Goal: Task Accomplishment & Management: Manage account settings

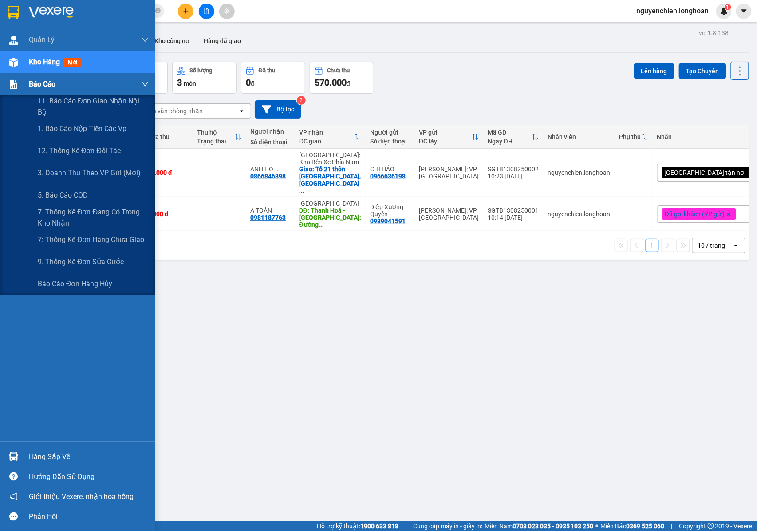
click at [17, 83] on img at bounding box center [13, 84] width 9 height 9
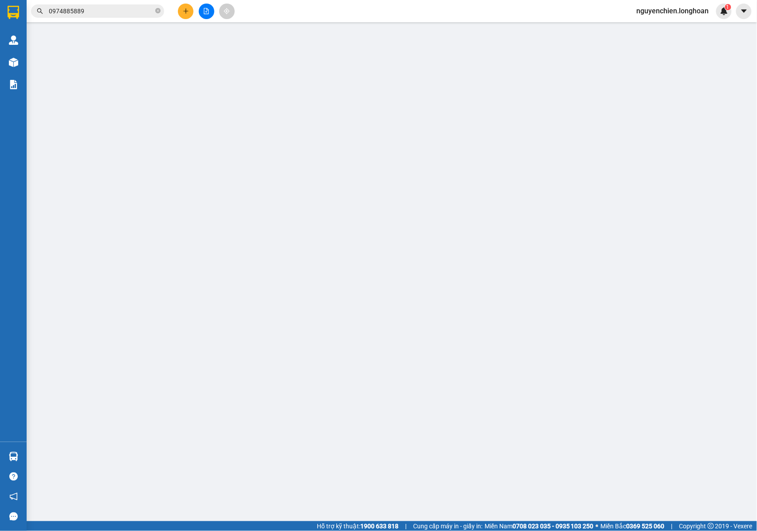
click at [92, 9] on input "0974885889" at bounding box center [101, 11] width 105 height 10
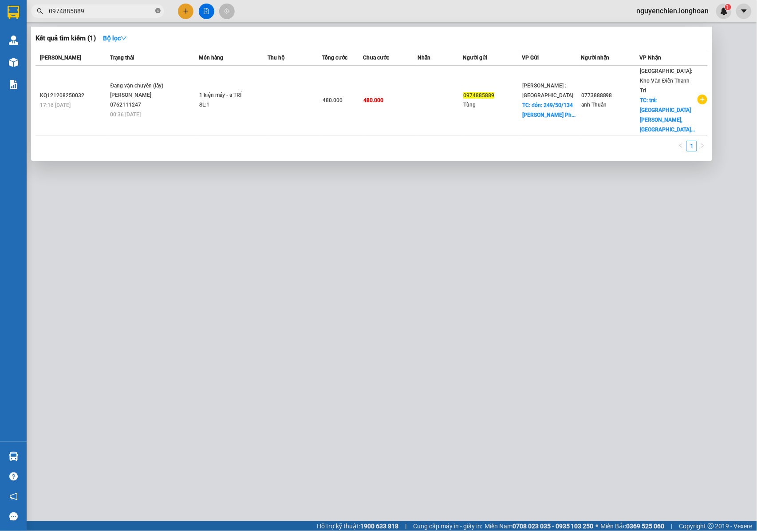
click at [160, 13] on icon "close-circle" at bounding box center [157, 10] width 5 height 5
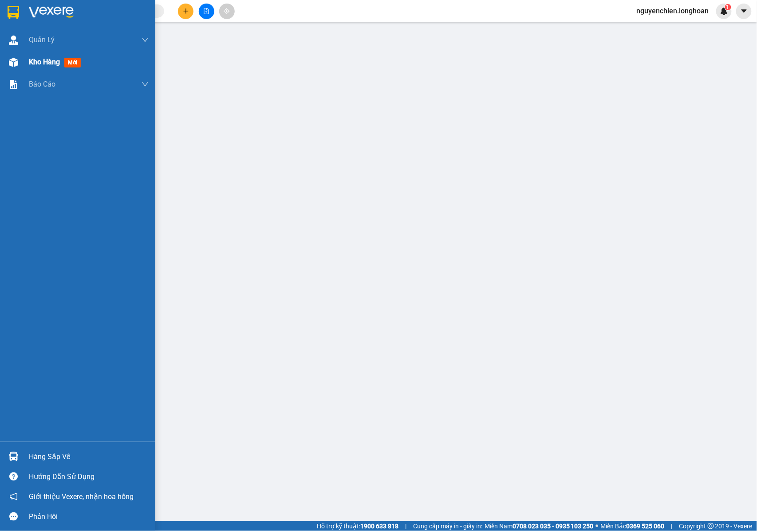
click at [21, 70] on div "Kho hàng mới" at bounding box center [77, 62] width 155 height 22
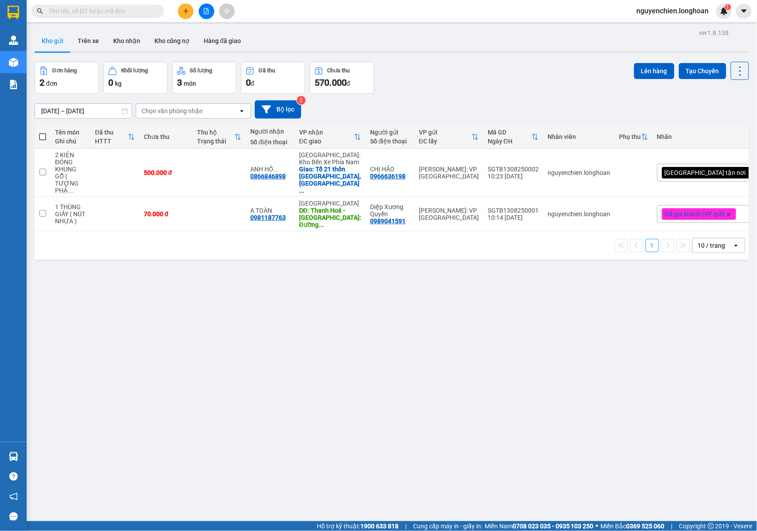
click at [222, 348] on div "ver 1.8.138 Kho gửi Trên xe Kho nhận Kho công nợ Hàng đã giao Đơn hàng 2 đơn Kh…" at bounding box center [392, 292] width 722 height 531
drag, startPoint x: 140, startPoint y: 2, endPoint x: 136, endPoint y: 10, distance: 8.8
click at [139, 2] on div "Kết quả tìm kiếm ( 1 ) Bộ lọc Mã ĐH Trạng thái Món hàng Thu hộ Tổng cước Chưa c…" at bounding box center [378, 11] width 757 height 22
click at [136, 10] on input "text" at bounding box center [101, 11] width 105 height 10
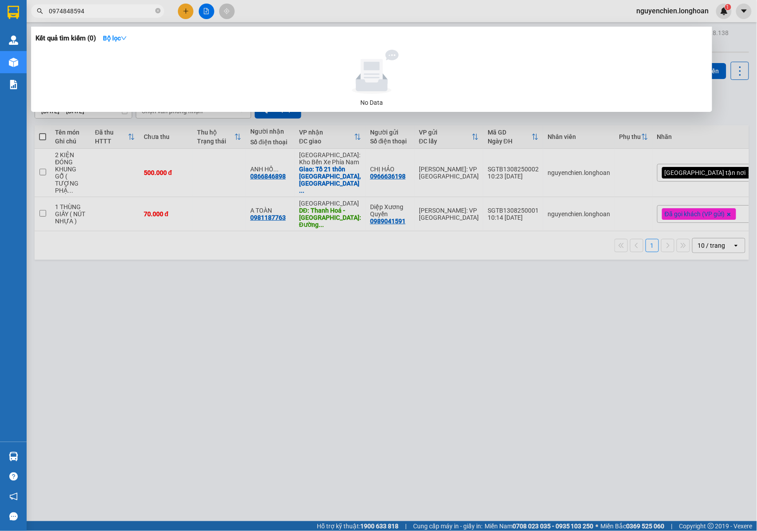
drag, startPoint x: 74, startPoint y: 12, endPoint x: 24, endPoint y: 14, distance: 49.7
click at [24, 14] on section "Kết quả tìm kiếm ( 0 ) Bộ lọc No Data 0974848594 nguyenchien.longhoan 1 Quản Lý…" at bounding box center [378, 265] width 757 height 531
type input "0974848594"
click at [573, 370] on div at bounding box center [378, 265] width 757 height 531
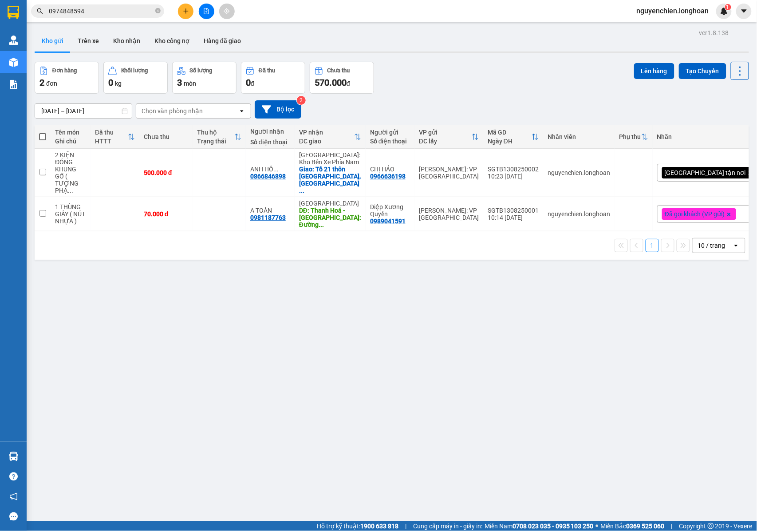
click at [610, 510] on div "ver 1.8.138 Kho gửi Trên xe Kho nhận Kho công nợ Hàng đã giao Đơn hàng 2 đơn Kh…" at bounding box center [392, 292] width 722 height 531
click at [185, 10] on icon "plus" at bounding box center [185, 10] width 0 height 5
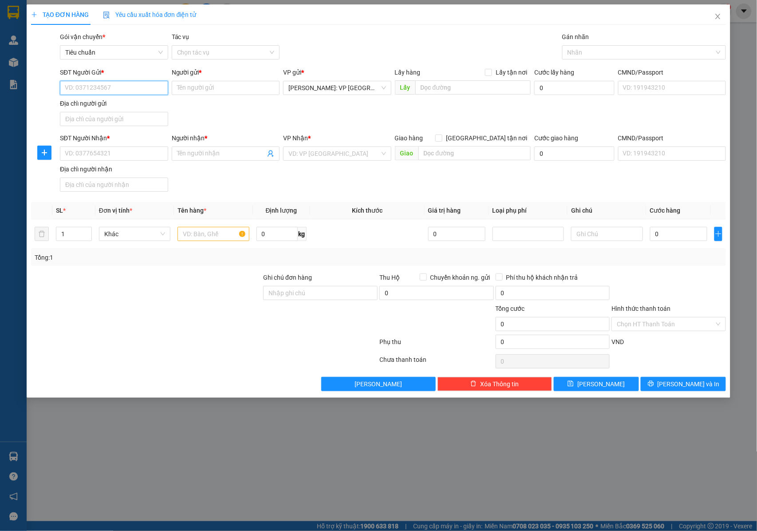
click at [105, 91] on input "SĐT Người Gửi *" at bounding box center [114, 88] width 108 height 14
type input "0977160246"
click at [138, 102] on div "0977160246 - NGUYỄN PHƯƠNG PHƯƠNG" at bounding box center [114, 106] width 98 height 10
type input "NGUYỄN PHƯƠNG PHƯƠNG"
type input "0977160246"
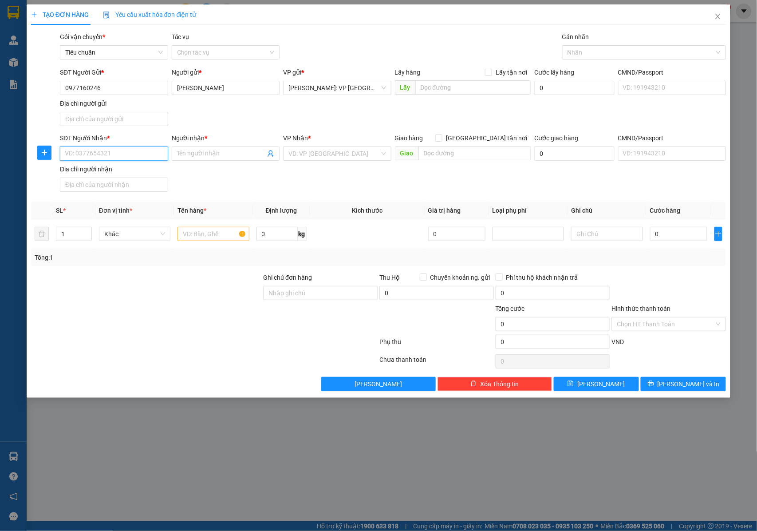
click at [125, 154] on input "SĐT Người Nhận *" at bounding box center [114, 153] width 108 height 14
click at [101, 162] on div "SĐT Người Nhận * VD: 0377654321" at bounding box center [114, 148] width 108 height 31
click at [91, 149] on input "SĐT Người Nhận *" at bounding box center [114, 153] width 108 height 14
click at [123, 153] on input "0932261838" at bounding box center [114, 153] width 108 height 14
type input "0932261838"
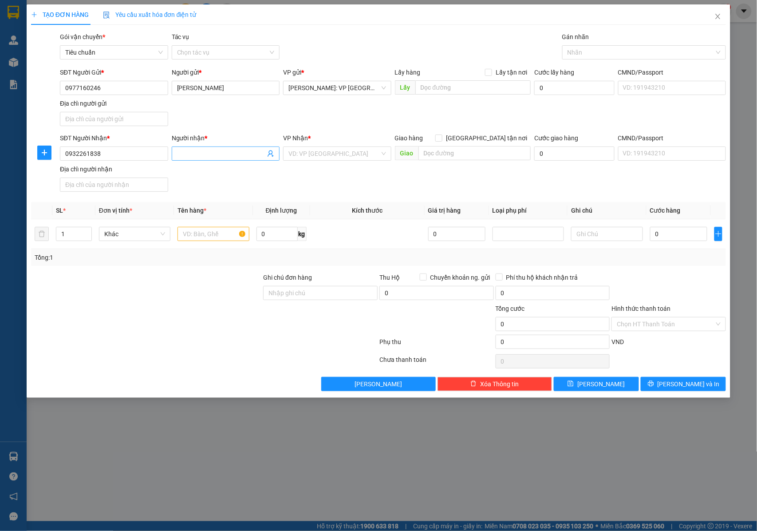
click at [185, 152] on input "Người nhận *" at bounding box center [221, 154] width 89 height 10
type input "p"
click at [221, 158] on input "ANH PHAN" at bounding box center [221, 154] width 89 height 10
type input "ANH PHAN ANH"
click at [332, 180] on div "SĐT Người Nhận * 0932261838 Người nhận * ANH PHAN ANH ANH PHAN ANH VP Nhận * VD…" at bounding box center [393, 164] width 670 height 62
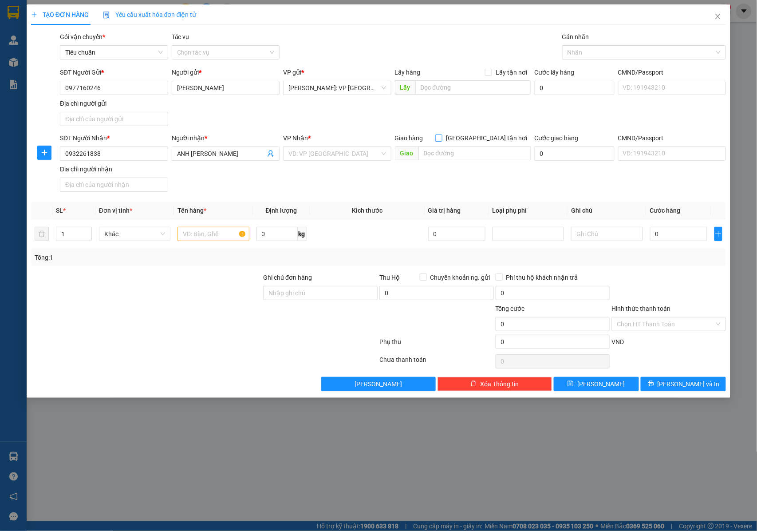
click at [442, 141] on input "[GEOGRAPHIC_DATA] tận nơi" at bounding box center [438, 137] width 6 height 6
checkbox input "true"
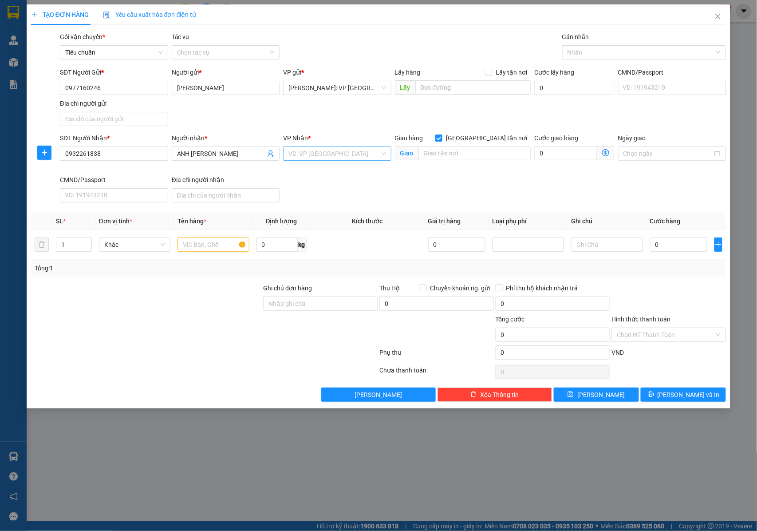
click at [317, 157] on input "search" at bounding box center [333, 153] width 91 height 13
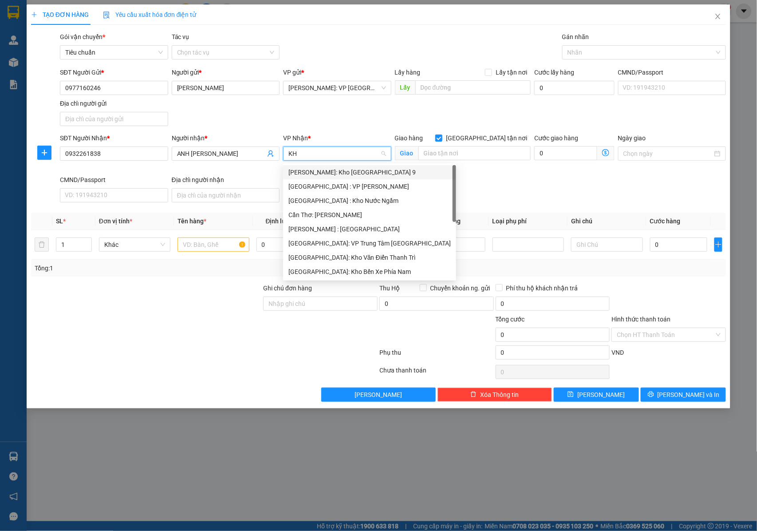
type input "KHO"
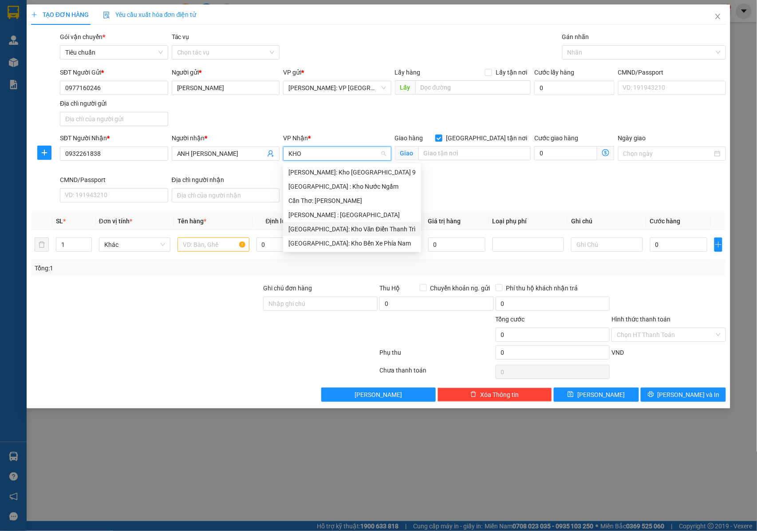
click at [325, 226] on div "[GEOGRAPHIC_DATA]: Kho Văn Điển Thanh Trì" at bounding box center [351, 229] width 127 height 10
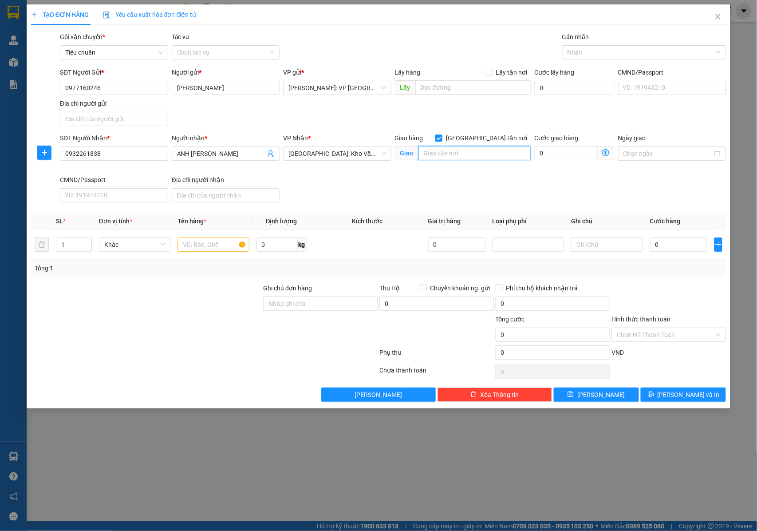
click at [480, 154] on input "text" at bounding box center [474, 153] width 112 height 14
click at [578, 52] on div at bounding box center [639, 52] width 150 height 11
type input "TÒA G1 , CĂN 907 CHU CƯ LE GRAND JARDIN , HUỲNH VĂN NGHỆ , PHÚ LỢI , LONG BIÊN …"
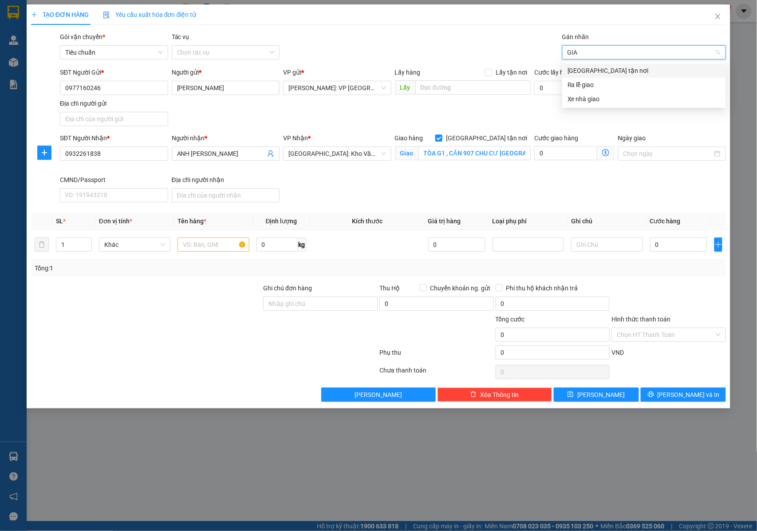
type input "GIAO"
click at [596, 68] on div "[GEOGRAPHIC_DATA] tận nơi" at bounding box center [644, 71] width 153 height 10
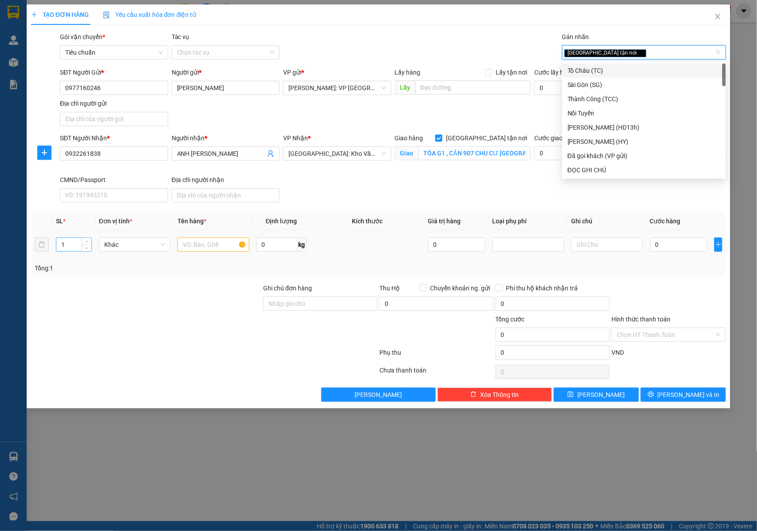
click at [67, 247] on input "1" at bounding box center [73, 244] width 35 height 13
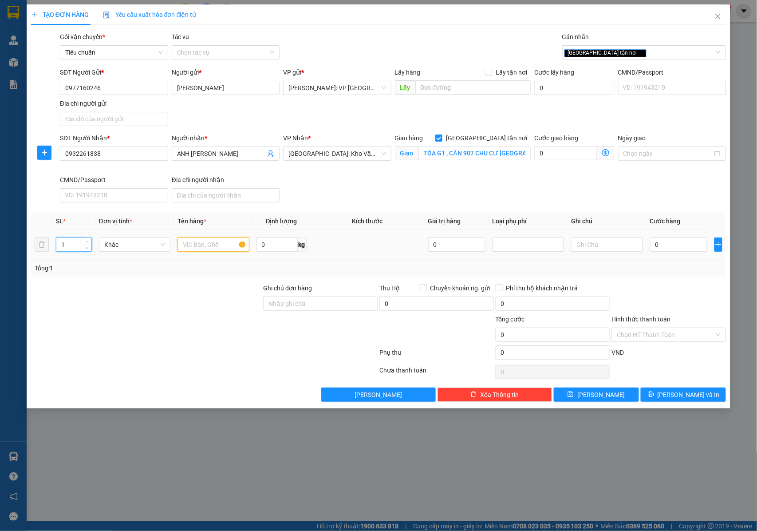
click at [192, 248] on input "text" at bounding box center [213, 244] width 71 height 14
type input "1 THÙNG GIẤY ( SẦU RIÊNG SỐNG )"
click at [285, 304] on input "Ghi chú đơn hàng" at bounding box center [320, 303] width 114 height 14
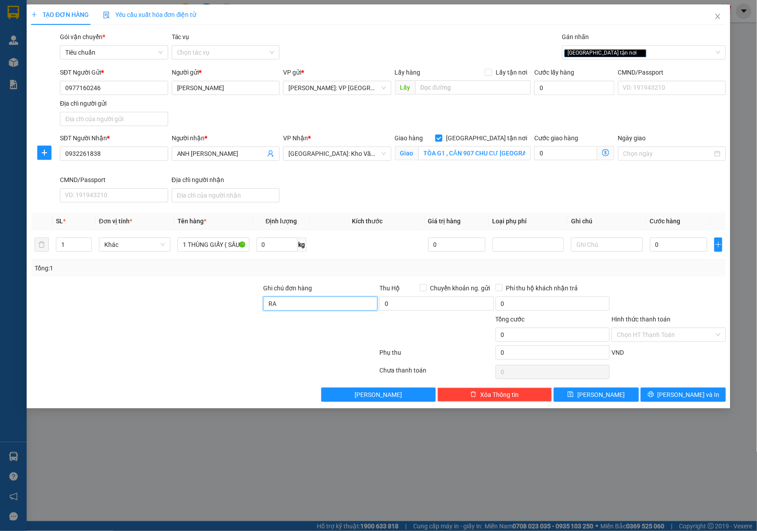
type input "R"
type input "RA TỚI NHẬN HƯ KHÔNG CHỊU TRÁCH NHIỆM"
click at [483, 157] on input "TÒA G1 , CĂN 907 CHU CƯ LE GRAND JARDIN , HUỲNH VĂN NGHỆ , PHÚ LỢI , LONG BIÊN …" at bounding box center [474, 153] width 112 height 14
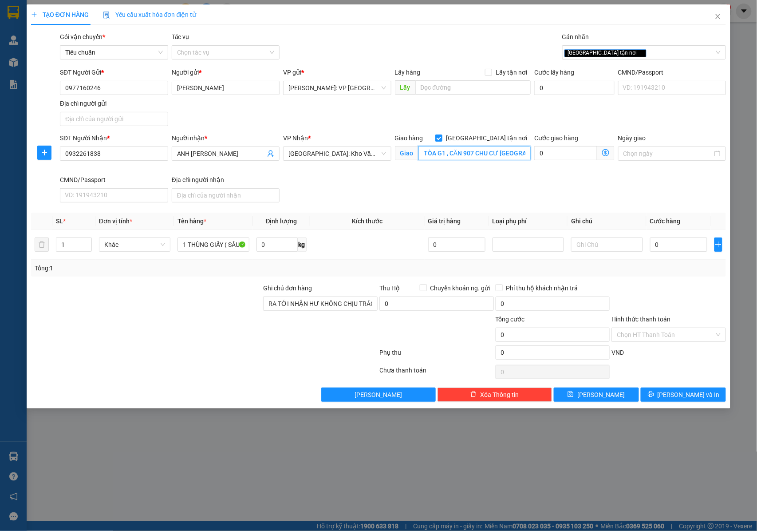
click at [484, 155] on input "TÒA G1 , CĂN 907 CHU CƯ LE GRAND JARDIN , HUỲNH VĂN NGHỆ , PHÚ LỢI , LONG BIÊN …" at bounding box center [474, 153] width 112 height 14
click at [481, 183] on div "SĐT Người Nhận * 0932261838 Người nhận * ANH PHAN ANH VP Nhận * Hà Nội: Kho Văn…" at bounding box center [393, 169] width 670 height 73
click at [683, 250] on input "0" at bounding box center [678, 244] width 57 height 14
type input "1"
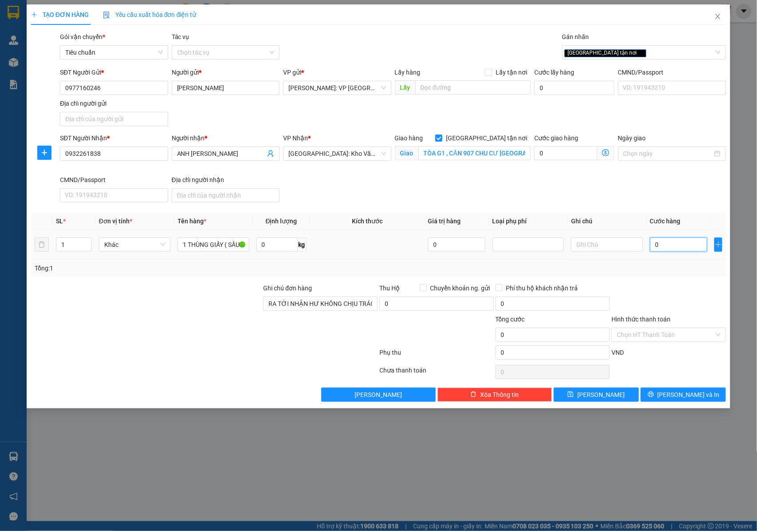
type input "1"
type input "15"
type input "150"
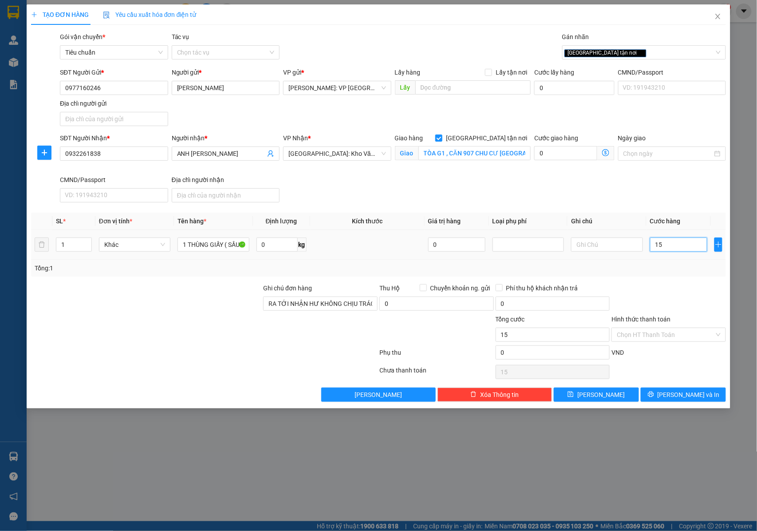
type input "150"
type input "1.500"
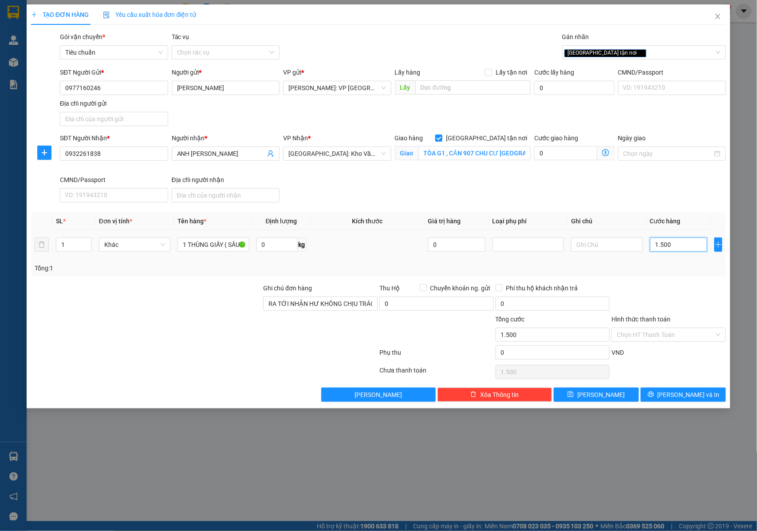
type input "15.000"
type input "150.000"
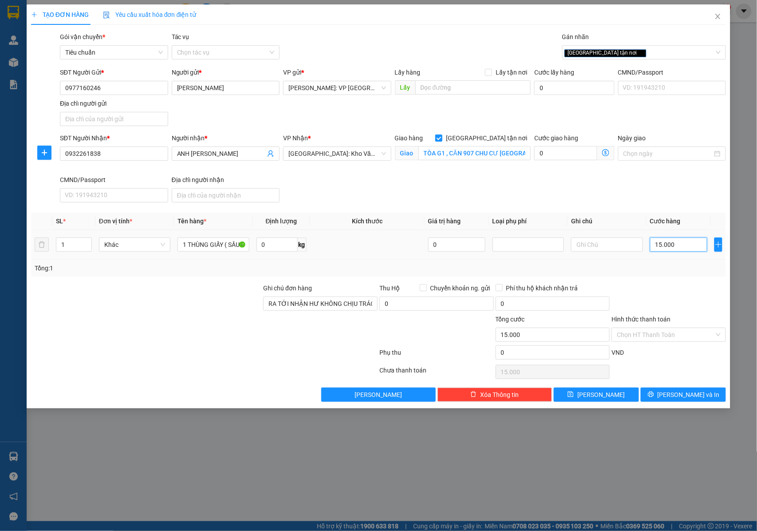
type input "150.000"
click at [650, 335] on input "Hình thức thanh toán" at bounding box center [666, 334] width 98 height 13
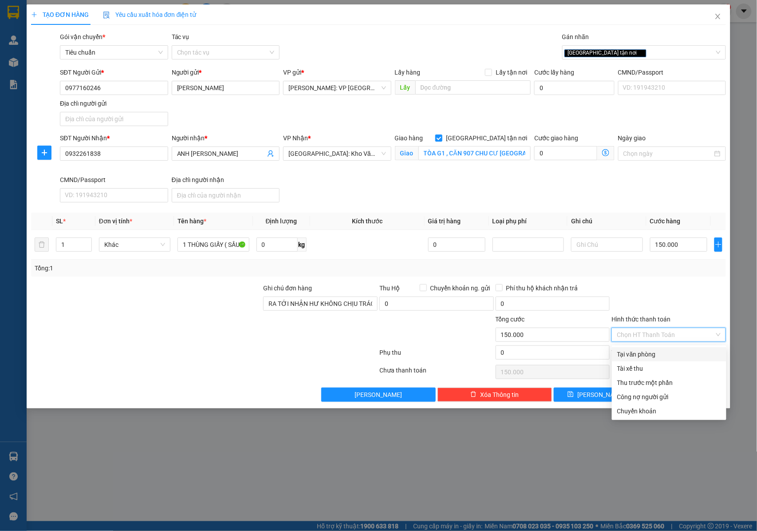
click at [634, 352] on div "Tại văn phòng" at bounding box center [669, 354] width 104 height 10
type input "0"
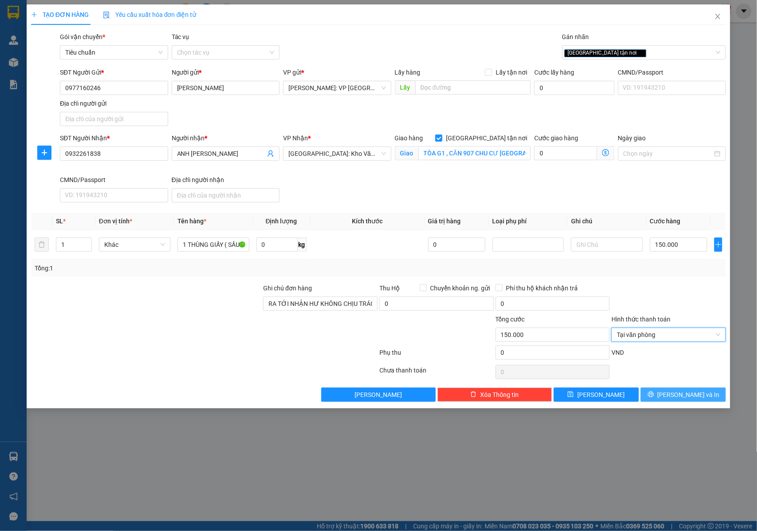
click at [661, 400] on button "[PERSON_NAME] và In" at bounding box center [683, 394] width 85 height 14
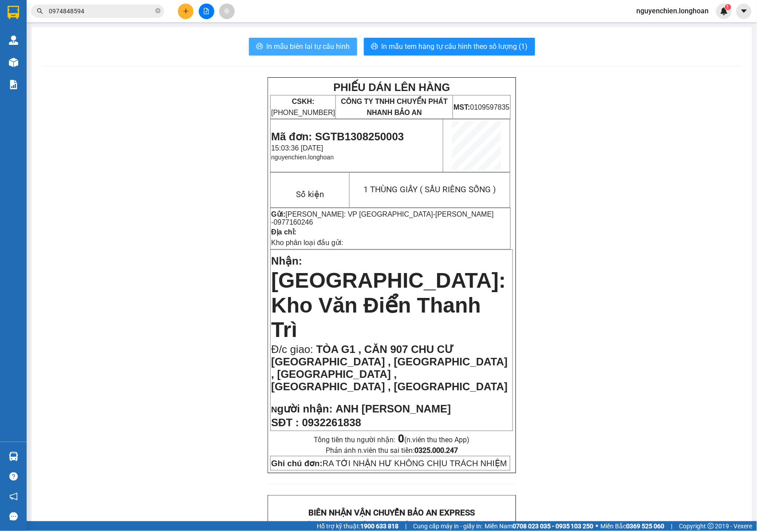
click at [313, 45] on span "In mẫu biên lai tự cấu hình" at bounding box center [308, 46] width 83 height 11
click at [185, 15] on button at bounding box center [186, 12] width 16 height 16
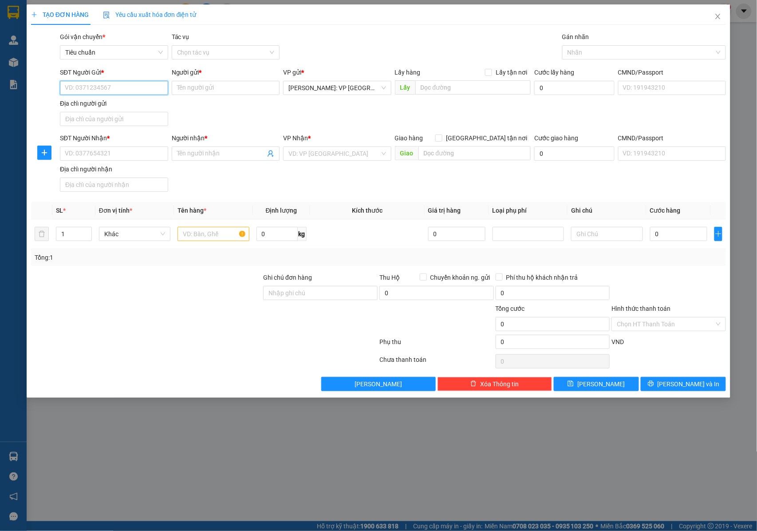
click at [85, 90] on input "SĐT Người Gửi *" at bounding box center [114, 88] width 108 height 14
click at [123, 83] on input "0868280298" at bounding box center [114, 88] width 108 height 14
type input "0868280298"
click at [187, 83] on input "Người gửi *" at bounding box center [226, 88] width 108 height 14
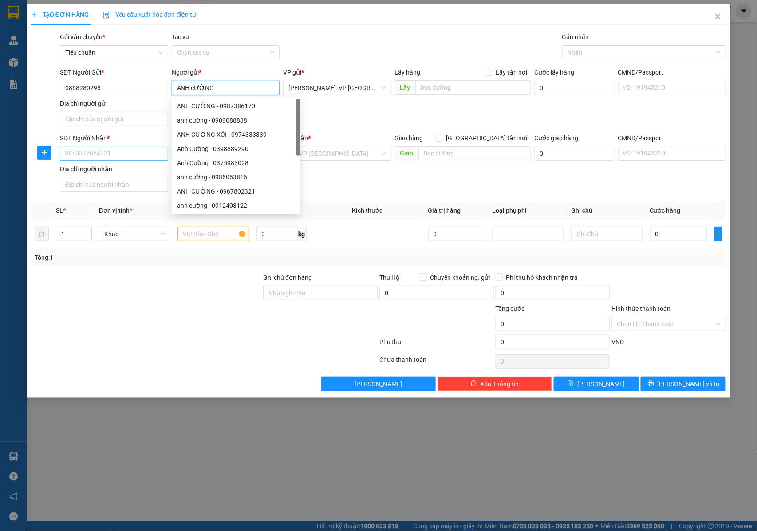
type input "ANH cƯỜNG"
click at [114, 161] on input "SĐT Người Nhận *" at bounding box center [114, 153] width 108 height 14
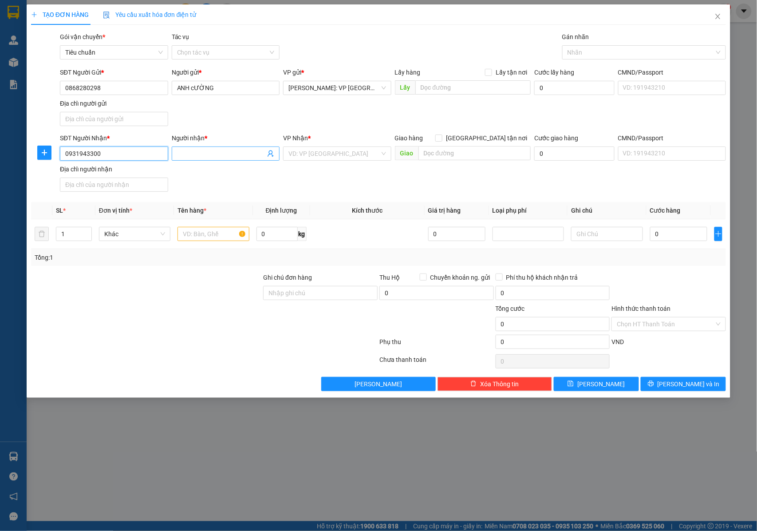
type input "0931943300"
click at [185, 150] on input "Người nhận *" at bounding box center [221, 154] width 89 height 10
type input "ANH LÊ MINH NHẬT"
click at [315, 159] on input "search" at bounding box center [333, 153] width 91 height 13
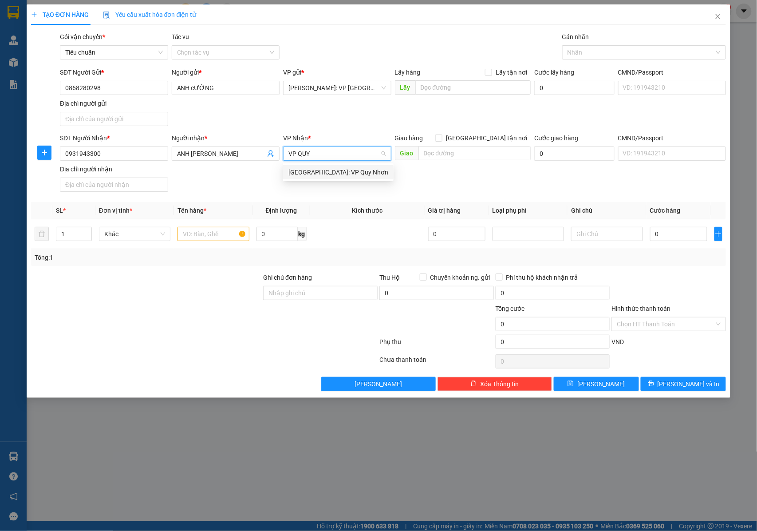
type input "VP QUY"
drag, startPoint x: 325, startPoint y: 172, endPoint x: 439, endPoint y: 148, distance: 116.5
click at [325, 173] on div "[GEOGRAPHIC_DATA]: VP Quy Nhơn" at bounding box center [338, 172] width 100 height 10
click at [442, 138] on input "[GEOGRAPHIC_DATA] tận nơi" at bounding box center [438, 137] width 6 height 6
checkbox input "true"
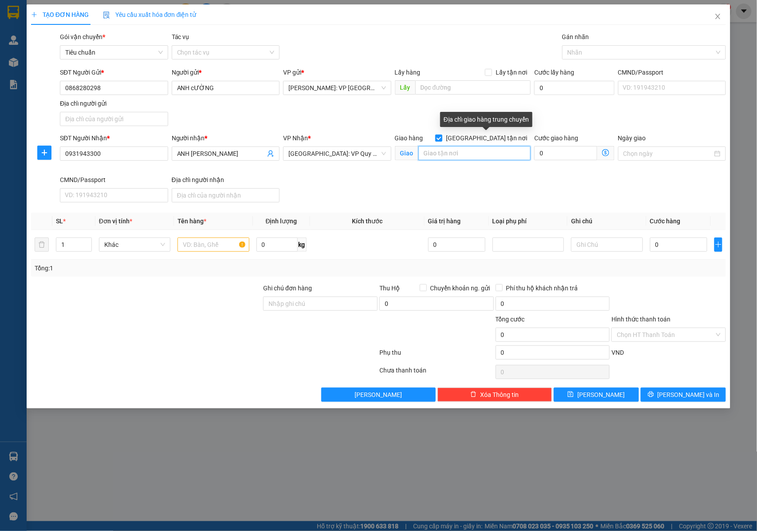
click at [481, 152] on input "text" at bounding box center [474, 153] width 112 height 14
click at [582, 56] on div at bounding box center [639, 52] width 150 height 11
type input "223/16/4 TÂY SƠN , QUANG TRUNG , T PQUY NHƠN"
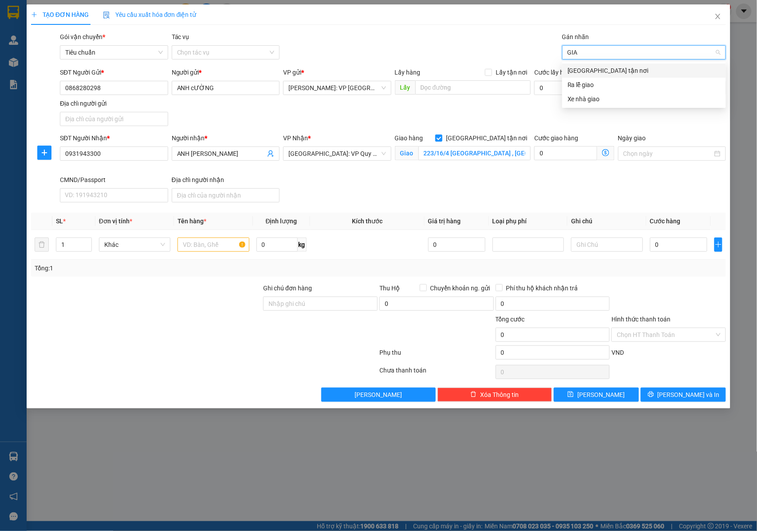
type input "GIAO"
click at [582, 69] on div "[GEOGRAPHIC_DATA] tận nơi" at bounding box center [644, 71] width 153 height 10
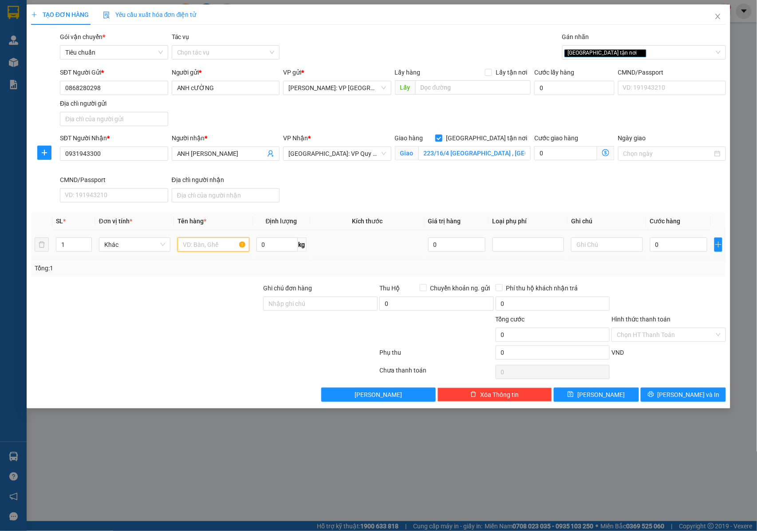
click at [197, 252] on input "text" at bounding box center [213, 244] width 71 height 14
type input "1 KIỆN BỌC XỐP NỔ ( PC )"
click at [286, 305] on input "Ghi chú đơn hàng" at bounding box center [320, 303] width 114 height 14
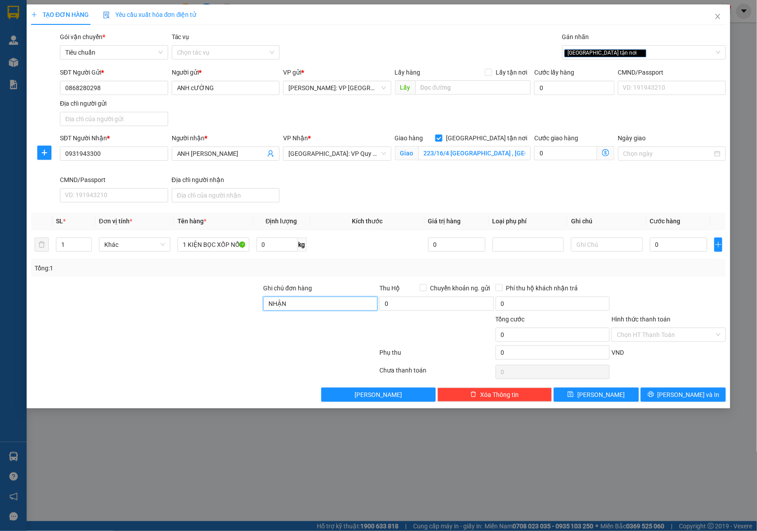
type input "NHẬN NGUYÊN KIỆN GIAO NGUYÊN KIỆN, HƯ VỠ K ĐỀN"
click at [667, 241] on input "0" at bounding box center [678, 244] width 57 height 14
click at [674, 244] on input "0" at bounding box center [678, 244] width 57 height 14
type input "02"
type input "2"
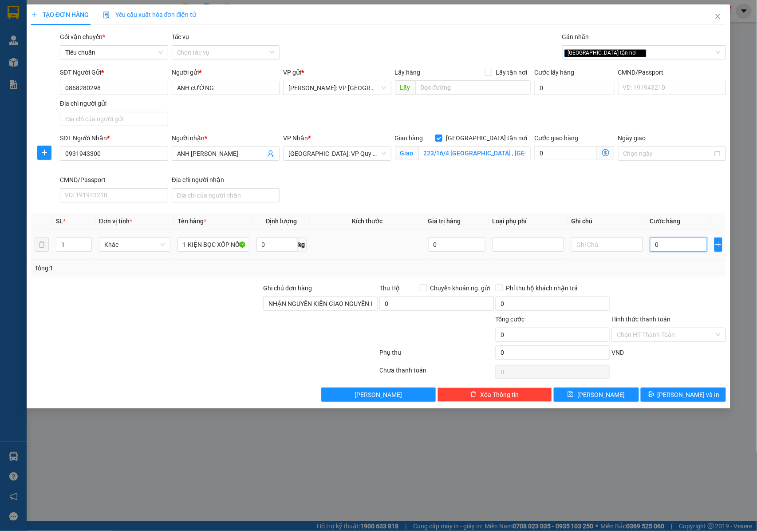
type input "2"
type input "025"
type input "25"
type input "0.250"
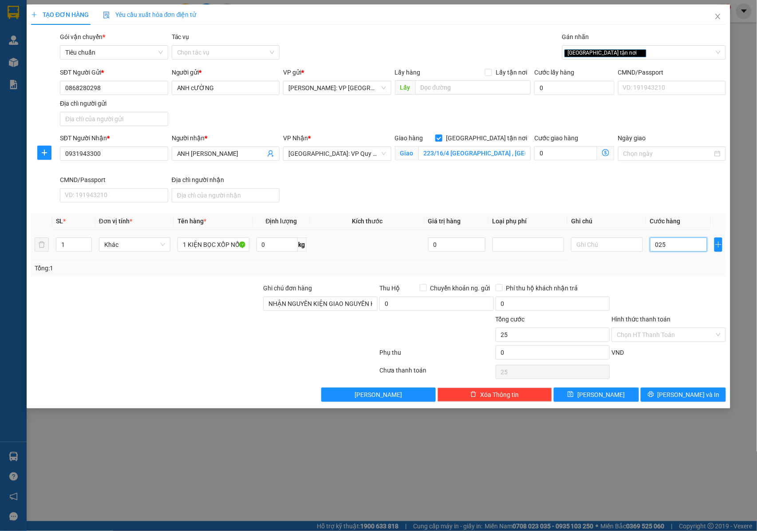
type input "250"
type input "02.500"
type input "2.500"
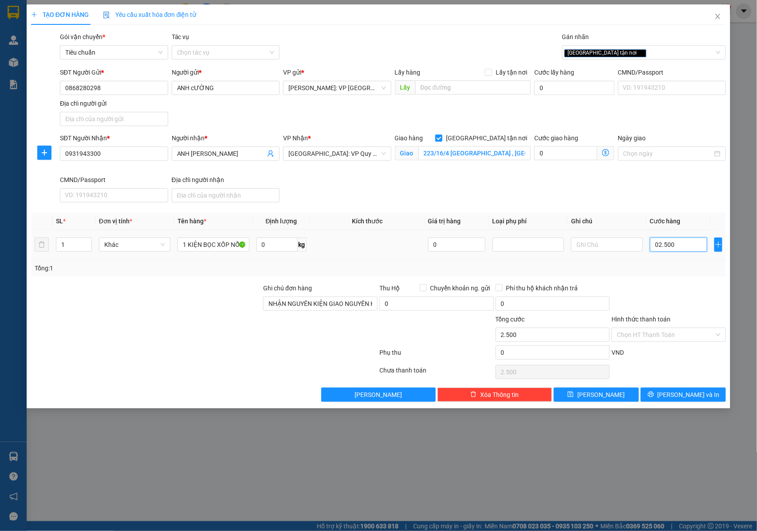
type input "025.000"
type input "25.000"
type input "0.250.000"
type input "250.000"
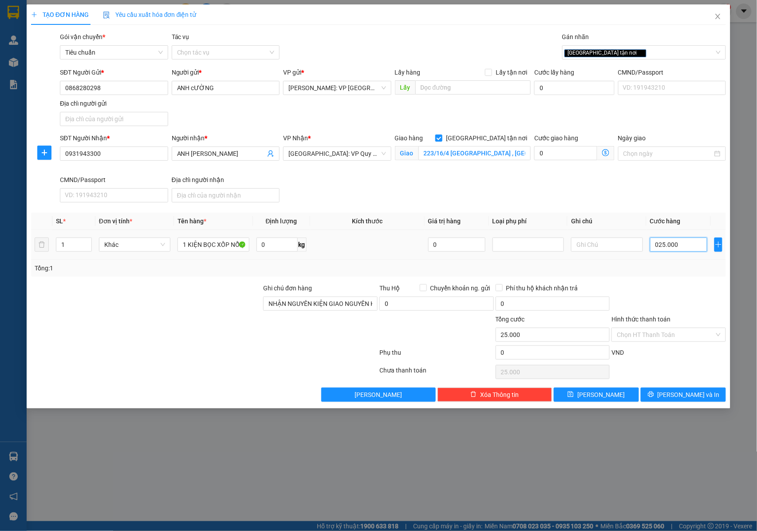
type input "250.000"
click at [432, 304] on input "0" at bounding box center [436, 303] width 114 height 14
click at [424, 288] on input "Chuyển khoản ng. gửi" at bounding box center [423, 287] width 6 height 6
checkbox input "true"
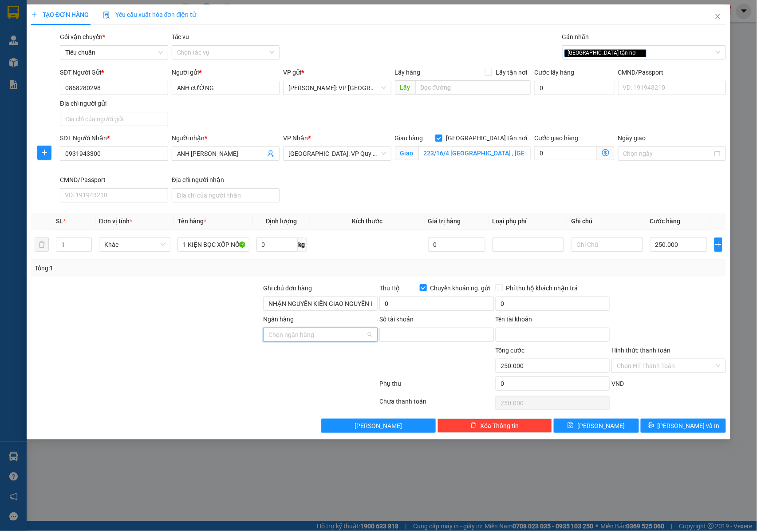
click at [334, 335] on input "Ngân hàng" at bounding box center [317, 334] width 98 height 13
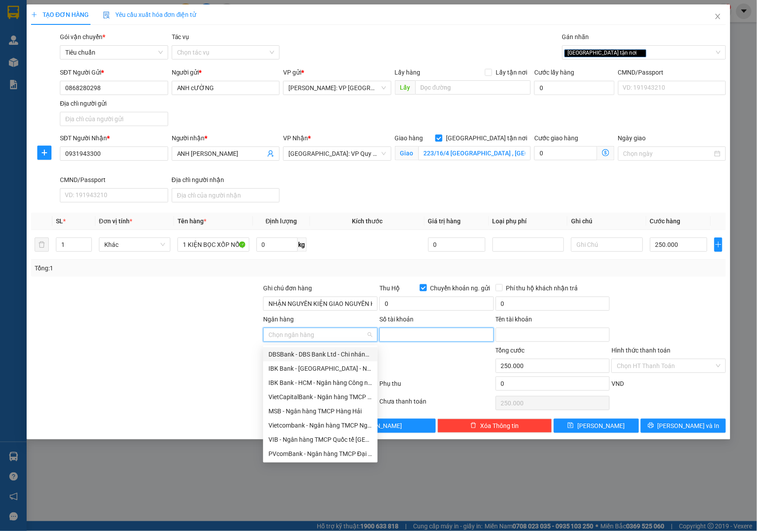
click at [392, 339] on input "Số tài khoản" at bounding box center [436, 334] width 114 height 14
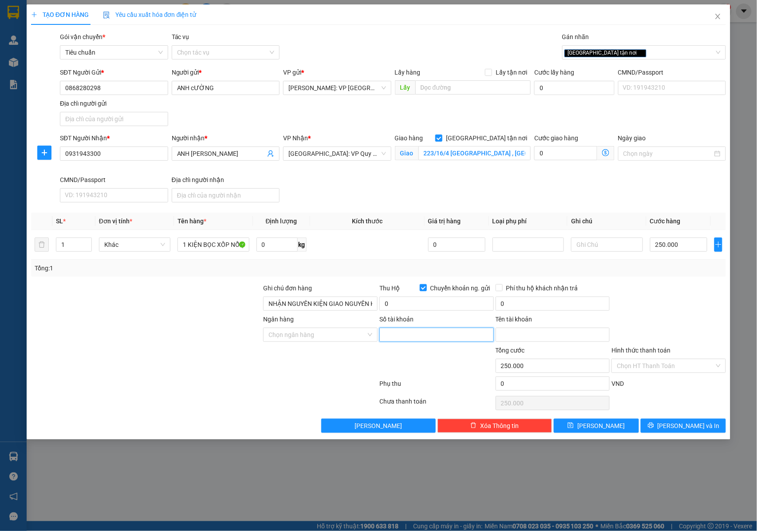
click at [398, 334] on input "Số tài khoản" at bounding box center [436, 334] width 114 height 14
click at [324, 337] on input "Ngân hàng" at bounding box center [317, 334] width 98 height 13
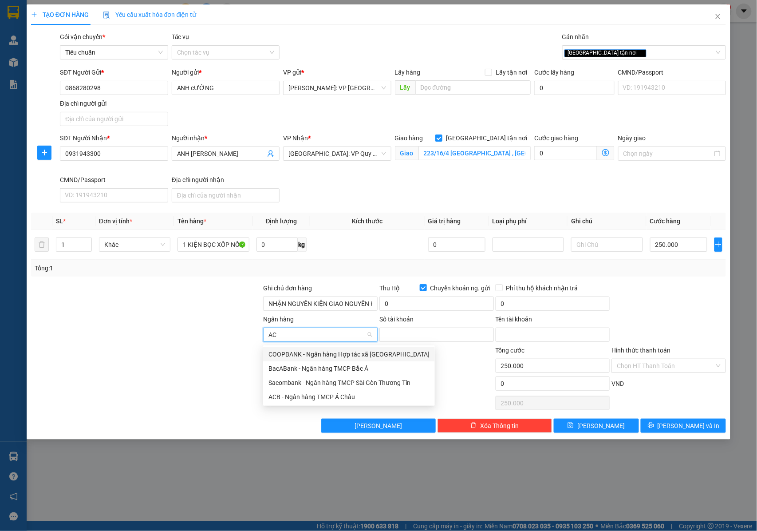
type input "A"
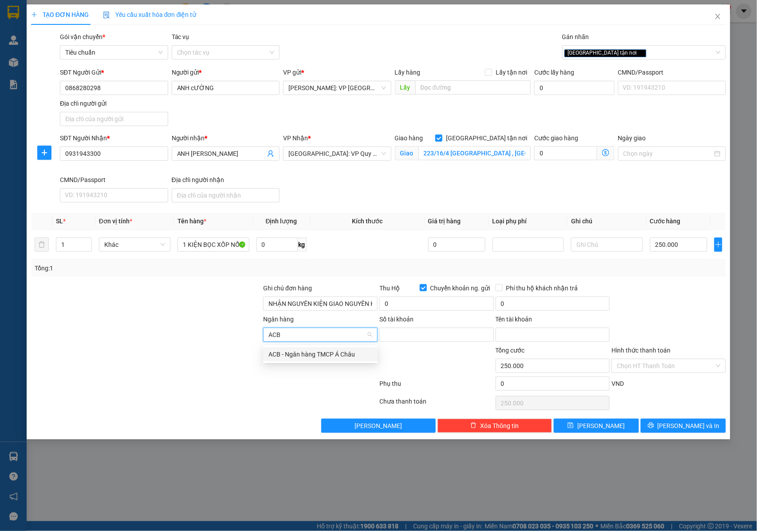
type input "ACB"
click at [331, 345] on body "Kết quả tìm kiếm ( 0 ) Bộ lọc No Data 0974848594 nguyenchien.longhoan 1 Quản Lý…" at bounding box center [378, 265] width 757 height 531
click at [309, 335] on input "Ngân hàng" at bounding box center [317, 334] width 98 height 13
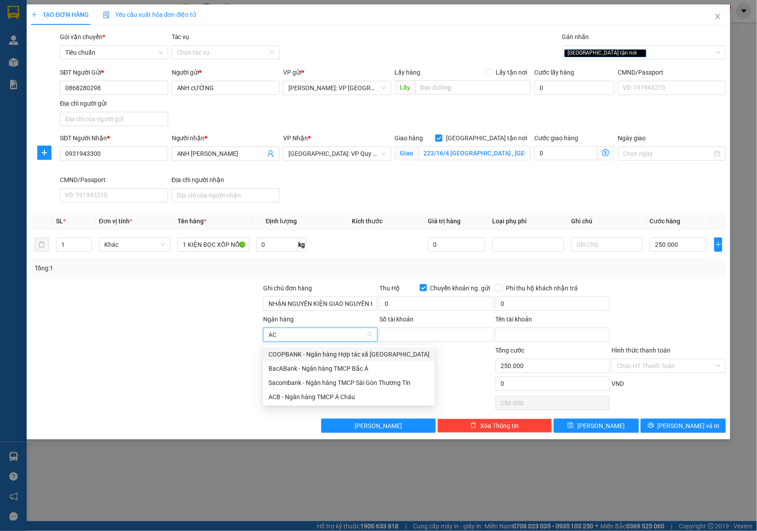
type input "ACB"
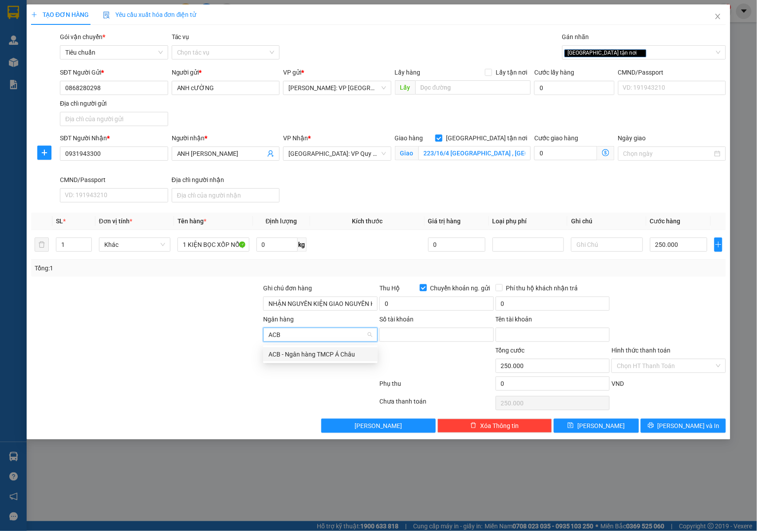
click at [336, 352] on div "ACB - Ngân hàng TMCP Á Châu" at bounding box center [320, 354] width 104 height 10
click at [401, 337] on input "Số tài khoản" at bounding box center [436, 334] width 114 height 14
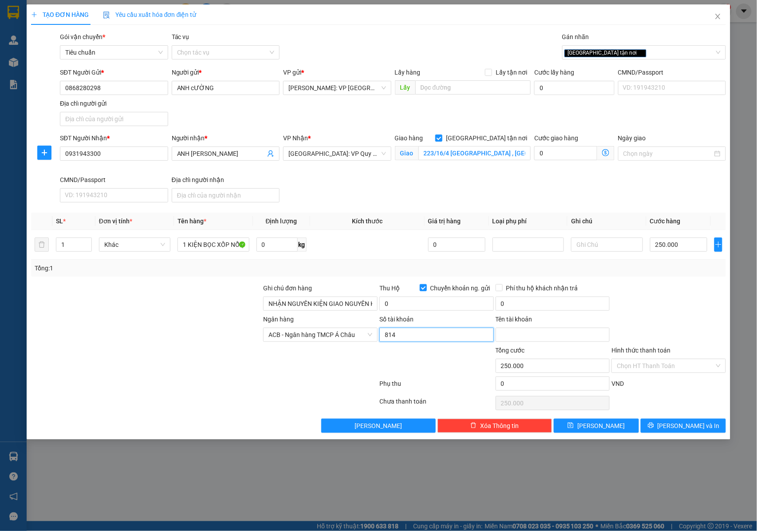
type input "814"
click at [206, 84] on input "ANH cƯỜNG" at bounding box center [226, 88] width 108 height 14
click at [195, 91] on input "ANH cƯỜNG" at bounding box center [226, 88] width 108 height 14
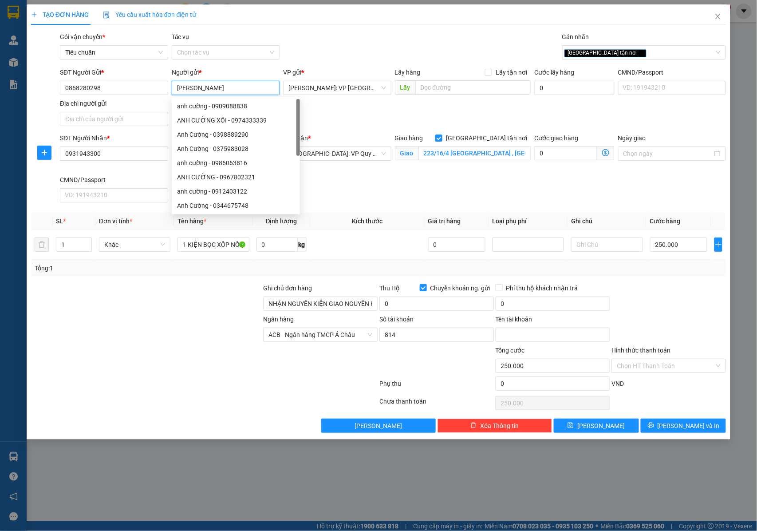
click at [249, 87] on input "[PERSON_NAME]" at bounding box center [226, 88] width 108 height 14
type input "[PERSON_NAME]"
click at [341, 130] on div "SĐT Người Gửi * 0868280298 Người gửi * ANH CƯỜNG VP gửi * Hồ Chí Minh: VP Quận …" at bounding box center [393, 98] width 670 height 62
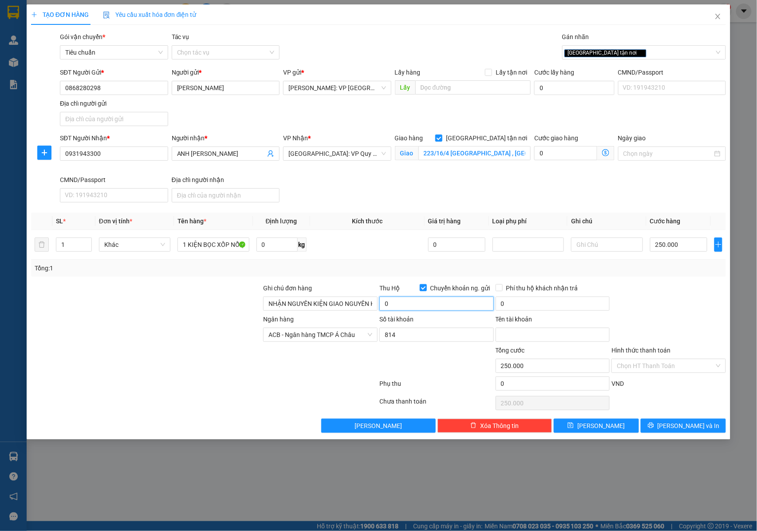
click at [405, 304] on input "0" at bounding box center [436, 303] width 114 height 14
type input "39.168.000"
click at [505, 150] on input "223/16/4 TÂY SƠN , QUANG TRUNG , T PQUY NHƠN" at bounding box center [474, 153] width 112 height 14
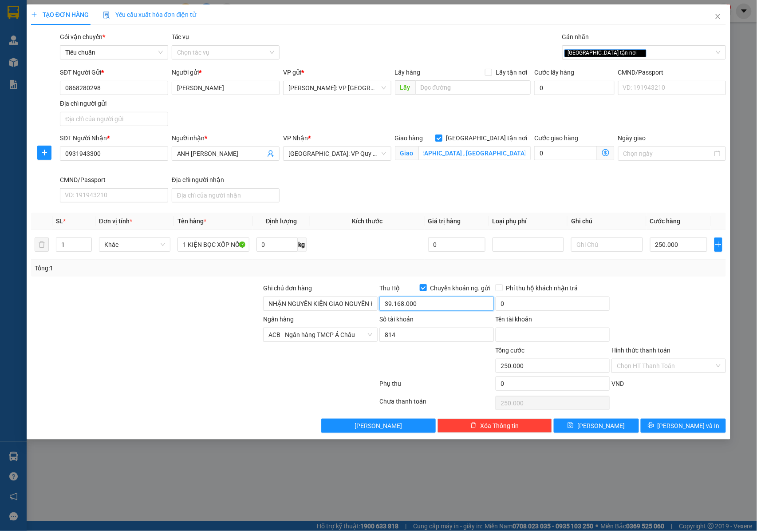
click at [416, 310] on input "39.168.000" at bounding box center [436, 303] width 114 height 14
click at [420, 307] on input "39.168.000" at bounding box center [436, 303] width 114 height 14
click at [526, 304] on input "0" at bounding box center [553, 303] width 114 height 14
type input "80.000"
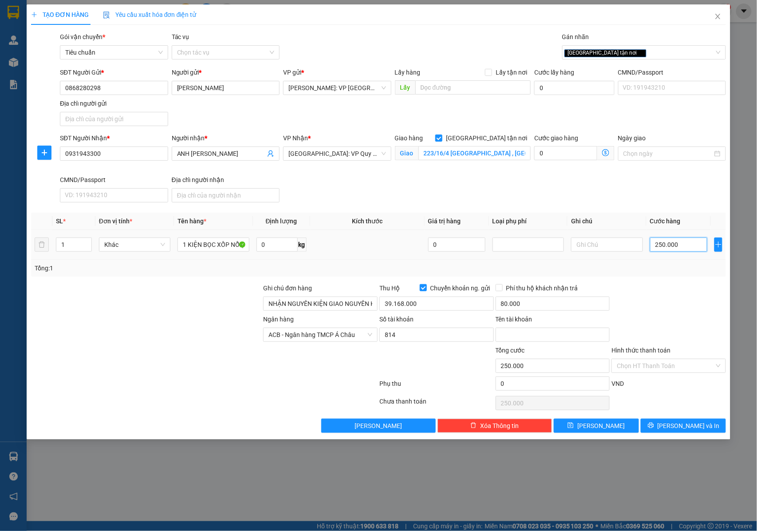
click at [664, 245] on input "250.000" at bounding box center [678, 244] width 57 height 14
type input "0"
type input "04"
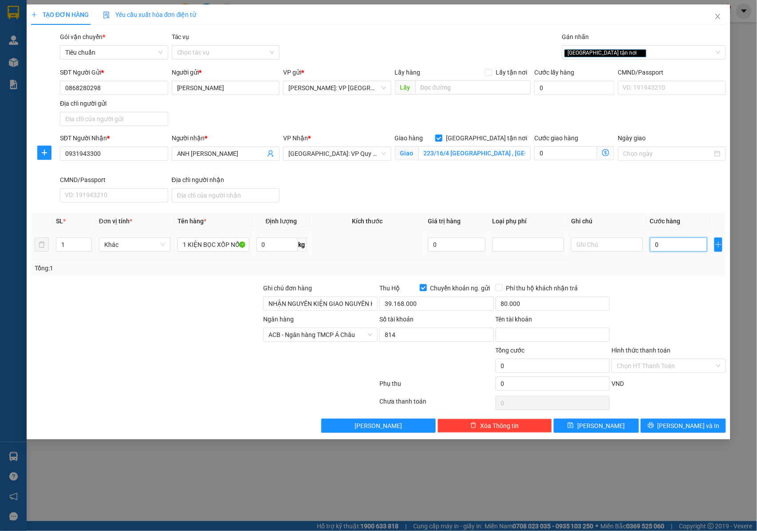
type input "4"
type input "040"
type input "40"
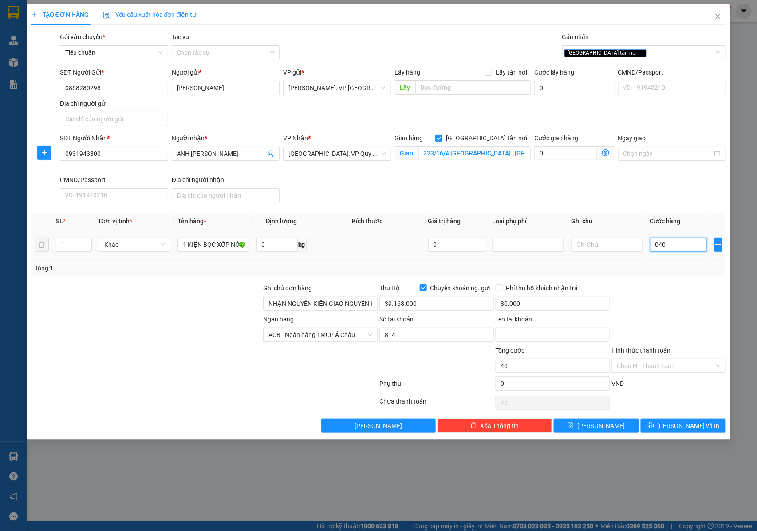
type input "0.400"
type input "400"
type input "04.000"
type input "4.000"
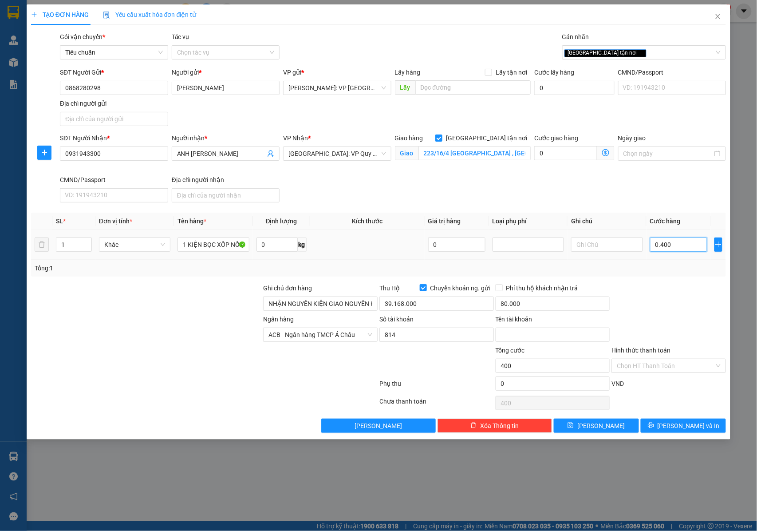
type input "4.000"
type input "040.000"
type input "40.000"
type input "0.400.000"
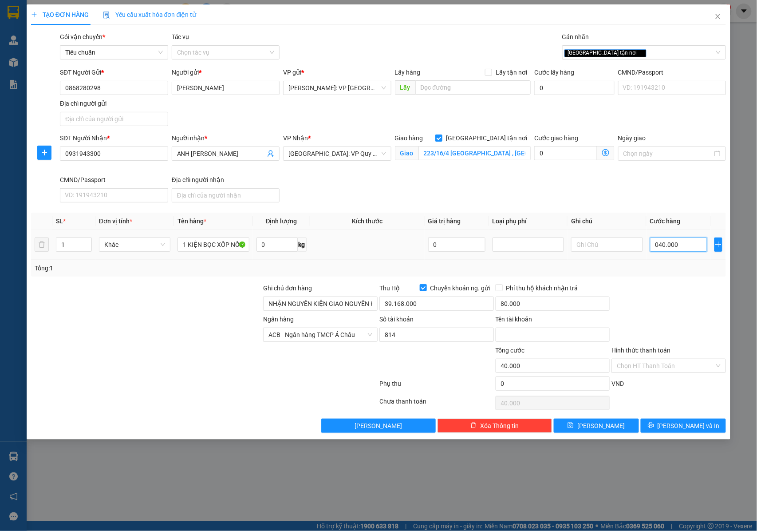
type input "400.000"
click at [666, 248] on input "0.400.000" at bounding box center [678, 244] width 57 height 14
type input "040.000"
type input "40.000"
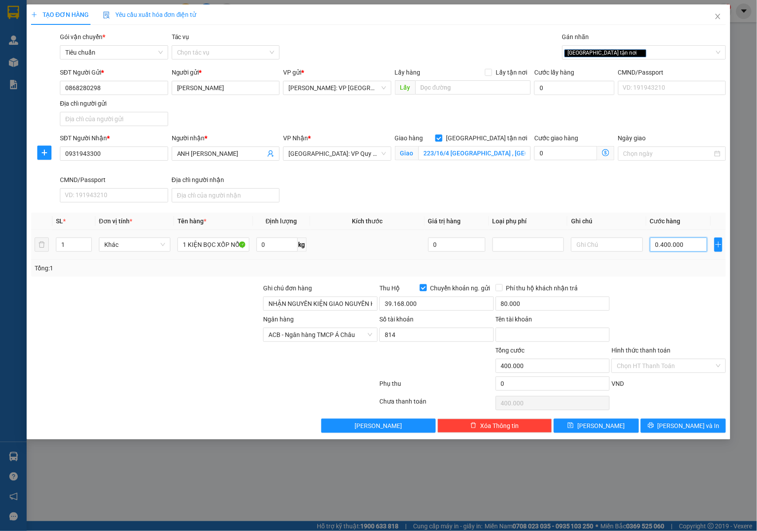
type input "40.000"
type input "04.000"
type input "4.000"
type input "0"
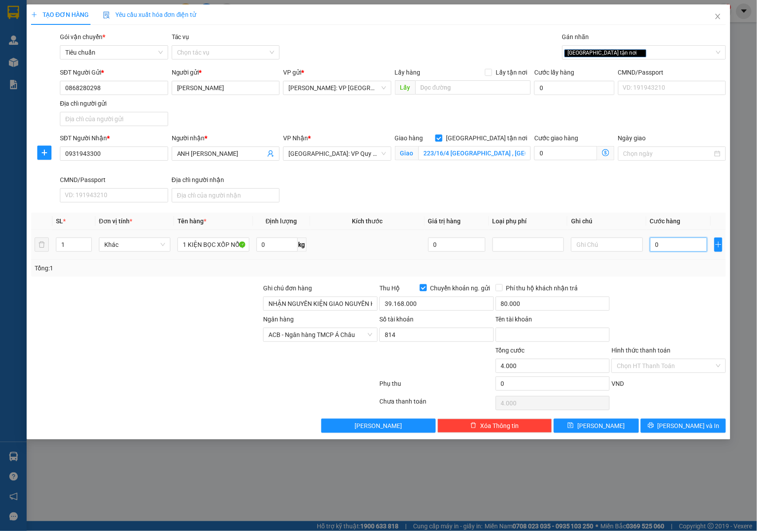
type input "0"
type input "03"
type input "3"
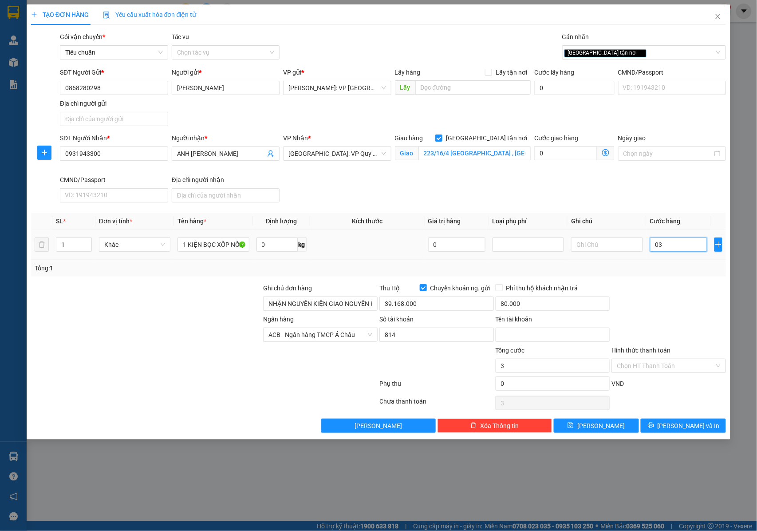
type input "036"
type input "36"
type input "0.360"
type input "360"
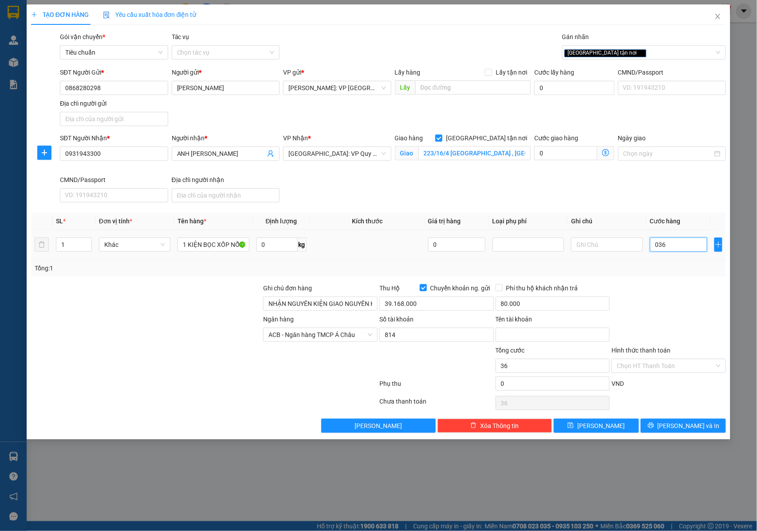
type input "360"
type input "03.600"
type input "3.600"
type input "0.360"
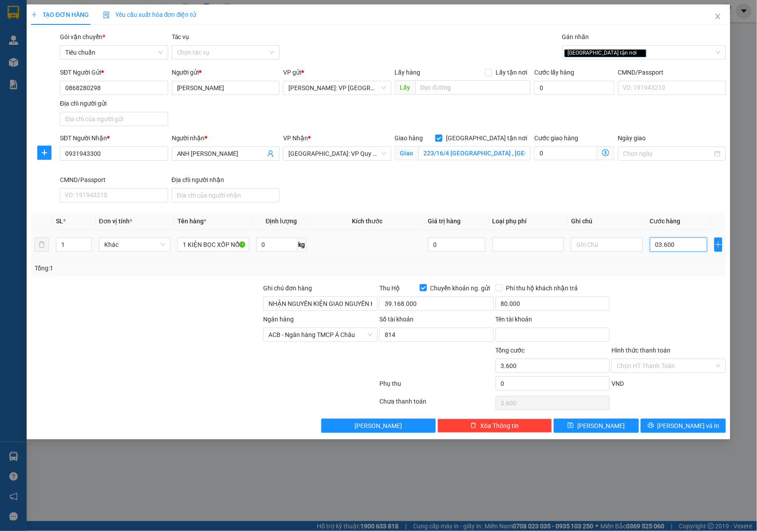
type input "360"
type input "036"
type input "36"
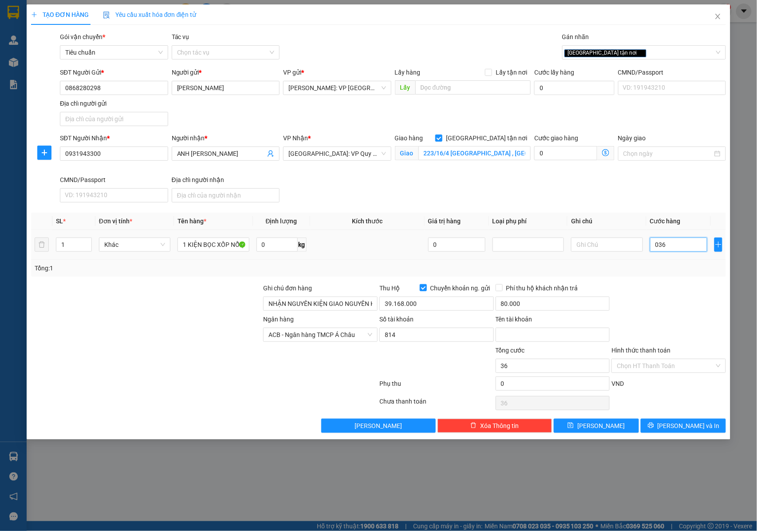
type input "03"
type input "3"
type input "038"
type input "38"
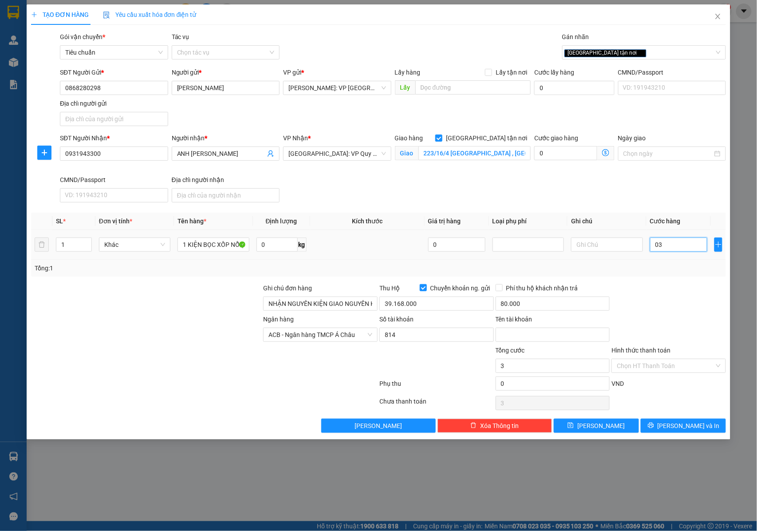
type input "38"
type input "0.380"
type input "380"
type input "03.800"
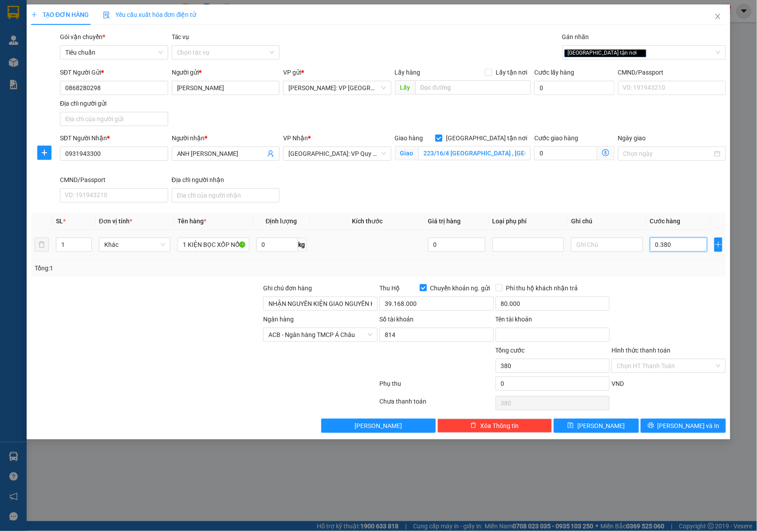
type input "3.800"
type input "038.000"
type input "38.000"
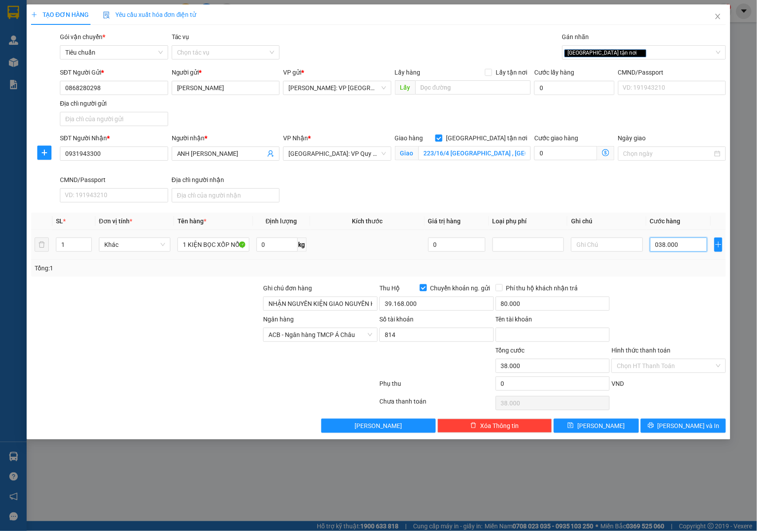
type input "0.380.000"
type input "380.000"
click at [508, 386] on input "0" at bounding box center [553, 383] width 114 height 14
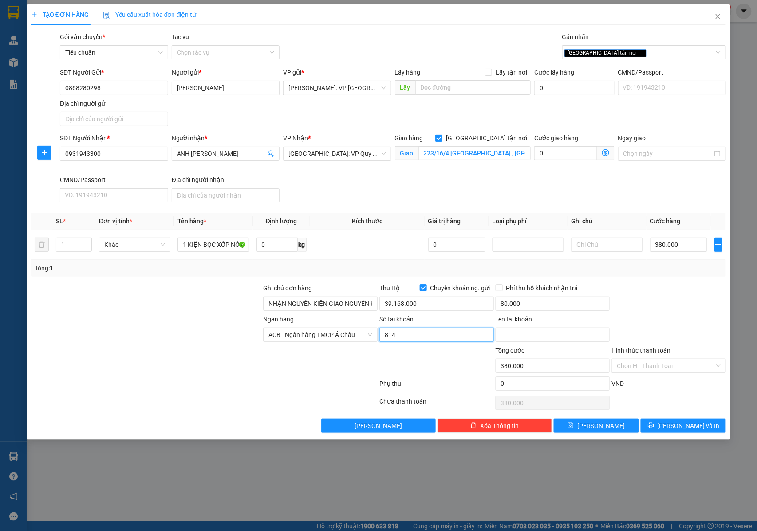
click at [407, 334] on input "814" at bounding box center [436, 334] width 114 height 14
click at [517, 334] on input "Tên tài khoản" at bounding box center [553, 334] width 114 height 14
click at [425, 334] on input "814" at bounding box center [436, 334] width 114 height 14
type input "814999888"
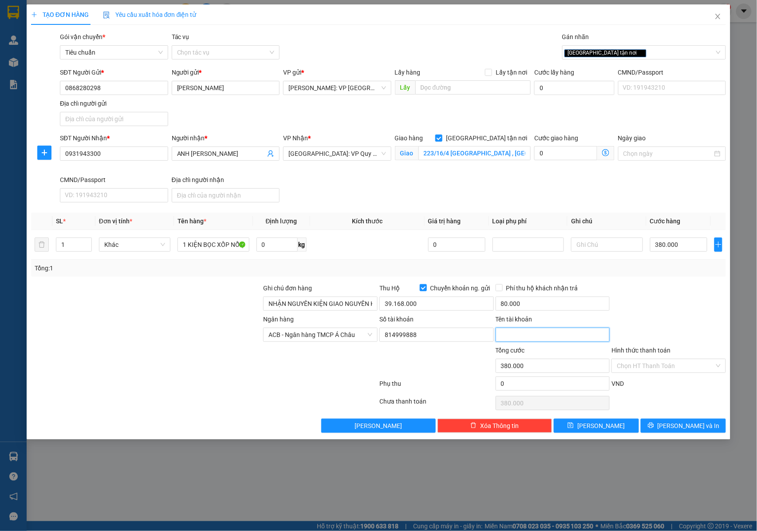
click at [515, 332] on input "Tên tài khoản" at bounding box center [553, 334] width 114 height 14
type input "CTY CP TM DICH VU VA CONG NGHE HOANG LONG"
click at [659, 424] on button "[PERSON_NAME] và In" at bounding box center [683, 425] width 85 height 14
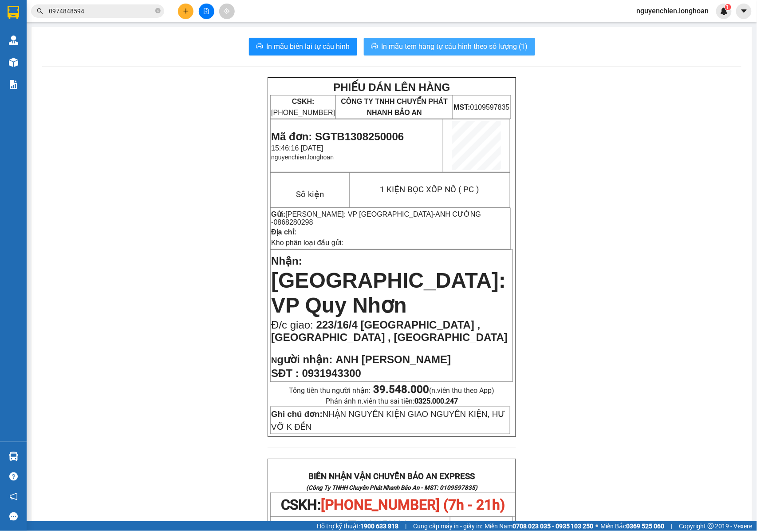
click at [429, 44] on span "In mẫu tem hàng tự cấu hình theo số lượng (1)" at bounding box center [455, 46] width 146 height 11
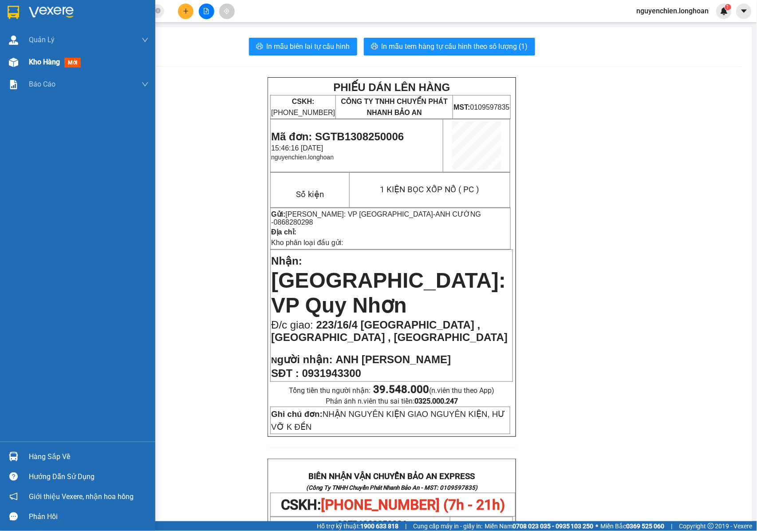
click at [14, 65] on img at bounding box center [13, 62] width 9 height 9
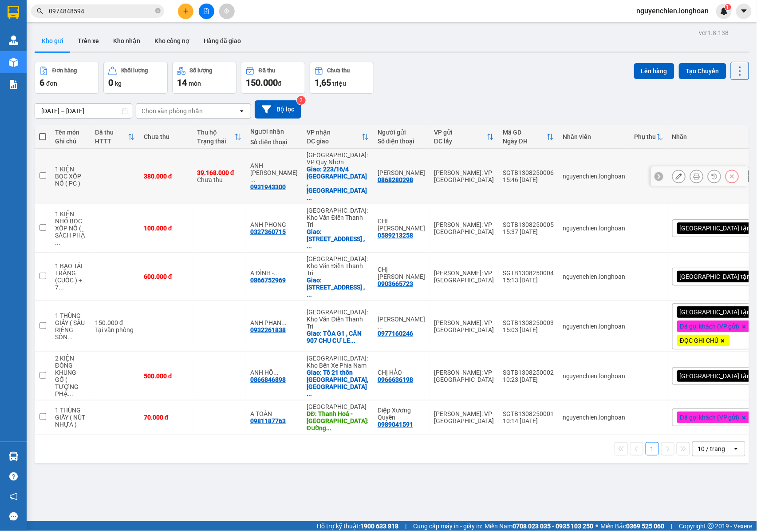
click at [694, 173] on icon at bounding box center [697, 176] width 6 height 6
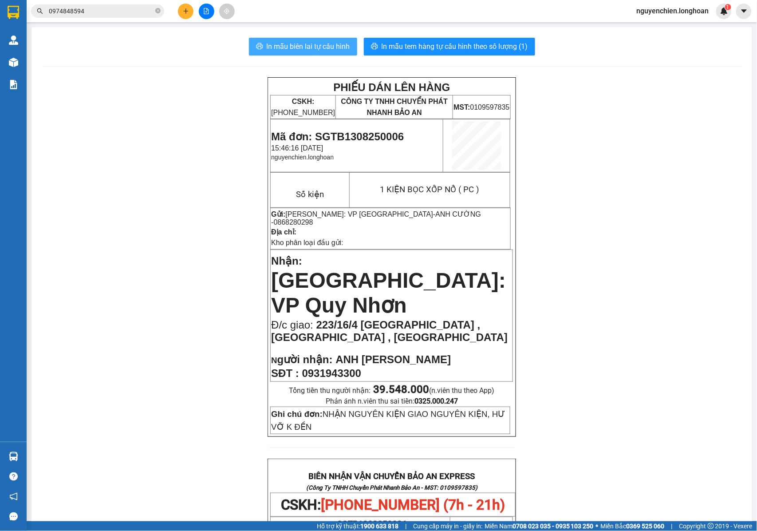
click at [298, 48] on span "In mẫu biên lai tự cấu hình" at bounding box center [308, 46] width 83 height 11
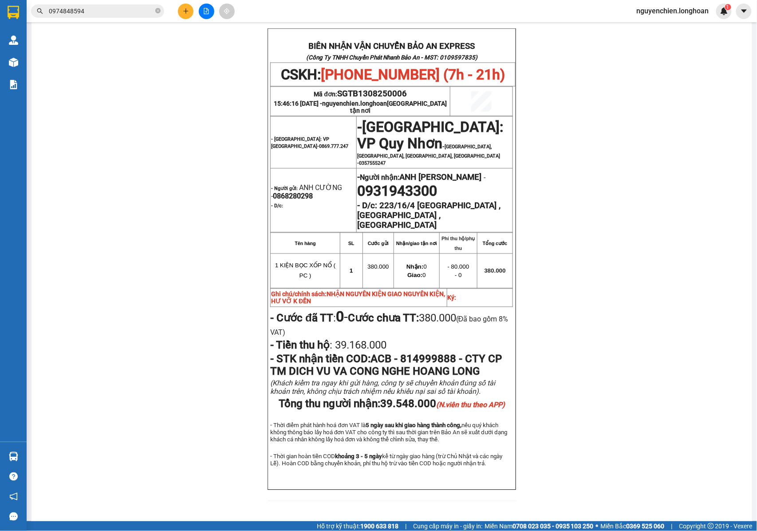
scroll to position [434, 0]
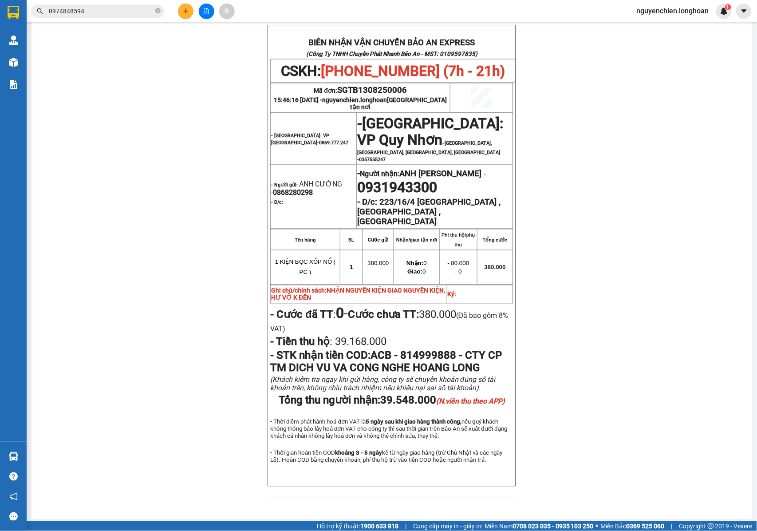
click at [347, 229] on td "SL" at bounding box center [351, 239] width 23 height 21
drag, startPoint x: 309, startPoint y: 169, endPoint x: 267, endPoint y: 173, distance: 41.9
click at [271, 180] on p "- Người gửi: ANH CƯỜNG - 0868280298" at bounding box center [313, 188] width 85 height 17
copy span "0868280298"
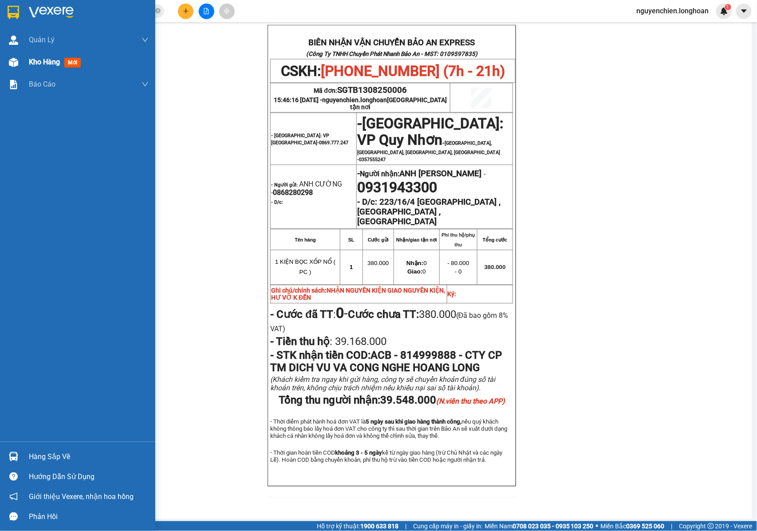
click at [8, 61] on div at bounding box center [14, 63] width 16 height 16
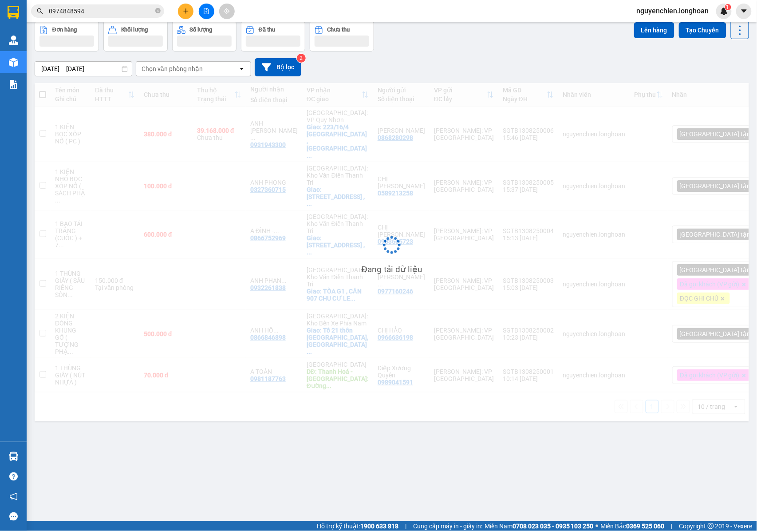
scroll to position [41, 0]
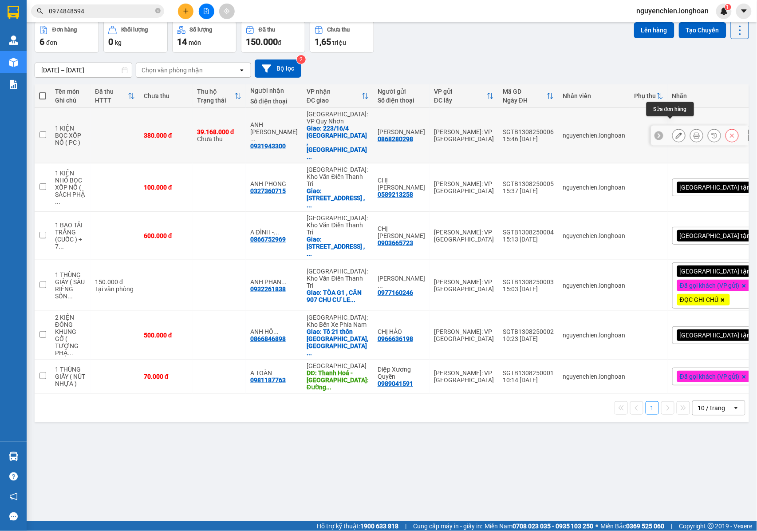
click at [676, 132] on icon at bounding box center [679, 135] width 6 height 6
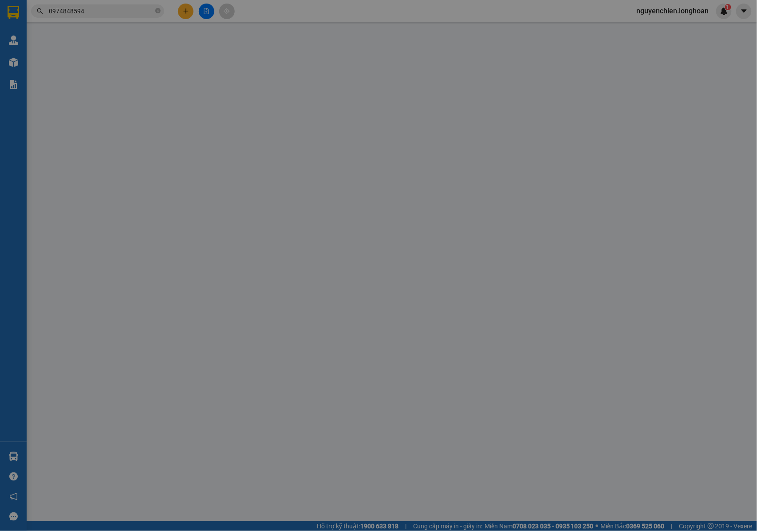
type input "0868280298"
type input "[PERSON_NAME]"
type input "0931943300"
type input "ANH LÊ MINH NHẬT"
checkbox input "true"
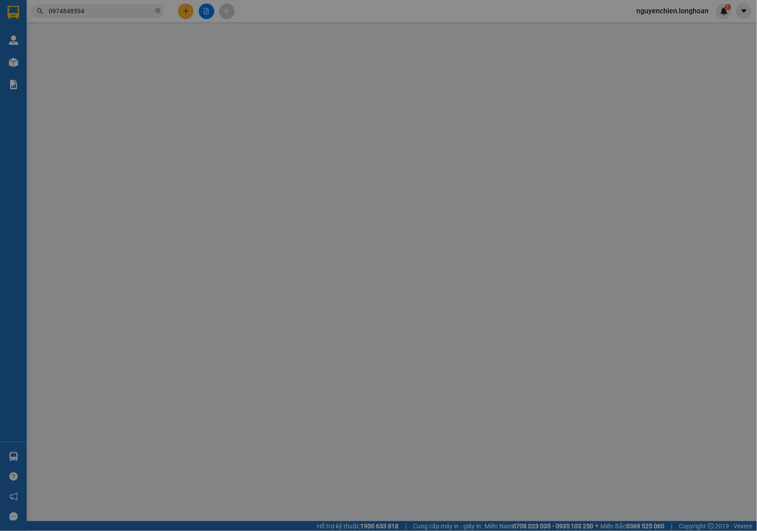
type input "223/16/4 TÂY SƠN , QUANG TRUNG , T PQUY NHƠN"
type input "NHẬN NGUYÊN KIỆN GIAO NGUYÊN KIỆN, HƯ VỠ K ĐỀN"
type input "380.000"
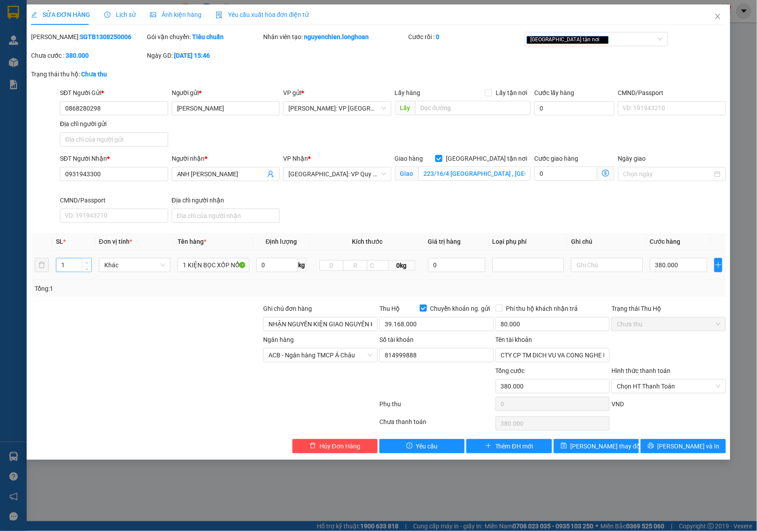
type input "2"
click at [86, 263] on icon "up" at bounding box center [86, 262] width 3 height 3
click at [187, 265] on input "1 KIỆN BỌC XỐP NỔ ( PC )" at bounding box center [213, 265] width 71 height 14
type input "1 KIỆN BỌC XỐP NỔ ( PC ) +1 KIỆN BỌC XỐP NỔ MÀNG HÌNH"
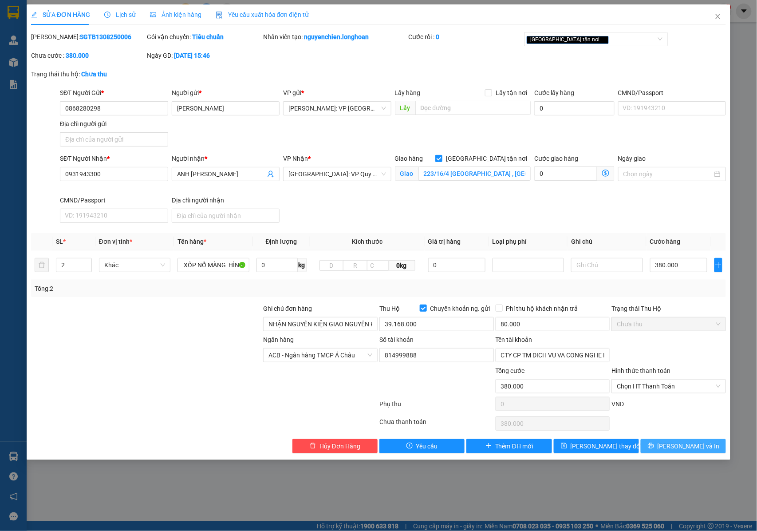
click at [654, 449] on icon "printer" at bounding box center [651, 445] width 6 height 6
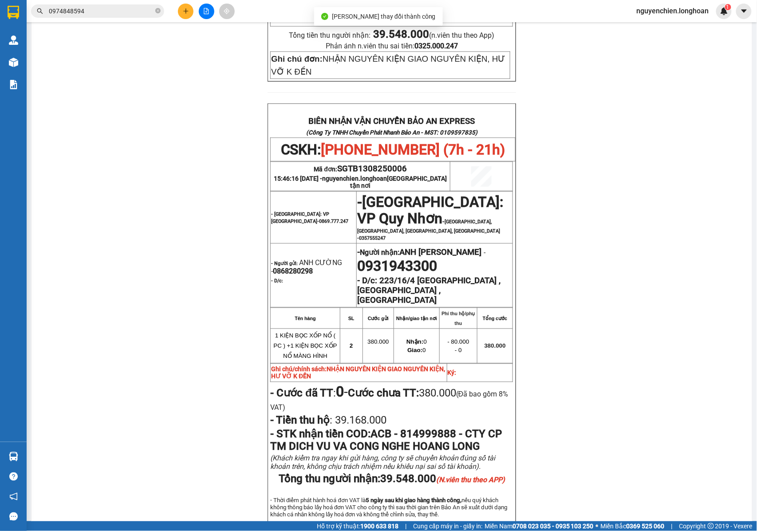
scroll to position [414, 0]
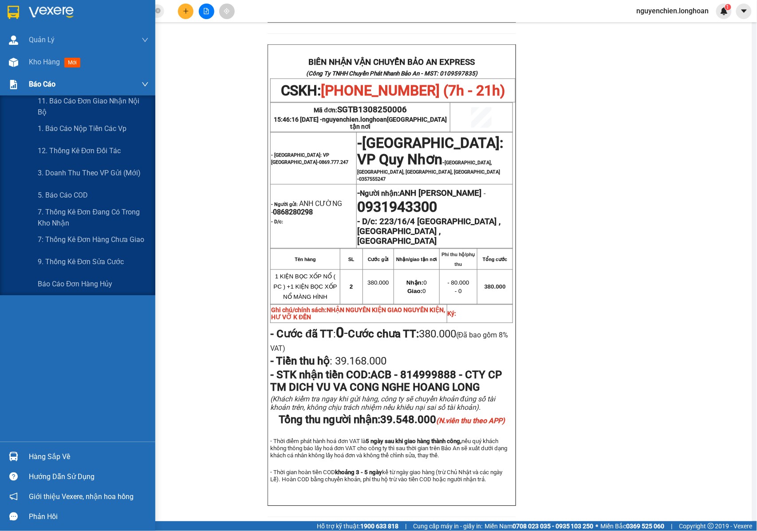
click at [34, 79] on span "Báo cáo" at bounding box center [42, 84] width 27 height 11
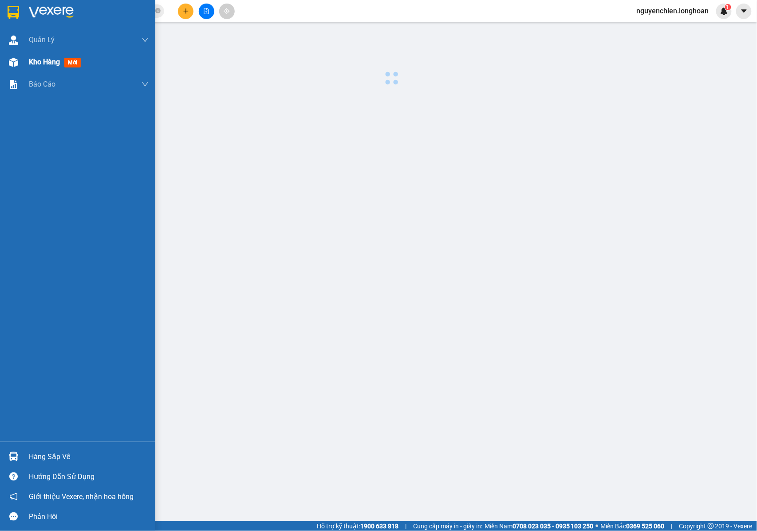
click at [35, 67] on div "Kho hàng mới" at bounding box center [56, 61] width 55 height 11
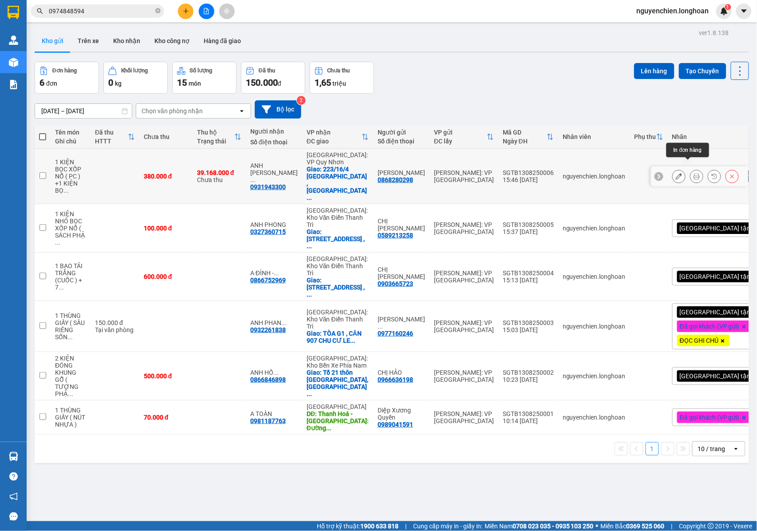
click at [694, 173] on icon at bounding box center [697, 176] width 6 height 6
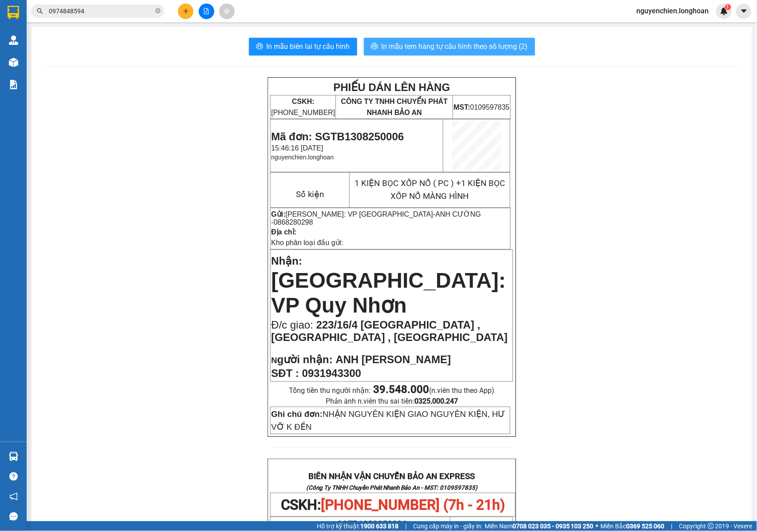
click at [425, 43] on span "In mẫu tem hàng tự cấu hình theo số lượng (2)" at bounding box center [455, 46] width 146 height 11
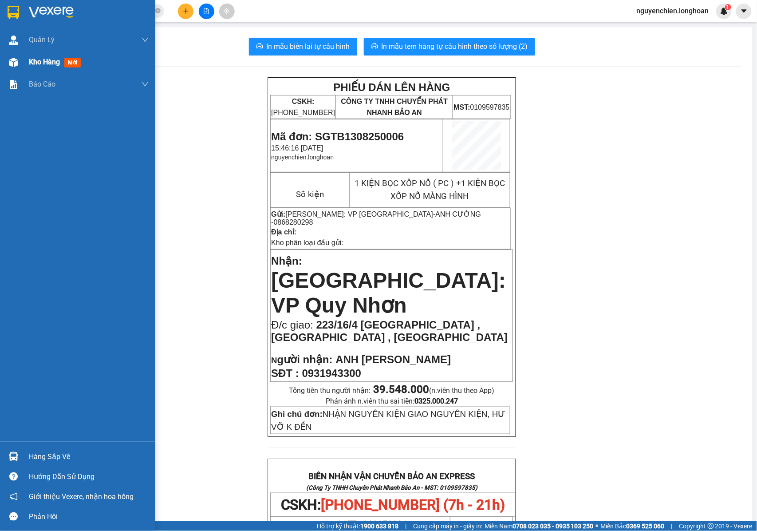
click at [15, 64] on img at bounding box center [13, 62] width 9 height 9
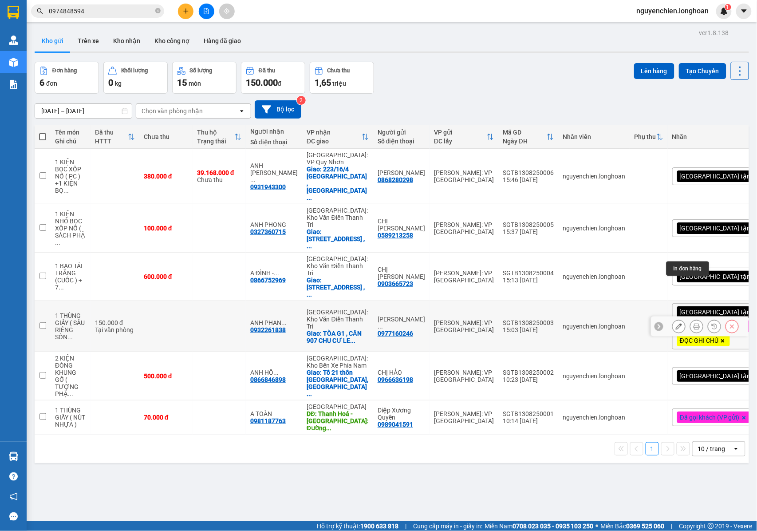
click at [690, 319] on button at bounding box center [696, 327] width 12 height 16
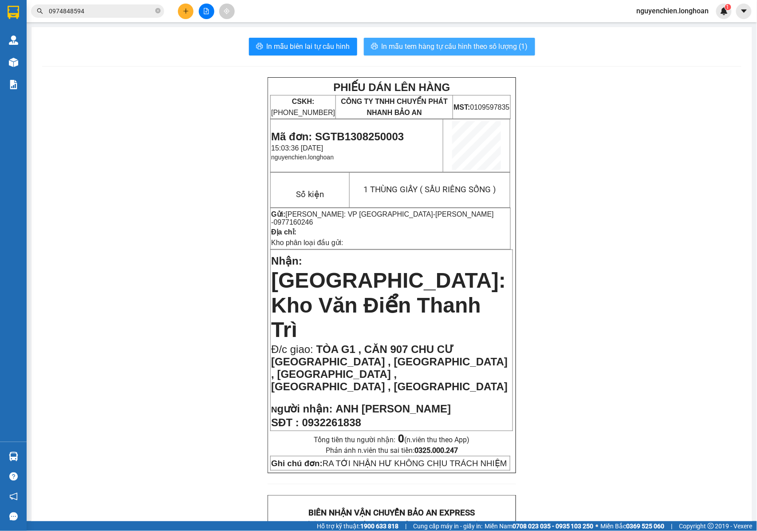
click at [432, 47] on span "In mẫu tem hàng tự cấu hình theo số lượng (1)" at bounding box center [455, 46] width 146 height 11
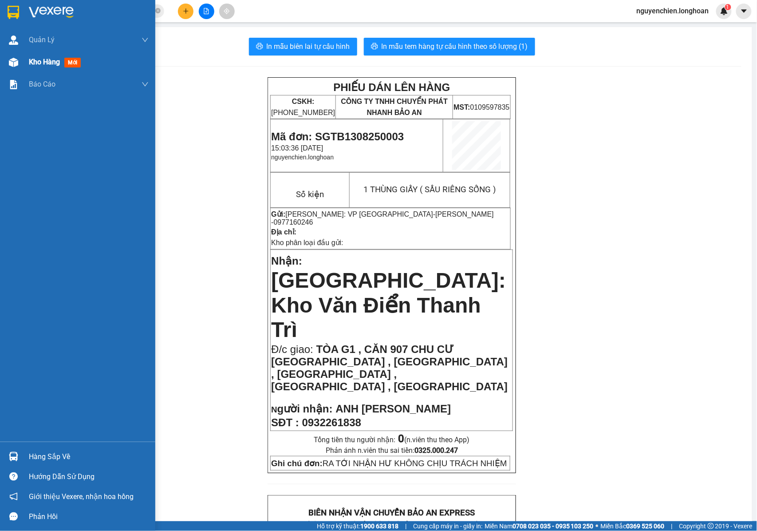
click at [23, 59] on div "Kho hàng mới" at bounding box center [77, 62] width 155 height 22
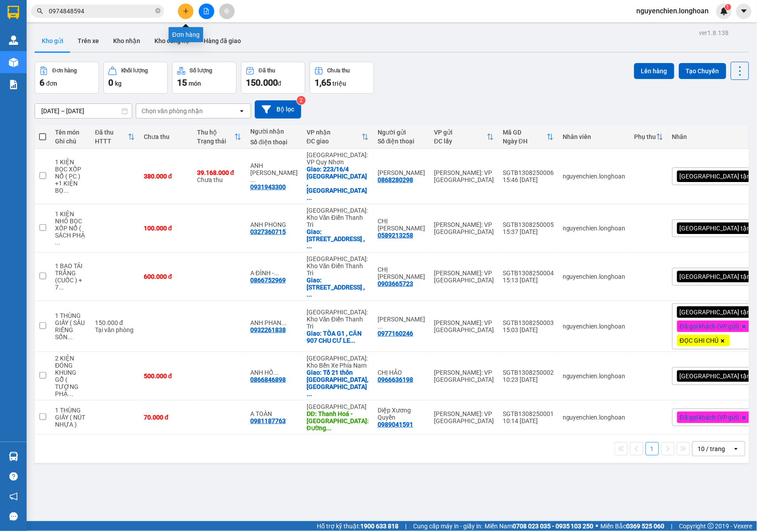
click at [185, 12] on icon "plus" at bounding box center [186, 11] width 6 height 6
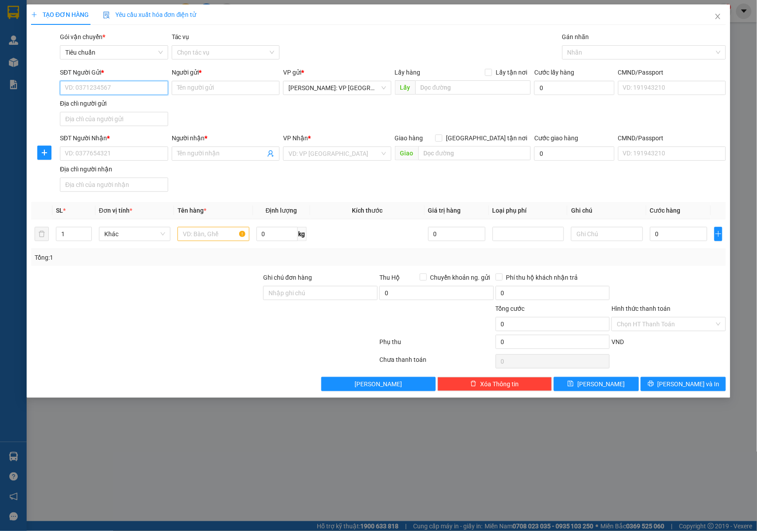
click at [105, 85] on input "SĐT Người Gửi *" at bounding box center [114, 88] width 108 height 14
click at [108, 112] on div "0964007107 - CHỊ THÙY" at bounding box center [115, 106] width 110 height 14
type input "0964007107"
type input "CHỊ [PERSON_NAME]"
type input "0964007107"
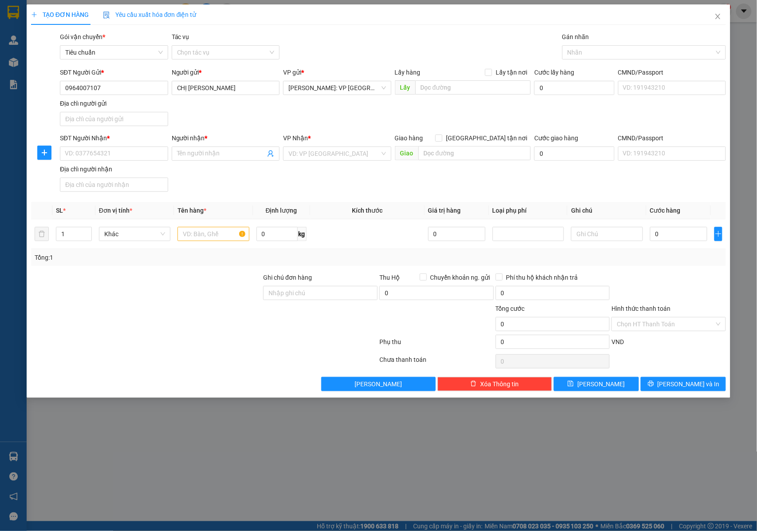
click at [112, 107] on div "Địa chỉ người gửi" at bounding box center [114, 104] width 108 height 10
click at [112, 112] on input "Địa chỉ người gửi" at bounding box center [114, 119] width 108 height 14
click at [114, 86] on input "0964007107" at bounding box center [114, 88] width 108 height 14
click at [116, 109] on div "0964007107 - CHỊ THÙY" at bounding box center [114, 106] width 99 height 10
click at [125, 153] on input "SĐT Người Nhận *" at bounding box center [114, 153] width 108 height 14
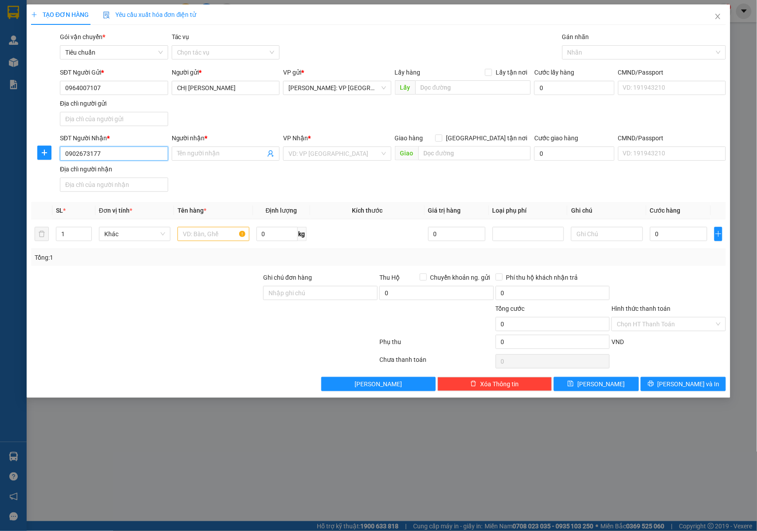
click at [125, 153] on input "0902673177" at bounding box center [114, 153] width 108 height 14
type input "0902673177"
click at [201, 148] on span at bounding box center [226, 153] width 108 height 14
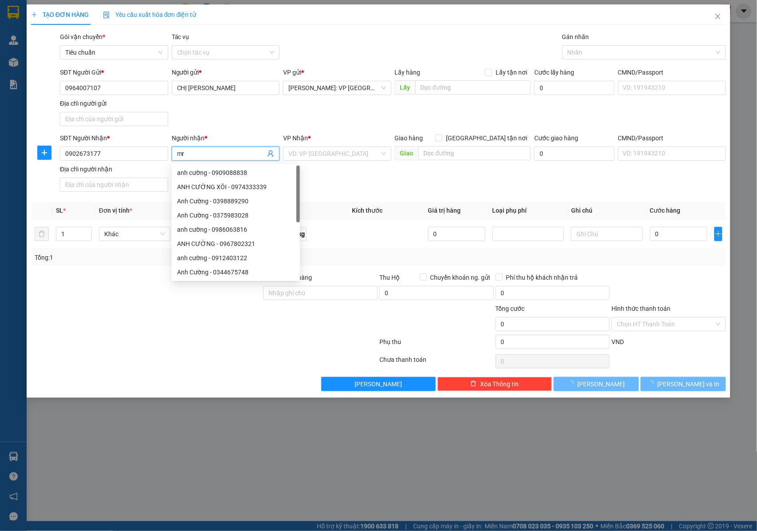
type input "m"
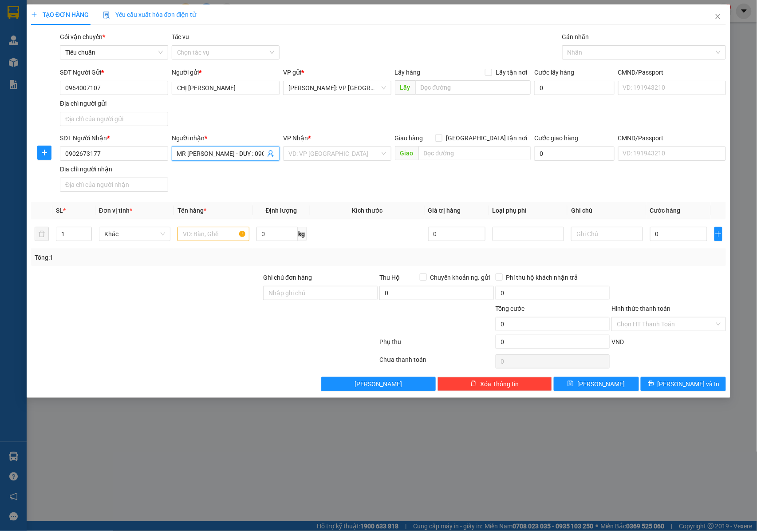
scroll to position [0, 4]
type input "MR NHUẬN - DUY : 0902590 541"
click at [313, 157] on input "search" at bounding box center [333, 153] width 91 height 13
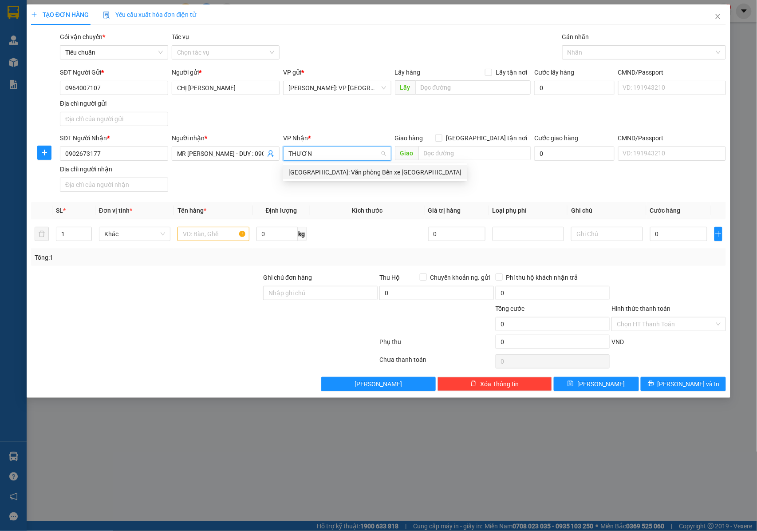
type input "THƯƠNG"
drag, startPoint x: 320, startPoint y: 169, endPoint x: 466, endPoint y: 167, distance: 145.6
click at [326, 169] on div "[GEOGRAPHIC_DATA]: Văn phòng Bến xe [GEOGRAPHIC_DATA]" at bounding box center [375, 172] width 174 height 10
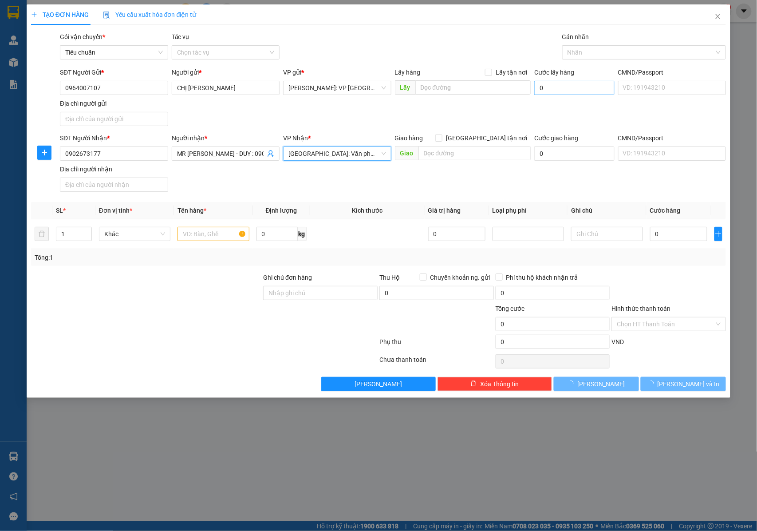
drag, startPoint x: 492, startPoint y: 141, endPoint x: 563, endPoint y: 91, distance: 86.9
click at [491, 141] on span "[GEOGRAPHIC_DATA] tận nơi" at bounding box center [486, 138] width 88 height 10
click at [442, 141] on input "[GEOGRAPHIC_DATA] tận nơi" at bounding box center [438, 137] width 6 height 6
checkbox input "true"
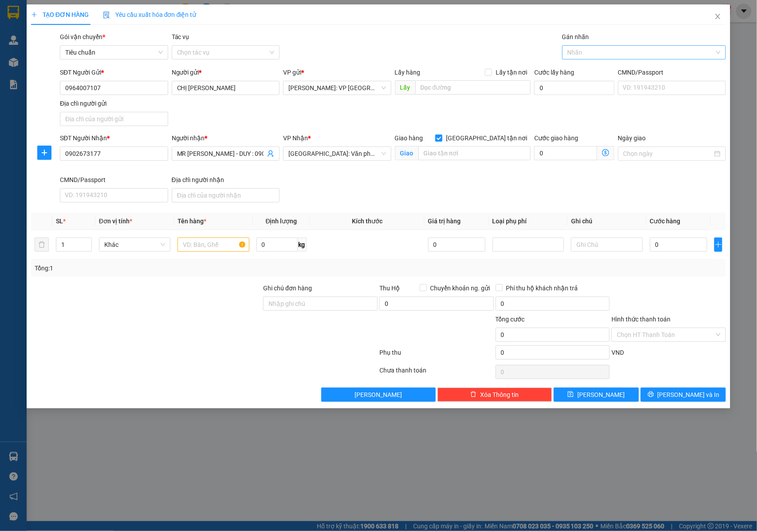
click at [587, 51] on div at bounding box center [639, 52] width 150 height 11
type input "GIAO"
click at [590, 67] on div "[GEOGRAPHIC_DATA] tận nơi" at bounding box center [644, 71] width 153 height 10
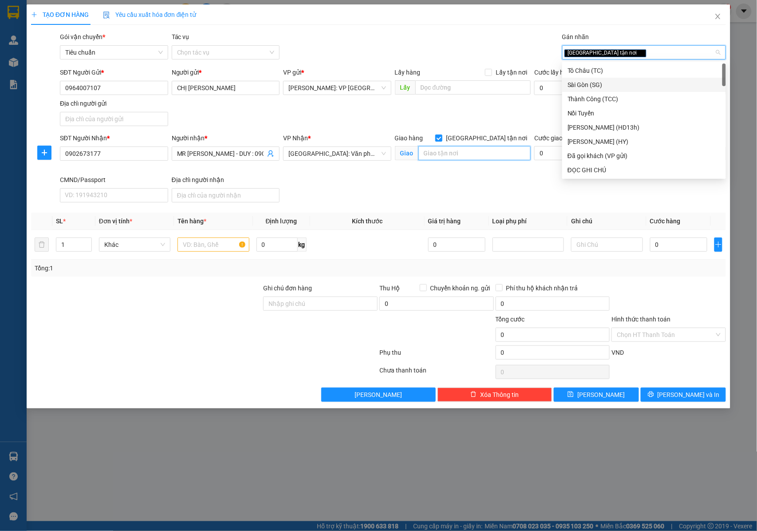
click at [458, 157] on input "text" at bounding box center [474, 153] width 112 height 14
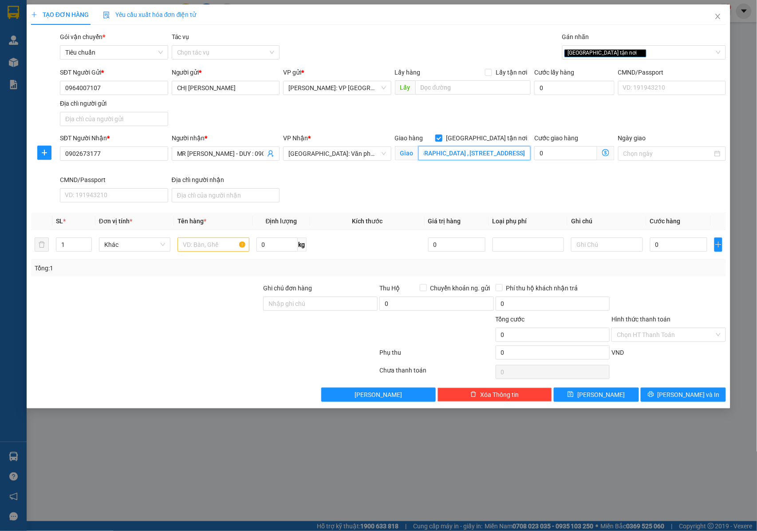
scroll to position [0, 293]
type input "QUẢNG NÌNH : TRUNG TÂM TRUYỀN THÔNG QUẢNG NINH , SỐ 2 ĐƯỜNG HẢI LONG , PHƯỜNG H…"
click at [209, 247] on input "text" at bounding box center [213, 244] width 71 height 14
type input "1 THÙNG GIẤY ( DỤNG CỤ )"
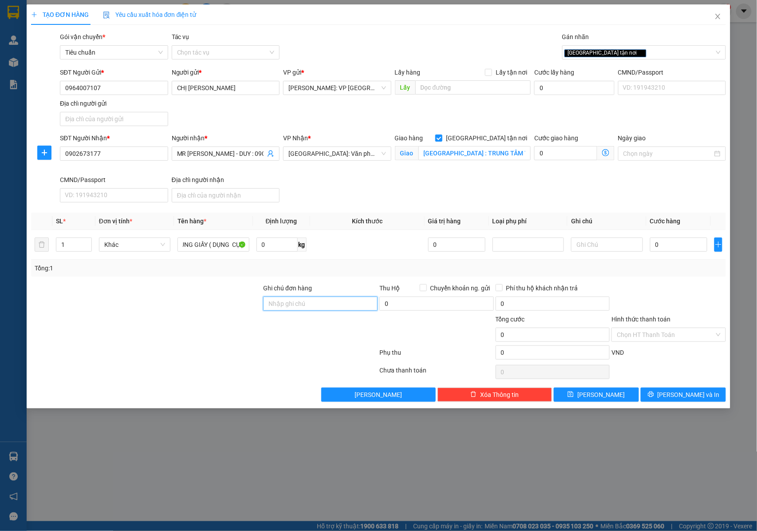
click at [292, 304] on input "Ghi chú đơn hàng" at bounding box center [320, 303] width 114 height 14
type input "NHẬN NGUYÊN KIỆN GIAO NGUYÊN KIỆN, HƯ VỠ K ĐỀN"
click at [677, 251] on input "0" at bounding box center [678, 244] width 57 height 14
type input "1"
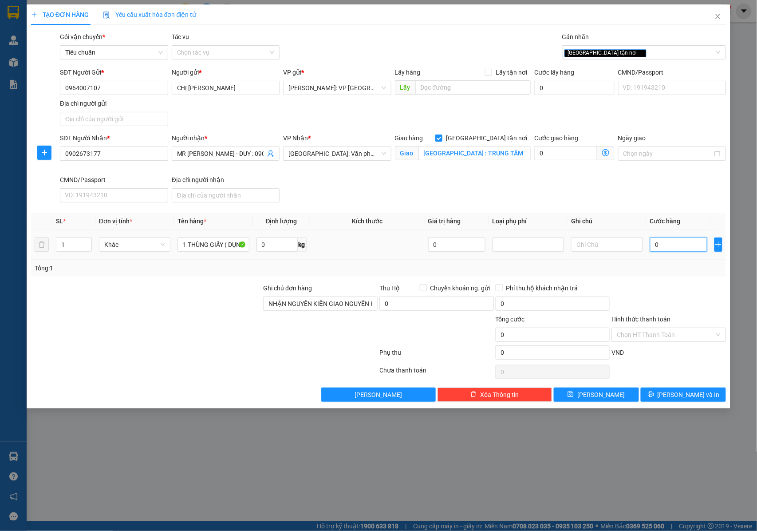
type input "1"
type input "16"
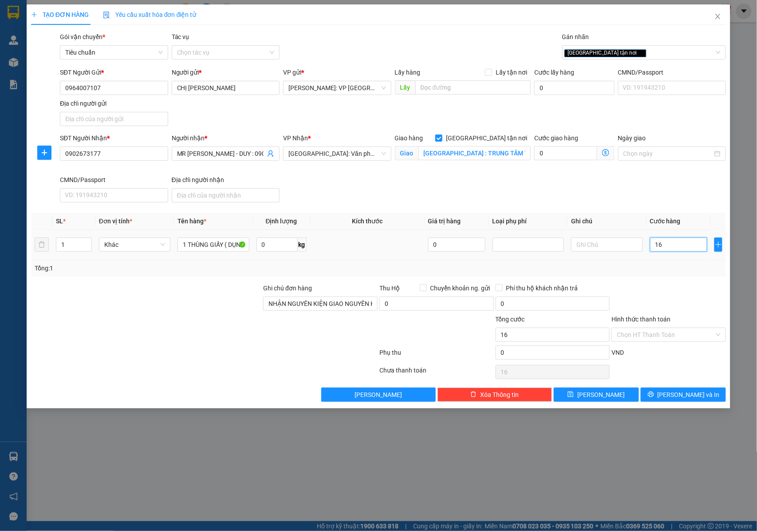
type input "160"
type input "1.600"
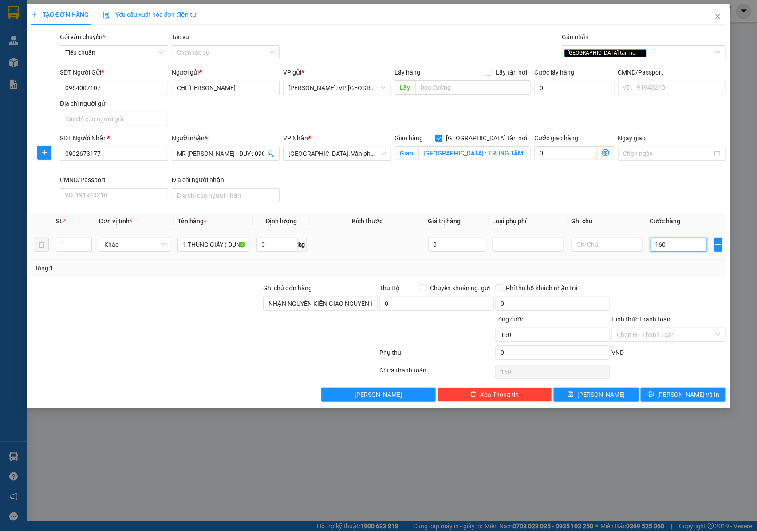
type input "1.600"
type input "16.000"
type input "160.000"
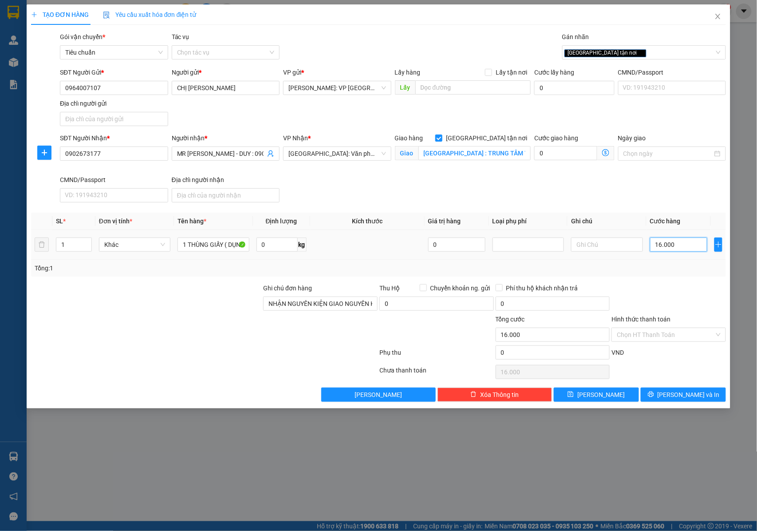
type input "160.000"
click at [677, 397] on span "[PERSON_NAME] và In" at bounding box center [689, 395] width 62 height 10
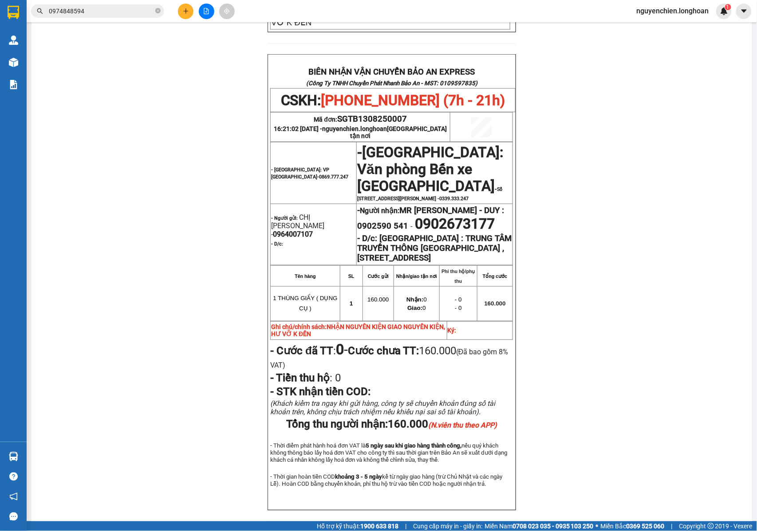
scroll to position [473, 0]
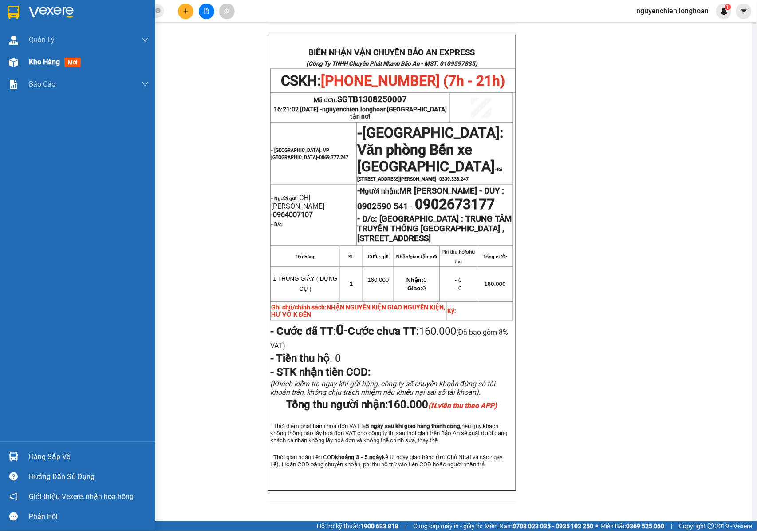
click at [13, 65] on img at bounding box center [13, 62] width 9 height 9
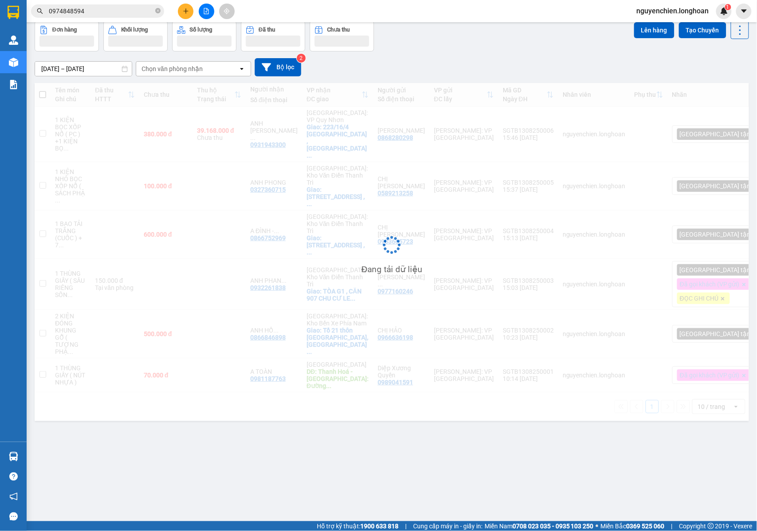
scroll to position [41, 0]
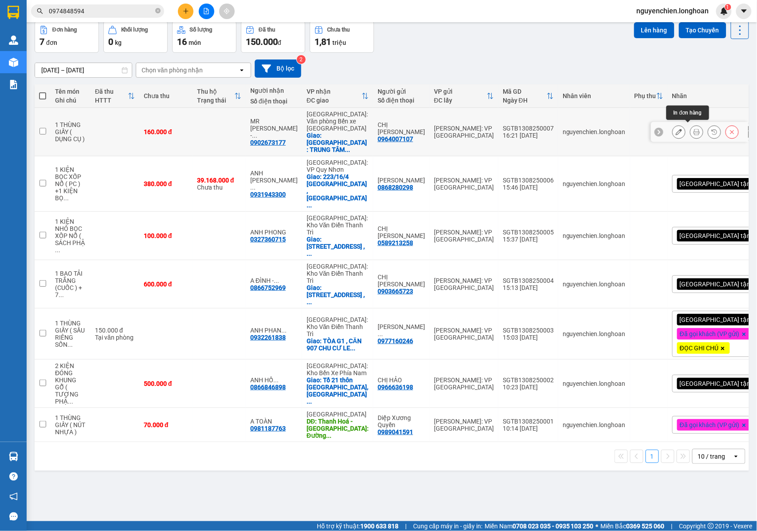
click at [694, 130] on icon at bounding box center [697, 132] width 6 height 6
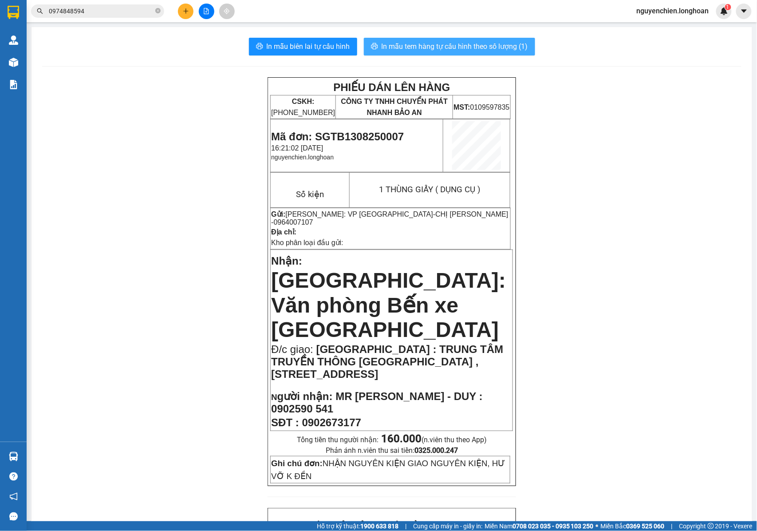
click at [452, 47] on span "In mẫu tem hàng tự cấu hình theo số lượng (1)" at bounding box center [455, 46] width 146 height 11
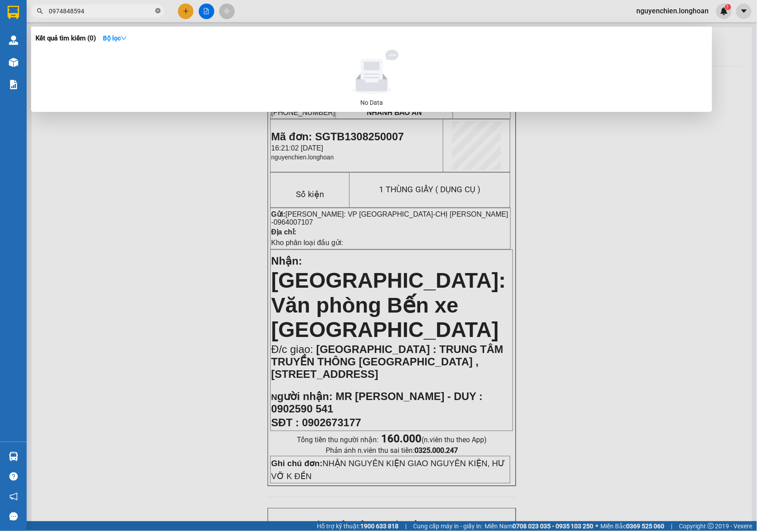
drag, startPoint x: 157, startPoint y: 11, endPoint x: 116, endPoint y: 15, distance: 41.0
click at [157, 10] on icon "close-circle" at bounding box center [157, 10] width 5 height 5
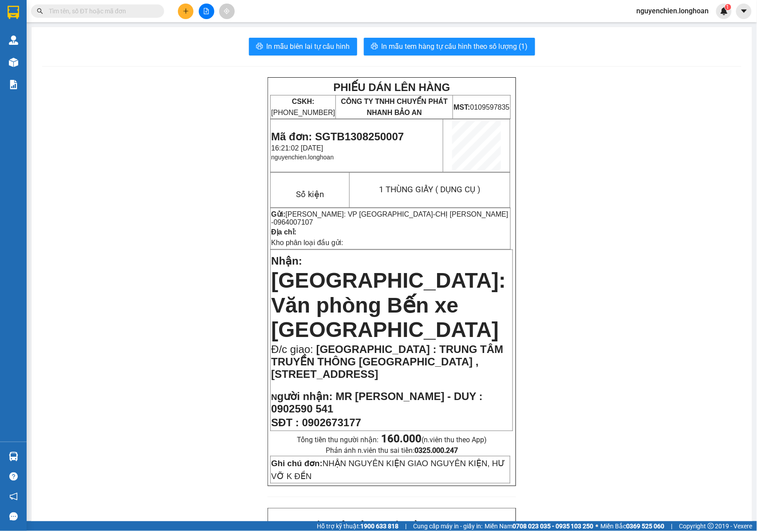
click at [114, 15] on input "text" at bounding box center [101, 11] width 105 height 10
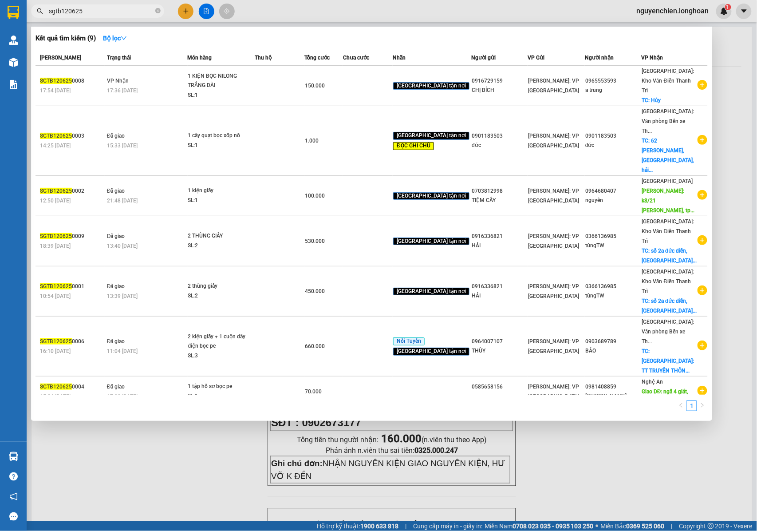
click at [67, 13] on input "sgtb120625" at bounding box center [101, 11] width 105 height 10
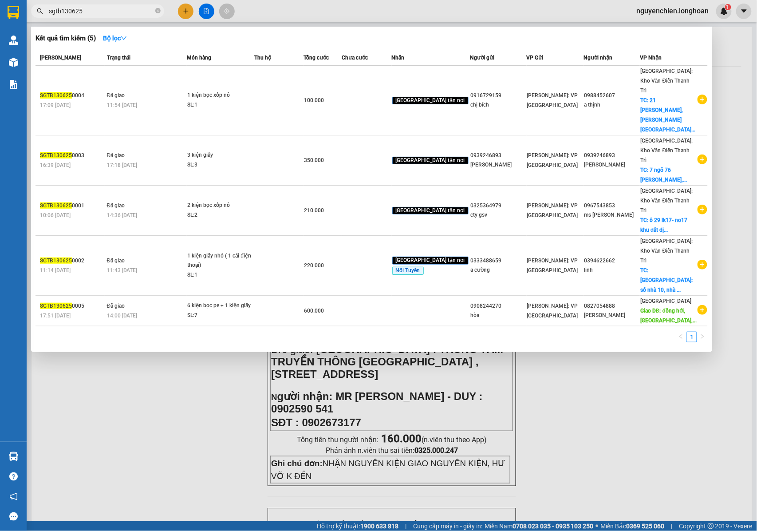
click at [66, 9] on input "sgtb130625" at bounding box center [101, 11] width 105 height 10
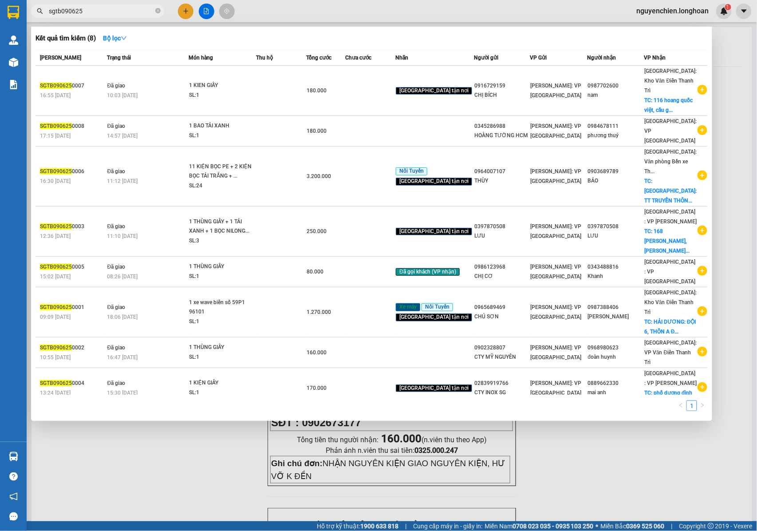
click at [66, 11] on input "sgtb090625" at bounding box center [101, 11] width 105 height 10
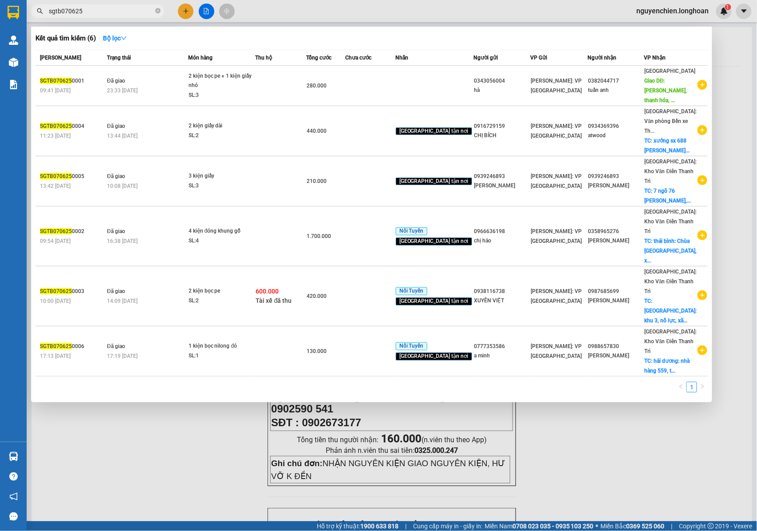
type input "sgtb070625"
click at [157, 12] on icon "close-circle" at bounding box center [157, 10] width 5 height 5
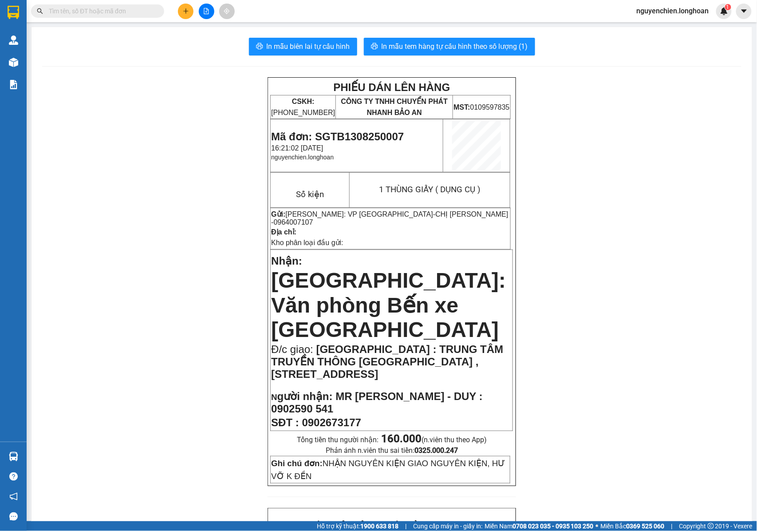
click at [112, 7] on input "text" at bounding box center [101, 11] width 105 height 10
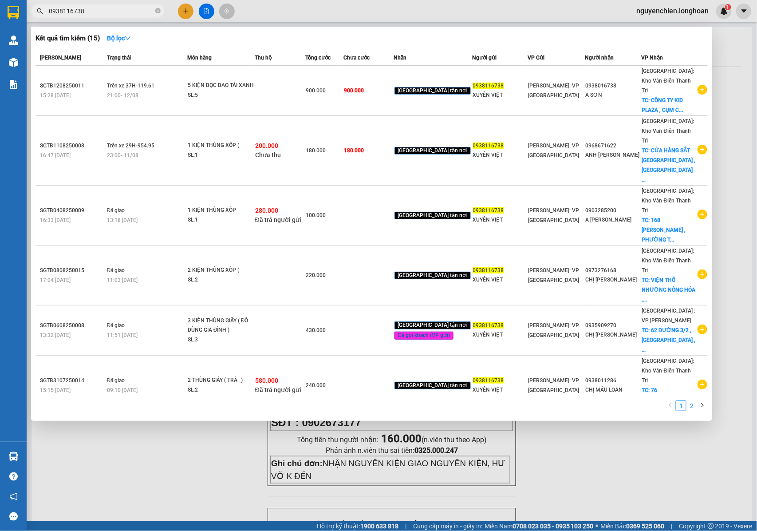
type input "0938116738"
click at [690, 404] on link "2" at bounding box center [692, 406] width 10 height 10
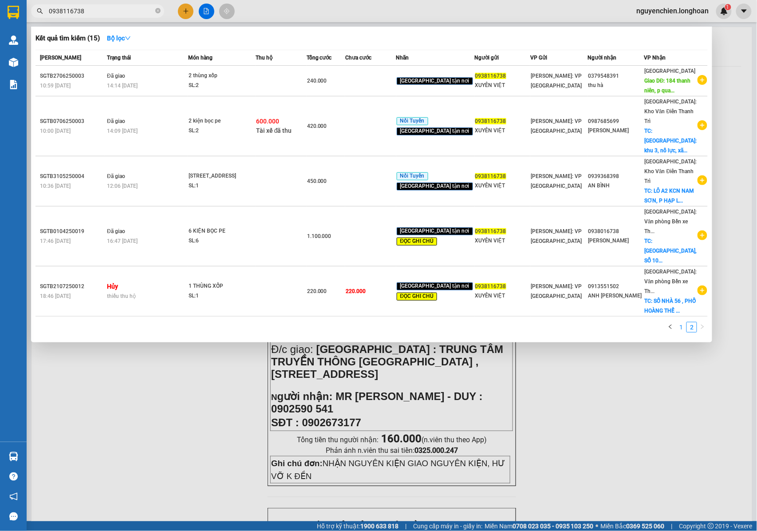
click at [682, 322] on link "1" at bounding box center [681, 327] width 10 height 10
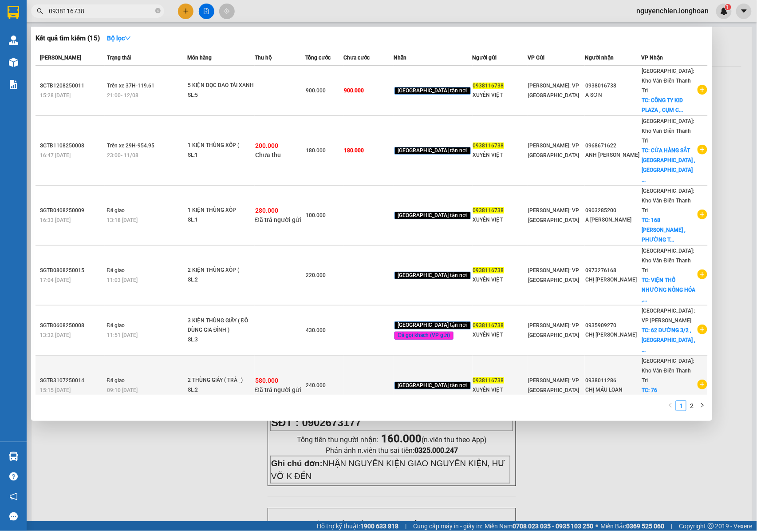
scroll to position [96, 0]
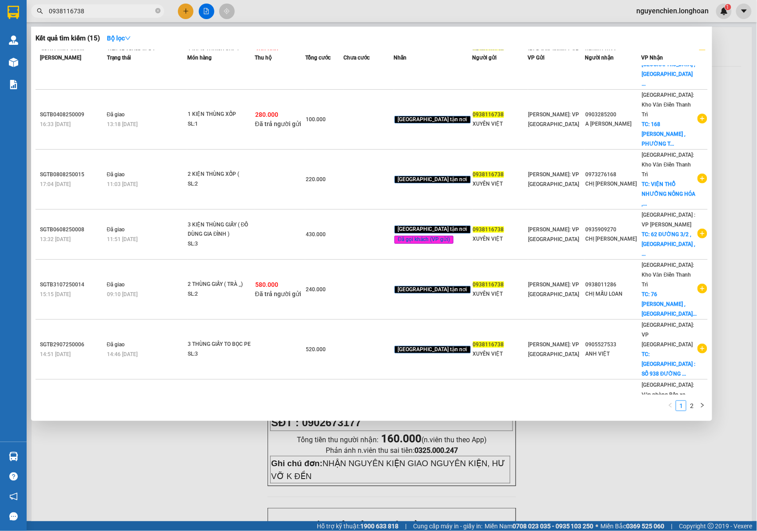
drag, startPoint x: 213, startPoint y: 458, endPoint x: 127, endPoint y: 304, distance: 177.2
click at [210, 450] on div at bounding box center [378, 265] width 757 height 531
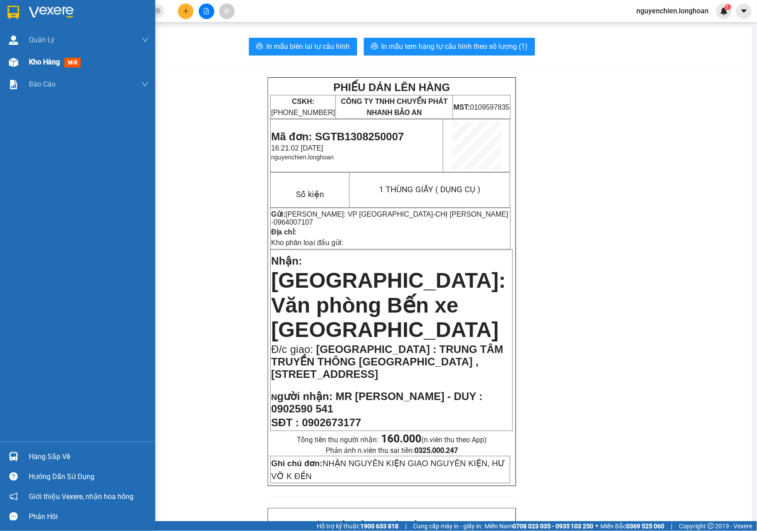
click at [14, 61] on img at bounding box center [13, 62] width 9 height 9
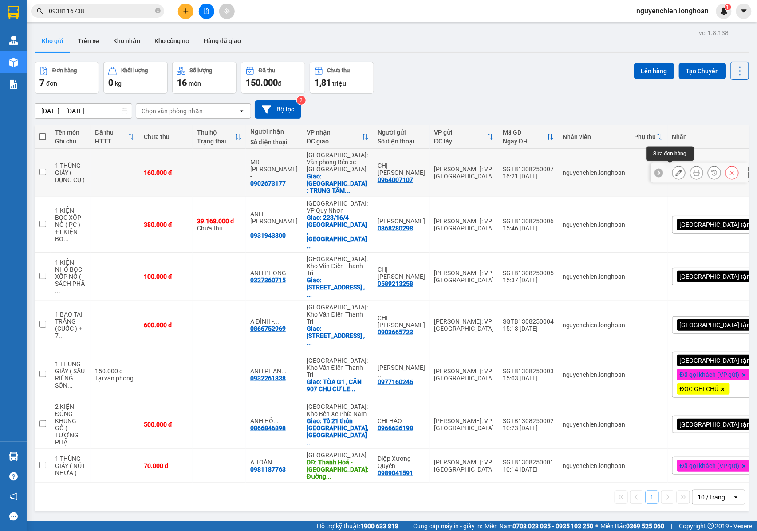
click at [676, 170] on icon at bounding box center [679, 173] width 6 height 6
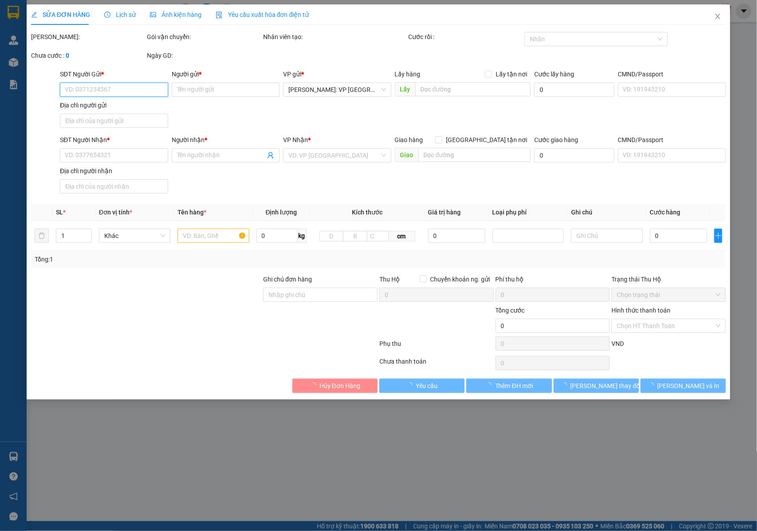
type input "0964007107"
type input "CHỊ [PERSON_NAME]"
type input "0902673177"
type input "MR NHUẬN - DUY : 0902590 541"
checkbox input "true"
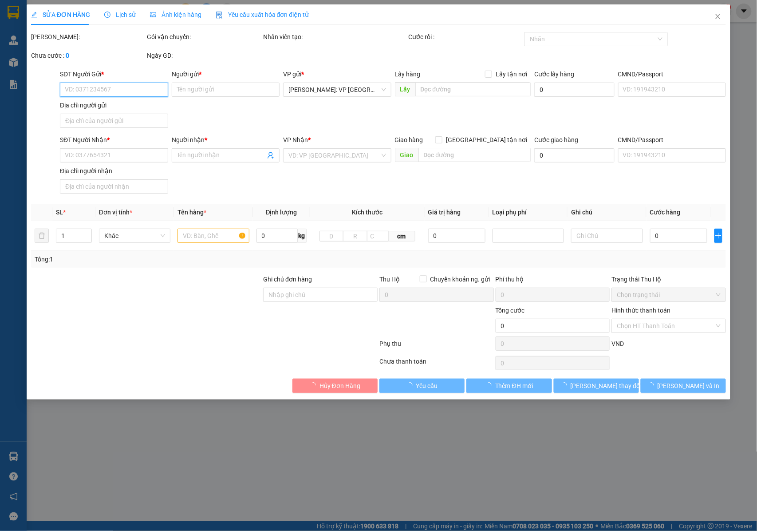
type input "QUẢNG NÌNH : TRUNG TÂM TRUYỀN THÔNG QUẢNG NINH , SỐ 2 ĐƯỜNG HẢI LONG , PHƯỜNG H…"
type input "NHẬN NGUYÊN KIỆN GIAO NGUYÊN KIỆN, HƯ VỠ K ĐỀN"
type input "160.000"
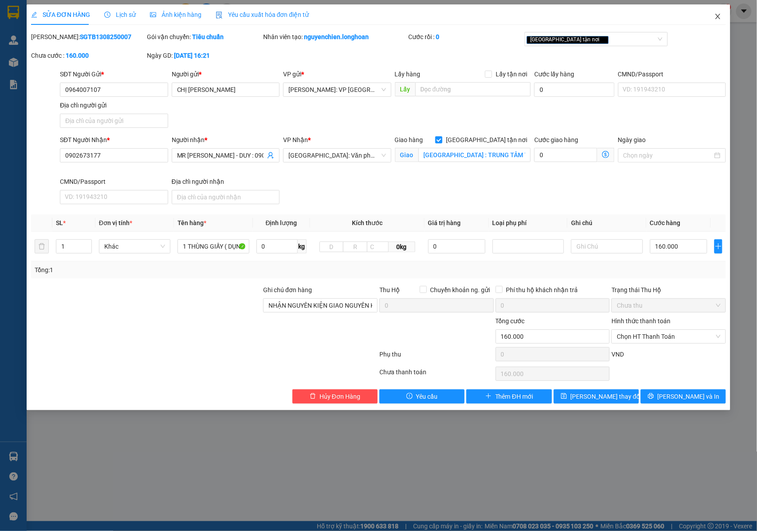
click at [713, 16] on span "Close" at bounding box center [718, 16] width 25 height 25
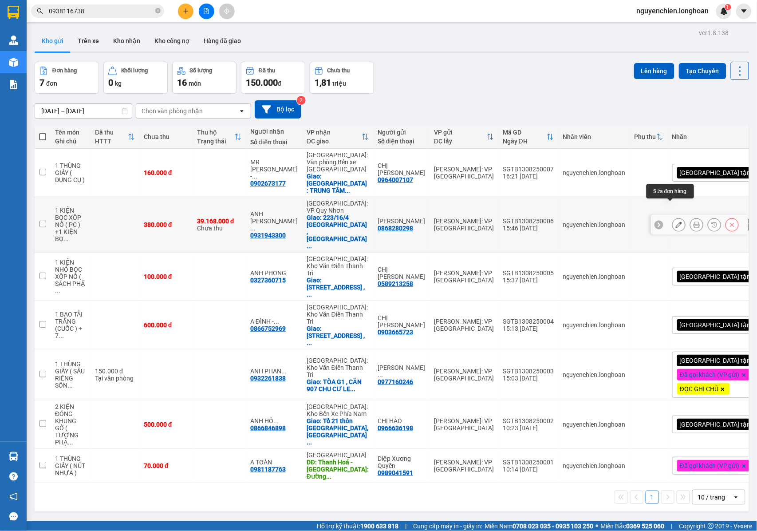
click at [673, 217] on button at bounding box center [679, 225] width 12 height 16
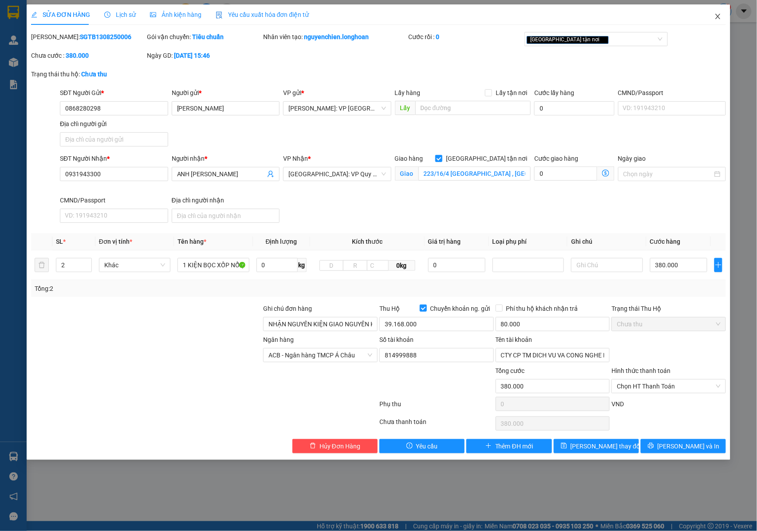
click at [719, 14] on icon "close" at bounding box center [717, 16] width 7 height 7
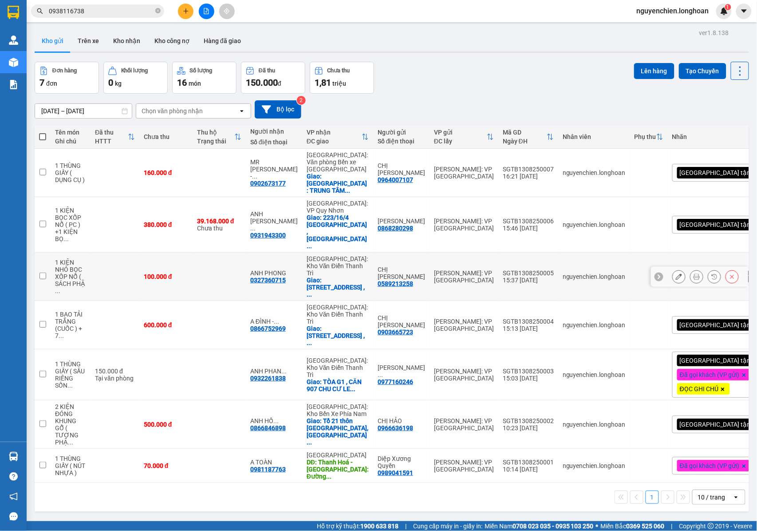
click at [676, 273] on icon at bounding box center [679, 276] width 6 height 6
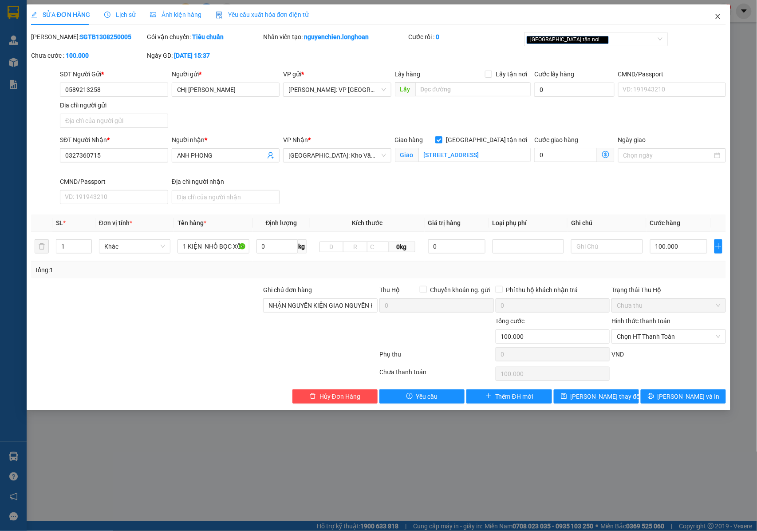
click at [717, 13] on span "Close" at bounding box center [718, 16] width 25 height 25
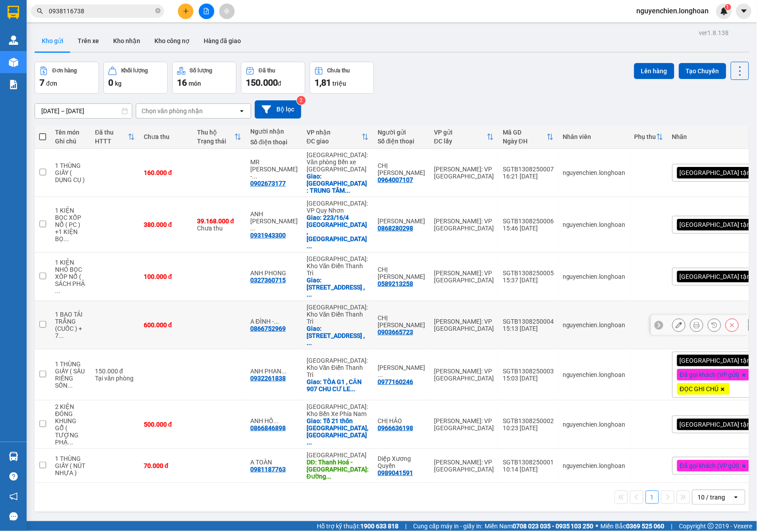
click at [676, 322] on icon at bounding box center [679, 325] width 6 height 6
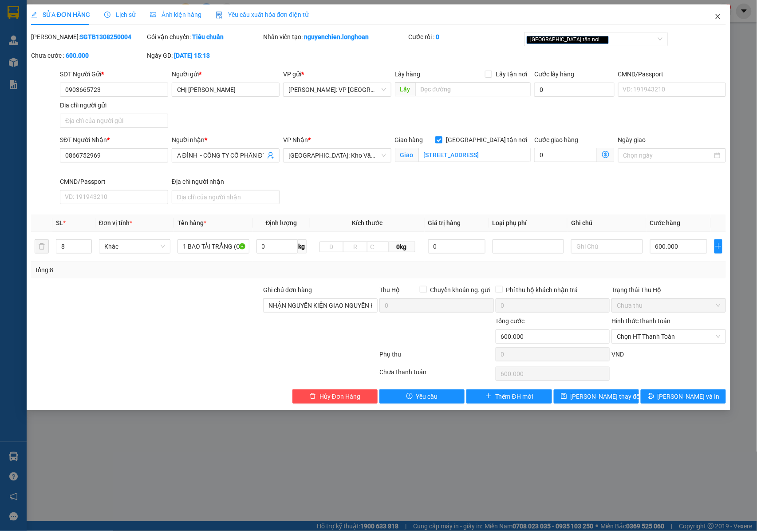
click at [720, 19] on icon "close" at bounding box center [718, 16] width 5 height 5
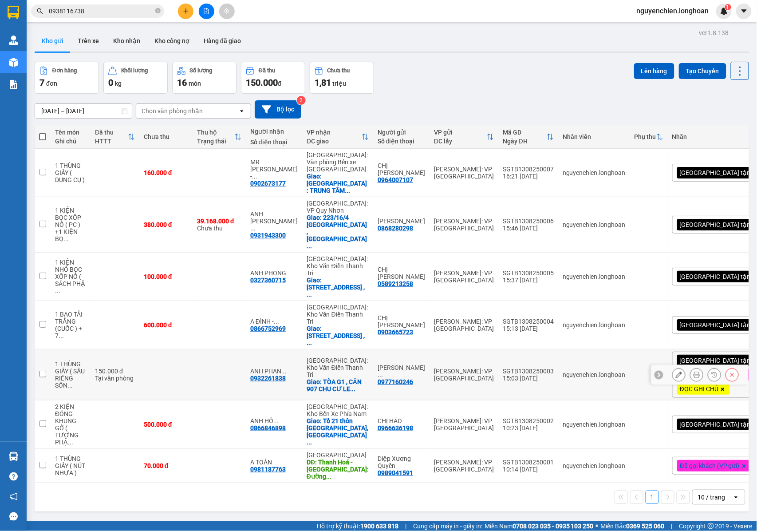
click at [676, 371] on icon at bounding box center [679, 374] width 6 height 6
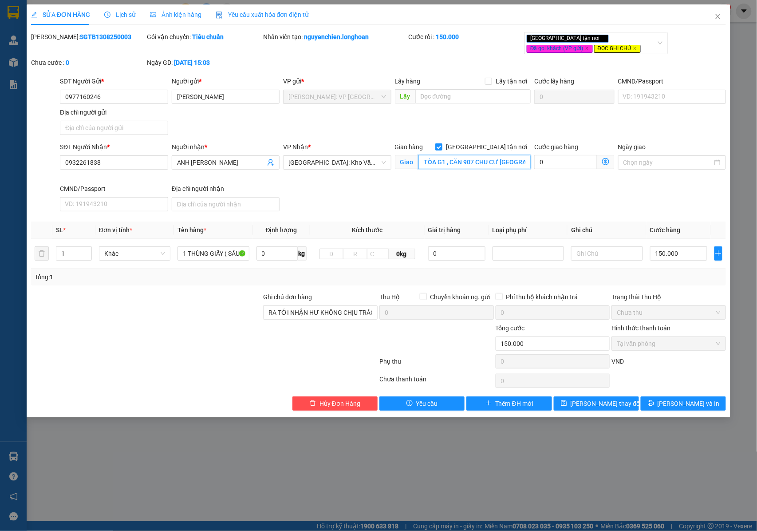
click at [481, 163] on input "TÒA G1 , CĂN 907 CHU CƯ LE GRAND JARDIN , HUỲNH VĂN NGHỆ , PHÚ LỢI , LONG BIÊN …" at bounding box center [474, 162] width 112 height 14
click at [484, 163] on input "TÒA G1 , CĂN 907 CHU CƯ LE GRAND JARDIN , HUỲNH VĂN NGHỆ , PHÚ LỢI , LONG BIÊN …" at bounding box center [474, 162] width 112 height 14
click at [716, 15] on icon "close" at bounding box center [718, 16] width 5 height 5
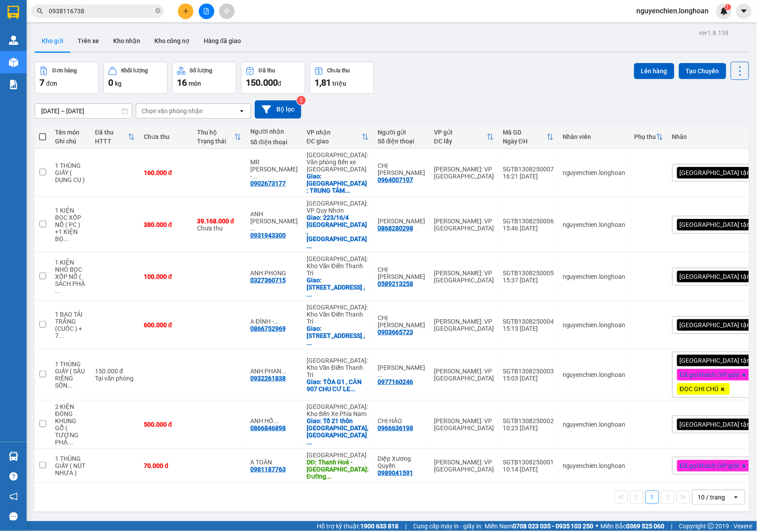
click at [181, 13] on button at bounding box center [186, 12] width 16 height 16
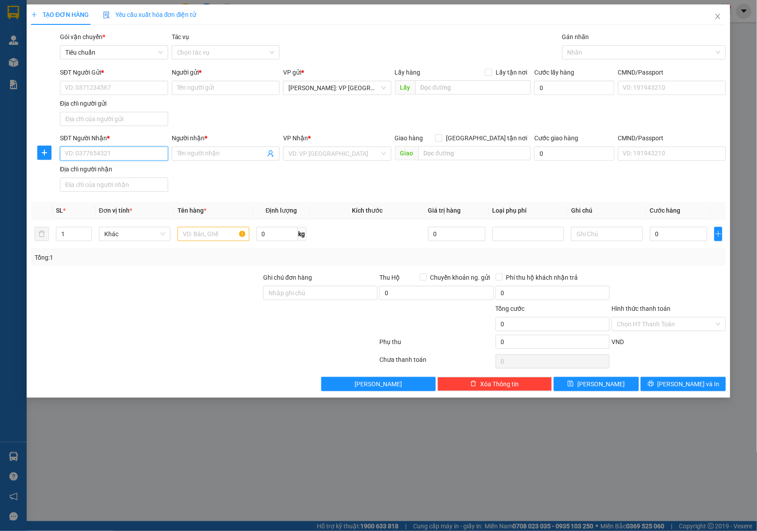
click at [116, 153] on input "SĐT Người Nhận *" at bounding box center [114, 153] width 108 height 14
click at [96, 92] on input "SĐT Người Gửi *" at bounding box center [114, 88] width 108 height 14
click at [115, 107] on div "0949898379 - CTY TNHH KENDOTOY" at bounding box center [116, 106] width 103 height 10
click at [137, 156] on input "SĐT Người Nhận *" at bounding box center [114, 153] width 108 height 14
click at [199, 153] on input "Người nhận *" at bounding box center [221, 154] width 89 height 10
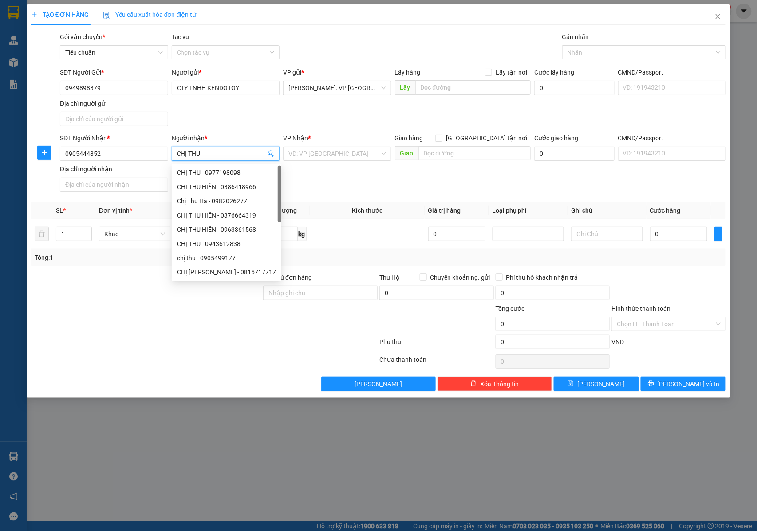
click at [127, 274] on div at bounding box center [146, 287] width 233 height 31
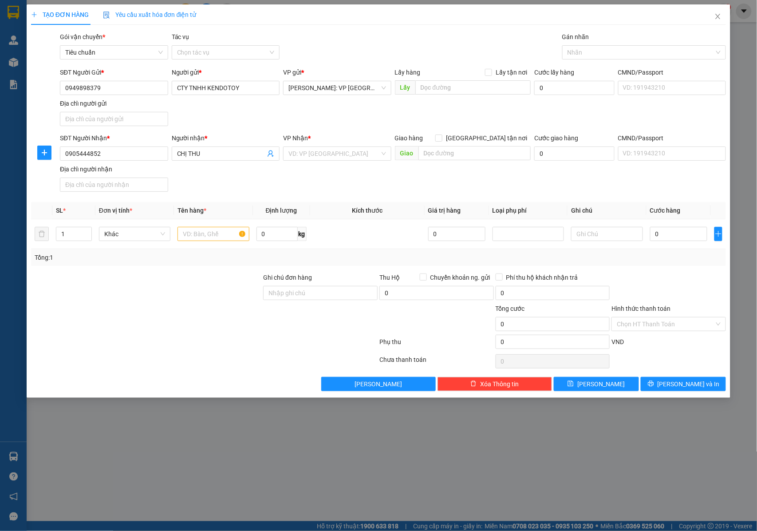
click at [233, 317] on div at bounding box center [146, 319] width 233 height 31
click at [217, 240] on input "text" at bounding box center [213, 234] width 71 height 14
click at [283, 292] on input "Ghi chú đơn hàng" at bounding box center [320, 293] width 114 height 14
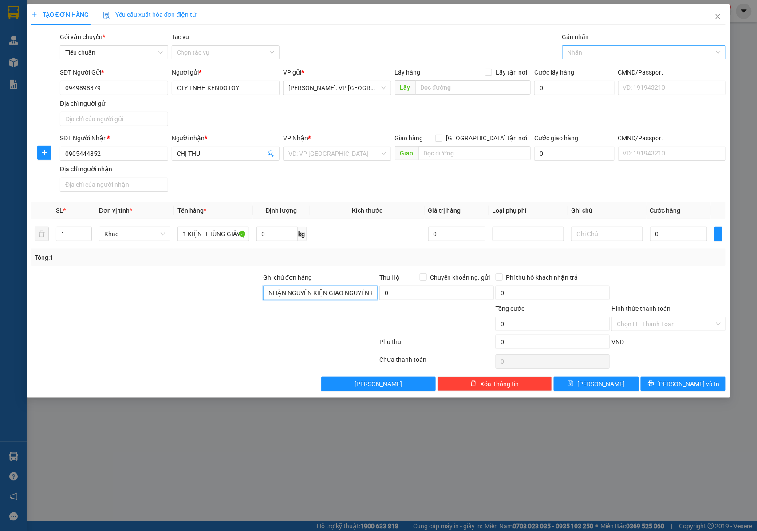
click at [596, 50] on div at bounding box center [639, 52] width 150 height 11
click at [606, 66] on div "[GEOGRAPHIC_DATA] tận nơi" at bounding box center [644, 71] width 153 height 10
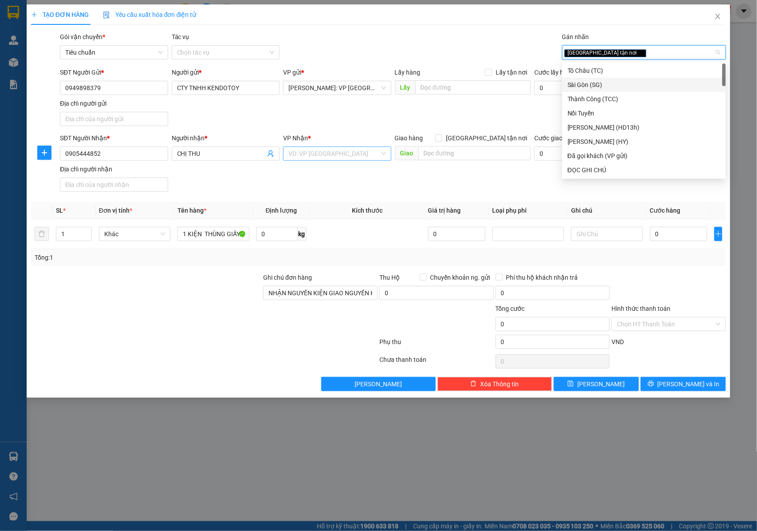
click at [345, 154] on input "search" at bounding box center [333, 153] width 91 height 13
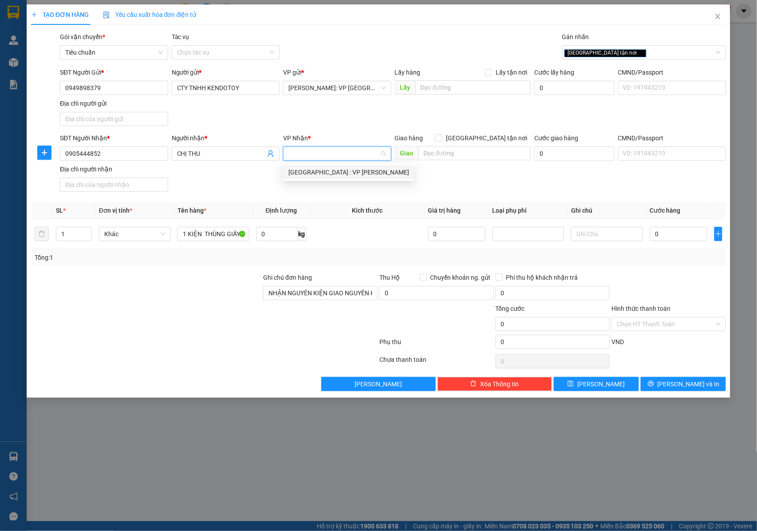
click at [327, 180] on body "Kết quả tìm kiếm ( 15 ) Bộ lọc Mã ĐH Trạng thái Món hàng Thu hộ Tổng cước Chưa …" at bounding box center [378, 265] width 757 height 531
click at [367, 171] on div "SĐT Người Nhận * 0905444852 Người nhận * CHỊ THU VP Nhận * VD: VP Sài Gòn Giao …" at bounding box center [393, 164] width 670 height 62
click at [325, 158] on input "search" at bounding box center [333, 153] width 91 height 13
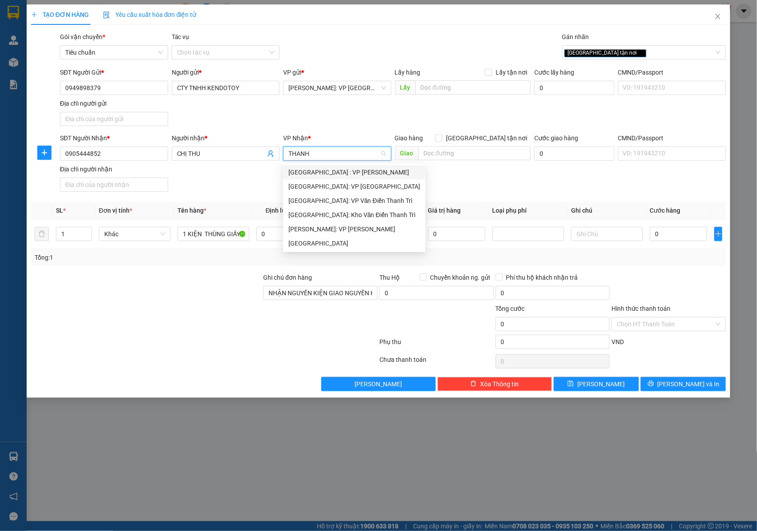
drag, startPoint x: 334, startPoint y: 177, endPoint x: 384, endPoint y: 166, distance: 51.8
click at [336, 176] on div "[GEOGRAPHIC_DATA] : VP [PERSON_NAME]" at bounding box center [354, 172] width 132 height 10
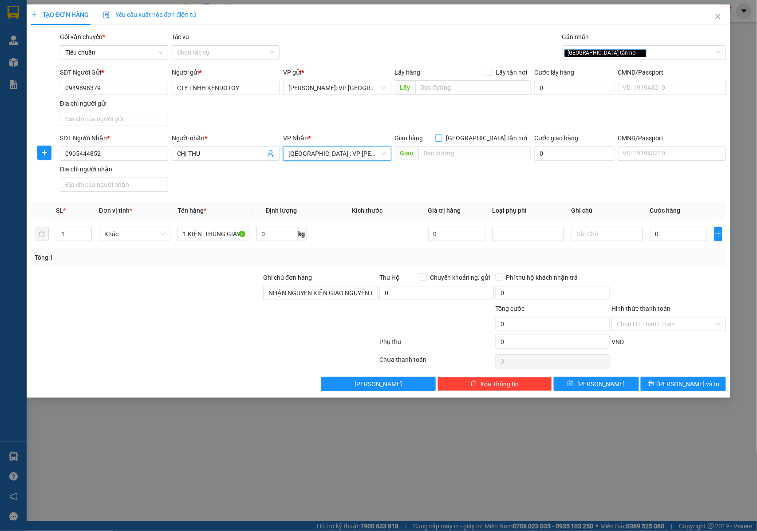
drag, startPoint x: 487, startPoint y: 138, endPoint x: 471, endPoint y: 148, distance: 19.2
click at [442, 138] on input "[GEOGRAPHIC_DATA] tận nơi" at bounding box center [438, 137] width 6 height 6
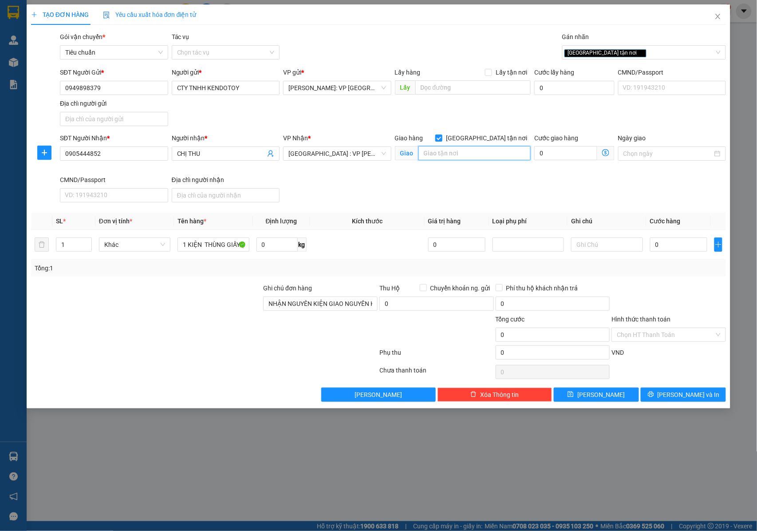
click at [467, 152] on input "text" at bounding box center [474, 153] width 112 height 14
click at [513, 155] on input "LÔ A2.4 [PERSON_NAME] , [PERSON_NAME] , [GEOGRAPHIC_DATA]" at bounding box center [474, 153] width 112 height 14
click at [673, 251] on input "0" at bounding box center [678, 244] width 57 height 14
click at [647, 334] on input "Hình thức thanh toán" at bounding box center [666, 334] width 98 height 13
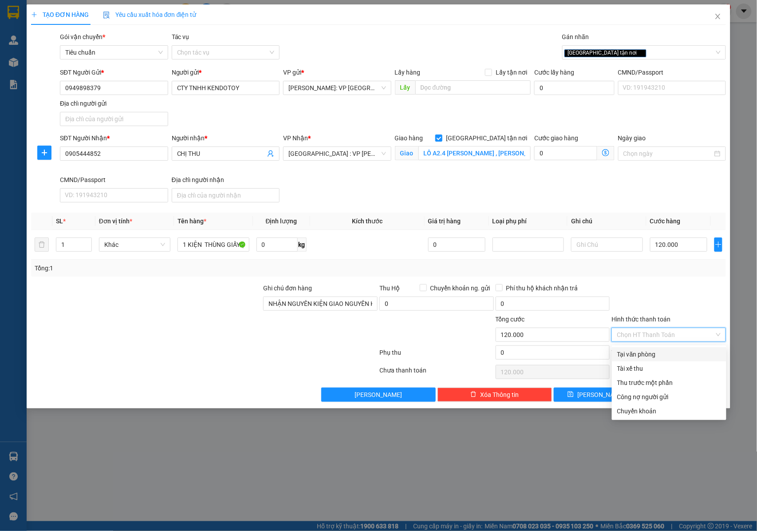
click at [649, 355] on div "Tại văn phòng" at bounding box center [669, 354] width 104 height 10
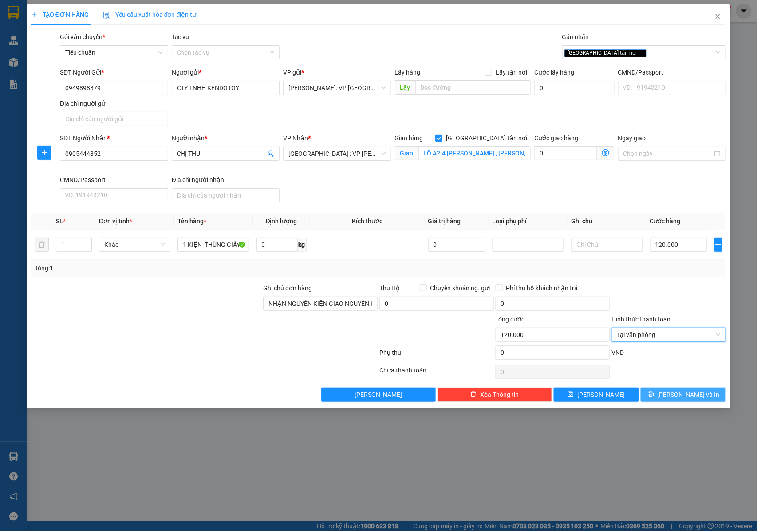
click at [665, 400] on button "[PERSON_NAME] và In" at bounding box center [683, 394] width 85 height 14
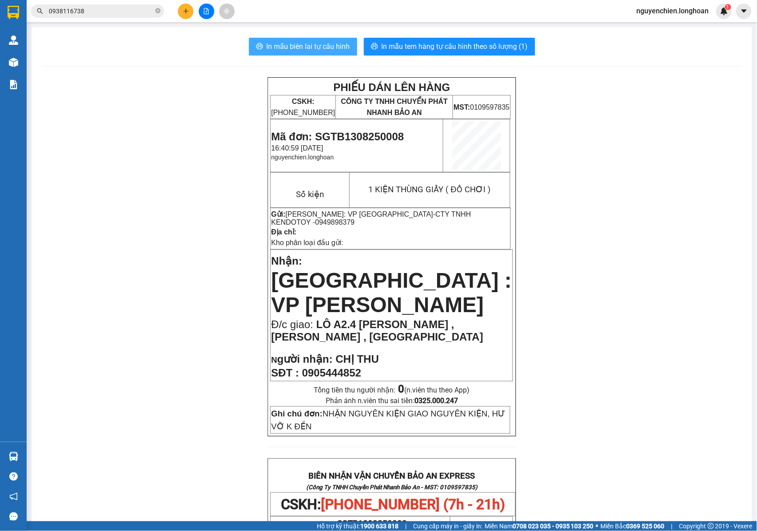
click at [308, 43] on span "In mẫu biên lai tự cấu hình" at bounding box center [308, 46] width 83 height 11
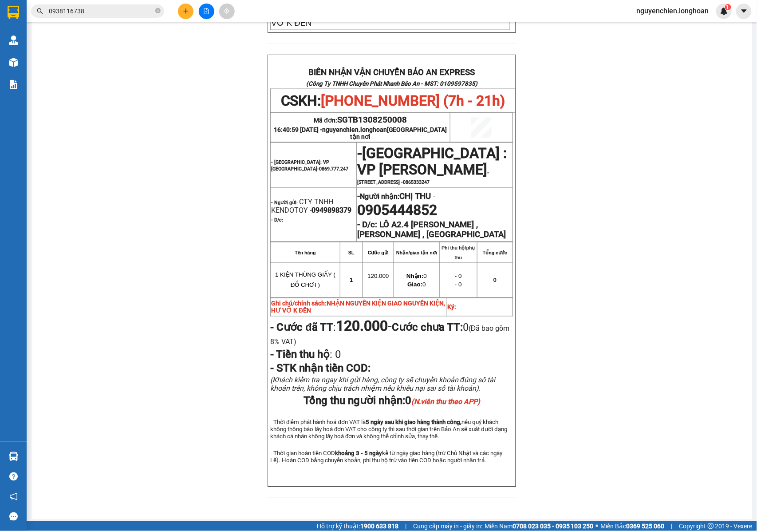
scroll to position [414, 0]
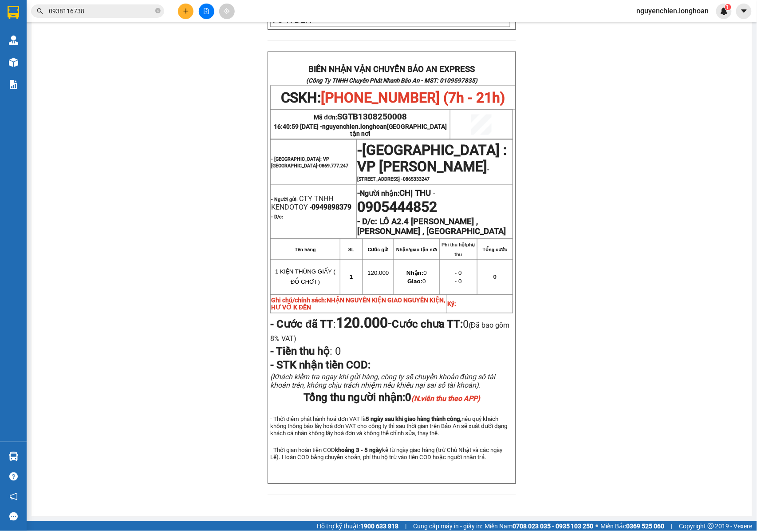
click at [185, 8] on icon "plus" at bounding box center [186, 11] width 6 height 6
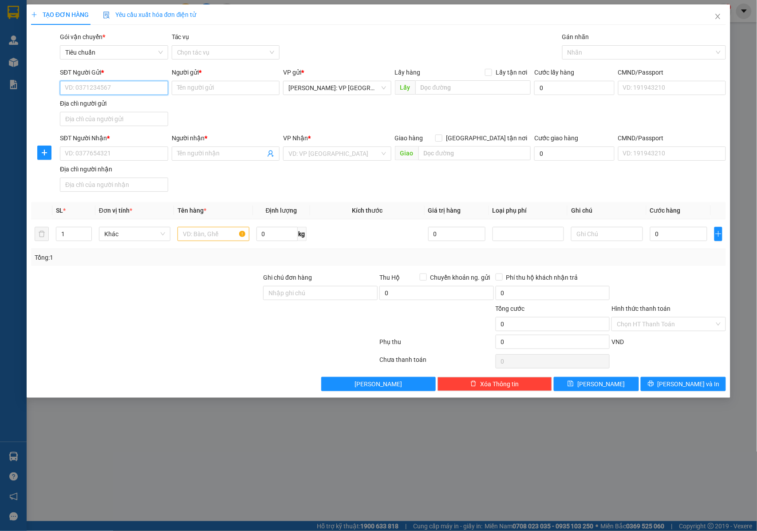
click at [121, 90] on input "SĐT Người Gửi *" at bounding box center [114, 88] width 108 height 14
click at [723, 18] on span "Close" at bounding box center [718, 16] width 25 height 25
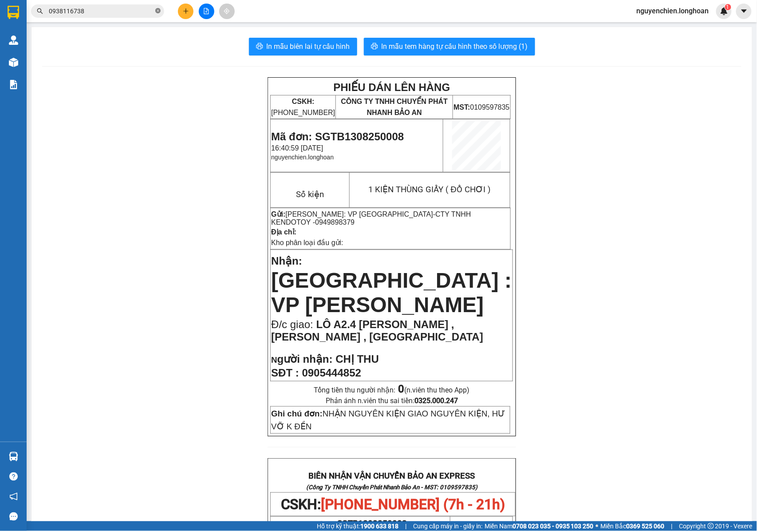
drag, startPoint x: 162, startPoint y: 14, endPoint x: 155, endPoint y: 13, distance: 6.3
click at [157, 14] on span "0938116738" at bounding box center [97, 10] width 133 height 13
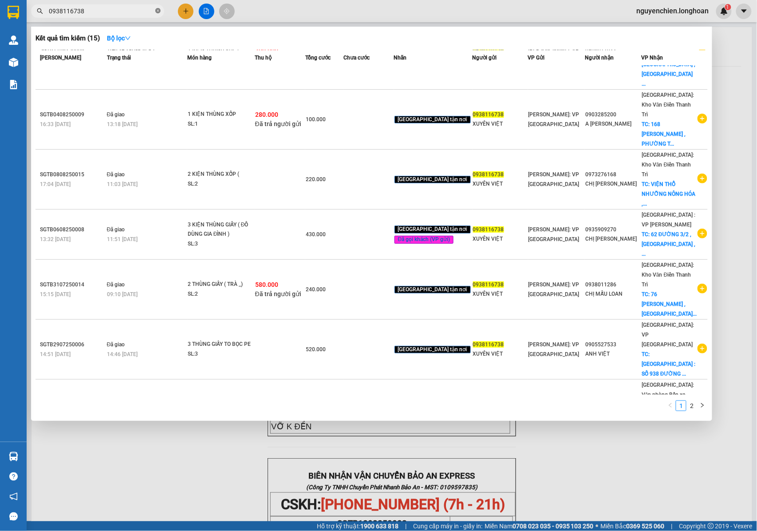
click at [155, 13] on icon "close-circle" at bounding box center [157, 10] width 5 height 5
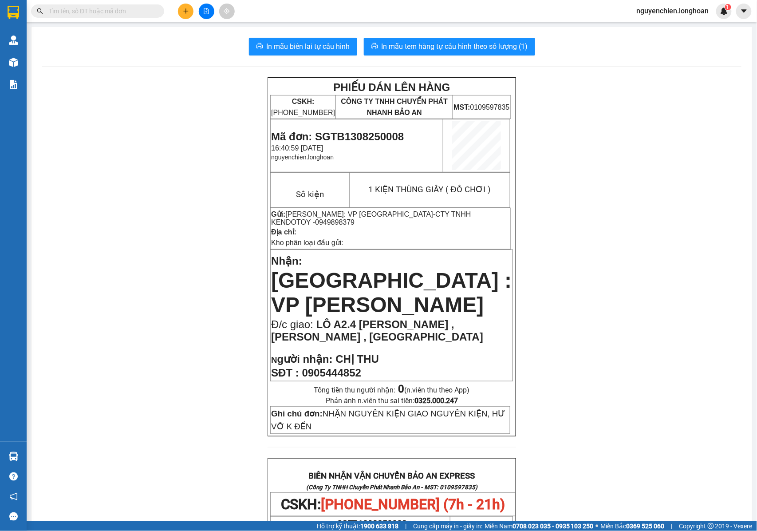
click at [112, 15] on input "text" at bounding box center [101, 11] width 105 height 10
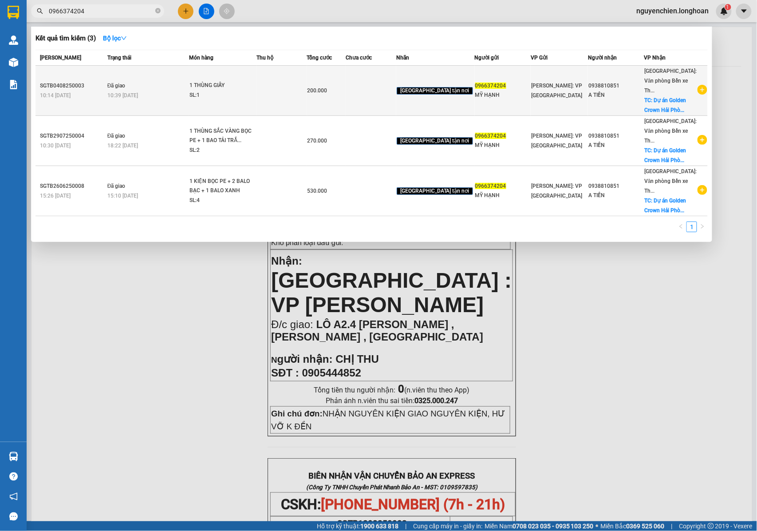
click at [705, 87] on icon "plus-circle" at bounding box center [703, 90] width 10 height 10
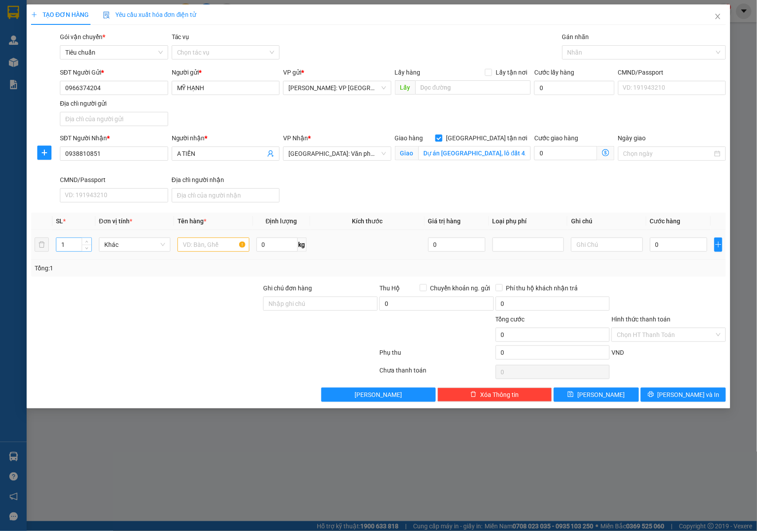
click at [64, 247] on input "1" at bounding box center [73, 244] width 35 height 13
click at [89, 241] on span "up" at bounding box center [86, 242] width 5 height 5
click at [217, 246] on input "text" at bounding box center [213, 244] width 71 height 14
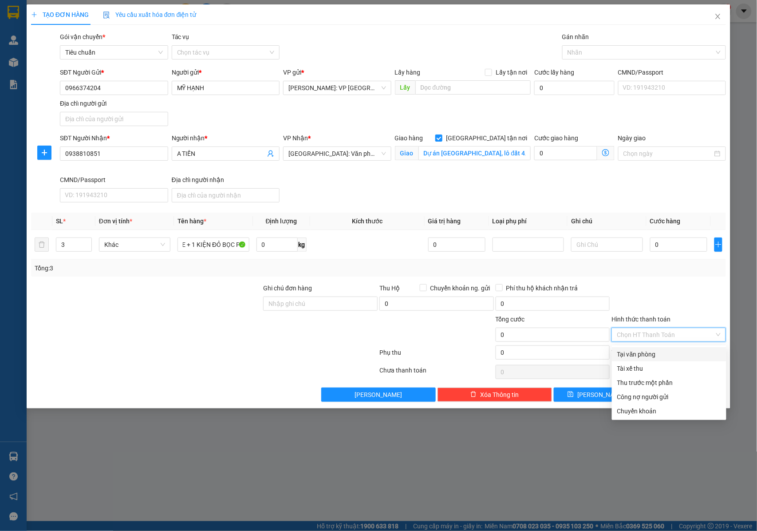
click at [638, 338] on input "Hình thức thanh toán" at bounding box center [666, 334] width 98 height 13
click at [292, 302] on input "Ghi chú đơn hàng" at bounding box center [320, 303] width 114 height 14
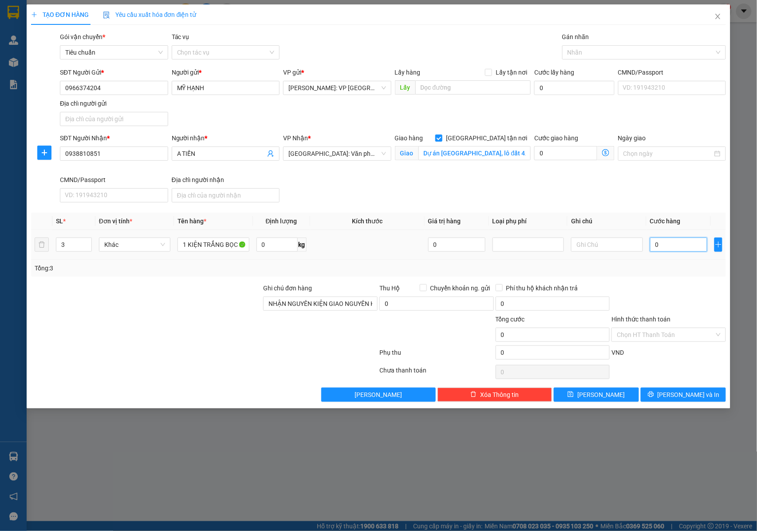
click at [666, 249] on input "0" at bounding box center [678, 244] width 57 height 14
click at [477, 154] on input "Dự án Golden Crown Hải Phòng, lô đất 4/10A KĐT mới ngã 5 sân bay Cát Bi, phường…" at bounding box center [474, 153] width 112 height 14
click at [660, 244] on input "0" at bounding box center [678, 244] width 57 height 14
click at [647, 337] on input "Hình thức thanh toán" at bounding box center [666, 334] width 98 height 13
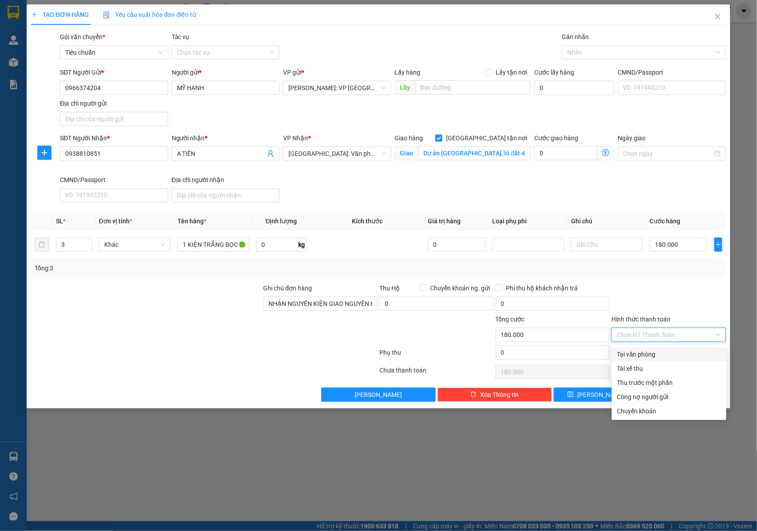
click at [642, 355] on div "Tại văn phòng" at bounding box center [669, 354] width 104 height 10
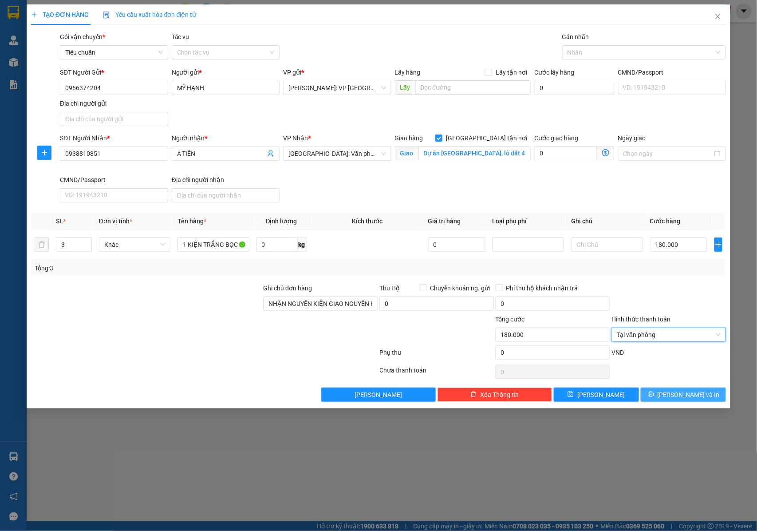
click at [664, 399] on button "[PERSON_NAME] và In" at bounding box center [683, 394] width 85 height 14
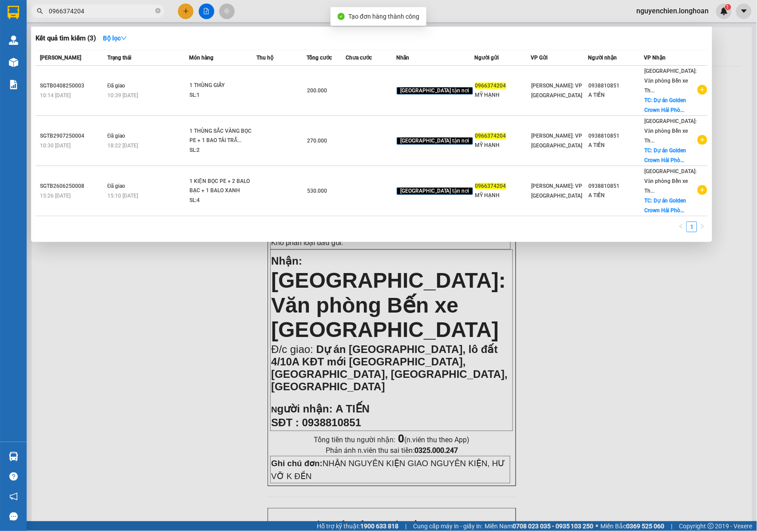
drag, startPoint x: 195, startPoint y: 243, endPoint x: 75, endPoint y: 118, distance: 173.6
click at [195, 240] on div at bounding box center [378, 265] width 757 height 531
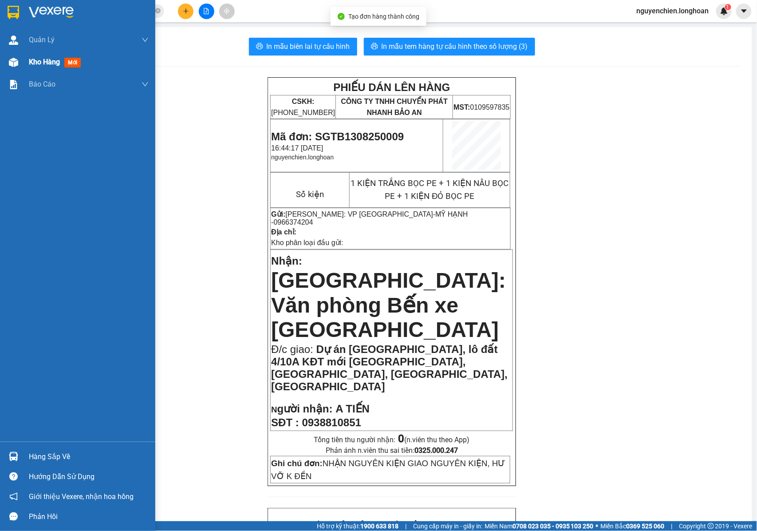
click at [11, 58] on img at bounding box center [13, 62] width 9 height 9
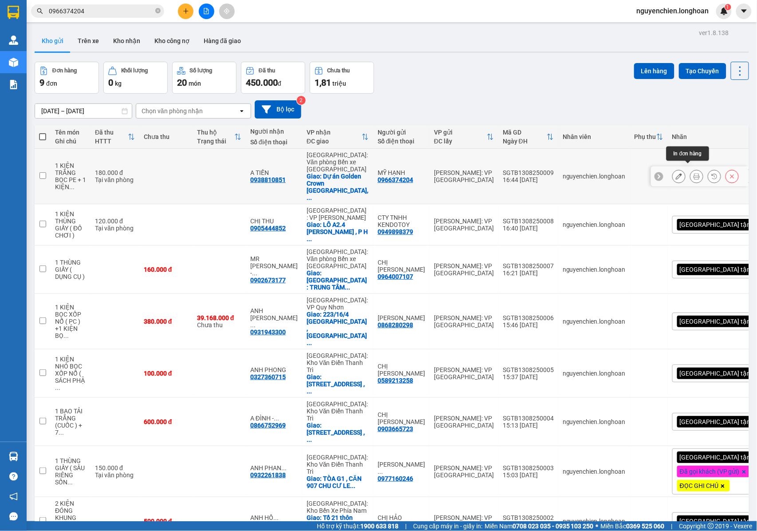
click at [693, 169] on button at bounding box center [696, 177] width 12 height 16
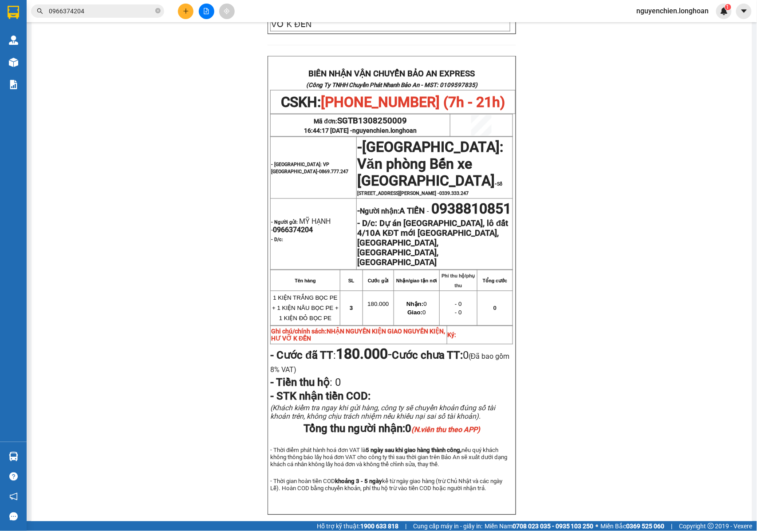
scroll to position [473, 0]
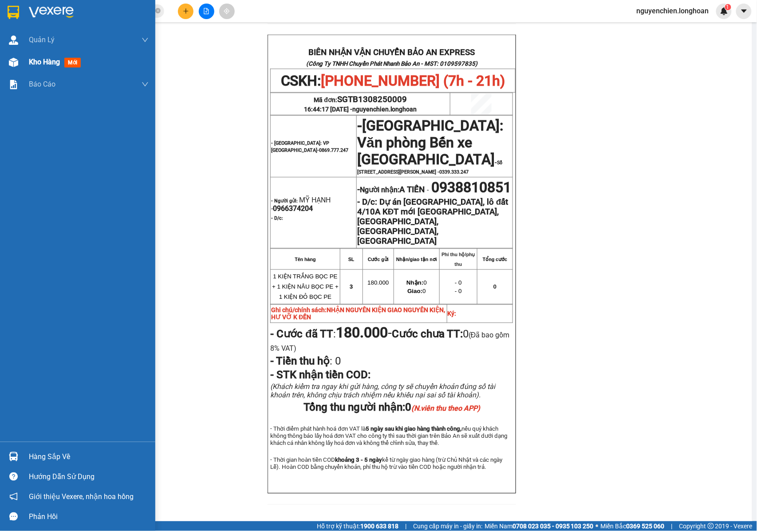
click at [20, 65] on div at bounding box center [14, 63] width 16 height 16
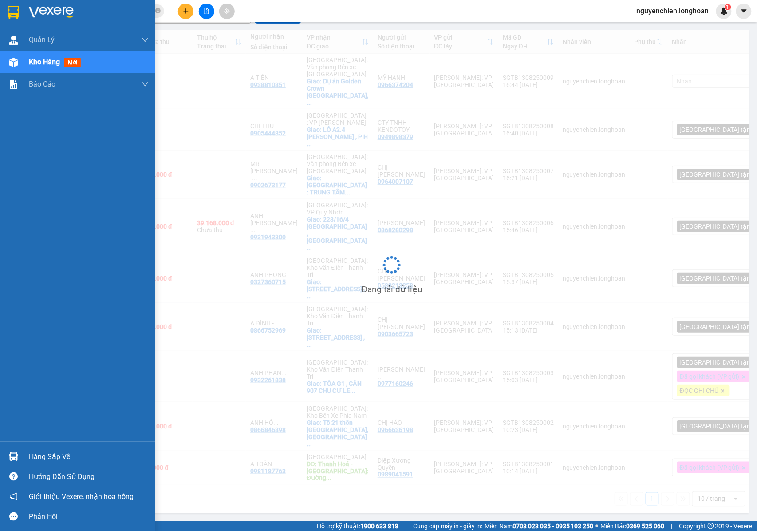
scroll to position [41, 0]
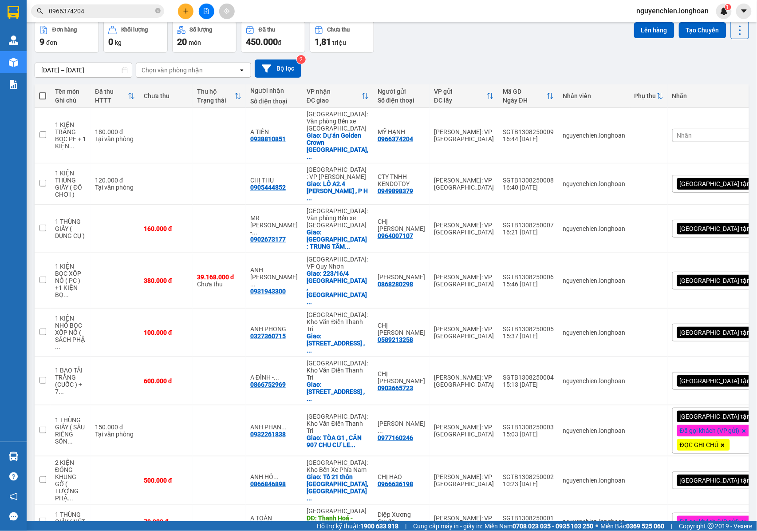
click at [189, 4] on div at bounding box center [206, 12] width 67 height 16
click at [186, 6] on button at bounding box center [186, 12] width 16 height 16
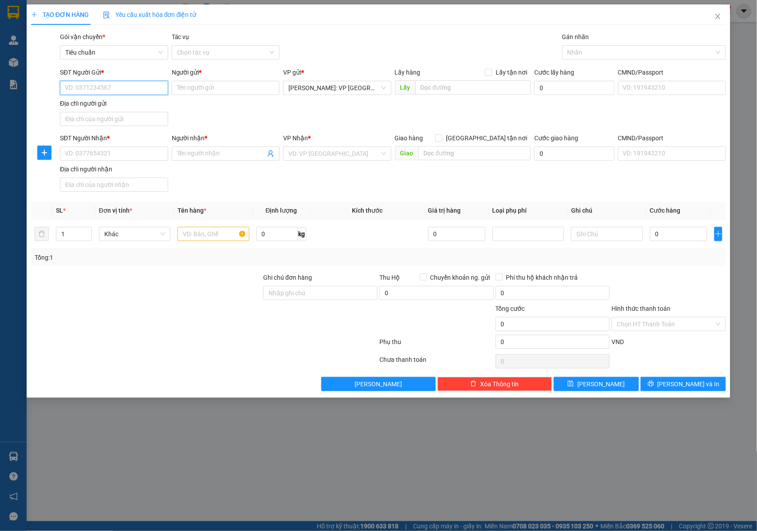
click at [118, 84] on input "SĐT Người Gửi *" at bounding box center [114, 88] width 108 height 14
click at [118, 84] on input "0917321668" at bounding box center [114, 88] width 108 height 14
drag, startPoint x: 102, startPoint y: 87, endPoint x: 62, endPoint y: 82, distance: 39.9
click at [62, 82] on input "0917321668" at bounding box center [114, 88] width 108 height 14
click at [114, 159] on input "SĐT Người Nhận *" at bounding box center [114, 153] width 108 height 14
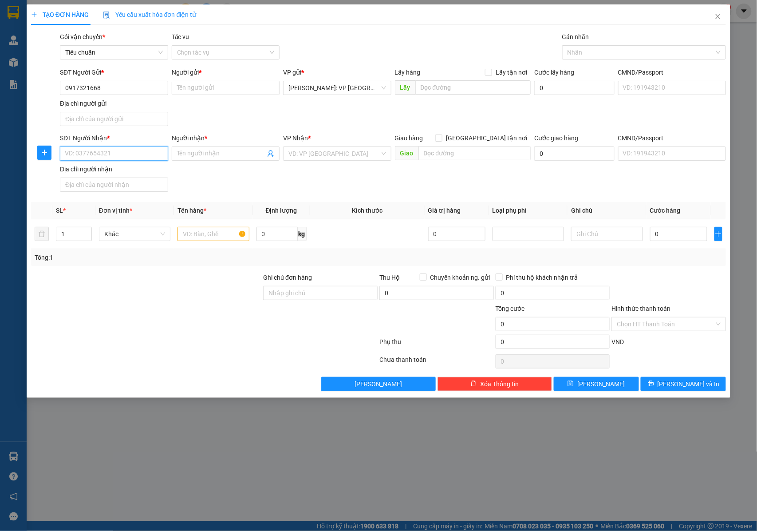
paste input "0917321668"
click at [127, 156] on input "0917321668" at bounding box center [114, 153] width 108 height 14
click at [107, 87] on input "0917321668" at bounding box center [114, 88] width 108 height 14
click at [206, 151] on input "Người nhận *" at bounding box center [221, 154] width 89 height 10
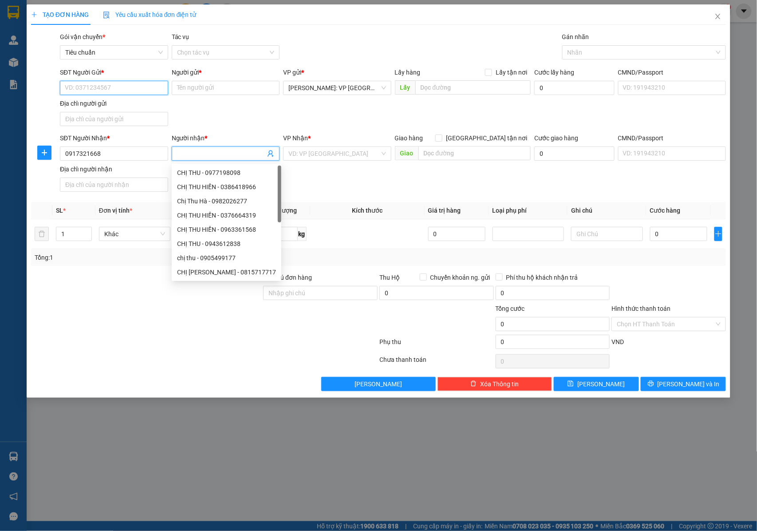
click at [110, 91] on input "SĐT Người Gửi *" at bounding box center [114, 88] width 108 height 14
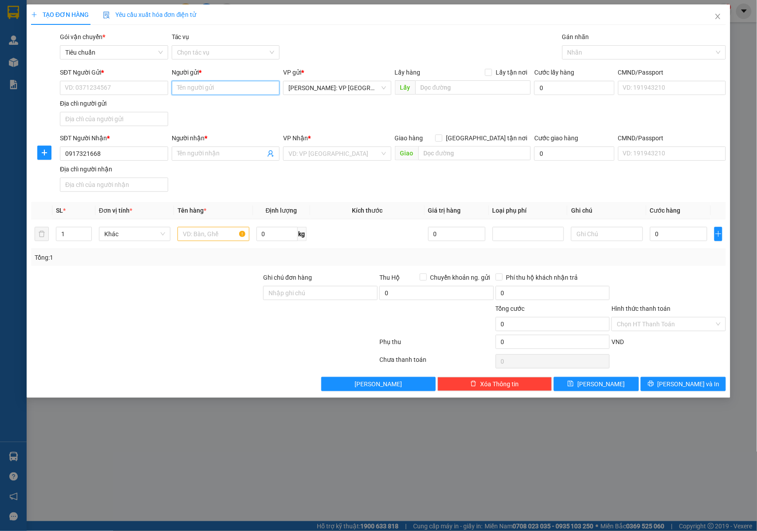
click at [200, 87] on input "Người gửi *" at bounding box center [226, 88] width 108 height 14
click at [233, 104] on div "A HƯNG TRÍ - 0903747111" at bounding box center [226, 106] width 98 height 10
click at [666, 238] on input "0" at bounding box center [678, 234] width 57 height 14
click at [580, 57] on div at bounding box center [639, 52] width 150 height 11
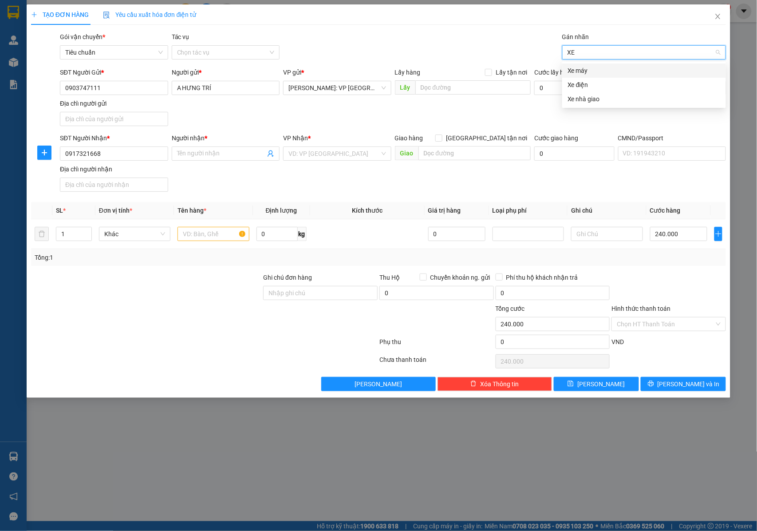
click at [588, 73] on div "Xe máy" at bounding box center [644, 71] width 153 height 10
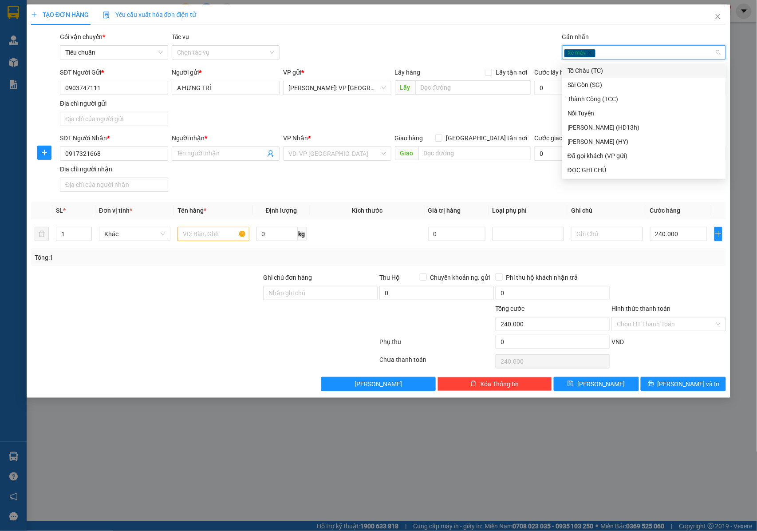
click at [611, 50] on div "Xe máy" at bounding box center [639, 52] width 150 height 11
click at [511, 195] on div "SĐT Người Nhận * 0917321668 Người nhận * Tên người nhận VP Nhận * VD: VP Sài Gò…" at bounding box center [393, 164] width 670 height 62
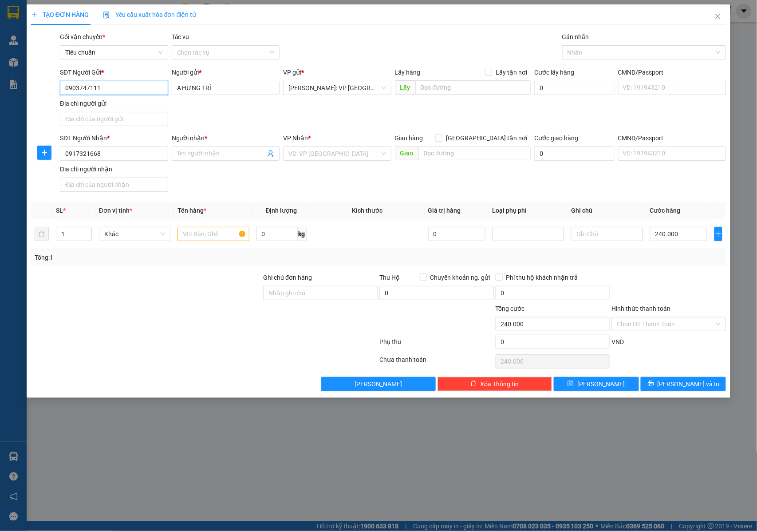
drag, startPoint x: 127, startPoint y: 91, endPoint x: 59, endPoint y: 92, distance: 67.9
click at [59, 92] on div "SĐT Người Gửi * 0903747111 0903747111" at bounding box center [114, 82] width 112 height 31
click at [199, 238] on input "text" at bounding box center [213, 234] width 71 height 14
click at [206, 155] on input "Người nhận *" at bounding box center [221, 154] width 89 height 10
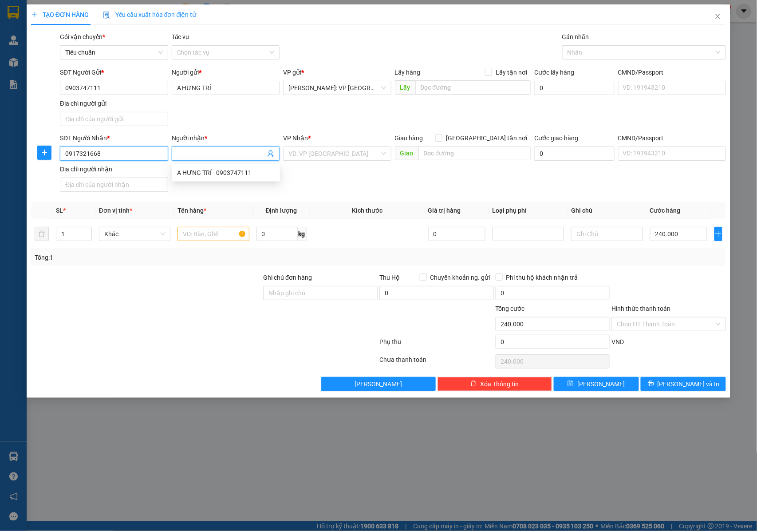
click at [116, 154] on input "0917321668" at bounding box center [114, 153] width 108 height 14
click at [179, 154] on input "Người nhận *" at bounding box center [221, 154] width 89 height 10
click at [307, 158] on input "search" at bounding box center [333, 153] width 91 height 13
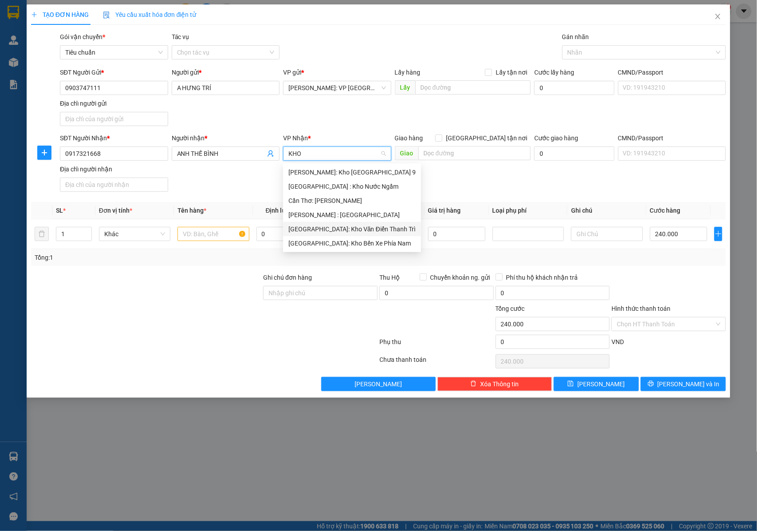
click at [315, 232] on div "[GEOGRAPHIC_DATA]: Kho Văn Điển Thanh Trì" at bounding box center [351, 229] width 127 height 10
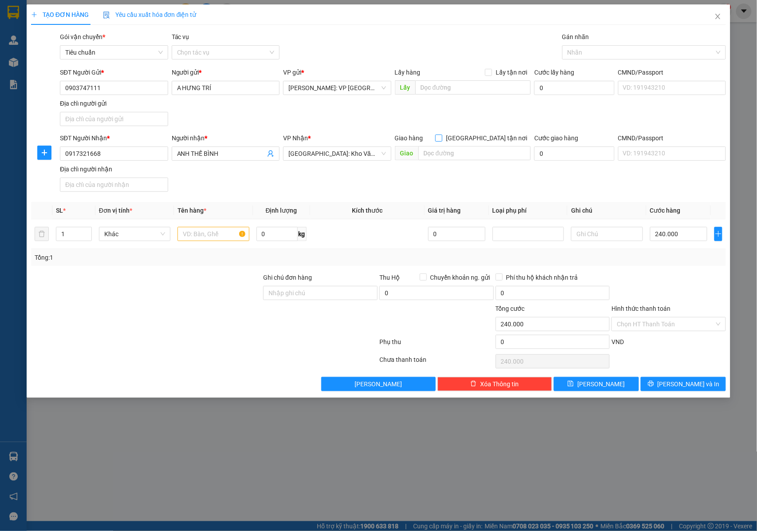
click at [490, 137] on span "[GEOGRAPHIC_DATA] tận nơi" at bounding box center [486, 138] width 88 height 10
click at [442, 137] on input "[GEOGRAPHIC_DATA] tận nơi" at bounding box center [438, 137] width 6 height 6
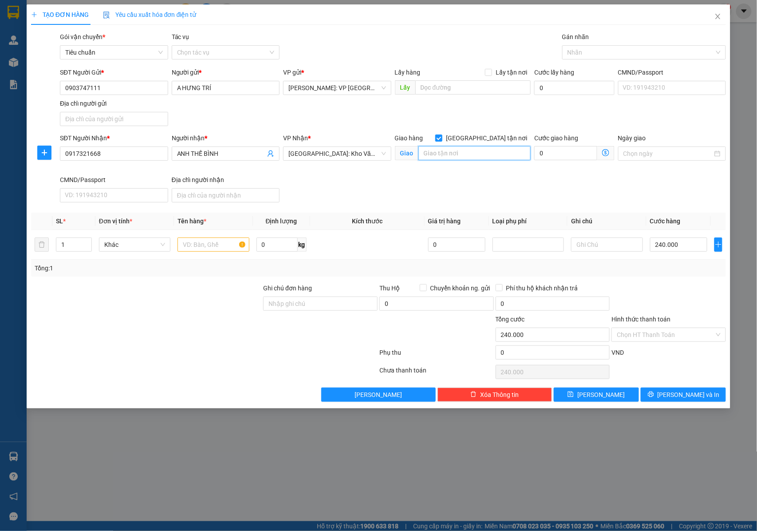
click at [475, 149] on input "text" at bounding box center [474, 153] width 112 height 14
click at [574, 52] on div at bounding box center [639, 52] width 150 height 11
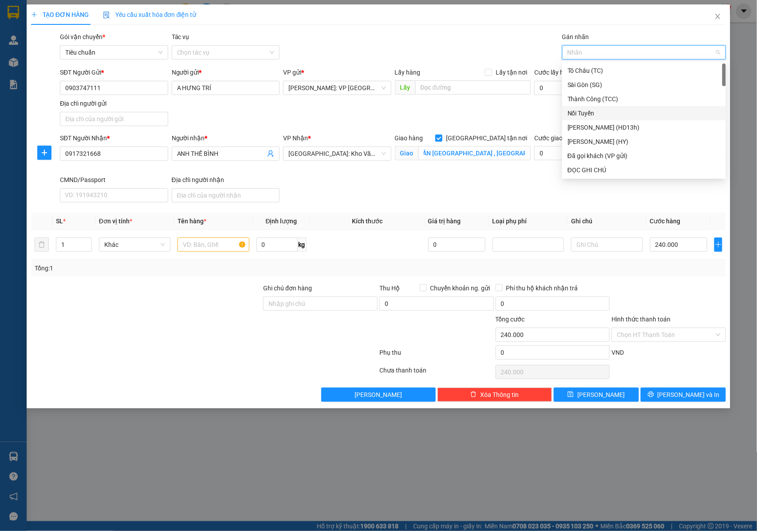
scroll to position [0, 0]
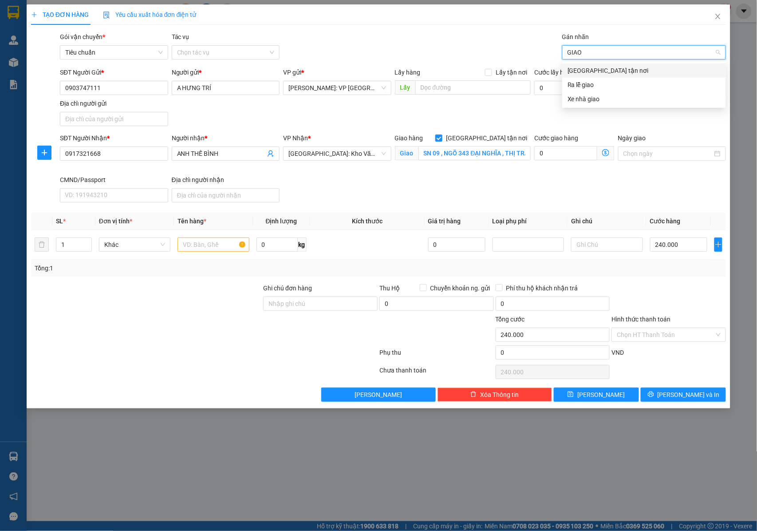
click at [581, 73] on div "[GEOGRAPHIC_DATA] tận nơi" at bounding box center [644, 71] width 153 height 10
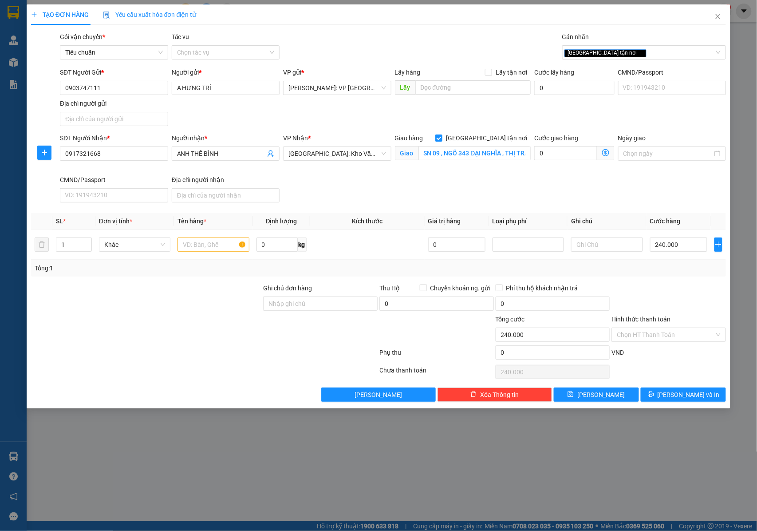
drag, startPoint x: 326, startPoint y: 187, endPoint x: 309, endPoint y: 187, distance: 16.4
click at [325, 187] on div "SĐT Người Nhận * 0917321668 Người nhận * ANH THẾ BÌNH VP Nhận * Hà Nội: Kho Văn…" at bounding box center [393, 169] width 670 height 73
click at [196, 239] on input "text" at bounding box center [213, 244] width 71 height 14
click at [338, 305] on input "Ghi chú đơn hàng" at bounding box center [320, 303] width 114 height 14
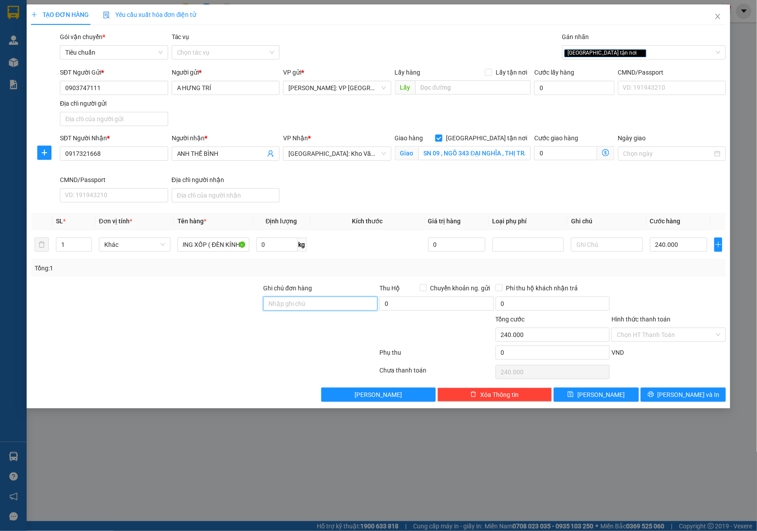
scroll to position [0, 0]
click at [668, 245] on input "240.000" at bounding box center [678, 244] width 57 height 14
click at [424, 290] on input "Chuyển khoản ng. gửi" at bounding box center [423, 287] width 6 height 6
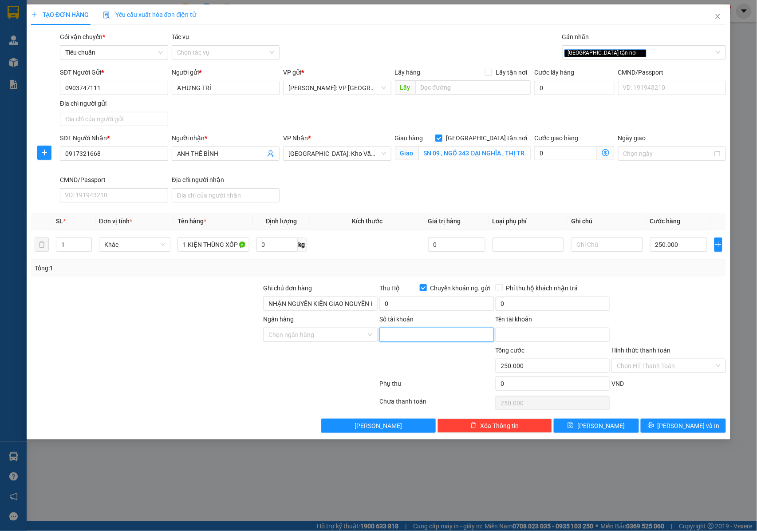
click at [387, 336] on input "Số tài khoản" at bounding box center [436, 334] width 114 height 14
click at [517, 335] on input "Tên tài khoản" at bounding box center [553, 334] width 114 height 14
click at [421, 304] on input "0" at bounding box center [436, 303] width 114 height 14
click at [500, 288] on input "Phí thu hộ khách nhận trả" at bounding box center [499, 287] width 6 height 6
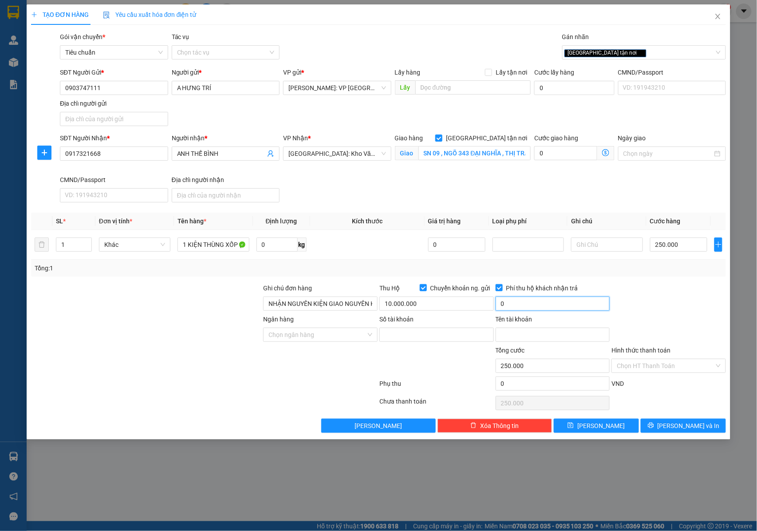
click at [530, 306] on input "0" at bounding box center [553, 303] width 114 height 14
drag, startPoint x: 110, startPoint y: 87, endPoint x: 51, endPoint y: 89, distance: 59.9
click at [51, 89] on div "SĐT Người Gửi * 0903747111 0903747111 Người gửi * A HƯNG TRÍ VP gửi * Hồ Chí Mi…" at bounding box center [378, 98] width 697 height 62
click at [391, 341] on input "Số tài khoản" at bounding box center [436, 334] width 114 height 14
paste input "0071004258616"
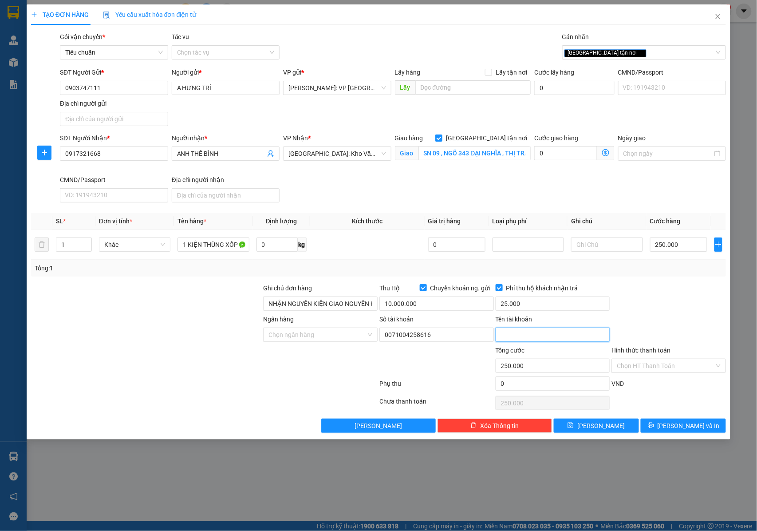
click at [533, 336] on input "Tên tài khoản" at bounding box center [553, 334] width 114 height 14
paste input "nguyen hung tri"
click at [309, 334] on input "Ngân hàng" at bounding box center [317, 334] width 98 height 13
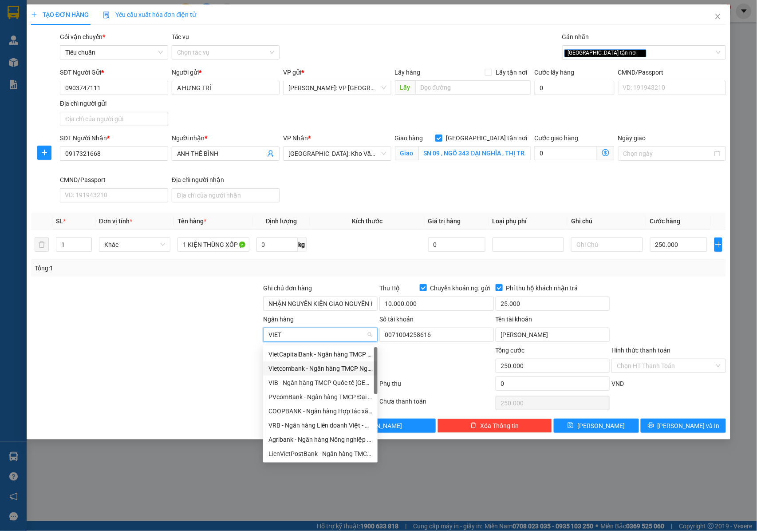
click at [300, 368] on div "Vietcombank - Ngân hàng TMCP Ngoại Thương Việt Nam" at bounding box center [320, 368] width 104 height 10
click at [636, 299] on div at bounding box center [669, 298] width 116 height 31
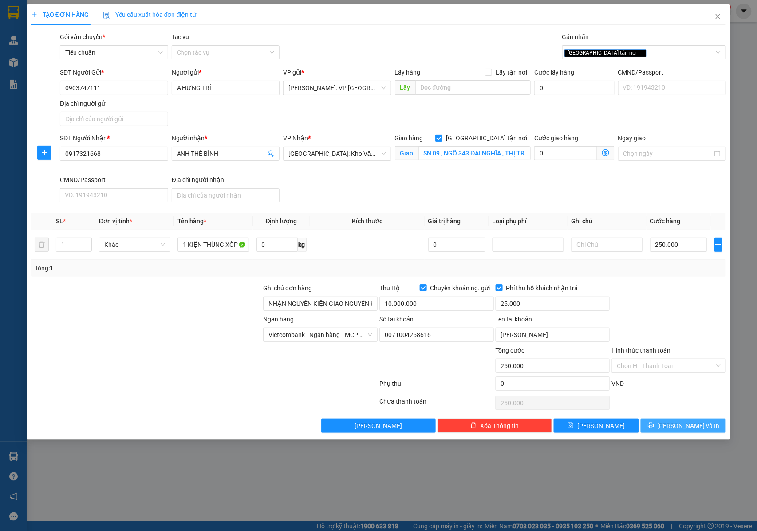
click at [686, 425] on span "[PERSON_NAME] và In" at bounding box center [689, 426] width 62 height 10
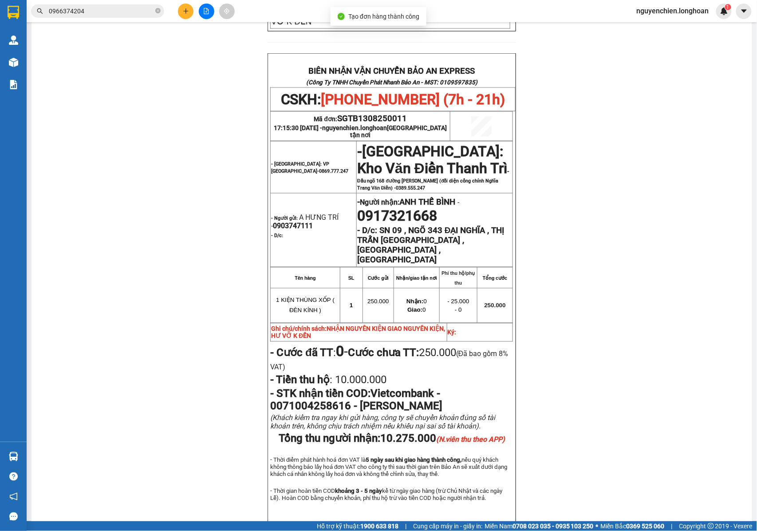
scroll to position [445, 0]
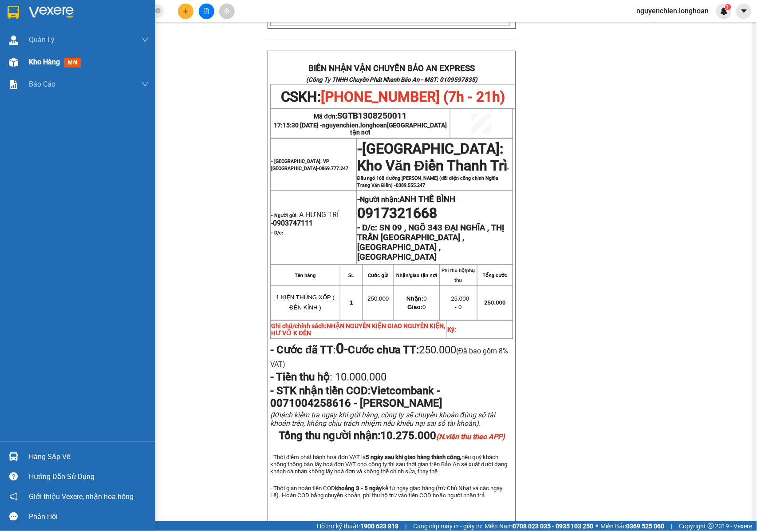
click at [26, 63] on div "Kho hàng mới" at bounding box center [77, 62] width 155 height 22
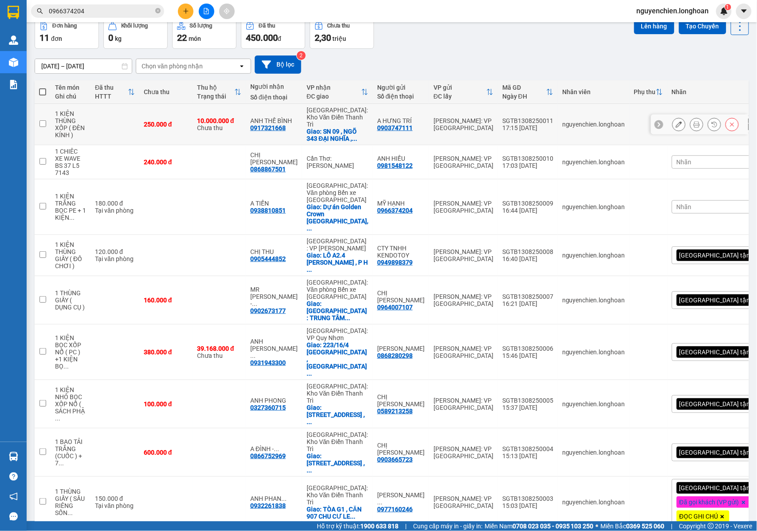
scroll to position [47, 0]
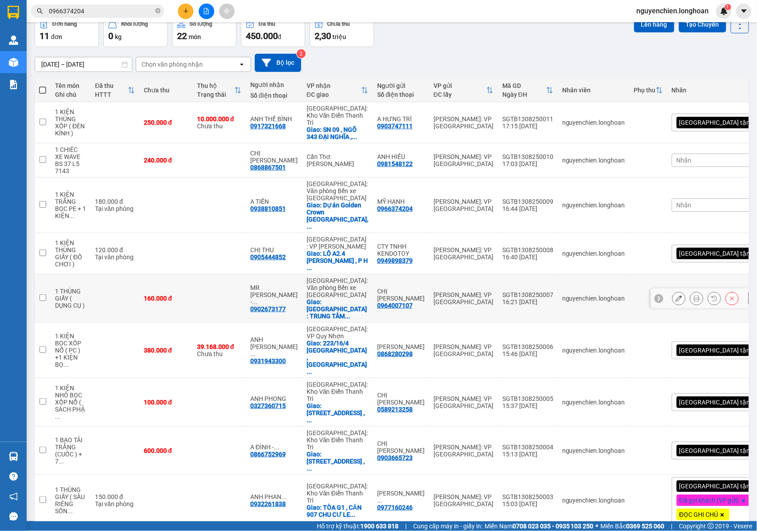
click at [676, 295] on icon at bounding box center [679, 298] width 6 height 6
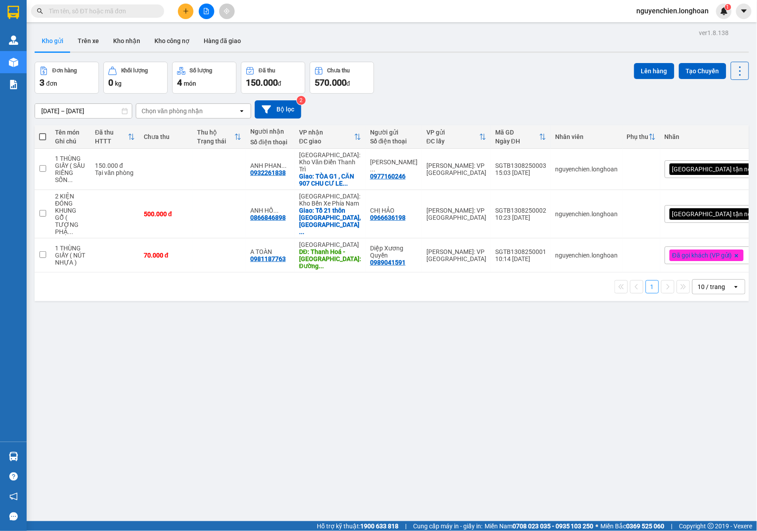
click at [185, 15] on button at bounding box center [186, 12] width 16 height 16
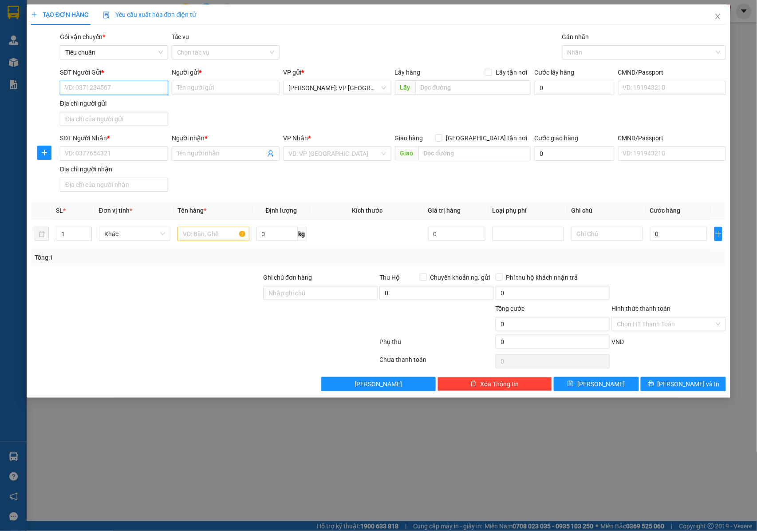
click at [107, 86] on input "SĐT Người Gửi *" at bounding box center [114, 88] width 108 height 14
click at [87, 83] on input "SĐT Người Gửi *" at bounding box center [114, 88] width 108 height 14
click at [135, 84] on input "0903665723" at bounding box center [114, 88] width 108 height 14
type input "0903665723"
click at [194, 90] on input "Người gửi *" at bounding box center [226, 88] width 108 height 14
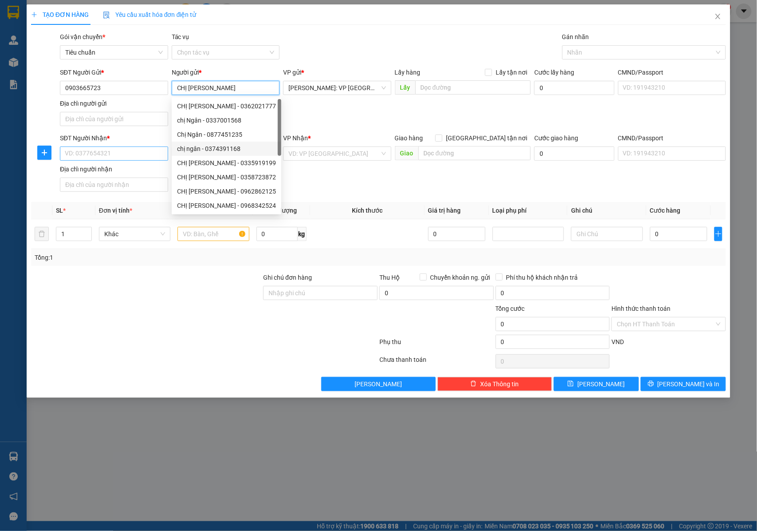
type input "CHỊ [PERSON_NAME]"
click at [135, 159] on input "SĐT Người Nhận *" at bounding box center [114, 153] width 108 height 14
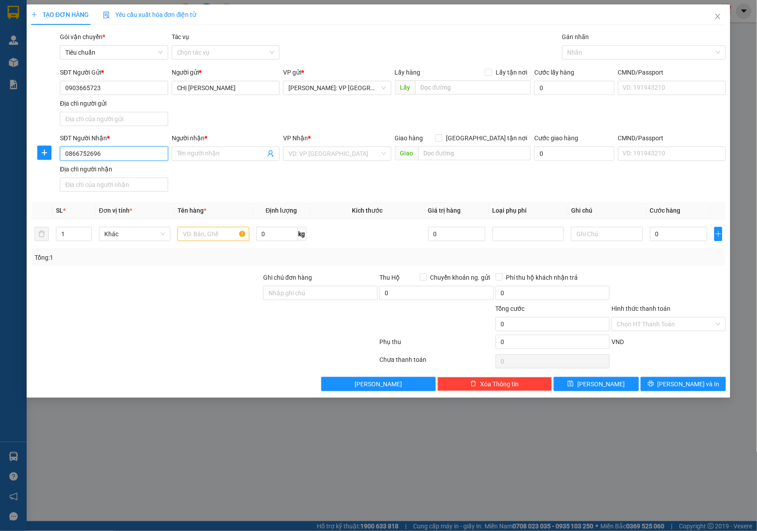
click at [92, 155] on input "0866752696" at bounding box center [114, 153] width 108 height 14
click at [95, 155] on input "086675296" at bounding box center [114, 153] width 108 height 14
type input "086675296"
click at [194, 157] on input "Người nhận *" at bounding box center [221, 154] width 89 height 10
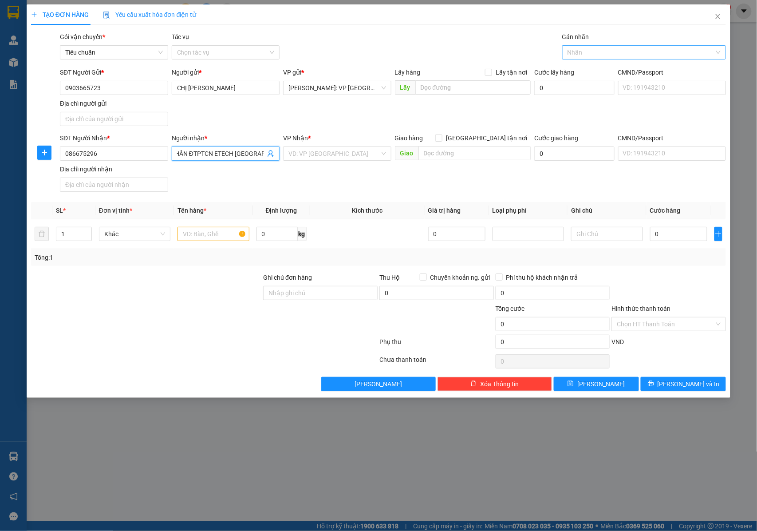
click at [593, 54] on div at bounding box center [639, 52] width 150 height 11
type input "A ĐÌNH - CÔNG TY CỔ PHẦN ĐTPTCN ETECH VIỆT NAM"
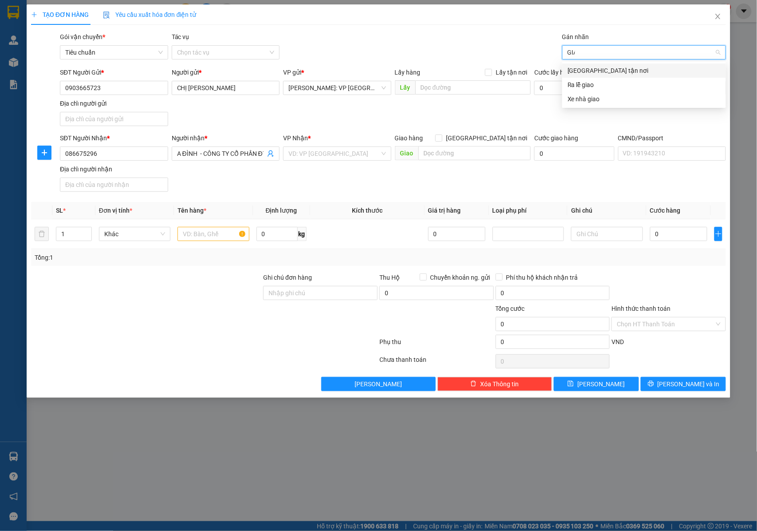
type input "GIAO"
click at [602, 74] on div "[GEOGRAPHIC_DATA] tận nơi" at bounding box center [644, 71] width 153 height 10
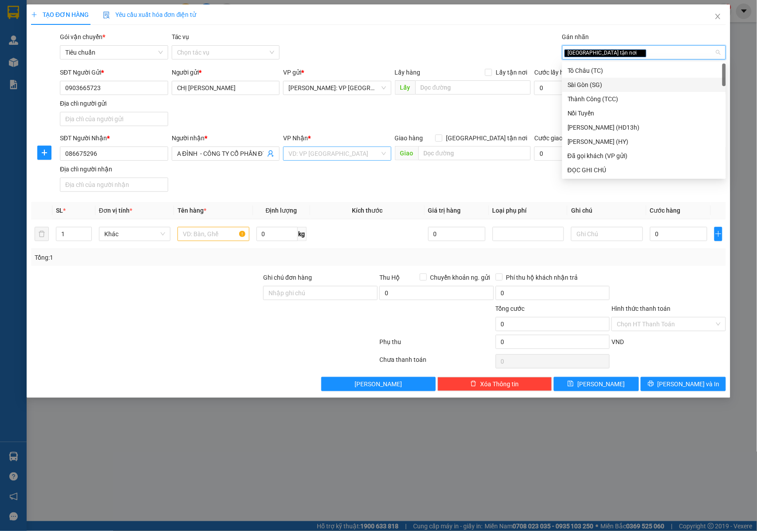
click at [345, 154] on input "search" at bounding box center [333, 153] width 91 height 13
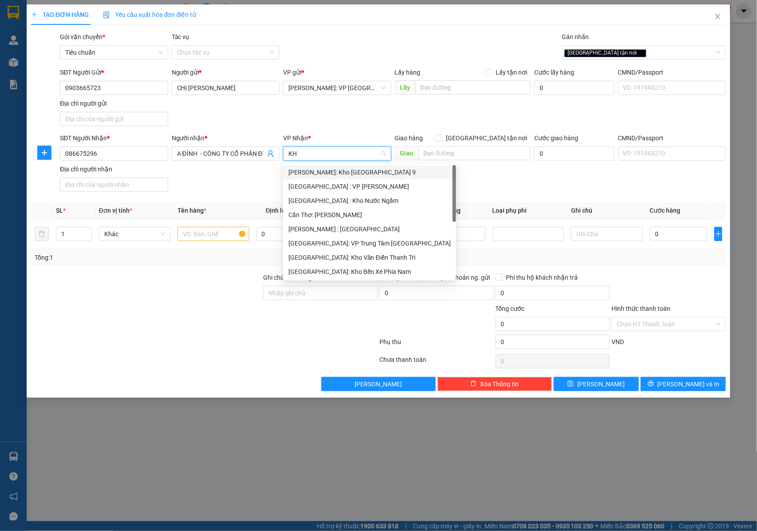
type input "KHO"
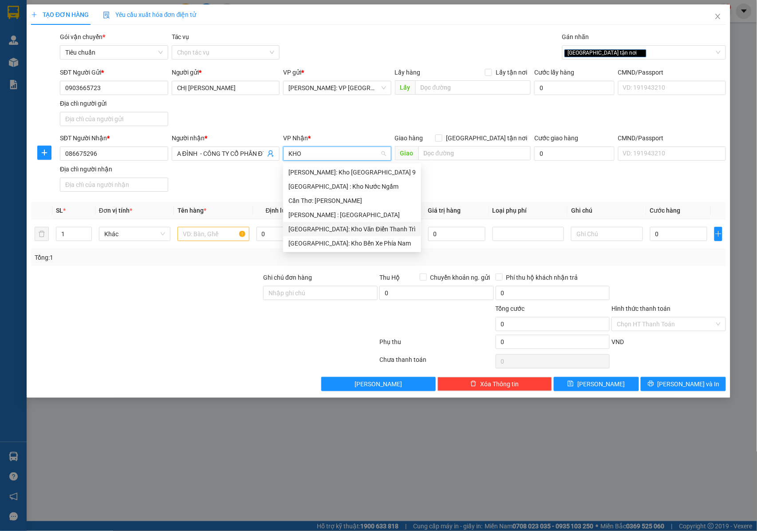
drag, startPoint x: 335, startPoint y: 231, endPoint x: 391, endPoint y: 204, distance: 61.5
click at [340, 230] on div "[GEOGRAPHIC_DATA]: Kho Văn Điển Thanh Trì" at bounding box center [351, 229] width 127 height 10
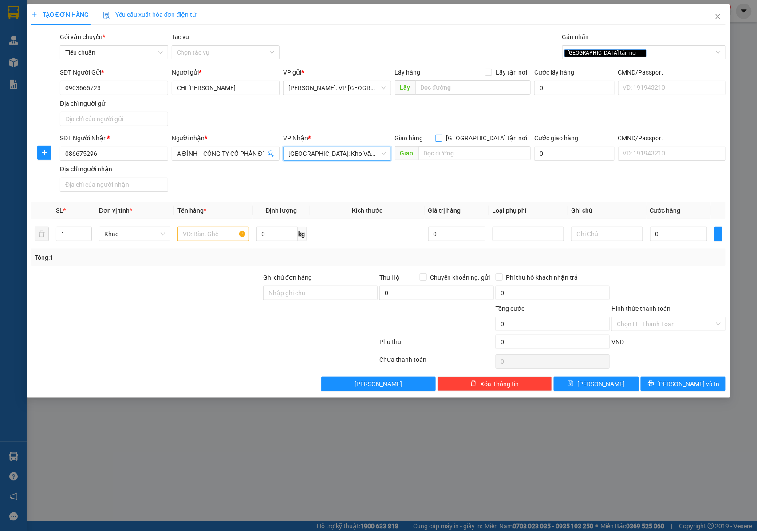
click at [442, 138] on input "[GEOGRAPHIC_DATA] tận nơi" at bounding box center [438, 137] width 6 height 6
checkbox input "true"
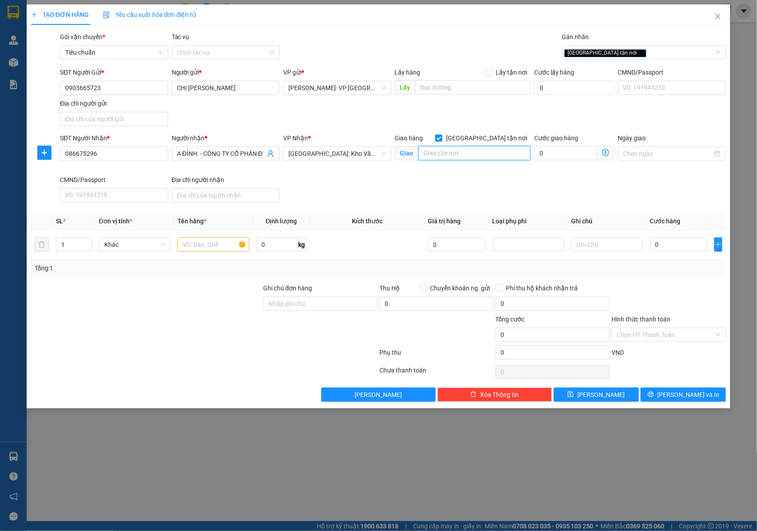
click at [462, 153] on input "text" at bounding box center [474, 153] width 112 height 14
type input "SỐ 44 , LÔ 7 , KĐT ĐỀN LỪ 2 , PHƯỜNG HOÀNG VĂN THỤ, HOÀNG MAI , HÀ NỘI"
click at [79, 244] on input "1" at bounding box center [73, 244] width 35 height 13
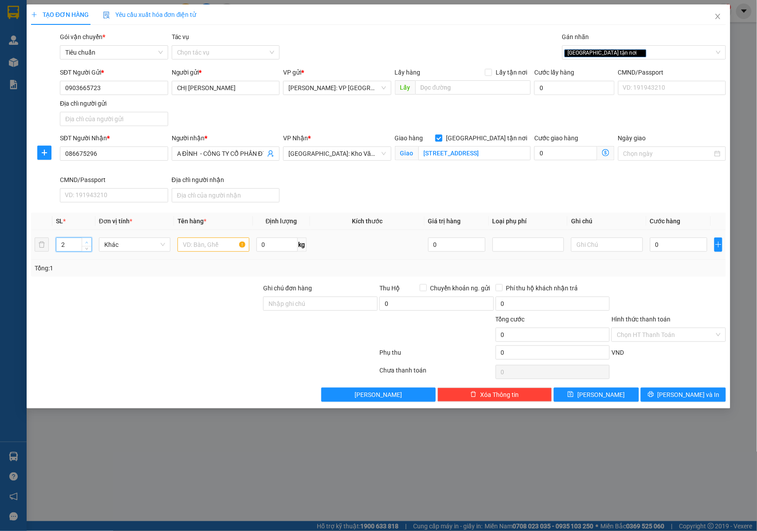
click at [86, 242] on icon "up" at bounding box center [86, 242] width 3 height 3
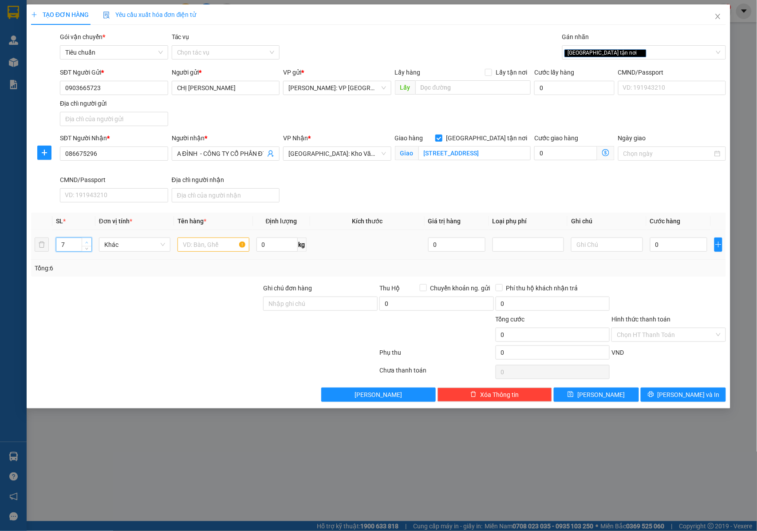
click at [86, 242] on icon "up" at bounding box center [86, 242] width 3 height 3
type input "8"
click at [86, 242] on icon "up" at bounding box center [86, 242] width 3 height 3
click at [192, 244] on input "text" at bounding box center [213, 244] width 71 height 14
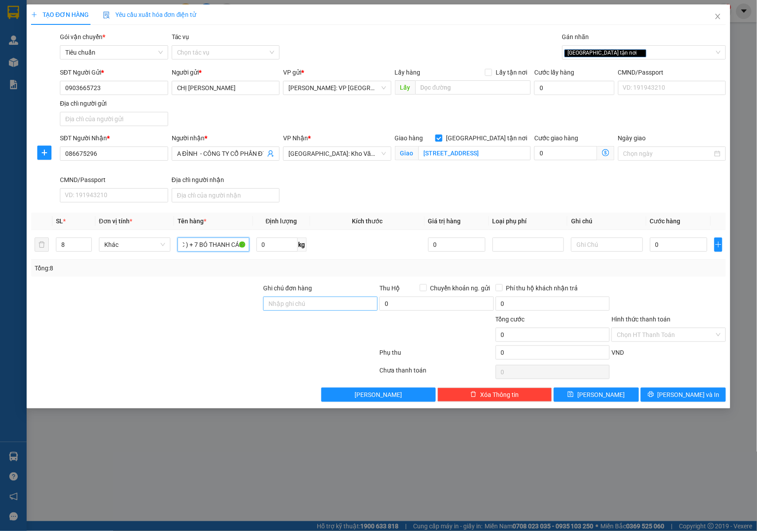
type input "1 BAO TẢI TRẮNG (CUỐC ) + 7 BÓ THANH CÁN"
click at [304, 308] on input "Ghi chú đơn hàng" at bounding box center [320, 303] width 114 height 14
type input "NHẬN NGUYÊN KIỆN GIAO NGUYÊN KIỆN, HƯ VỠ K ĐỀN"
click at [672, 244] on input "0" at bounding box center [678, 244] width 57 height 14
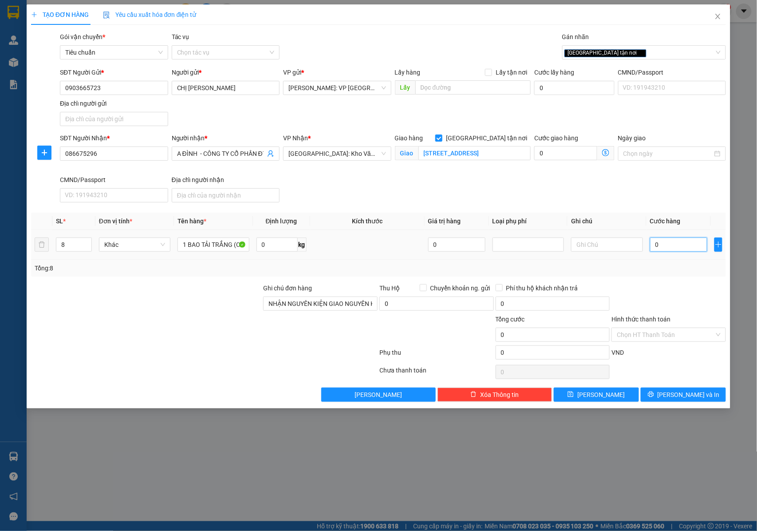
type input "6"
type input "60"
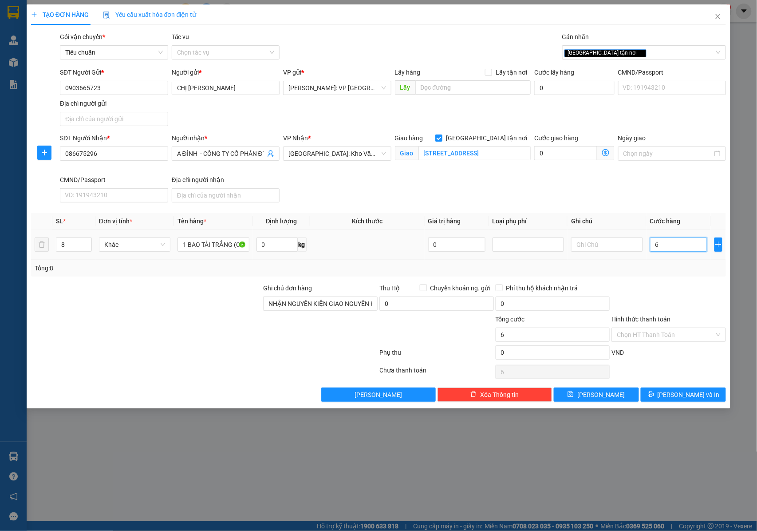
type input "60"
type input "600"
type input "6.000"
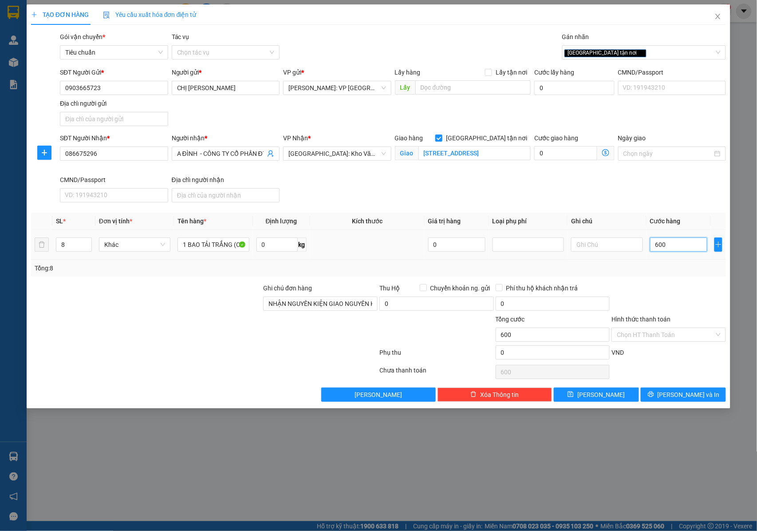
type input "6.000"
type input "60.000"
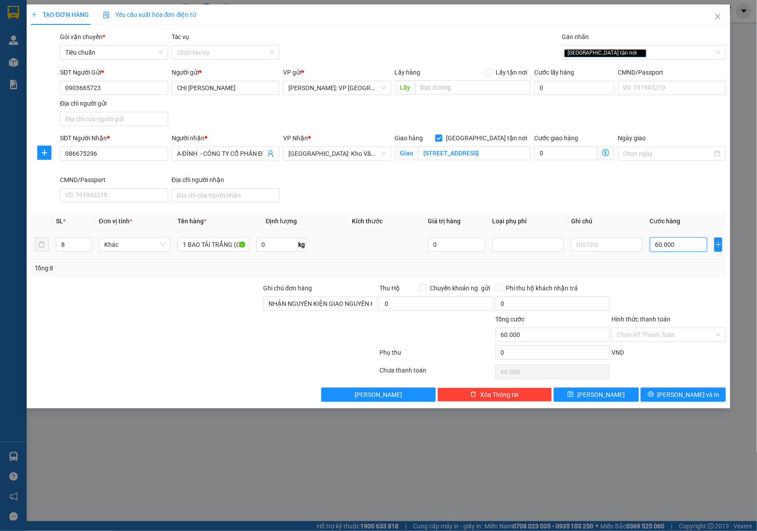
type input "600.000"
click at [662, 399] on button "[PERSON_NAME] và In" at bounding box center [683, 394] width 85 height 14
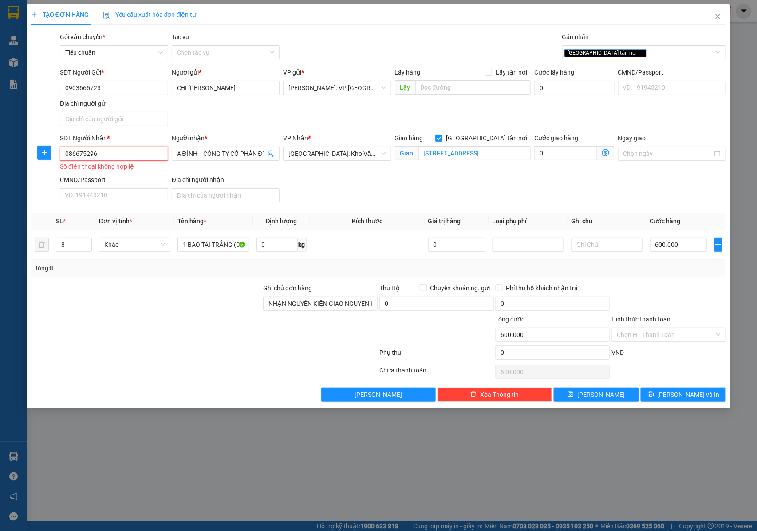
click at [114, 157] on input "086675296" at bounding box center [114, 153] width 108 height 14
click at [64, 160] on input "086675296" at bounding box center [114, 153] width 108 height 14
click at [102, 154] on input "086675296" at bounding box center [114, 153] width 108 height 14
type input "0866752969"
click at [701, 398] on button "[PERSON_NAME] và In" at bounding box center [683, 394] width 85 height 14
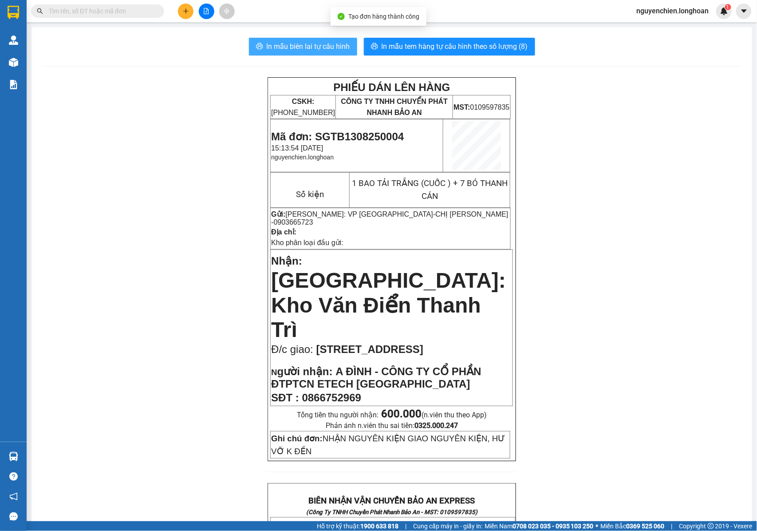
click at [280, 55] on button "In mẫu biên lai tự cấu hình" at bounding box center [303, 47] width 108 height 18
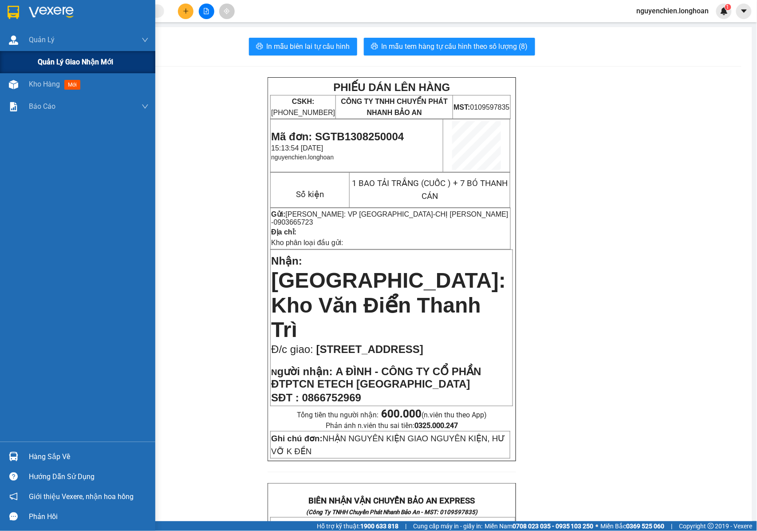
click at [24, 54] on div "Quản lý giao nhận mới" at bounding box center [77, 62] width 155 height 22
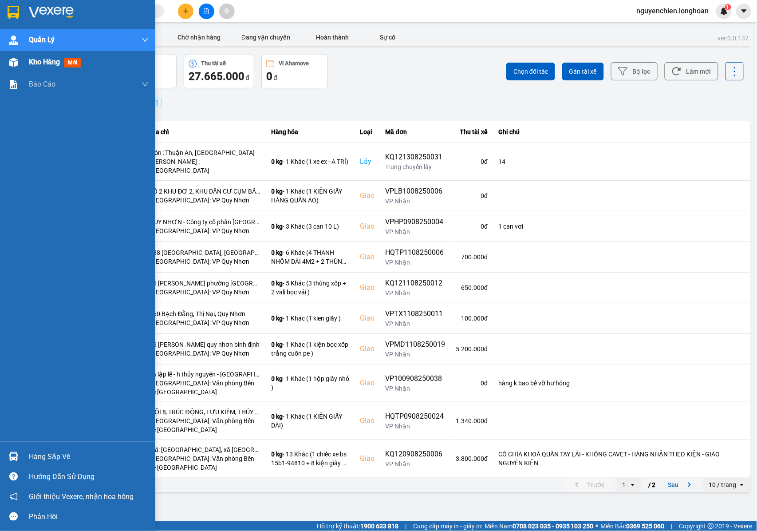
click at [34, 60] on span "Kho hàng" at bounding box center [44, 62] width 31 height 8
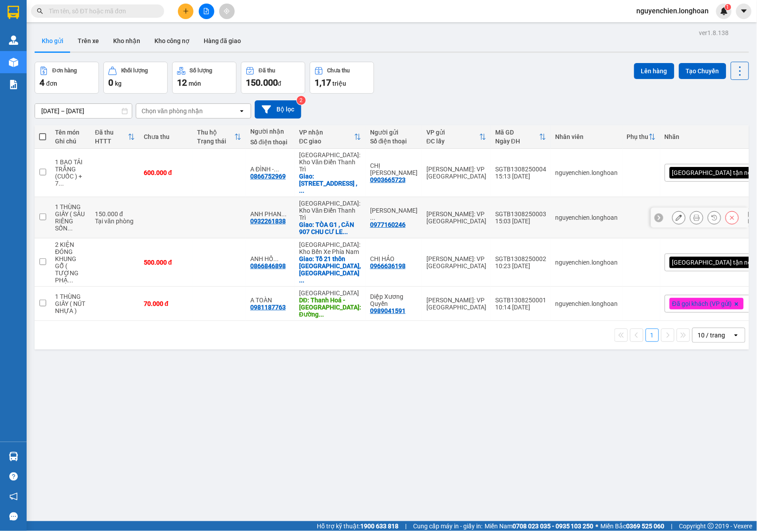
click at [676, 214] on icon at bounding box center [679, 217] width 6 height 6
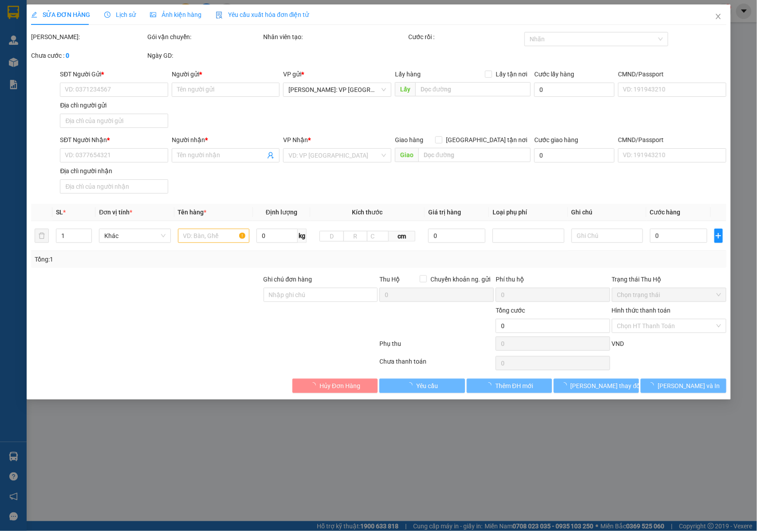
type input "0977160246"
type input "NGUYỄN PHƯƠNG PHƯƠNG"
type input "0932261838"
type input "ANH PHAN ANH"
checkbox input "true"
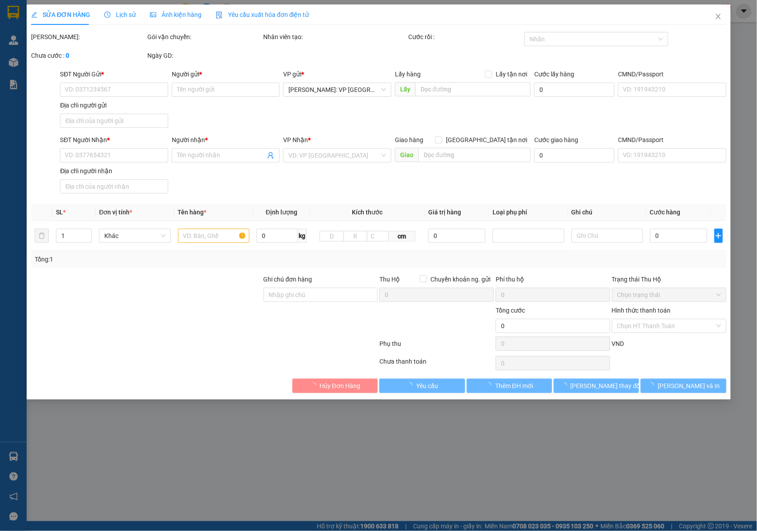
type input "TÒA G1 , CĂN 907 CHU CƯ LE GRAND JARDIN , HUỲNH VĂN NGHỆ , PHÚ LỢI , LONG BIÊN …"
type input "RA TỚI NHẬN HƯ KHÔNG CHỊU TRÁCH NHIỆM"
type input "150.000"
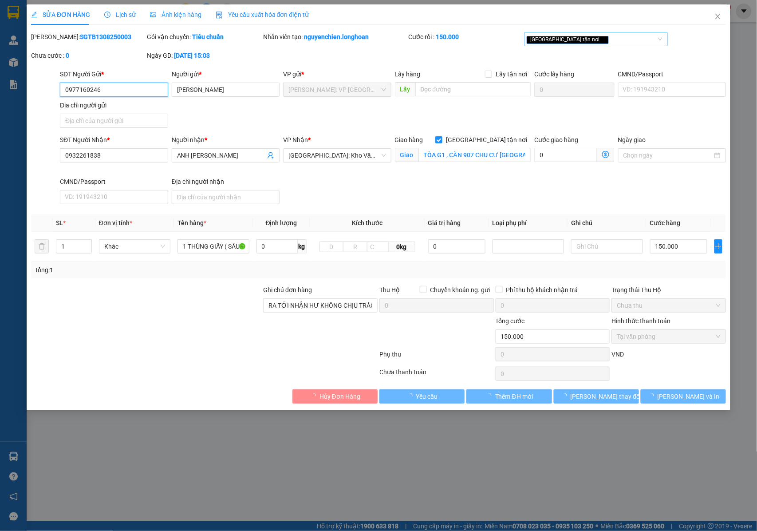
click at [584, 41] on div "[GEOGRAPHIC_DATA] tận nơi" at bounding box center [592, 39] width 130 height 11
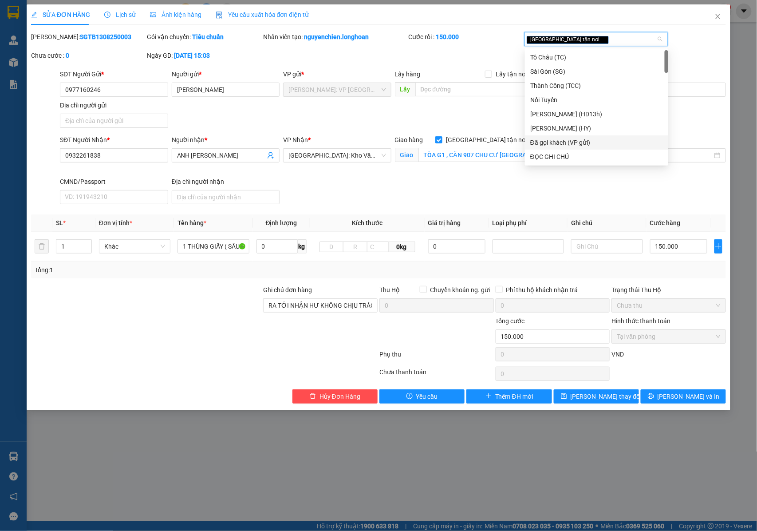
click at [554, 140] on div "Đã gọi khách (VP gửi)" at bounding box center [596, 143] width 133 height 10
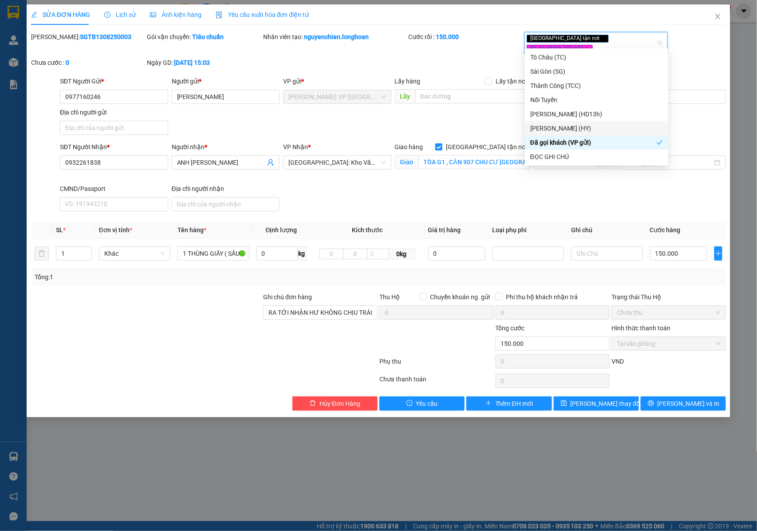
click at [705, 57] on div "Mã ĐH: SGTB1308250003 Gói vận chuyển: Tiêu chuẩn Nhân viên tạo: nguyenchien.lon…" at bounding box center [378, 54] width 697 height 44
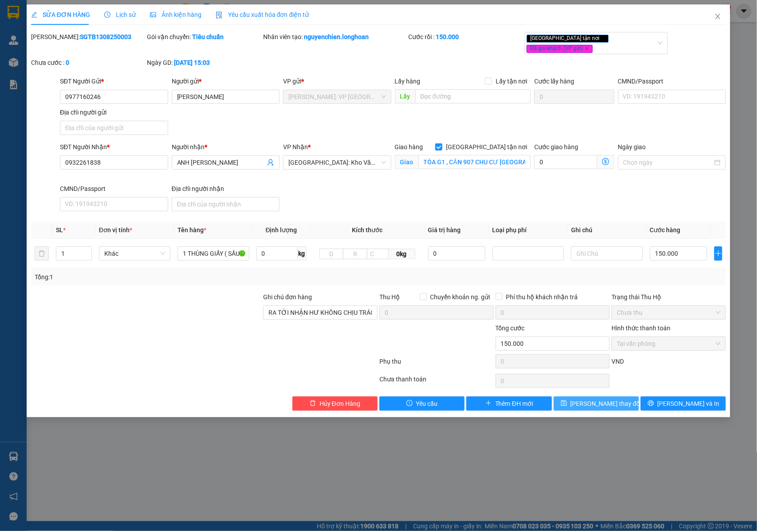
click at [604, 399] on span "[PERSON_NAME] thay đổi" at bounding box center [606, 403] width 71 height 10
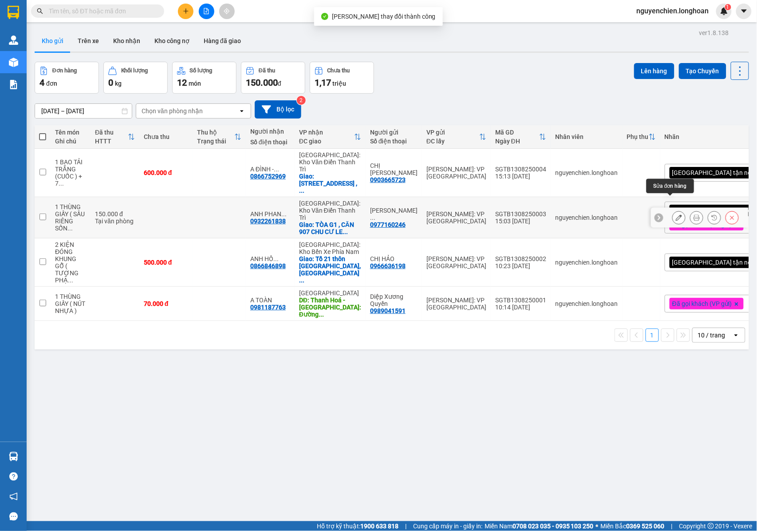
click at [673, 210] on button at bounding box center [679, 218] width 12 height 16
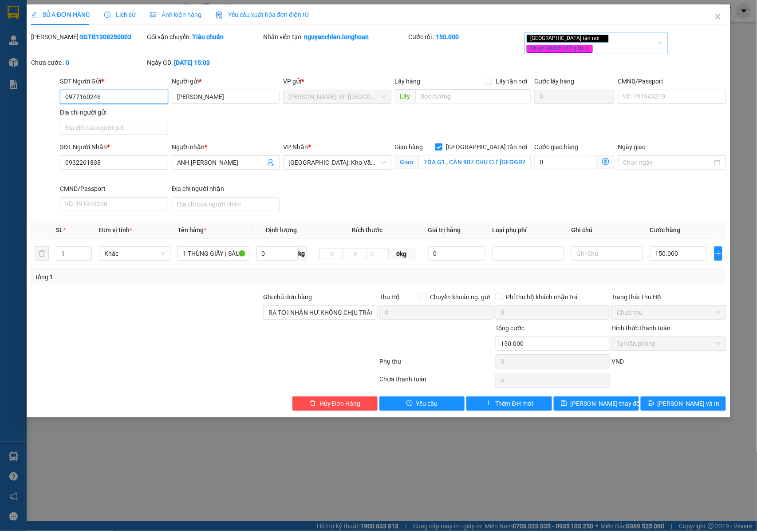
click at [651, 39] on div "Giao tận nơi Đã gọi khách (VP gửi)" at bounding box center [592, 43] width 130 height 20
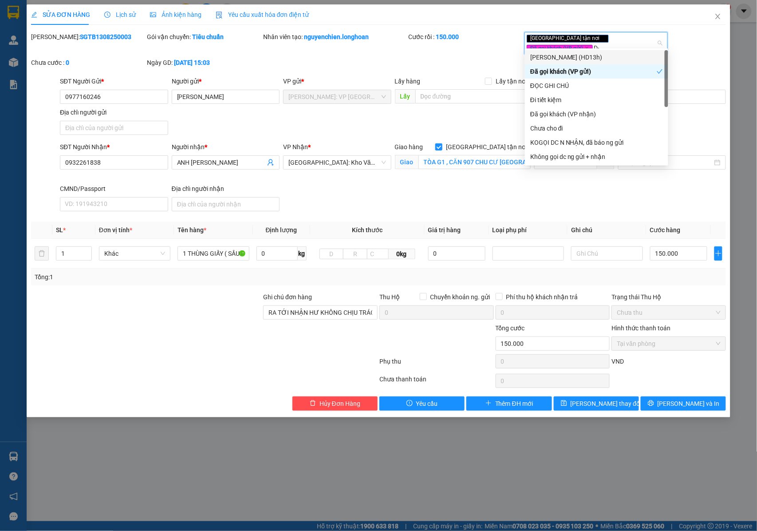
type input "D"
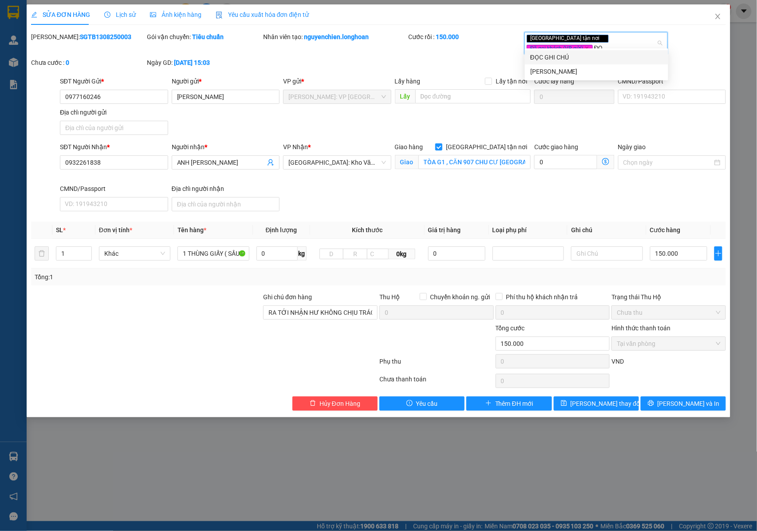
type input "ĐỌC"
click at [587, 58] on div "ĐỌC GHI CHÚ" at bounding box center [596, 57] width 133 height 10
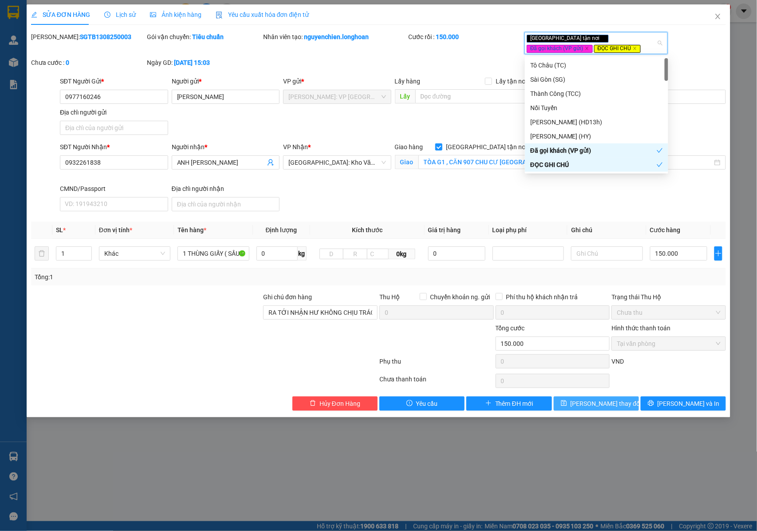
click at [605, 410] on button "[PERSON_NAME] thay đổi" at bounding box center [596, 403] width 85 height 14
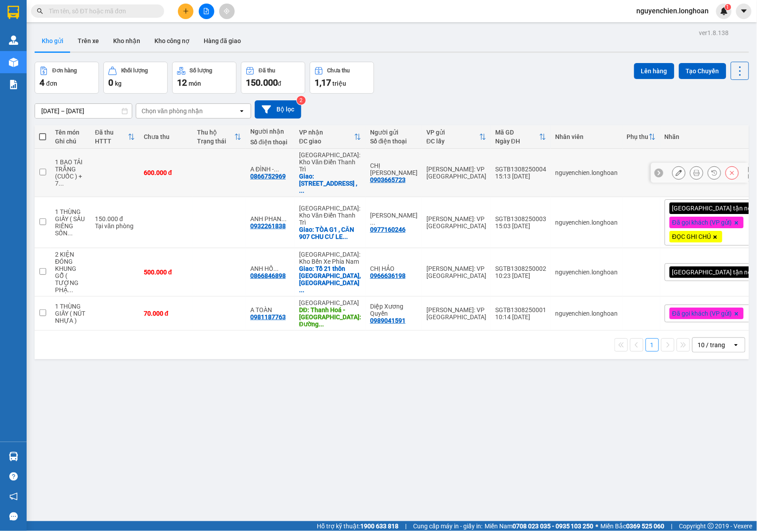
click at [694, 170] on icon at bounding box center [697, 173] width 6 height 6
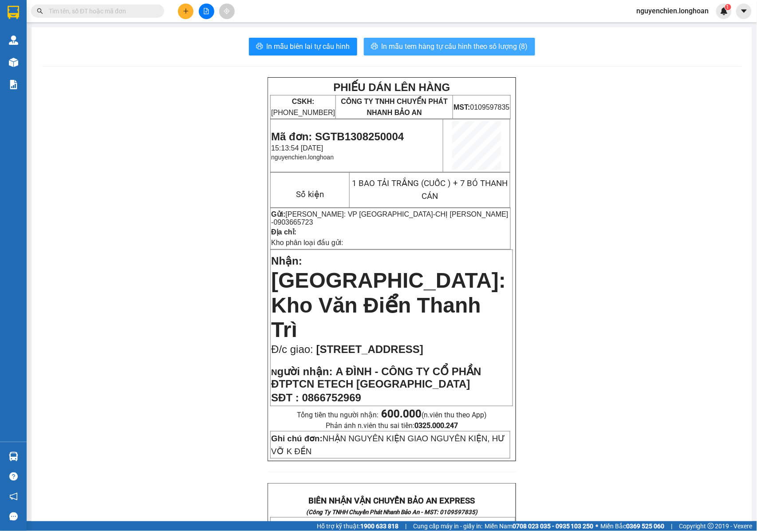
click at [413, 46] on span "In mẫu tem hàng tự cấu hình theo số lượng (8)" at bounding box center [455, 46] width 146 height 11
click at [458, 47] on span "In mẫu tem hàng tự cấu hình theo số lượng (8)" at bounding box center [455, 46] width 146 height 11
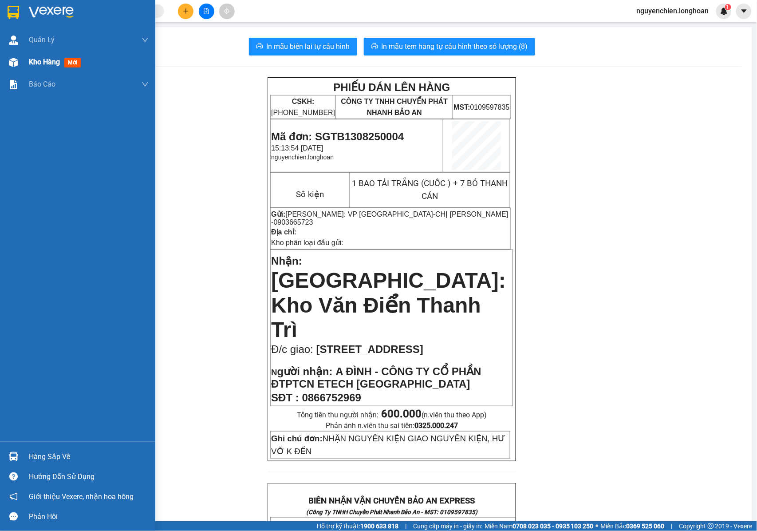
click at [18, 64] on div at bounding box center [14, 63] width 16 height 16
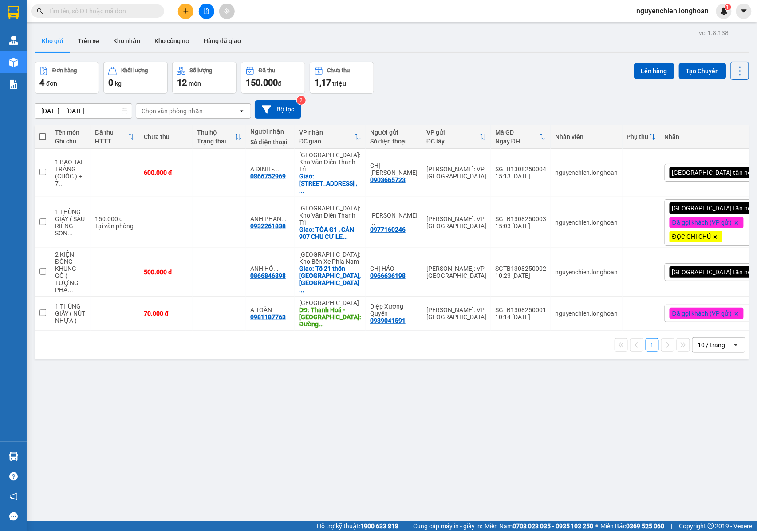
click at [406, 87] on div "Đơn hàng 4 đơn Khối lượng 0 kg Số lượng 12 món Đã thu 150.000 đ Chưa thu 1,17 t…" at bounding box center [392, 78] width 714 height 32
click at [186, 16] on button at bounding box center [186, 12] width 16 height 16
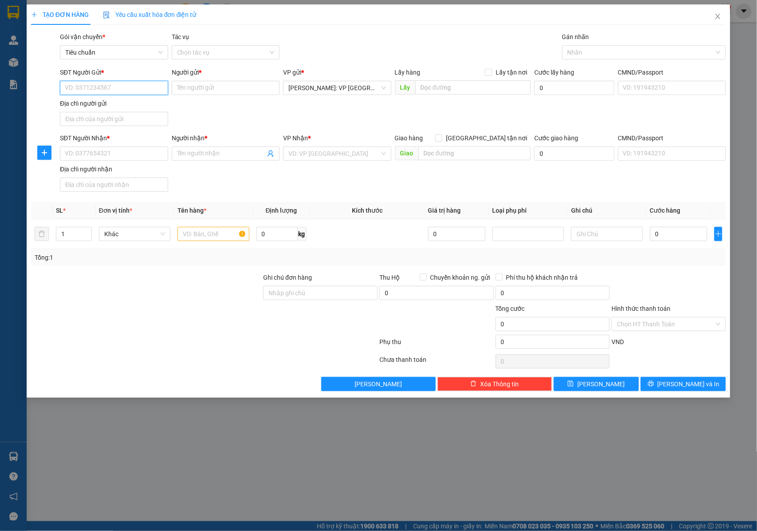
click at [140, 87] on input "SĐT Người Gửi *" at bounding box center [114, 88] width 108 height 14
type input "0589213258"
click at [203, 91] on input "Người gửi *" at bounding box center [226, 88] width 108 height 14
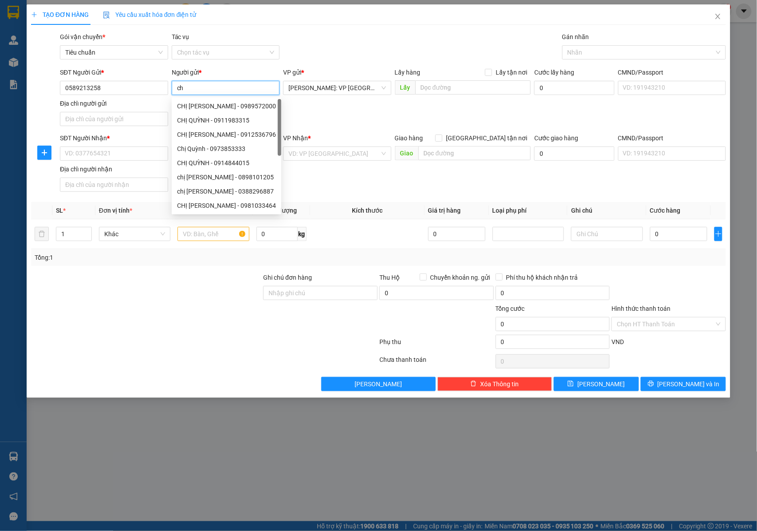
type input "c"
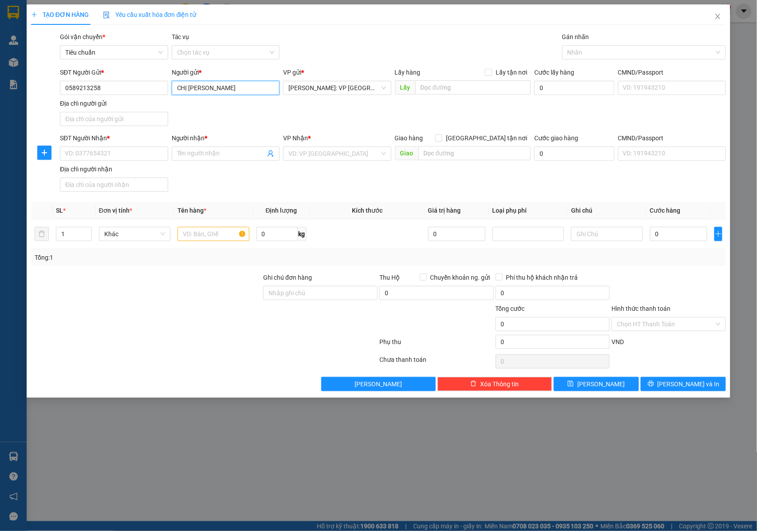
type input "CHỊ [PERSON_NAME]"
click at [315, 113] on div "SĐT Người Gửi * 0589213258 Người gửi * CHỊ QUỲNH THI CHỊ QUỲNH THI VP gửi * Hồ …" at bounding box center [393, 98] width 670 height 62
click at [135, 148] on input "SĐT Người Nhận *" at bounding box center [114, 153] width 108 height 14
click at [572, 57] on div at bounding box center [639, 52] width 150 height 11
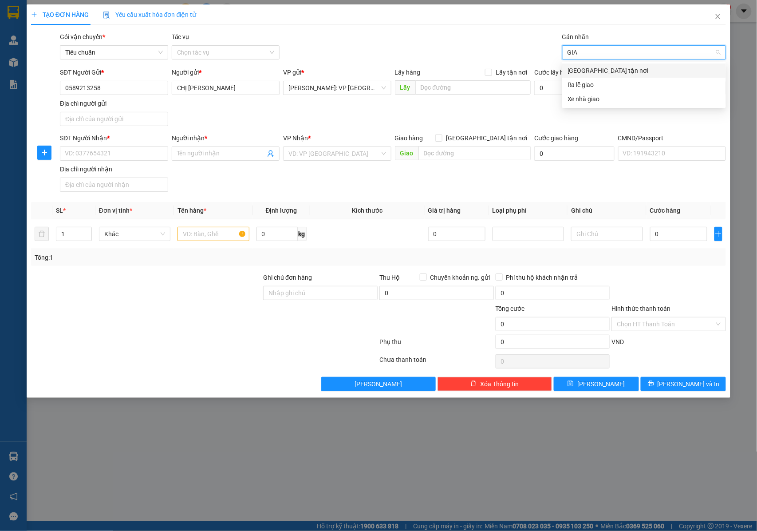
type input "GIAO"
click at [597, 66] on div "[GEOGRAPHIC_DATA] tận nơi" at bounding box center [644, 71] width 153 height 10
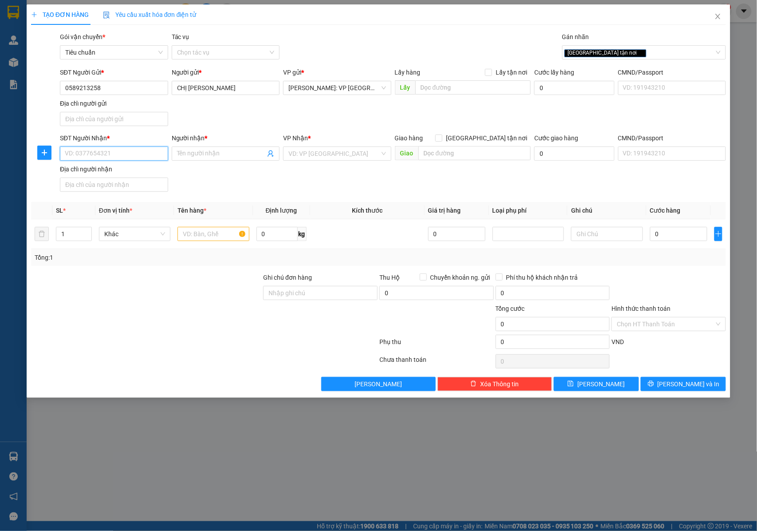
click at [125, 159] on input "SĐT Người Nhận *" at bounding box center [114, 153] width 108 height 14
click at [132, 150] on input "0327360715" at bounding box center [114, 153] width 108 height 14
type input "0327360715"
click at [217, 158] on input "Người nhận *" at bounding box center [221, 154] width 89 height 10
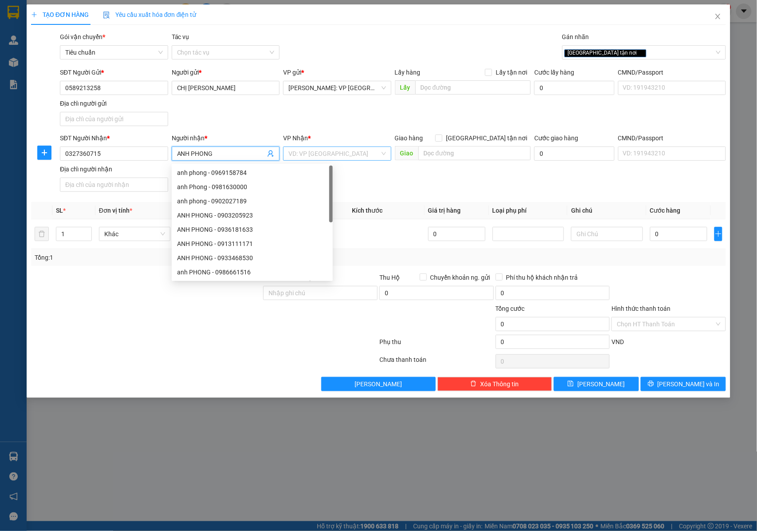
type input "ANH PHONG"
click at [314, 153] on input "search" at bounding box center [333, 153] width 91 height 13
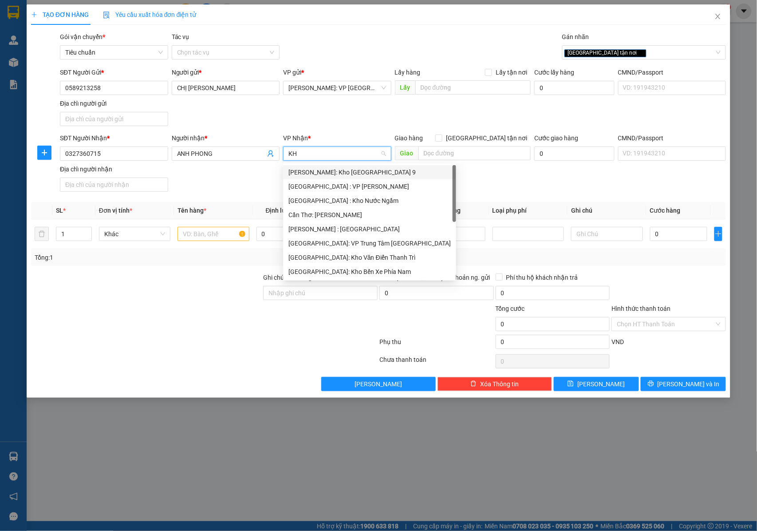
type input "KHO"
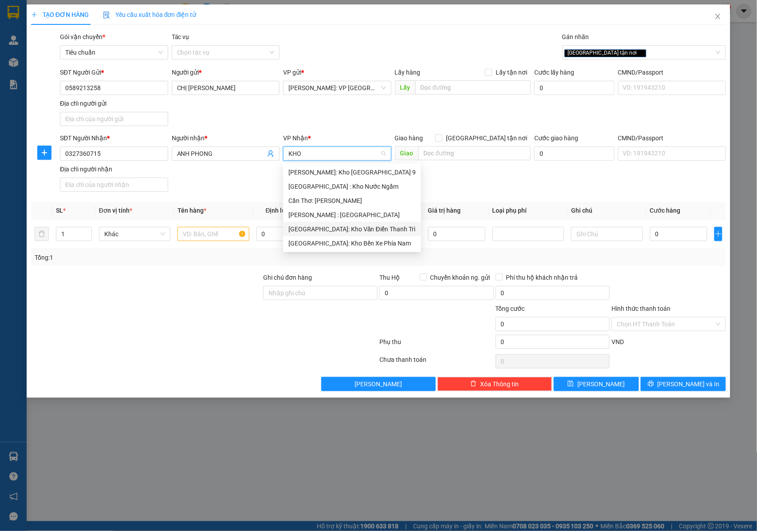
click at [336, 229] on div "[GEOGRAPHIC_DATA]: Kho Văn Điển Thanh Trì" at bounding box center [351, 229] width 127 height 10
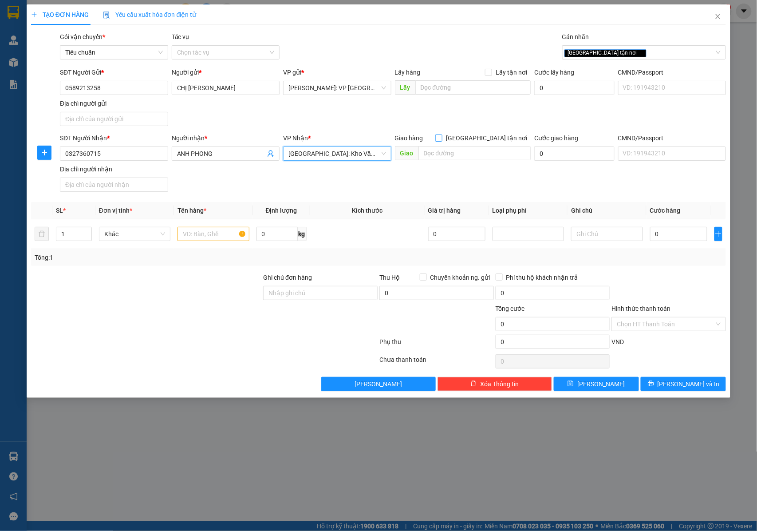
click at [490, 138] on span "[GEOGRAPHIC_DATA] tận nơi" at bounding box center [486, 138] width 88 height 10
click at [442, 138] on input "[GEOGRAPHIC_DATA] tận nơi" at bounding box center [438, 137] width 6 height 6
checkbox input "true"
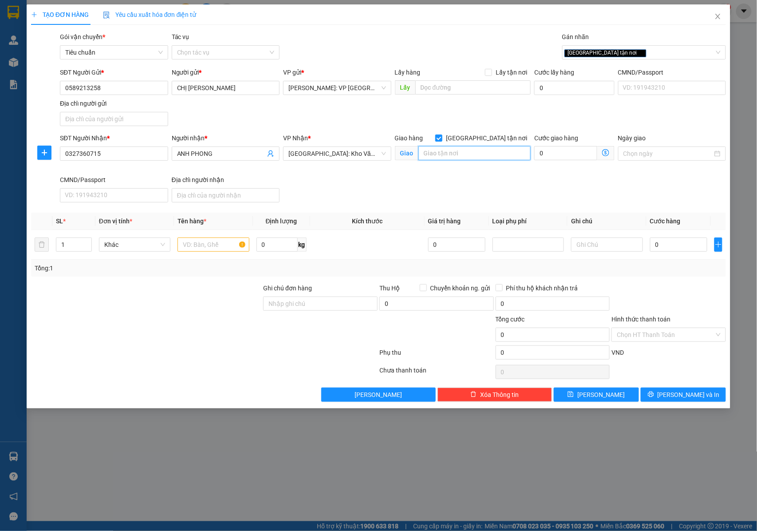
click at [487, 157] on input "text" at bounding box center [474, 153] width 112 height 14
type input "[STREET_ADDRESS]"
click at [206, 249] on input "text" at bounding box center [213, 244] width 71 height 14
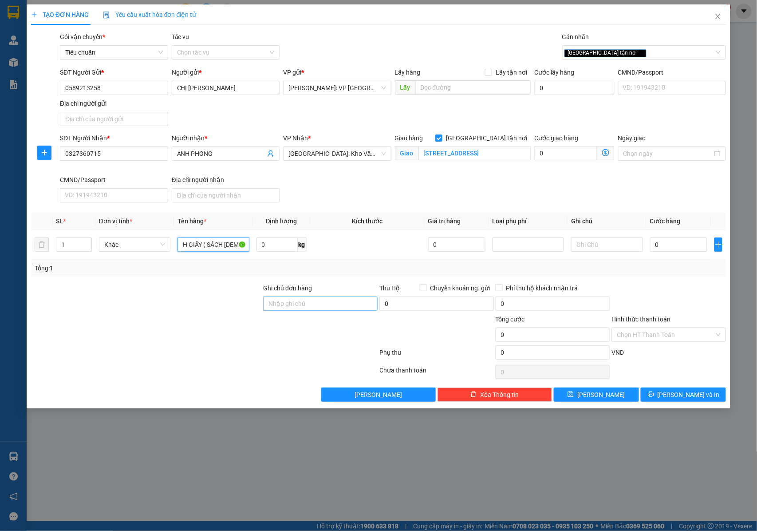
type input "1 KIỆN SÁCH GIẤY ( SÁCH PHẬT )"
click at [305, 304] on input "Ghi chú đơn hàng" at bounding box center [320, 303] width 114 height 14
type input "NHẬN NGUYÊN KIỆN GIAO NGUYÊN KIỆN, HƯ VỠ K ĐỀN"
click at [663, 250] on input "0" at bounding box center [678, 244] width 57 height 14
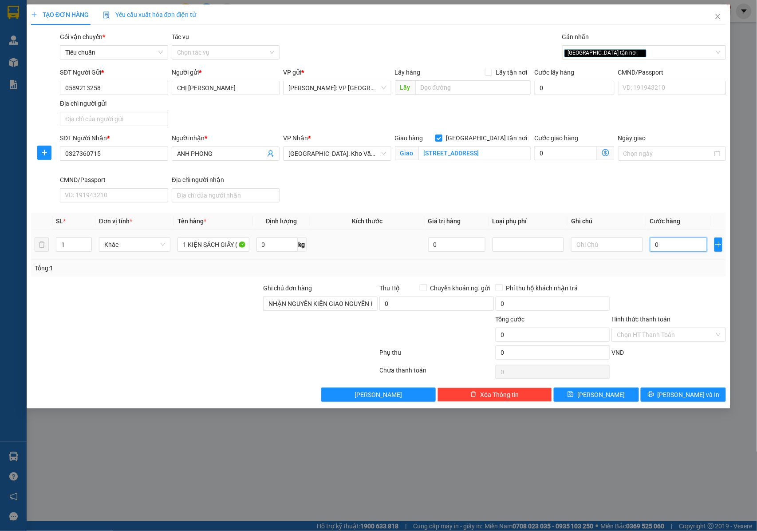
type input "1"
type input "10"
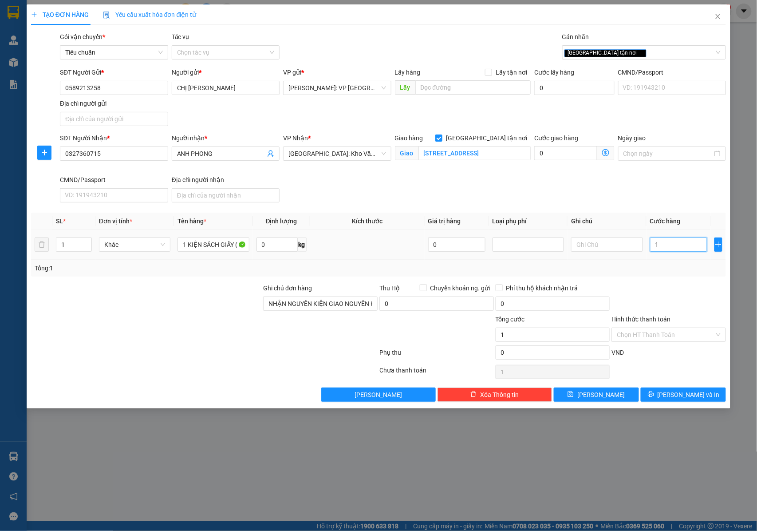
type input "10"
type input "100"
type input "1.000"
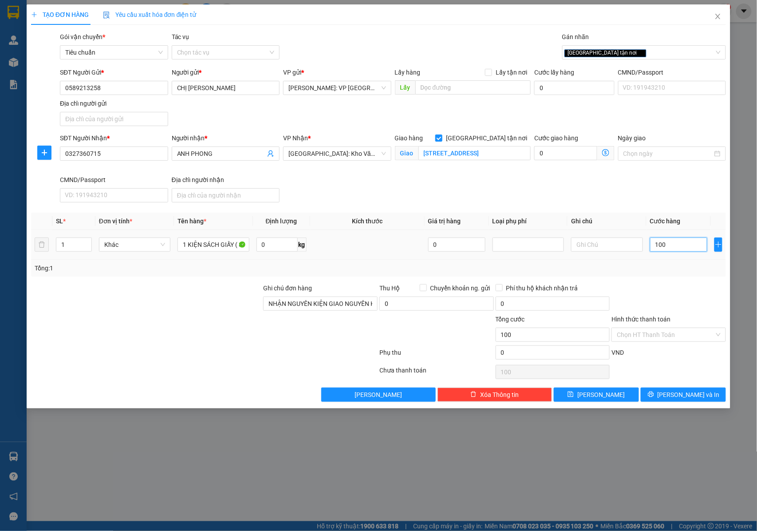
type input "1.000"
type input "10.000"
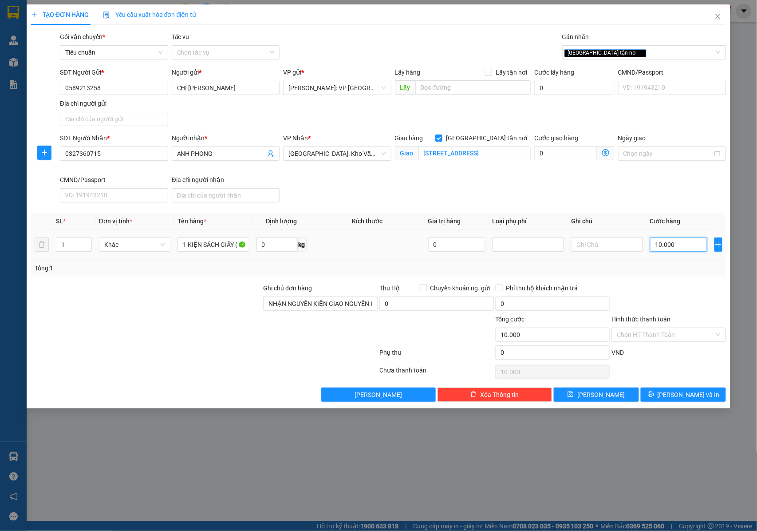
type input "100.000"
click at [657, 395] on button "[PERSON_NAME] và In" at bounding box center [683, 394] width 85 height 14
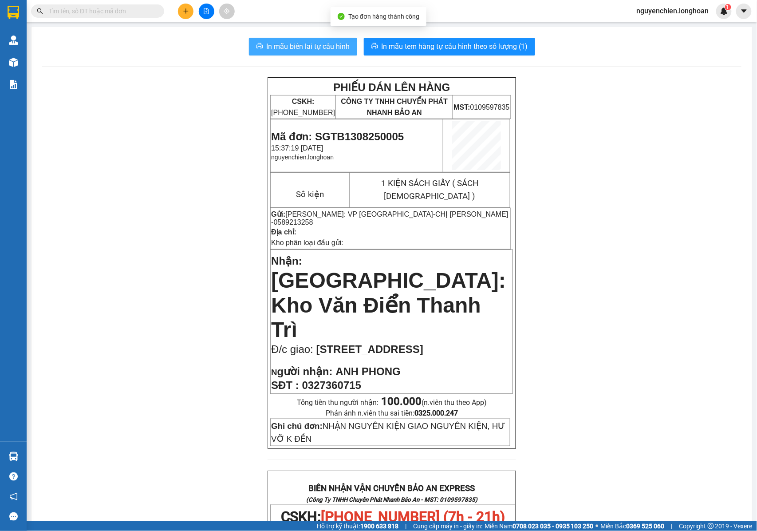
click at [330, 43] on span "In mẫu biên lai tự cấu hình" at bounding box center [308, 46] width 83 height 11
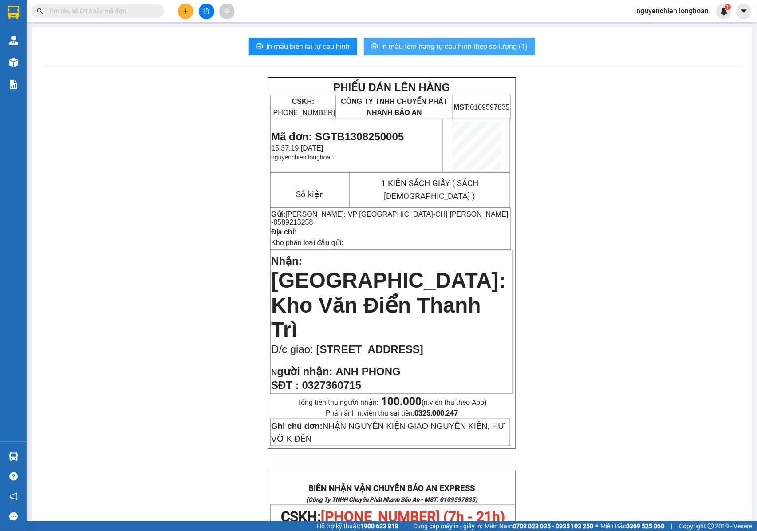
click at [469, 47] on span "In mẫu tem hàng tự cấu hình theo số lượng (1)" at bounding box center [455, 46] width 146 height 11
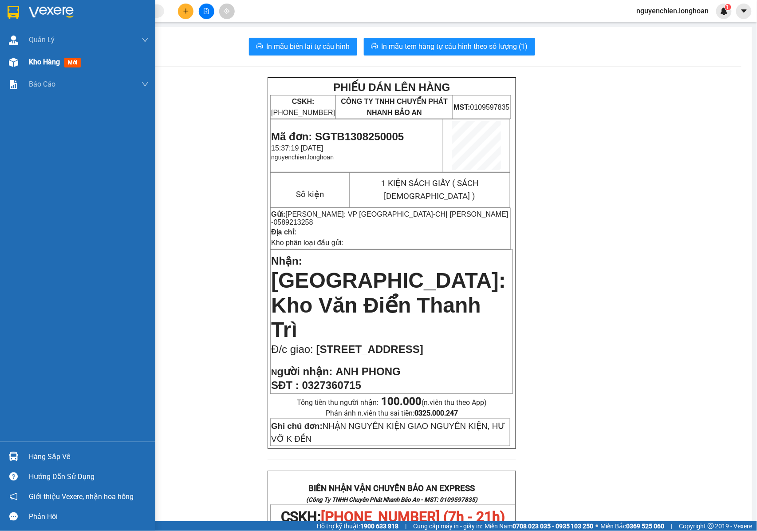
click at [18, 63] on div at bounding box center [14, 63] width 16 height 16
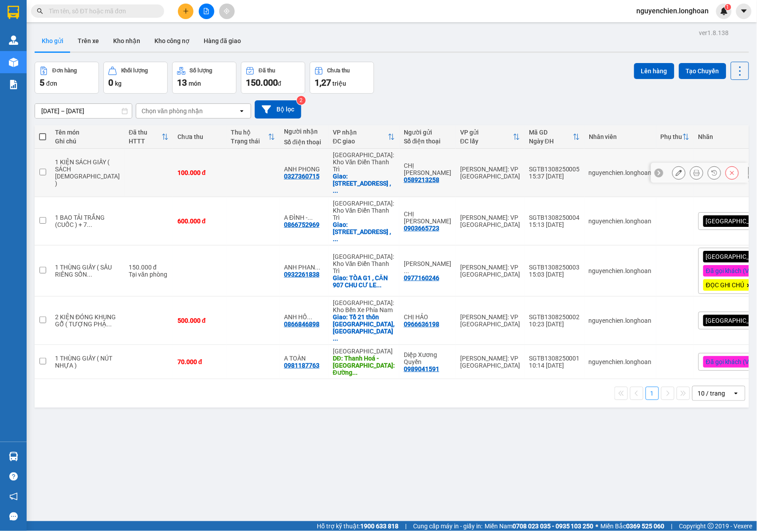
click at [673, 166] on button at bounding box center [679, 173] width 12 height 16
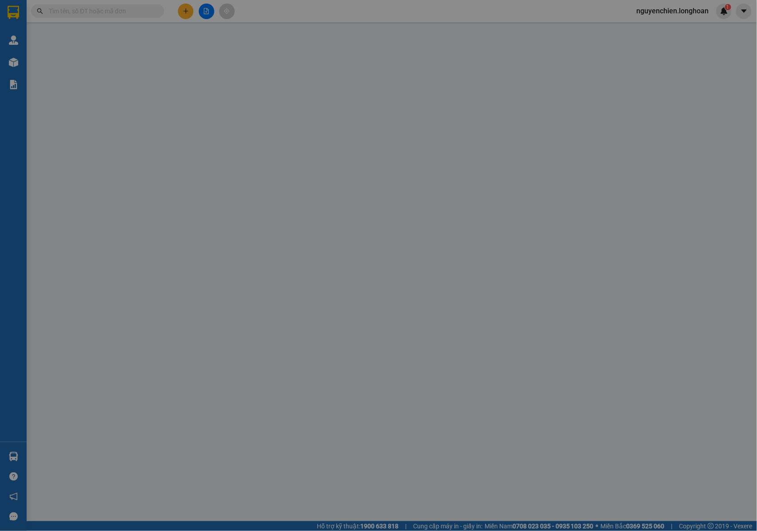
type input "0589213258"
type input "CHỊ [PERSON_NAME]"
type input "0327360715"
type input "ANH PHONG"
checkbox input "true"
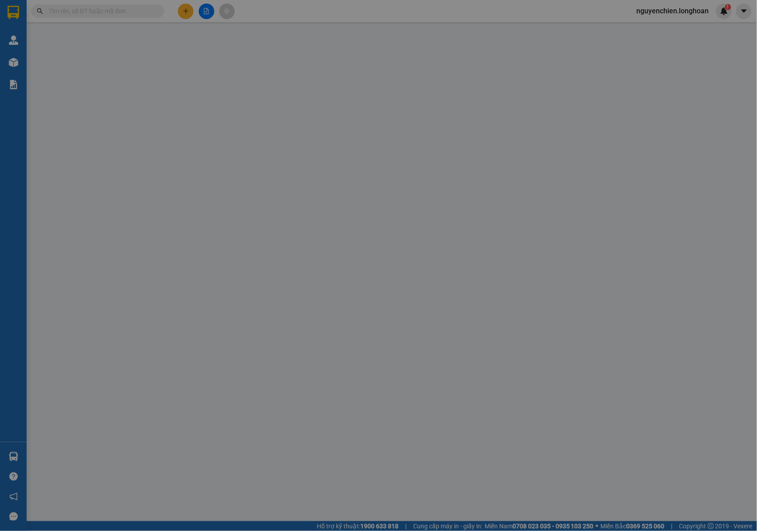
type input "[STREET_ADDRESS]"
type input "NHẬN NGUYÊN KIỆN GIAO NGUYÊN KIỆN, HƯ VỠ K ĐỀN"
type input "100.000"
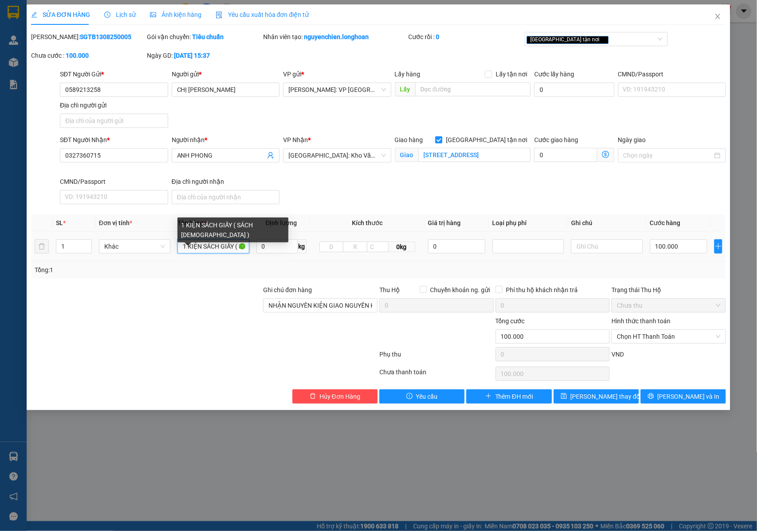
click at [228, 245] on input "1 KIỆN SÁCH GIẤY ( SÁCH PHẬT )" at bounding box center [213, 246] width 71 height 14
click at [201, 250] on input "1 KIỆN SÁCH GIẤY ( SÁCH PHẬT )" at bounding box center [213, 246] width 71 height 14
type input "1 KIỆN NHỎ BỌC XỐP NỔ ( SÁCH [DEMOGRAPHIC_DATA] )"
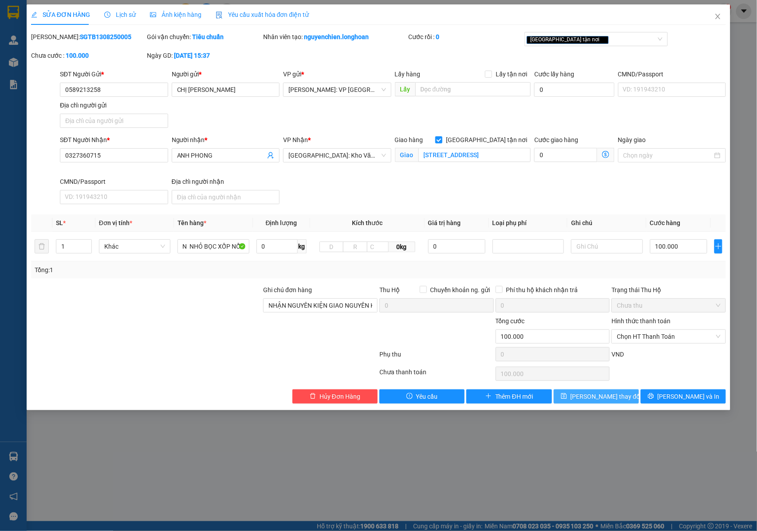
click at [623, 396] on button "[PERSON_NAME] thay đổi" at bounding box center [596, 396] width 85 height 14
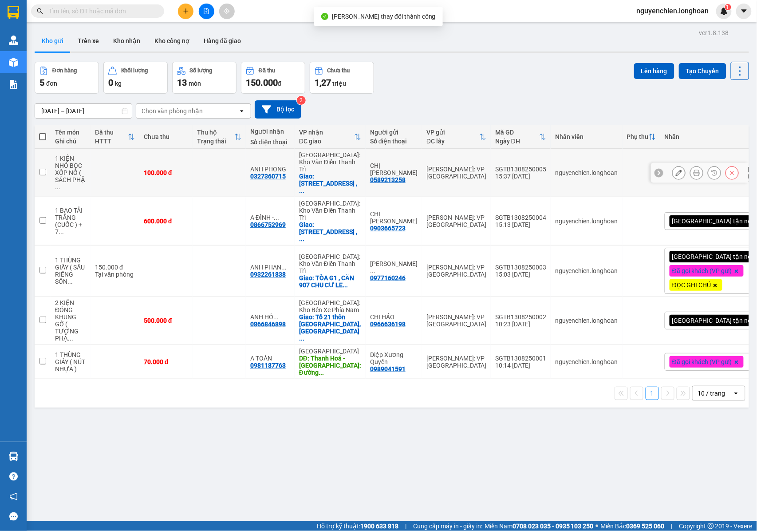
click at [694, 170] on icon at bounding box center [697, 173] width 6 height 6
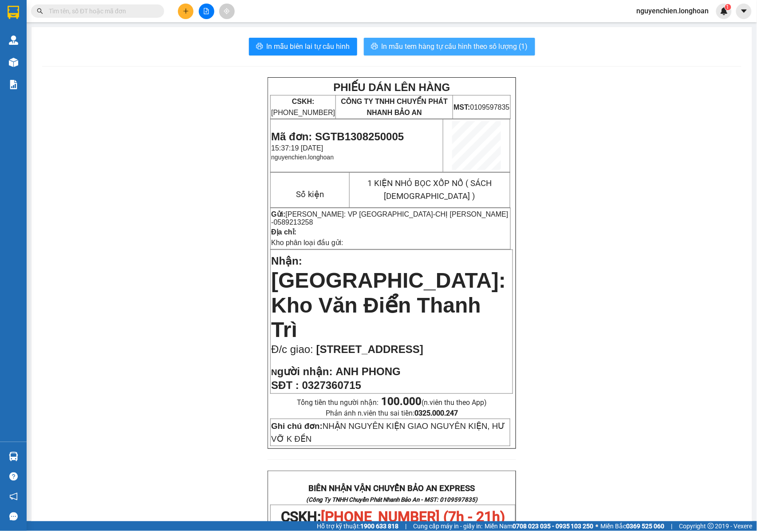
click at [480, 44] on span "In mẫu tem hàng tự cấu hình theo số lượng (1)" at bounding box center [455, 46] width 146 height 11
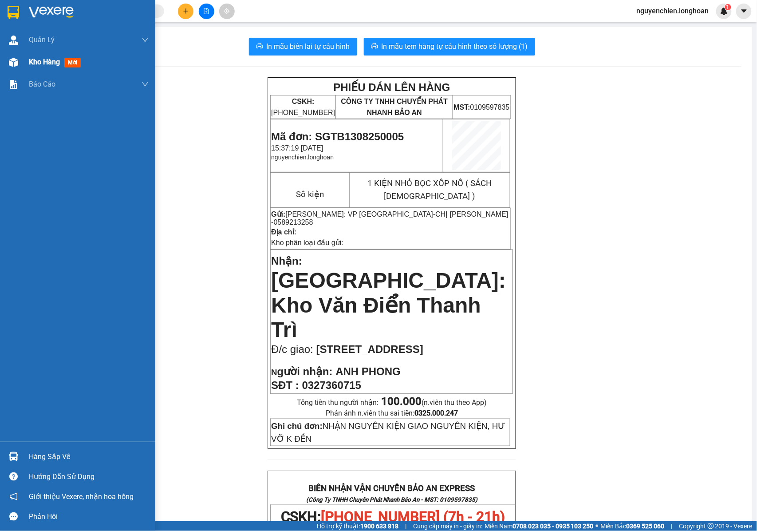
click at [12, 59] on img at bounding box center [13, 62] width 9 height 9
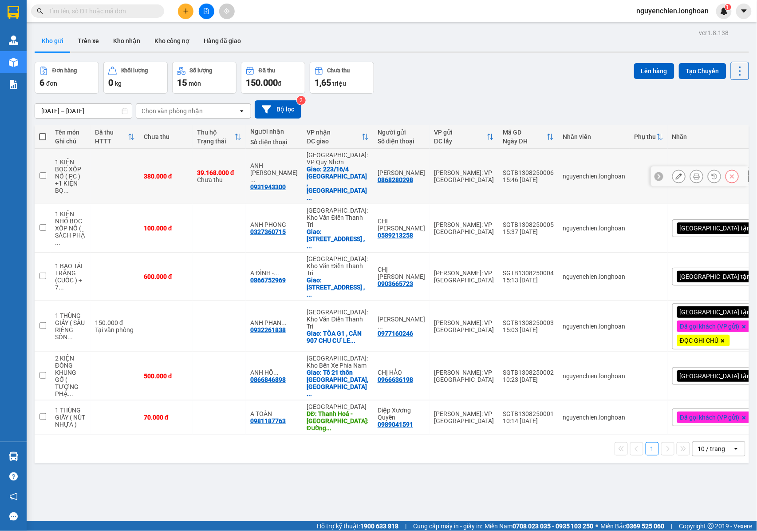
click at [690, 169] on button at bounding box center [696, 177] width 12 height 16
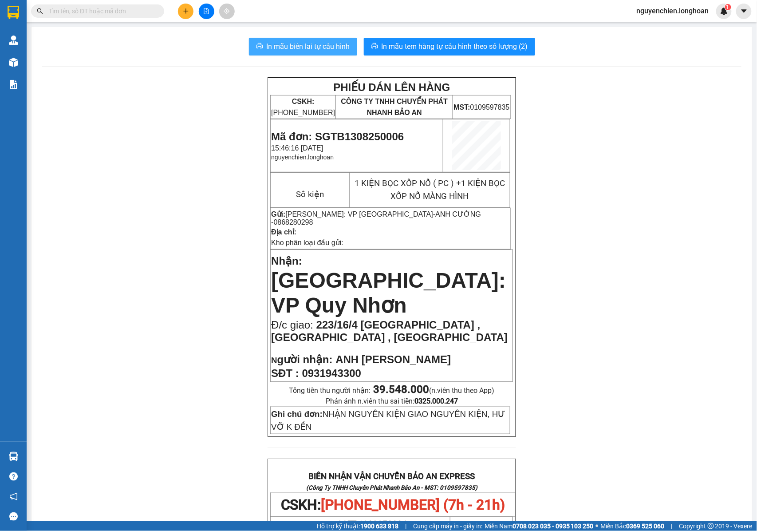
click at [328, 45] on span "In mẫu biên lai tự cấu hình" at bounding box center [308, 46] width 83 height 11
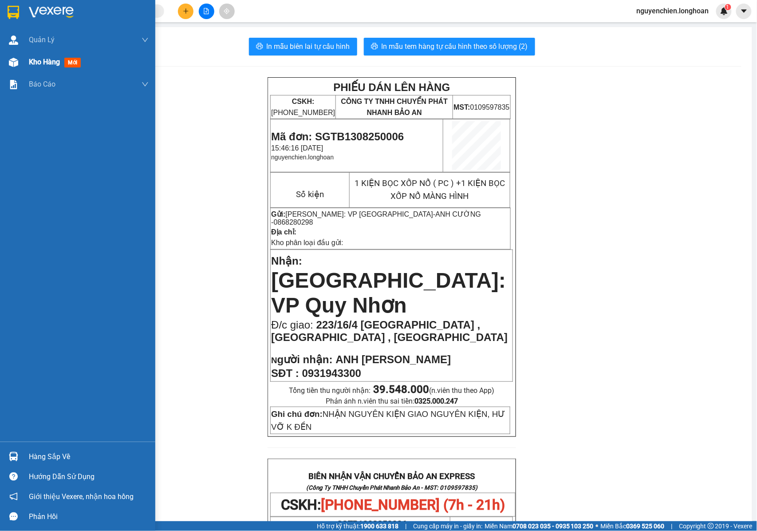
click at [8, 66] on div at bounding box center [14, 63] width 16 height 16
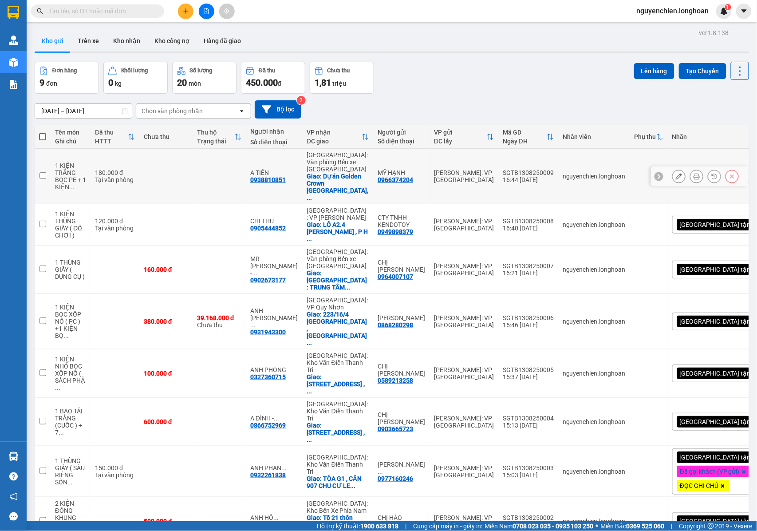
click at [690, 173] on button at bounding box center [696, 177] width 12 height 16
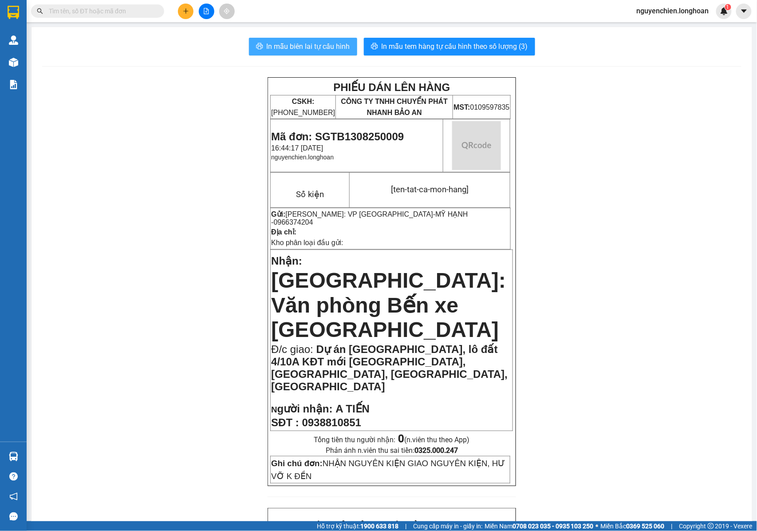
click at [284, 50] on span "In mẫu biên lai tự cấu hình" at bounding box center [308, 46] width 83 height 11
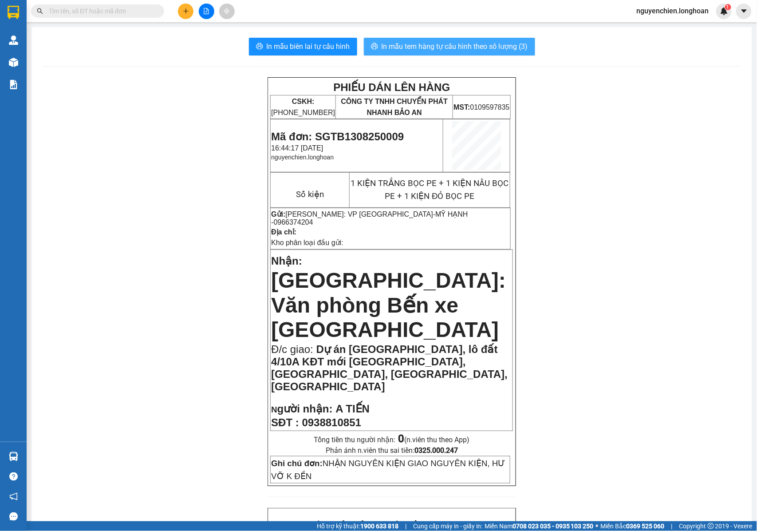
click at [442, 43] on span "In mẫu tem hàng tự cấu hình theo số lượng (3)" at bounding box center [455, 46] width 146 height 11
click at [370, 206] on td "1 KIỆN TRẮNG BỌC PE + 1 KIỆN NÂU BỌC PE + 1 KIỆN ĐỎ BỌC PE" at bounding box center [429, 190] width 161 height 35
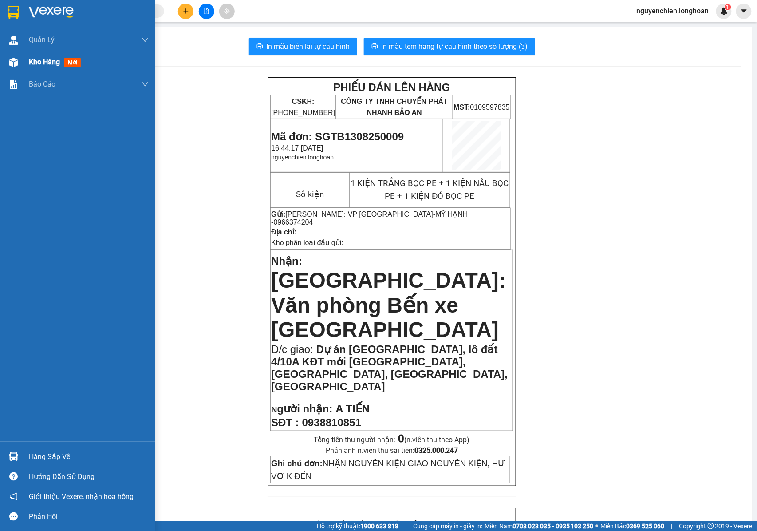
click at [13, 63] on img at bounding box center [13, 62] width 9 height 9
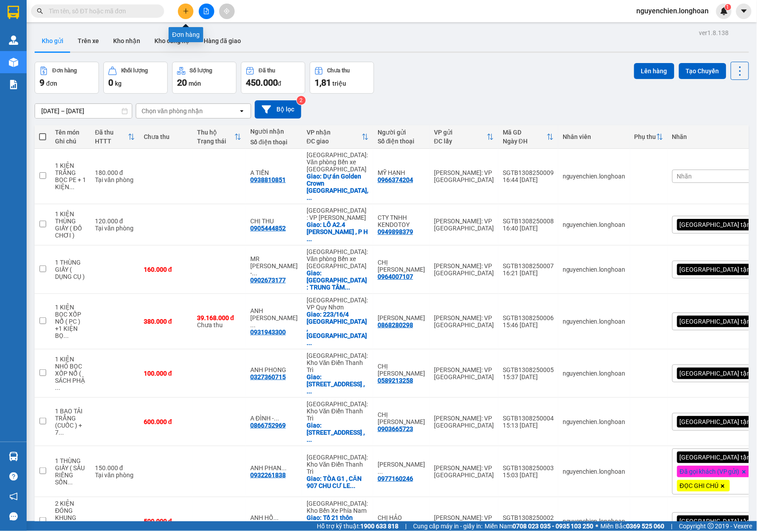
click at [185, 11] on icon "plus" at bounding box center [186, 11] width 6 height 6
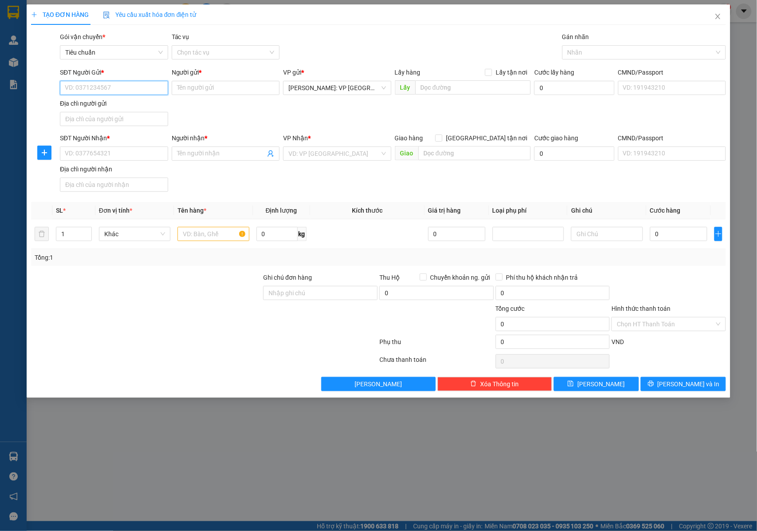
click at [97, 86] on input "SĐT Người Gửi *" at bounding box center [114, 88] width 108 height 14
type input "0981548122"
click at [182, 91] on input "Người gửi *" at bounding box center [226, 88] width 108 height 14
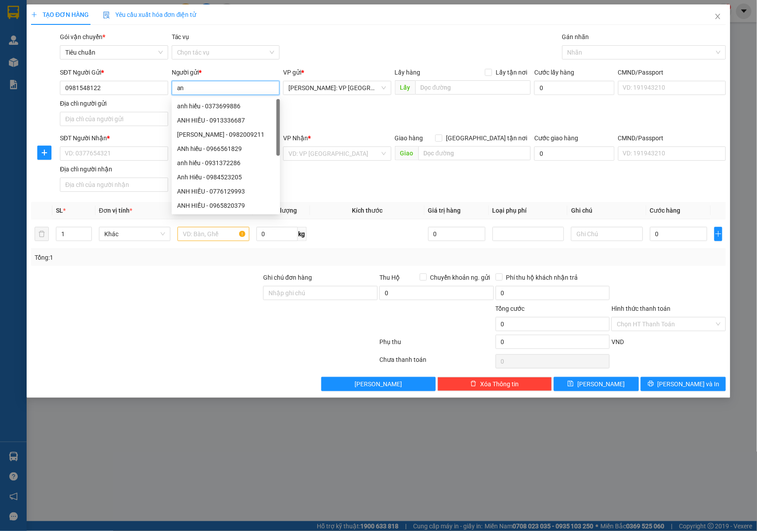
type input "a"
type input "ANH HIẾU"
click at [145, 170] on div "Địa chỉ người nhận" at bounding box center [114, 169] width 108 height 10
click at [145, 178] on input "Địa chỉ người nhận" at bounding box center [114, 185] width 108 height 14
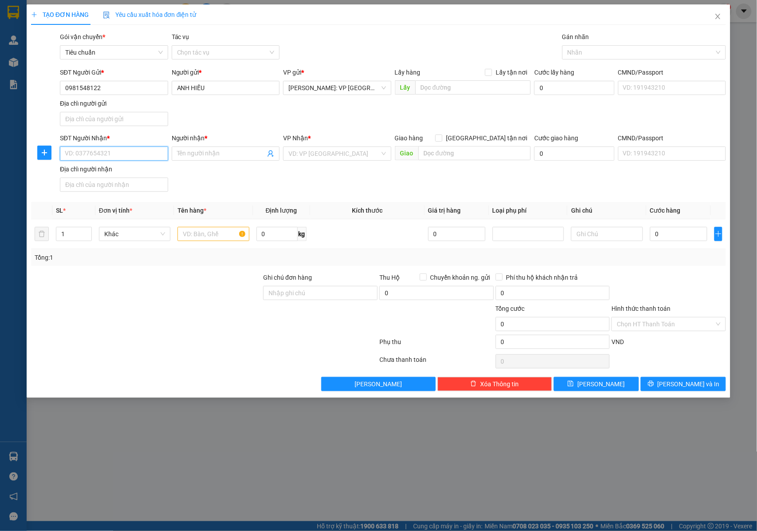
click at [127, 158] on input "SĐT Người Nhận *" at bounding box center [114, 153] width 108 height 14
type input "0868867501"
click at [195, 152] on input "Người nhận *" at bounding box center [221, 154] width 89 height 10
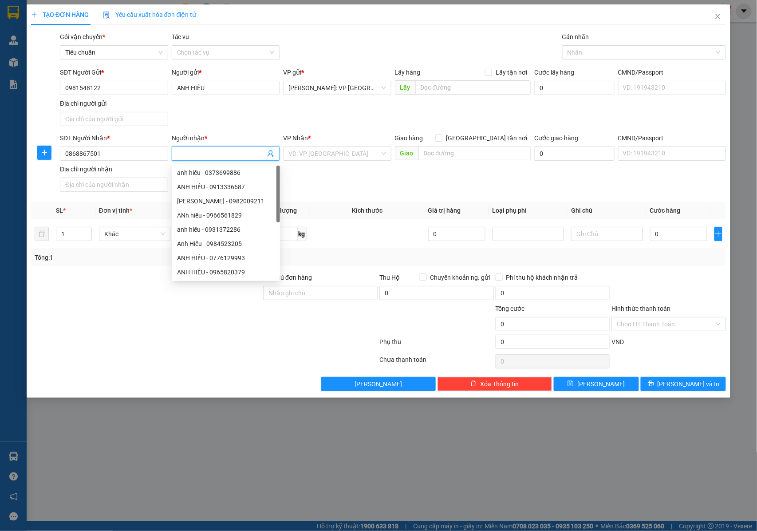
type input "A"
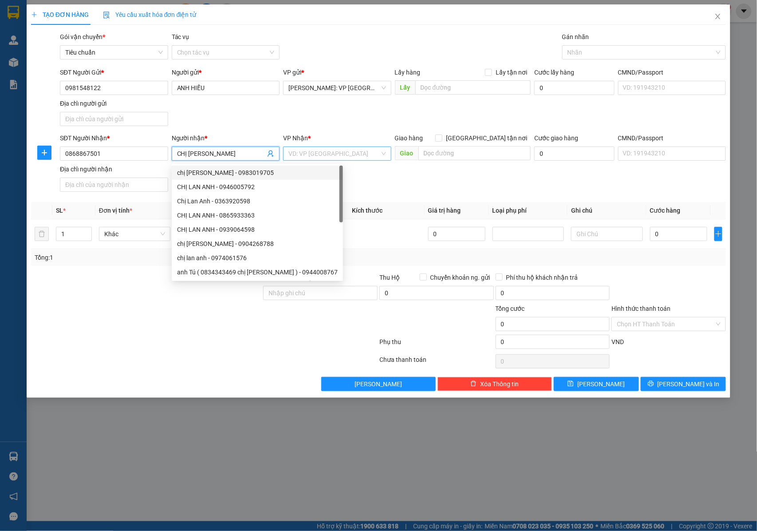
type input "CHỊ [PERSON_NAME]"
click at [296, 153] on input "search" at bounding box center [333, 153] width 91 height 13
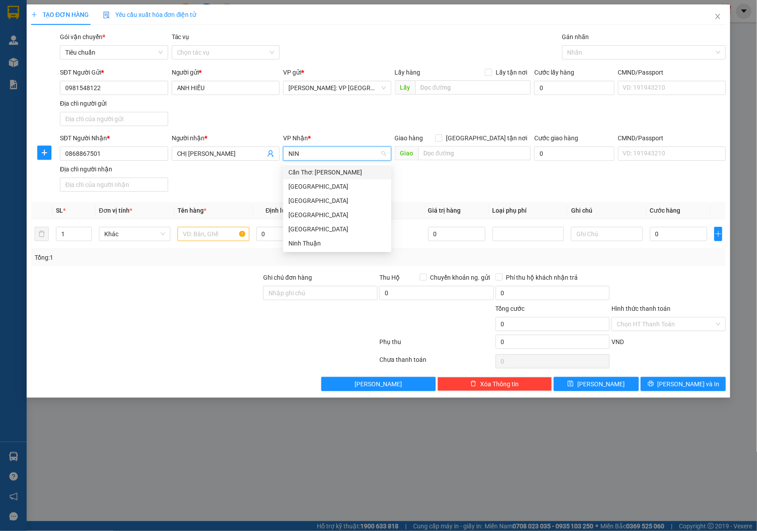
type input "NINH"
drag, startPoint x: 313, startPoint y: 171, endPoint x: 320, endPoint y: 171, distance: 7.1
click at [313, 171] on div "Cần Thơ: [PERSON_NAME]" at bounding box center [337, 172] width 98 height 10
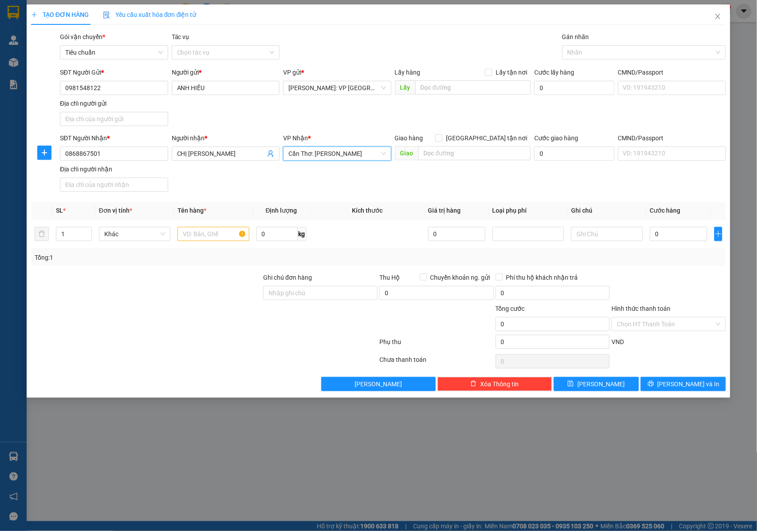
click at [469, 178] on div "SĐT Người Nhận * 0868867501 Người nhận * CHỊ LAN ANH VP Nhận * Cần Thơ: Kho Nin…" at bounding box center [393, 164] width 670 height 62
click at [73, 238] on input "1" at bounding box center [73, 233] width 35 height 13
click at [87, 233] on icon "up" at bounding box center [86, 231] width 3 height 3
type input "1"
click at [87, 238] on icon "down" at bounding box center [86, 236] width 3 height 3
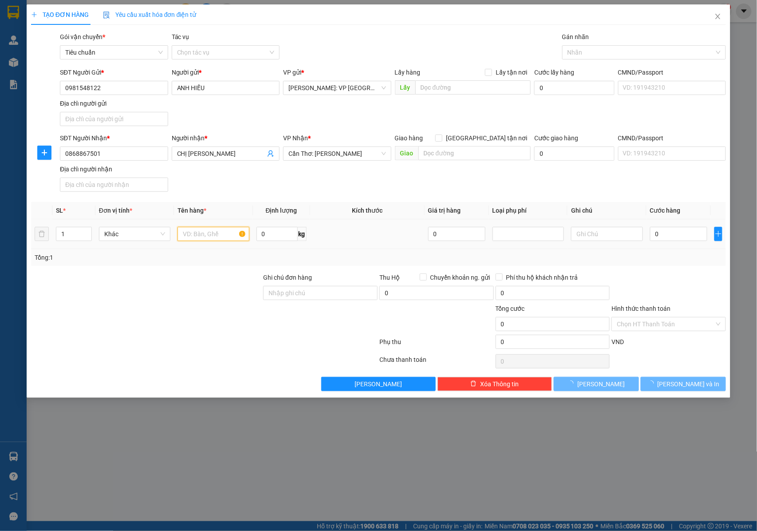
click at [183, 238] on input "text" at bounding box center [213, 234] width 71 height 14
click at [197, 238] on input "text" at bounding box center [213, 234] width 71 height 14
click at [197, 238] on input "1 CHIÊC" at bounding box center [213, 234] width 71 height 14
click at [208, 235] on input "1 CHIÊC" at bounding box center [213, 234] width 71 height 14
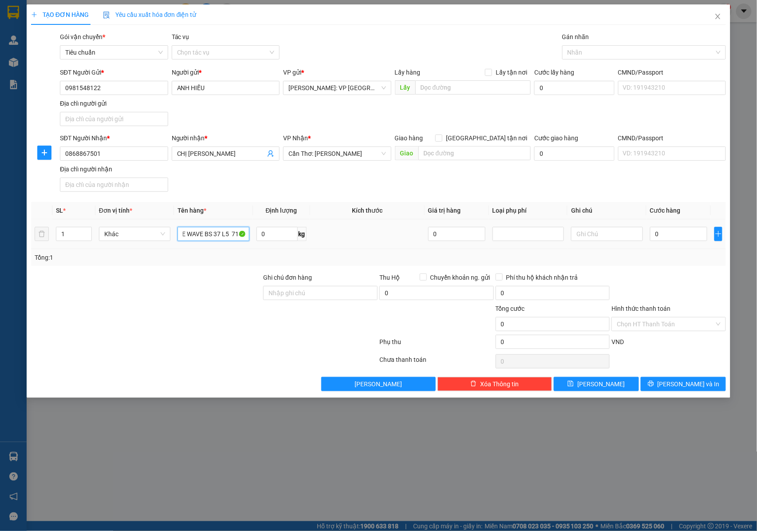
scroll to position [0, 31]
type input "1 CHIÊC XE WAVE BS 37 L5 7143"
drag, startPoint x: 300, startPoint y: 311, endPoint x: 304, endPoint y: 296, distance: 15.1
click at [302, 311] on div at bounding box center [320, 319] width 116 height 31
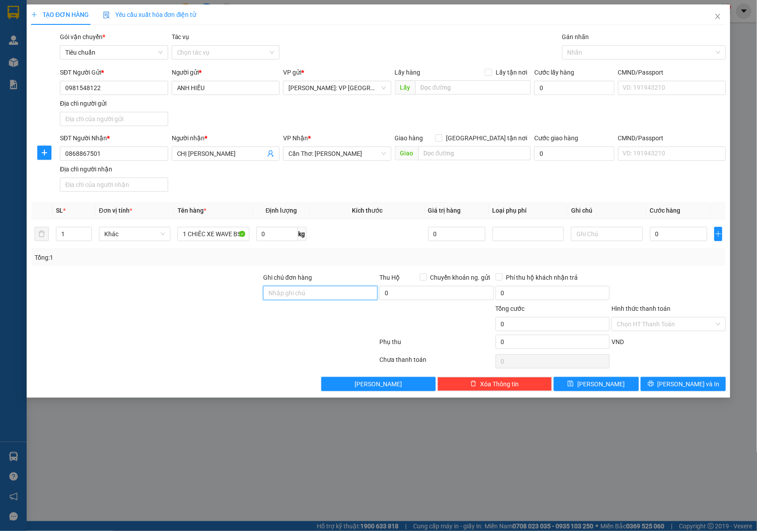
click at [304, 296] on input "Ghi chú đơn hàng" at bounding box center [320, 293] width 114 height 14
type input "1"
type input "C"
type input "CHÌA KHÓA QUẤN TAY LÁI + GIẤY TỜ XE KHÁCH GIỮ + 1 GƯƠNG THEO"
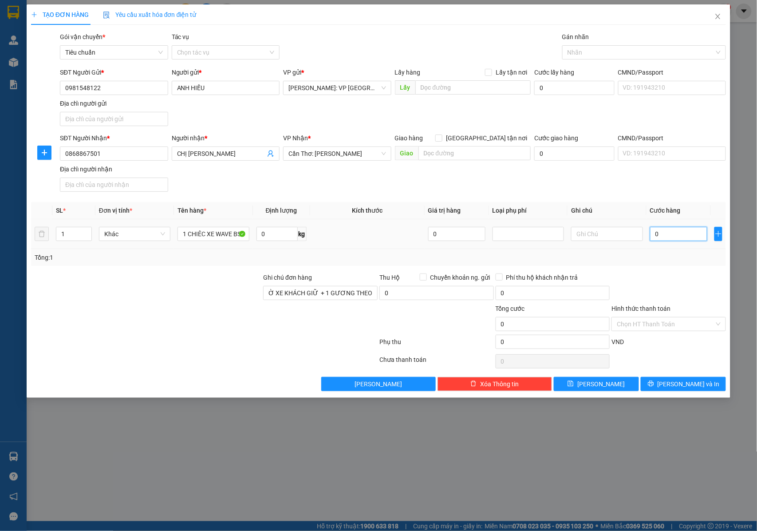
click at [668, 239] on input "0" at bounding box center [678, 234] width 57 height 14
click at [675, 236] on input "0" at bounding box center [678, 234] width 57 height 14
type input "02"
type input "2"
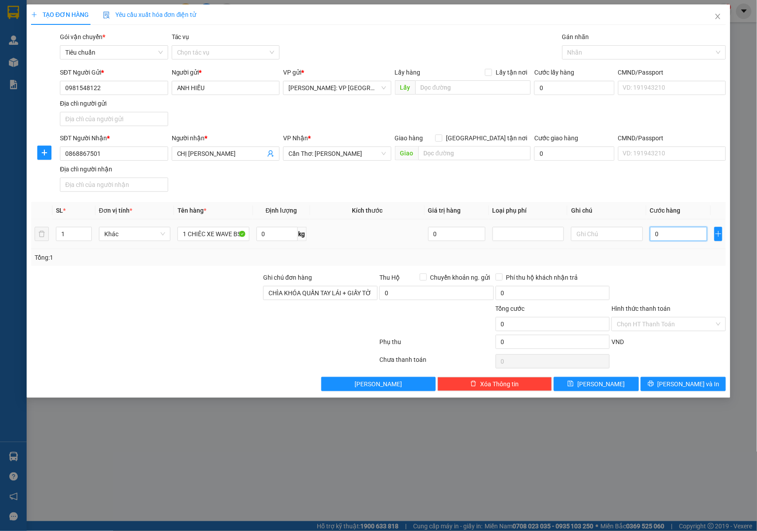
type input "2"
type input "024"
type input "24"
type input "0.240"
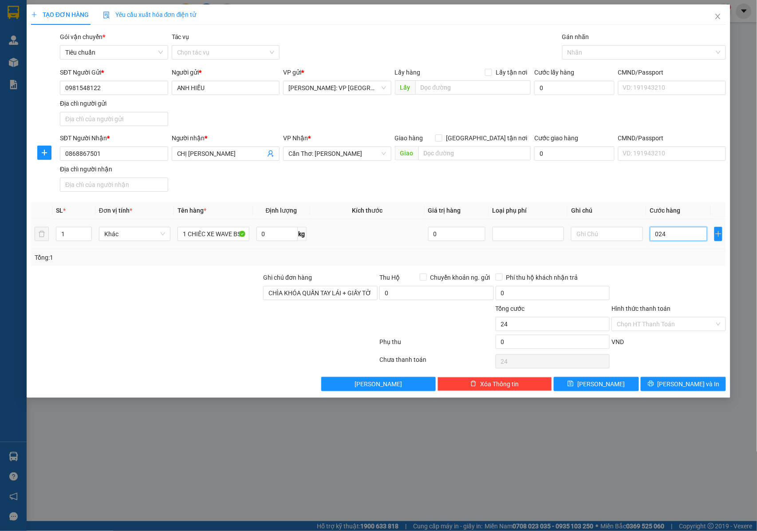
type input "240"
type input "02.400"
type input "2.400"
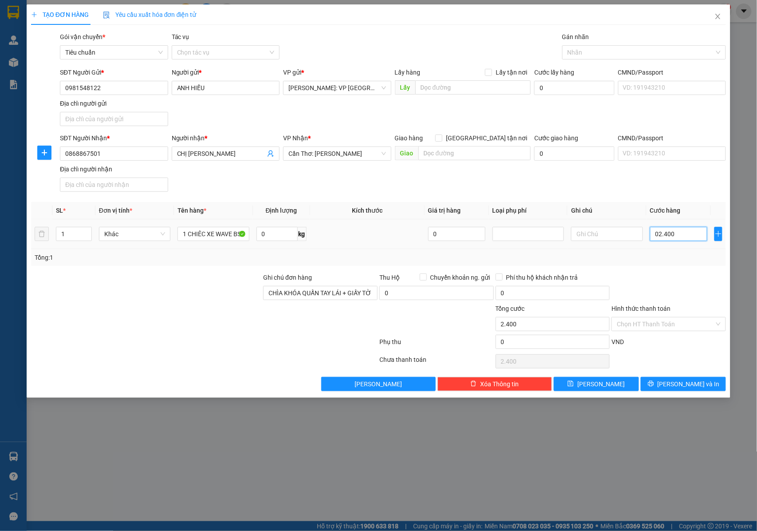
type input "024.000"
type input "24.000"
type input "0.240.000"
type input "240.000"
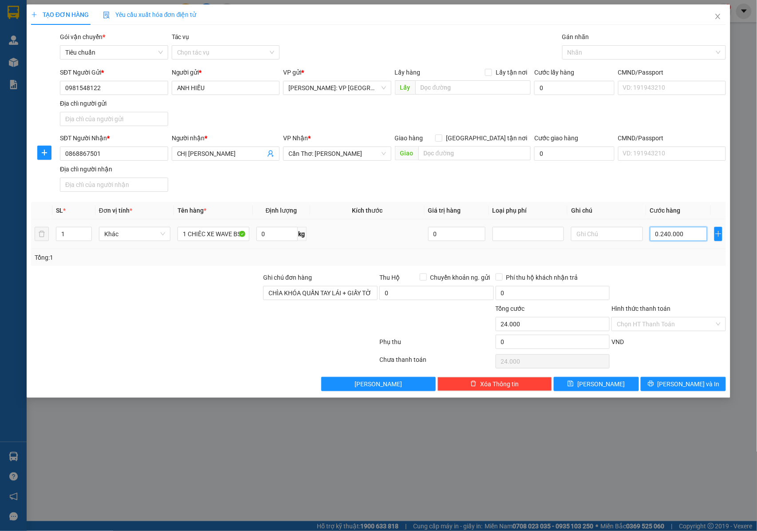
type input "240.000"
click at [654, 387] on icon "printer" at bounding box center [651, 383] width 6 height 6
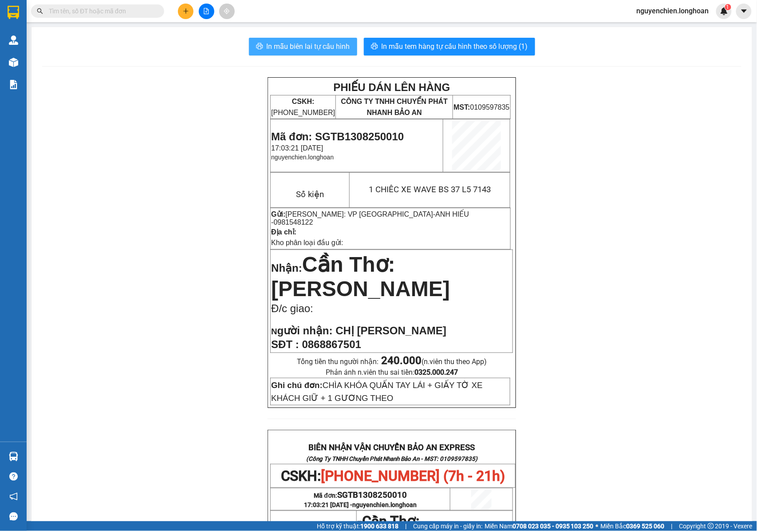
click at [329, 52] on button "In mẫu biên lai tự cấu hình" at bounding box center [303, 47] width 108 height 18
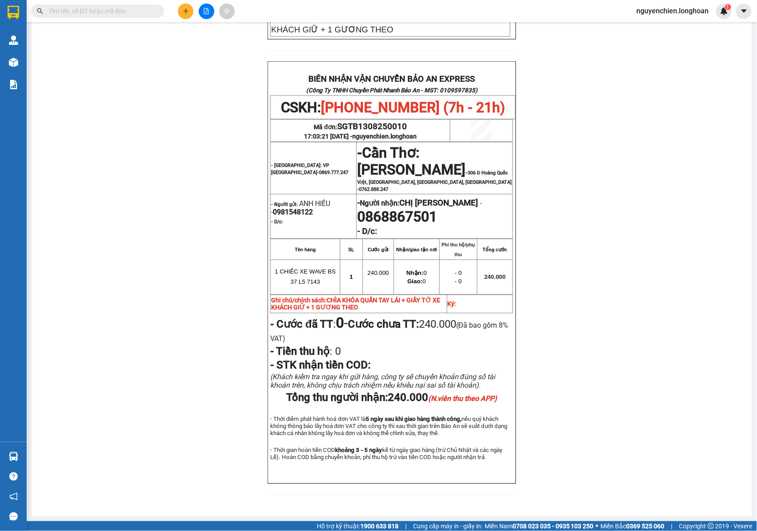
scroll to position [396, 0]
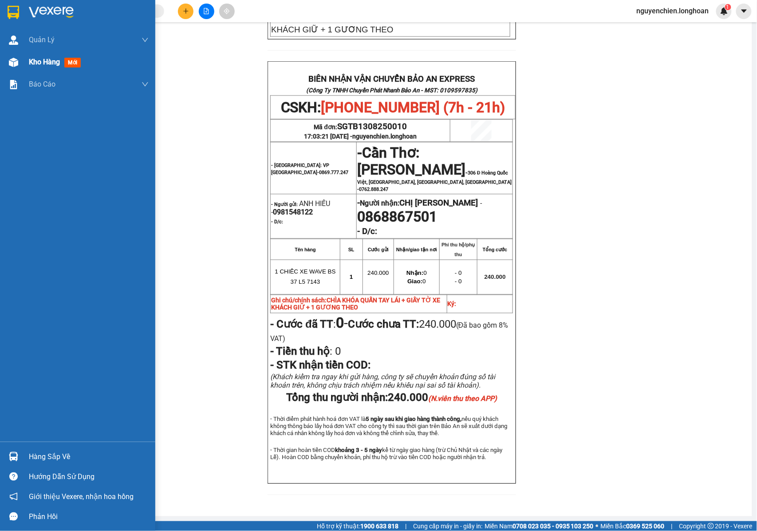
click at [15, 60] on img at bounding box center [13, 62] width 9 height 9
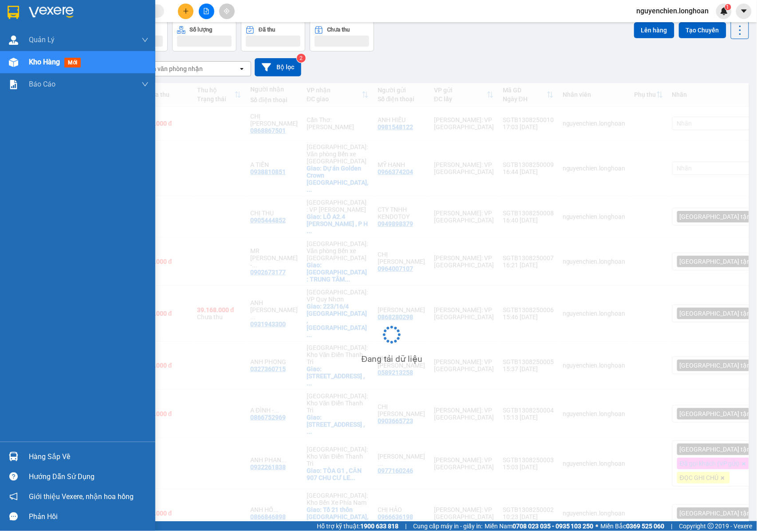
scroll to position [47, 0]
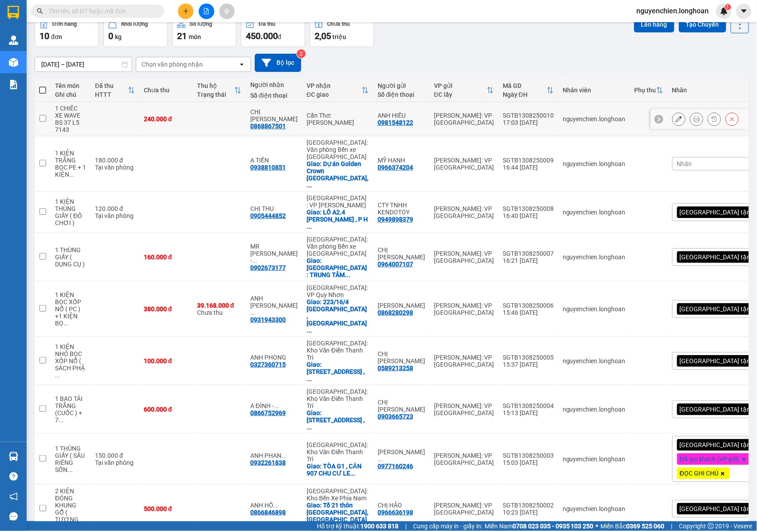
click at [676, 116] on icon at bounding box center [679, 119] width 6 height 6
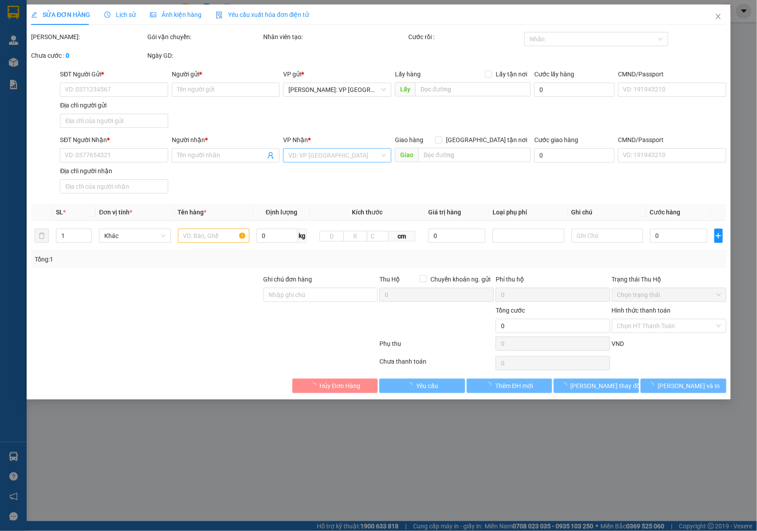
type input "0981548122"
type input "ANH HIẾU"
type input "0868867501"
type input "CHỊ [PERSON_NAME]"
type input "CHÌA KHÓA QUẤN TAY LÁI + GIẤY TỜ XE KHÁCH GIỮ + 1 GƯƠNG THEO"
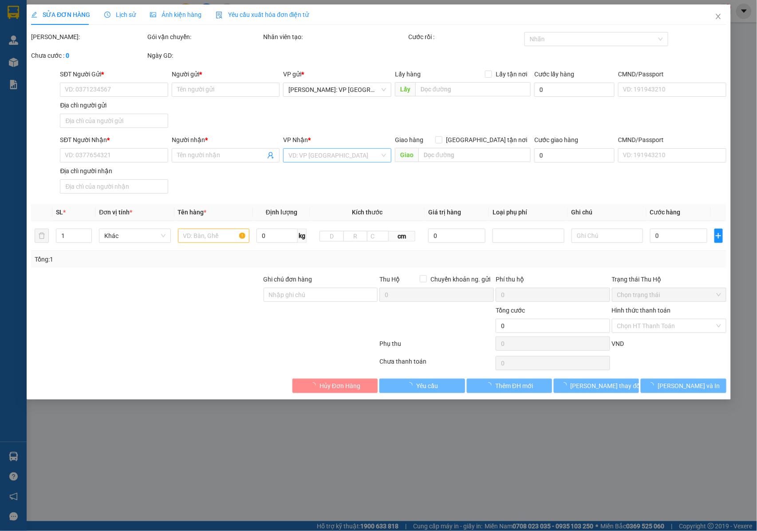
type input "240.000"
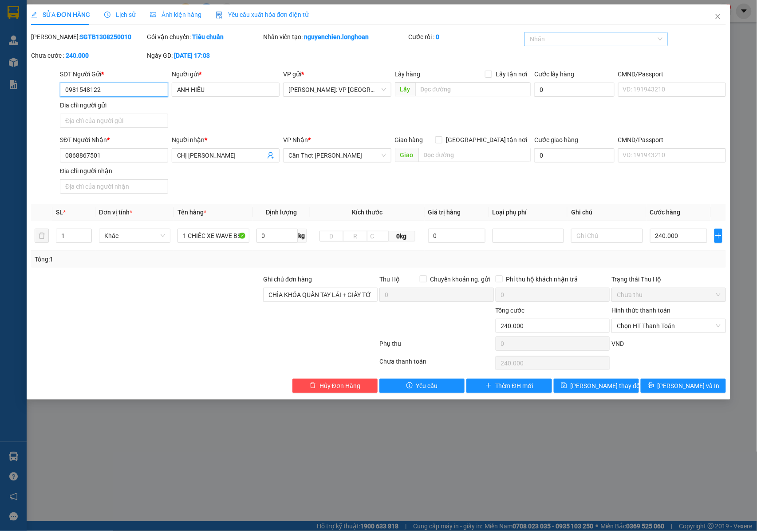
click at [572, 43] on div at bounding box center [592, 39] width 130 height 11
type input "XE MÁY"
click at [565, 58] on div "Xe máy" at bounding box center [596, 57] width 133 height 10
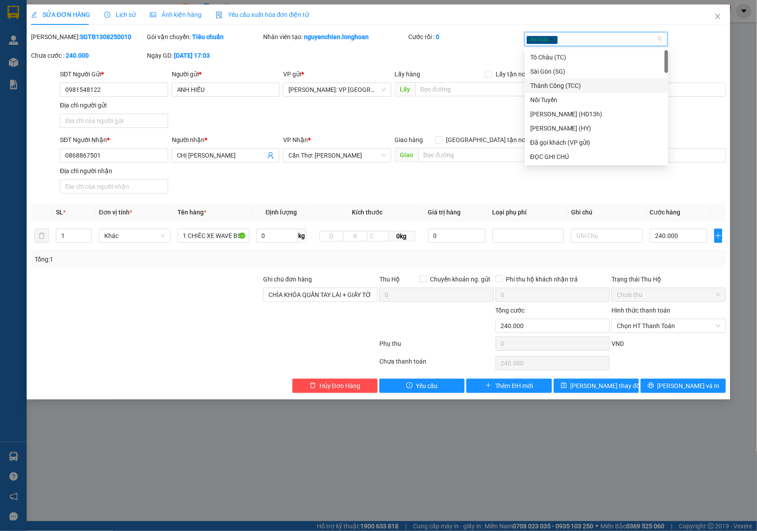
click at [319, 188] on div "SĐT Người Nhận * 0868867501 Người nhận * CHỊ LAN ANH VP Nhận * Cần Thơ: Kho Nin…" at bounding box center [393, 166] width 670 height 62
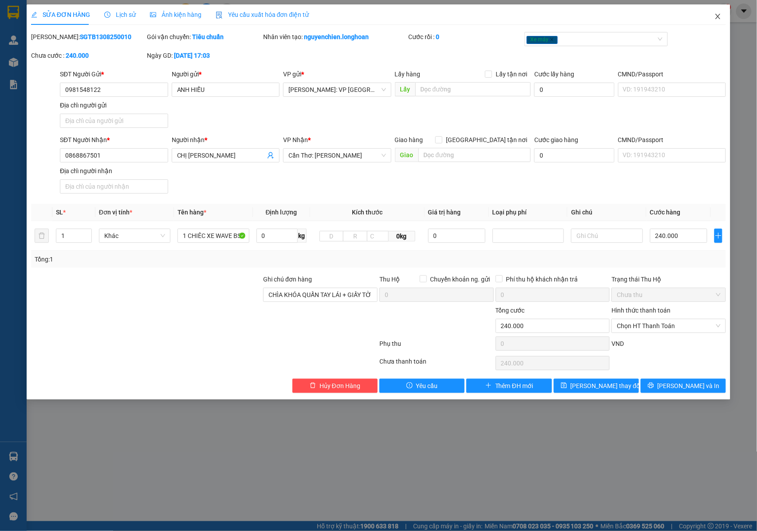
click at [718, 17] on icon "close" at bounding box center [718, 16] width 5 height 5
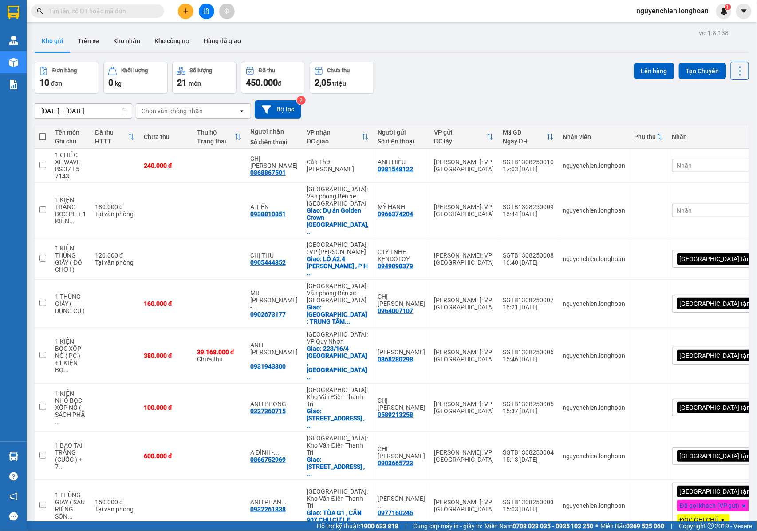
click at [105, 18] on div "Kết quả tìm kiếm ( 0 ) Bộ lọc No Data" at bounding box center [86, 12] width 173 height 16
paste input "0903747111"
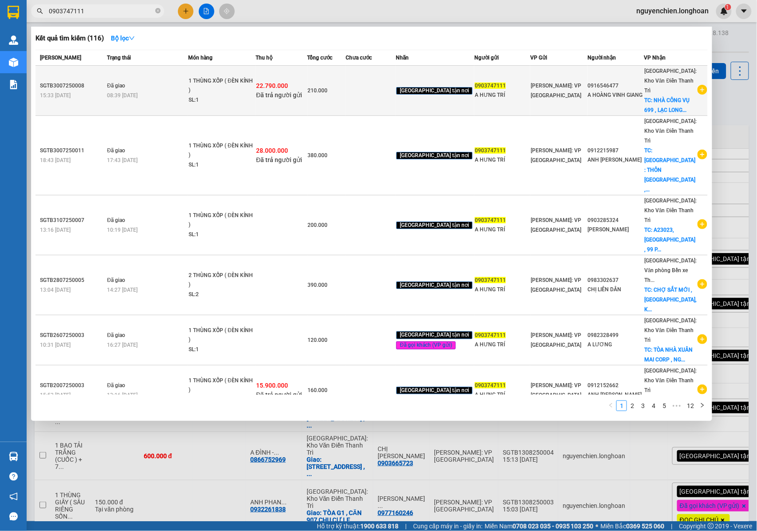
type input "0903747111"
click at [291, 91] on span "Đã trả người gửi" at bounding box center [279, 94] width 46 height 7
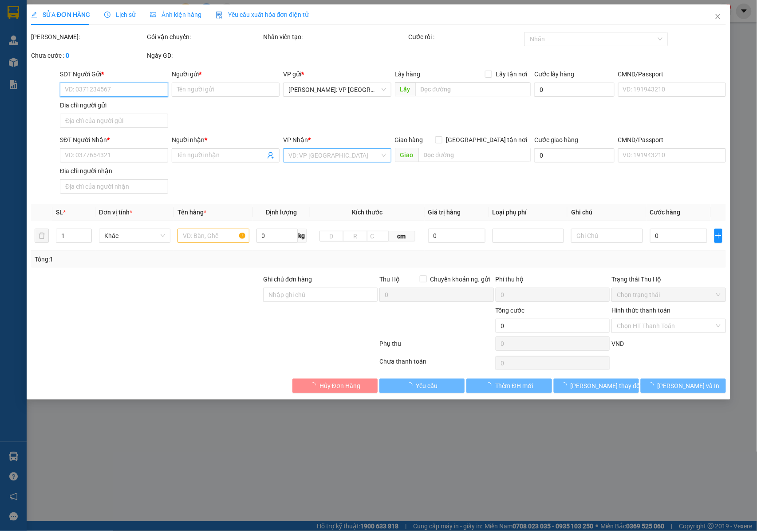
type input "0903747111"
type input "A HƯNG TRÍ"
type input "0916546477"
type input "A HOÀNG VINH GIANG"
checkbox input "true"
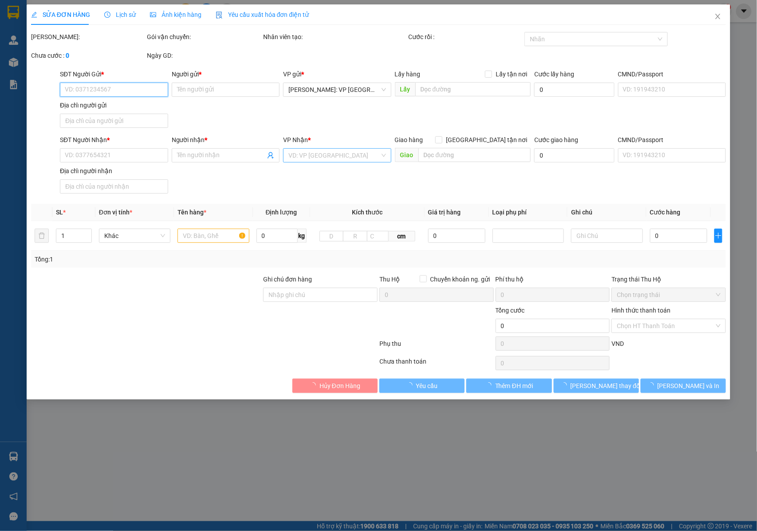
type input "NHÀ CÔNG VỤ 699 , LẠC LONG QUÂN , TÂY HỒ , HÀ NỘI"
type input "NHẬN NGUYÊN KIỆN GIAO NGUYÊN KIỆN, HƯ VỠ K ĐỀN"
checkbox input "true"
type input "22.790.000"
type input "50.000"
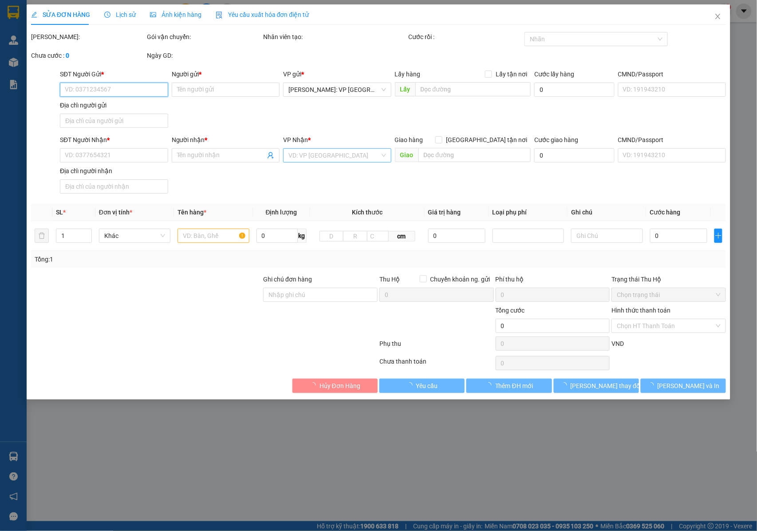
type input "210.000"
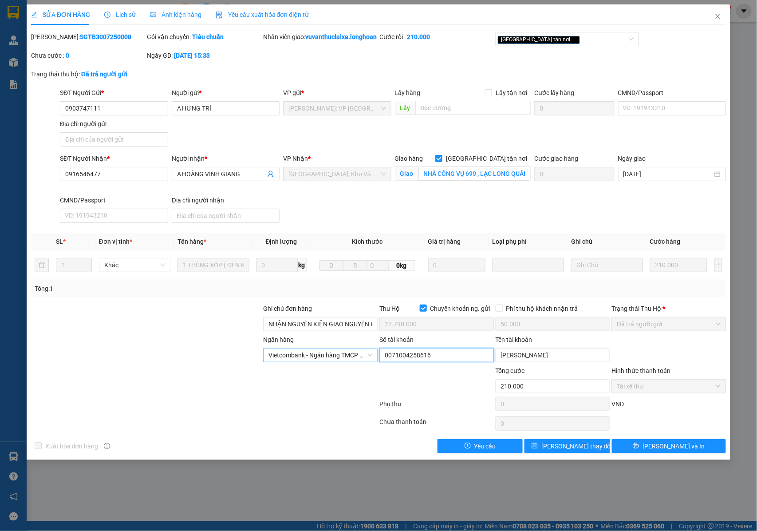
drag, startPoint x: 437, startPoint y: 370, endPoint x: 372, endPoint y: 371, distance: 65.2
click at [372, 366] on div "Ngân hàng Vietcombank - Ngân hàng TMCP Ngoại Thương Việt Nam Số tài khoản 00…" at bounding box center [378, 350] width 697 height 31
drag, startPoint x: 551, startPoint y: 369, endPoint x: 480, endPoint y: 367, distance: 71.0
click at [480, 366] on div "Ngân hàng Vietcombank - Ngân hàng TMCP Ngoại Thương Việt Nam Số tài khoản 00…" at bounding box center [378, 350] width 697 height 31
click at [719, 13] on icon "close" at bounding box center [717, 16] width 7 height 7
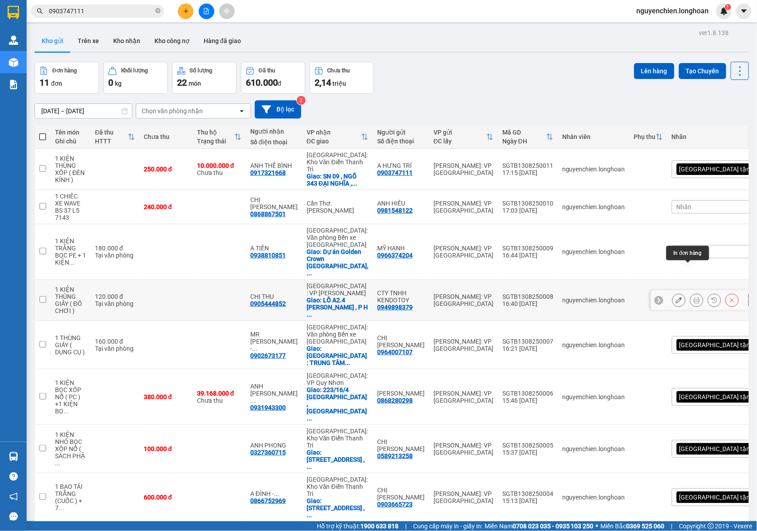
click at [690, 292] on button at bounding box center [696, 300] width 12 height 16
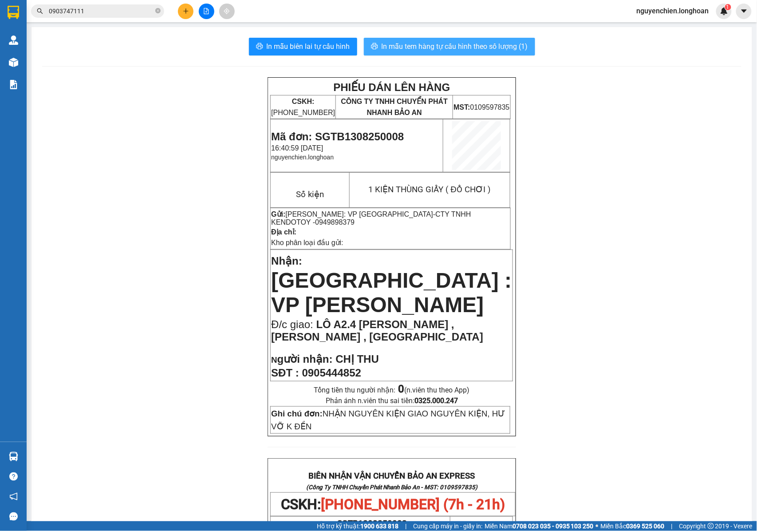
click at [472, 48] on span "In mẫu tem hàng tự cấu hình theo số lượng (1)" at bounding box center [455, 46] width 146 height 11
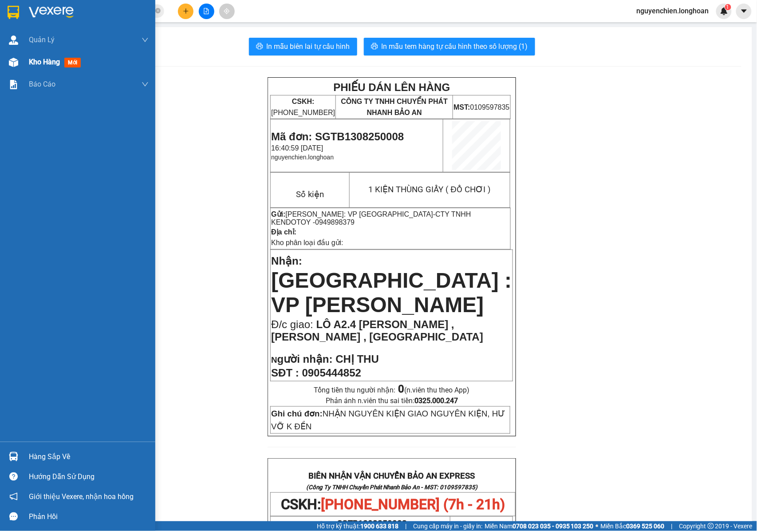
click at [29, 61] on span "Kho hàng" at bounding box center [44, 62] width 31 height 8
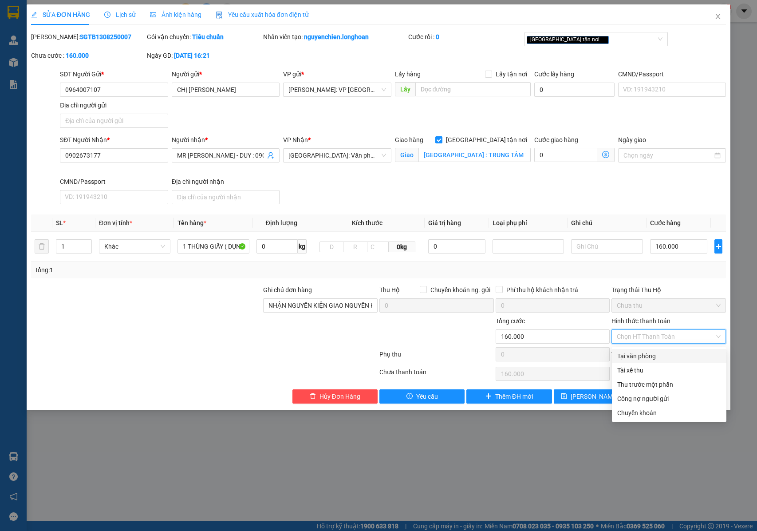
click at [622, 355] on div "Tại văn phòng" at bounding box center [669, 356] width 104 height 10
type input "0"
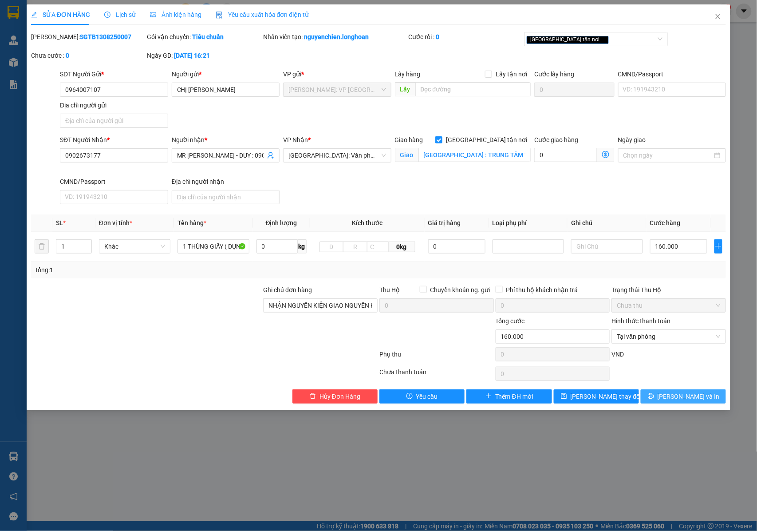
click at [661, 398] on button "[PERSON_NAME] và In" at bounding box center [683, 396] width 85 height 14
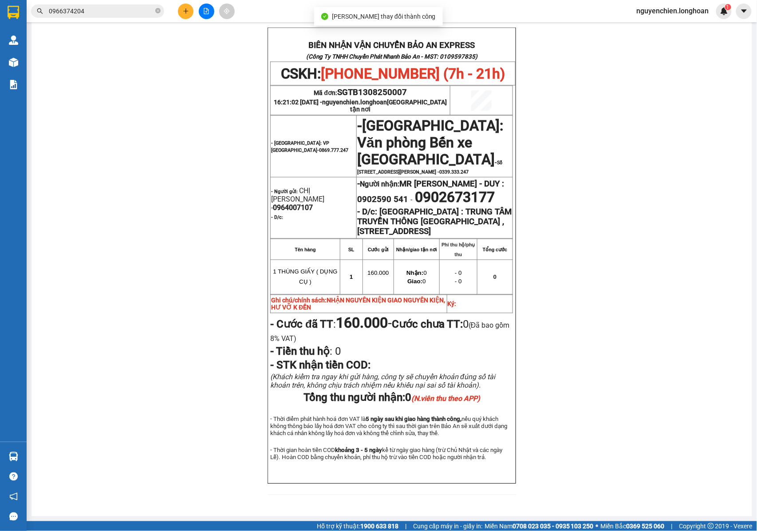
scroll to position [448, 0]
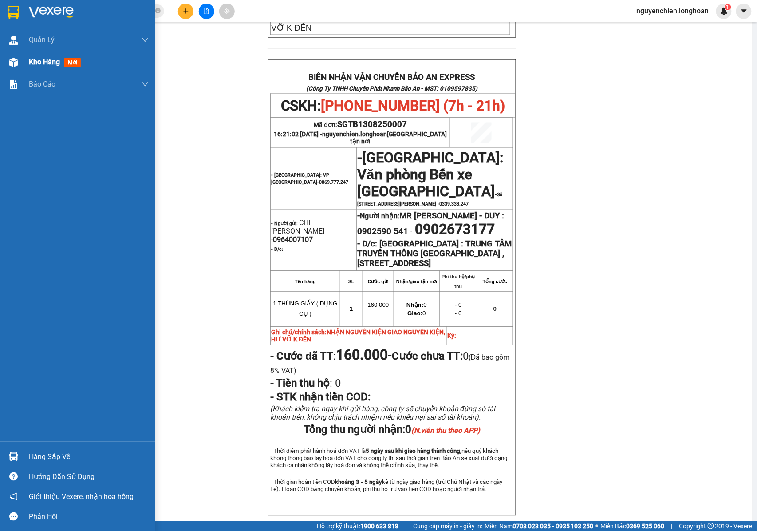
click at [9, 68] on div at bounding box center [14, 63] width 16 height 16
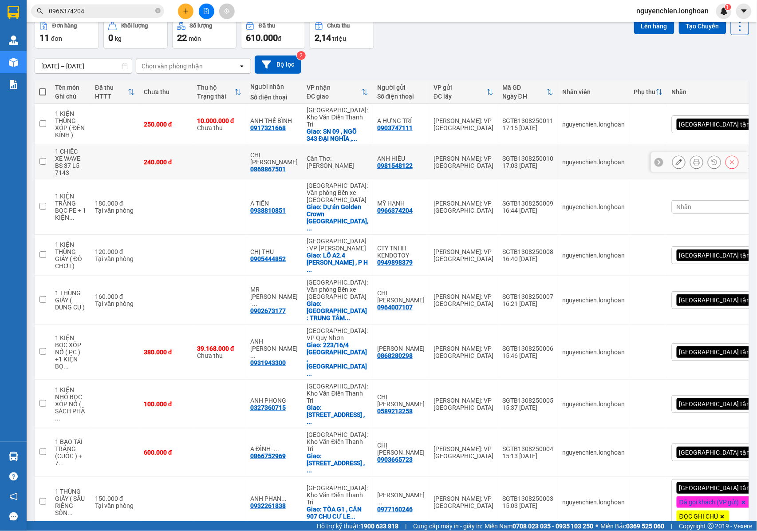
scroll to position [47, 0]
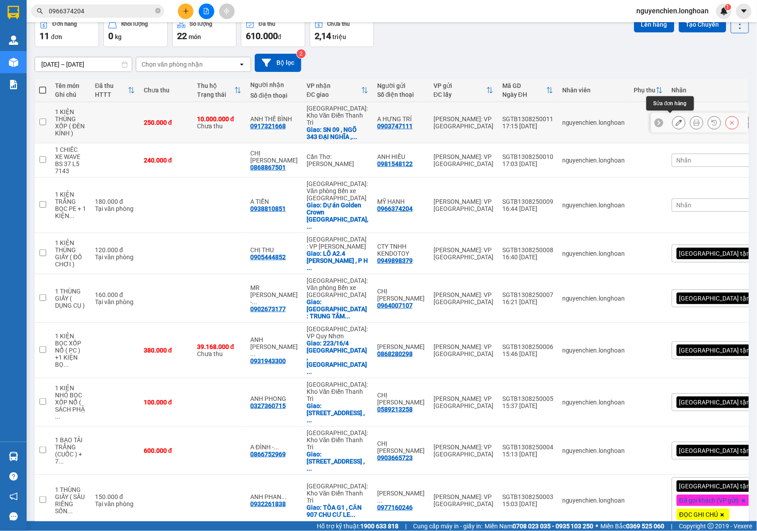
click at [676, 122] on icon at bounding box center [679, 122] width 6 height 6
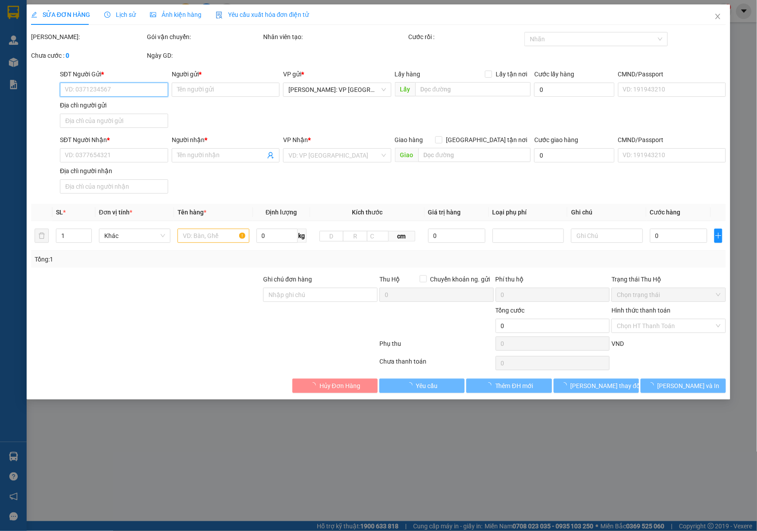
type input "0903747111"
type input "A HƯNG TRÍ"
type input "0917321668"
type input "ANH THẾ BÌNH"
checkbox input "true"
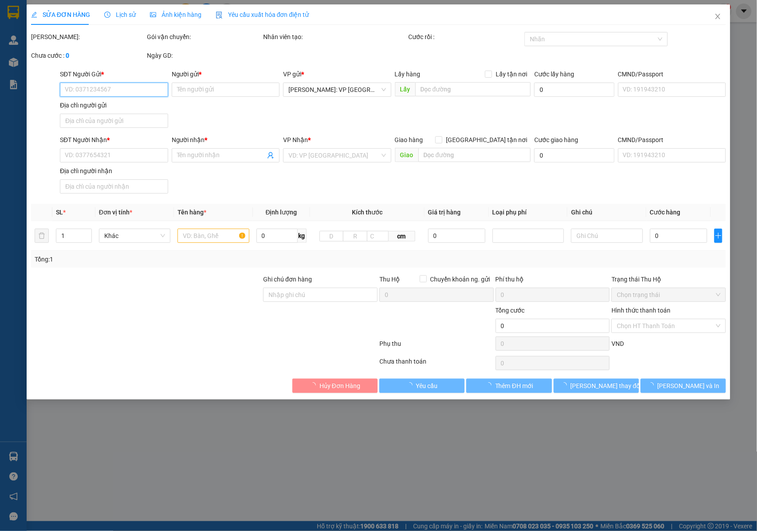
type input "SN 09 , NGÕ 343 ĐẠI NGHĨA , THỊ TRẤN [GEOGRAPHIC_DATA] , [GEOGRAPHIC_DATA] , [G…"
type input "NHẬN NGUYÊN KIỆN GIAO NGUYÊN KIỆN, HƯ VỠ K ĐỀN"
type input "250.000"
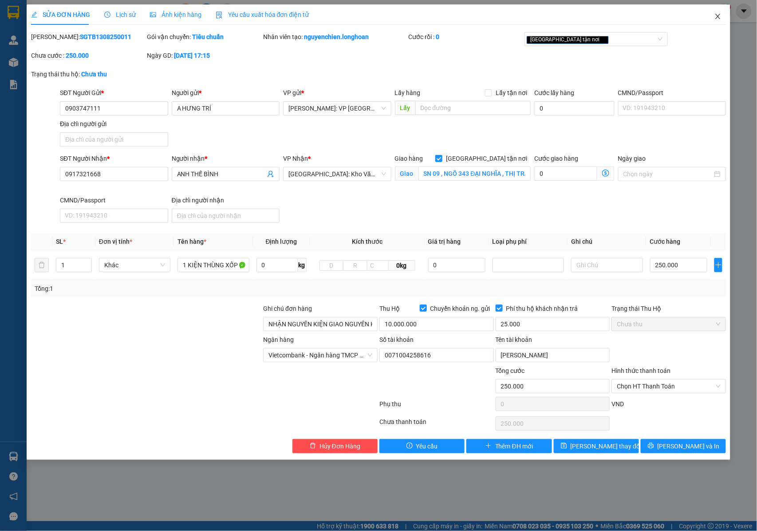
click at [714, 16] on icon "close" at bounding box center [717, 16] width 7 height 7
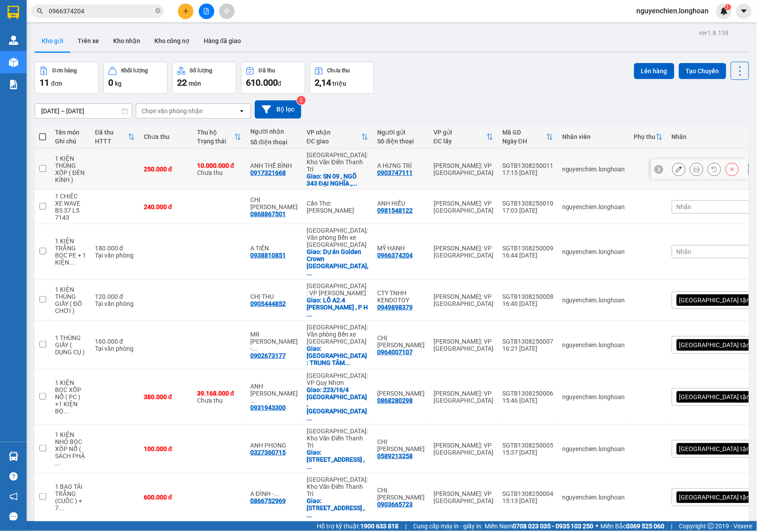
click at [690, 171] on button at bounding box center [696, 170] width 12 height 16
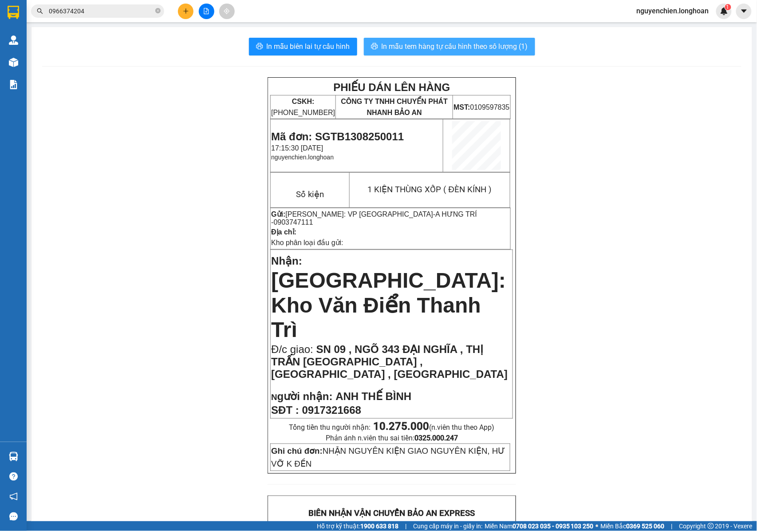
click at [460, 49] on span "In mẫu tem hàng tự cấu hình theo số lượng (1)" at bounding box center [455, 46] width 146 height 11
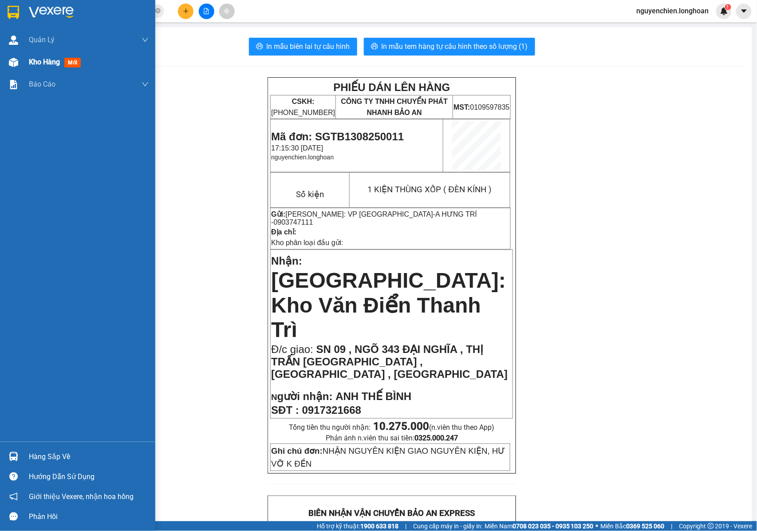
click at [13, 64] on img at bounding box center [13, 62] width 9 height 9
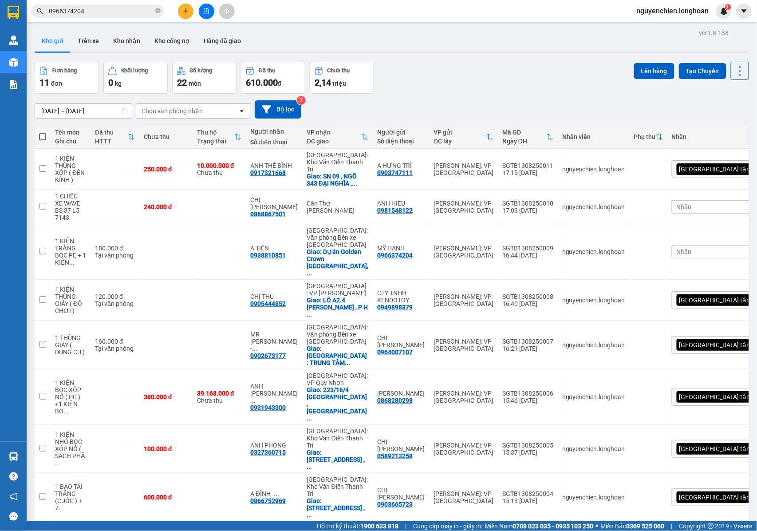
click at [190, 20] on div "Kết quả tìm kiếm ( 3 ) Bộ lọc Mã ĐH Trạng thái Món hàng Thu hộ Tổng cước Chưa c…" at bounding box center [378, 11] width 757 height 22
click at [186, 16] on button at bounding box center [186, 12] width 16 height 16
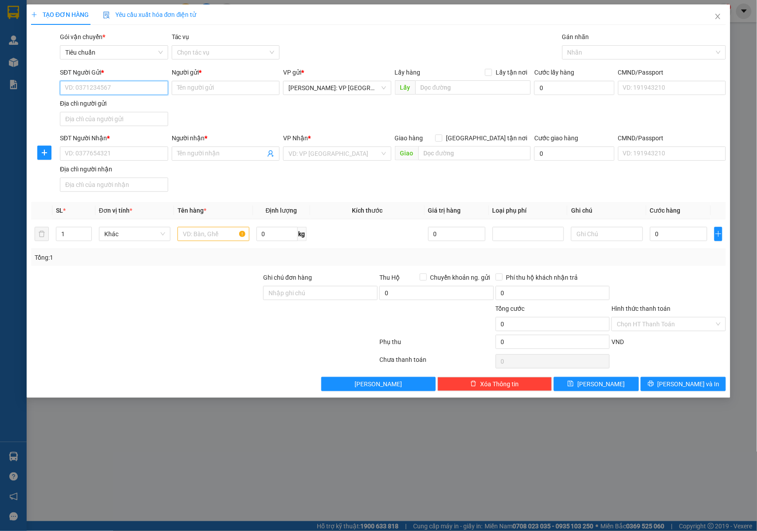
click at [118, 86] on input "SĐT Người Gửi *" at bounding box center [114, 88] width 108 height 14
type input "0989001350"
click at [213, 91] on input "Người gửi *" at bounding box center [226, 88] width 108 height 14
type input "a"
type input "A [PERSON_NAME]"
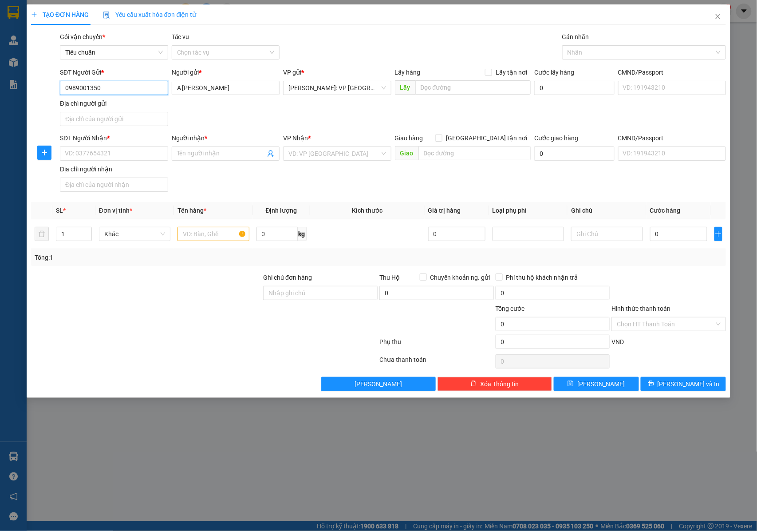
click at [108, 91] on input "0989001350" at bounding box center [114, 88] width 108 height 14
drag, startPoint x: 102, startPoint y: 83, endPoint x: 75, endPoint y: 93, distance: 28.7
click at [62, 92] on input "0989001350" at bounding box center [114, 88] width 108 height 14
click at [119, 152] on input "SĐT Người Nhận *" at bounding box center [114, 153] width 108 height 14
click at [117, 162] on div "SĐT Người Nhận * VD: 0377654321" at bounding box center [114, 148] width 108 height 31
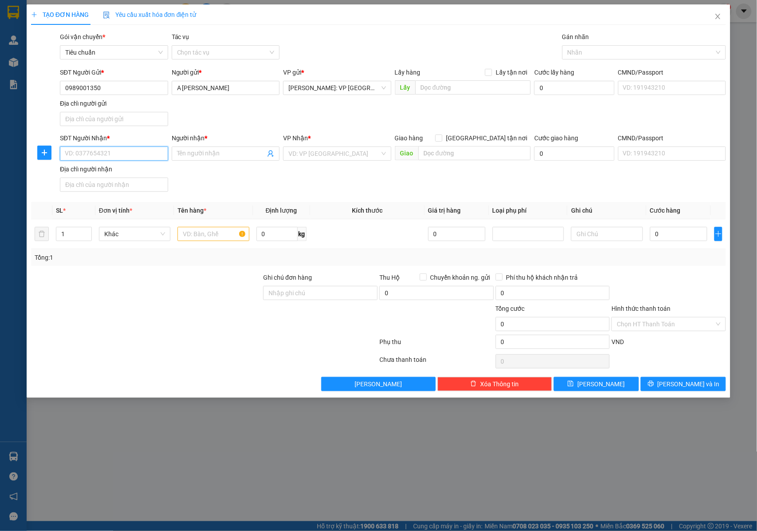
click at [117, 157] on input "SĐT Người Nhận *" at bounding box center [114, 153] width 108 height 14
type input "0973142634"
click at [194, 154] on input "Người nhận *" at bounding box center [221, 154] width 89 height 10
type input "a"
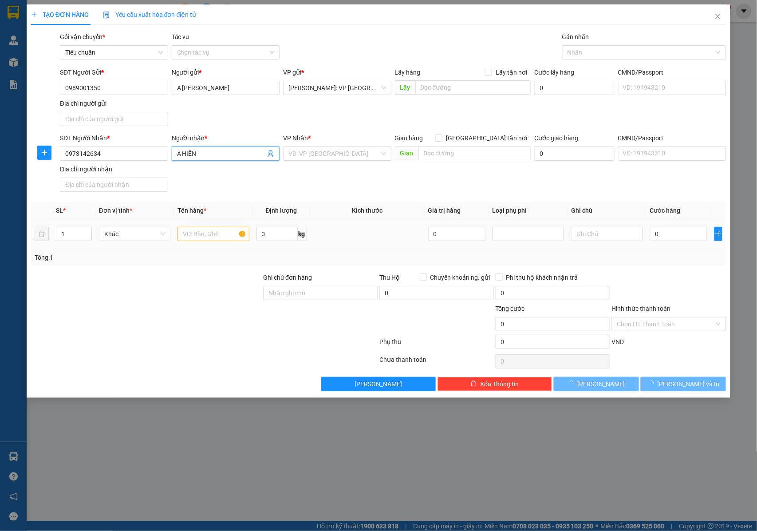
type input "A HIỂN"
click at [193, 234] on input "text" at bounding box center [213, 234] width 71 height 14
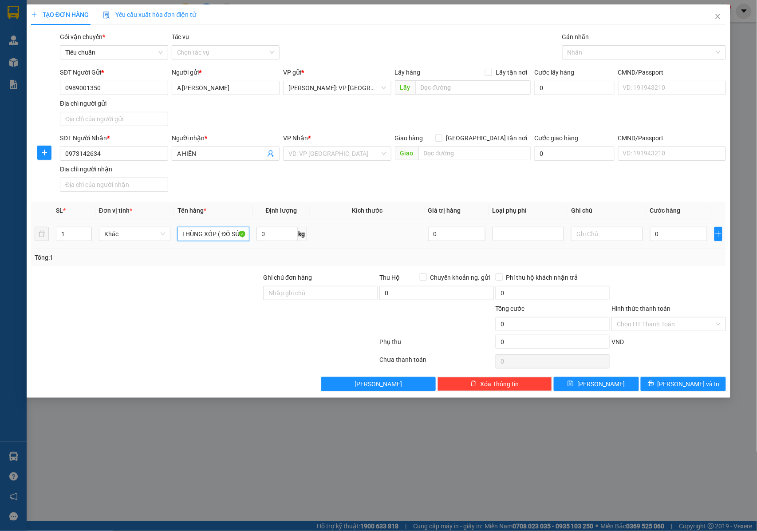
scroll to position [0, 8]
type input "1 THÙNG XỐP ( ĐỒ SỨ )"
click at [288, 291] on input "Ghi chú đơn hàng" at bounding box center [320, 293] width 114 height 14
type input "NHẬN NGUYÊN KIỆN GIAO NGUYÊN KIỆN, HƯ VỠ K ĐỀN"
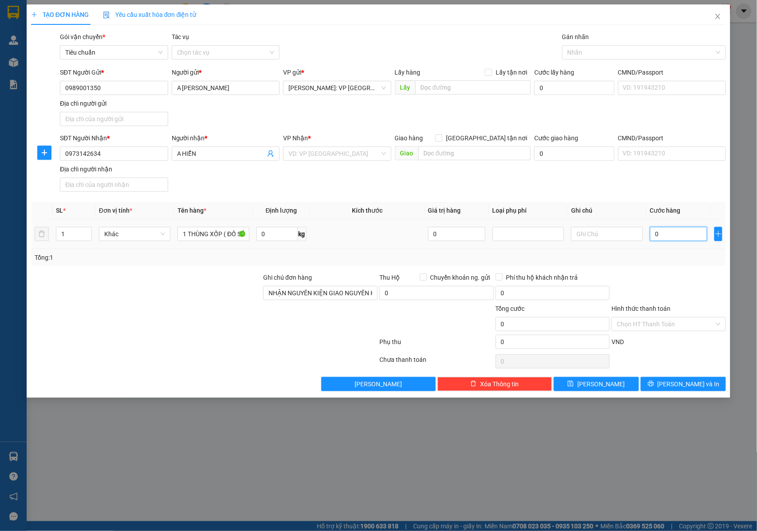
click at [675, 234] on input "0" at bounding box center [678, 234] width 57 height 14
click at [314, 154] on input "search" at bounding box center [333, 153] width 91 height 13
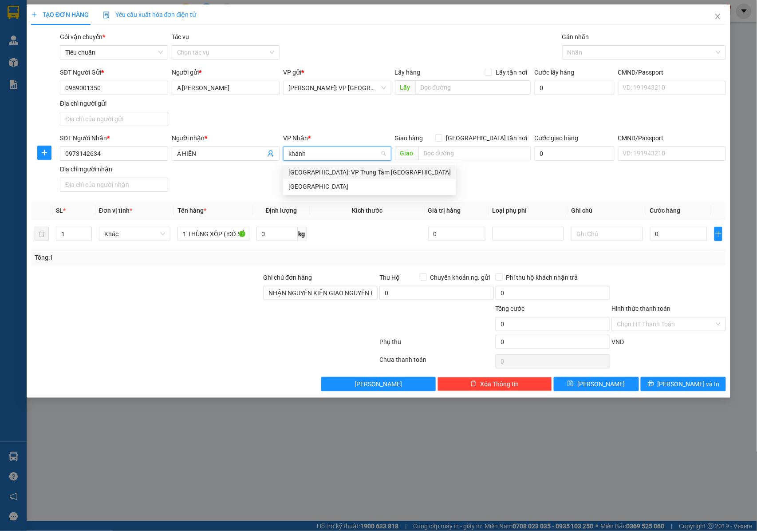
type input "khánh h"
click at [315, 185] on div "[GEOGRAPHIC_DATA]" at bounding box center [369, 186] width 162 height 10
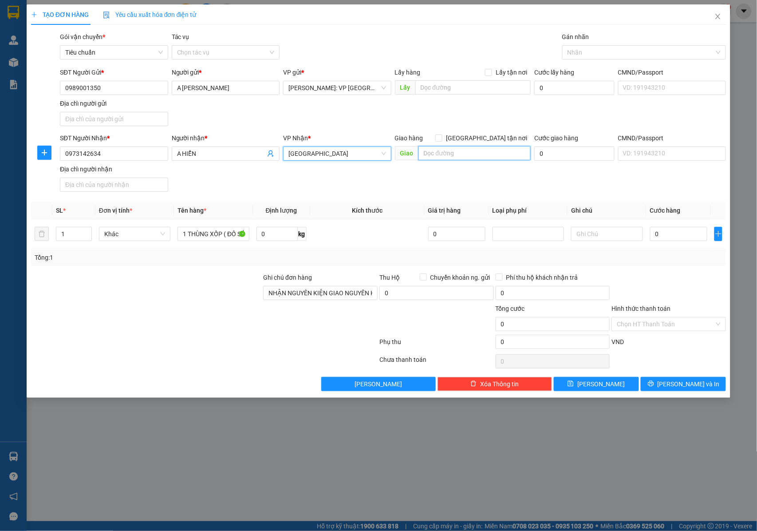
click at [455, 158] on input "text" at bounding box center [474, 153] width 112 height 14
type input "c"
click at [507, 156] on input "CAM RANH KHÁNH HÒA QL1A :" at bounding box center [474, 153] width 112 height 14
click at [522, 157] on input "CAM RANH KHÁNH HÒA QL1A :" at bounding box center [474, 153] width 112 height 14
paste input "[PERSON_NAME], Sư đoàn [STREET_ADDRESS][PERSON_NAME] Ranh, tỉnh [GEOGRAPHIC_DAT…"
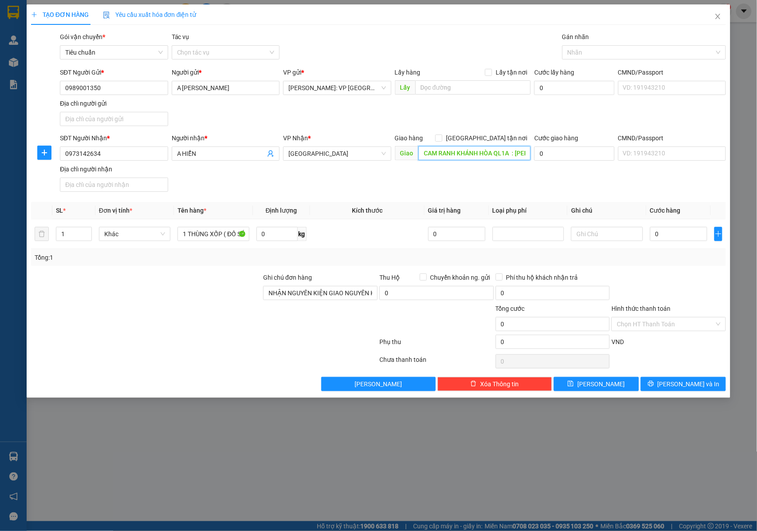
scroll to position [0, 267]
click at [513, 151] on input "CAM RANH KHÁNH HÒA QL1A : [PERSON_NAME], Sư đoàn 377, [GEOGRAPHIC_DATA][PERSON_…" at bounding box center [474, 153] width 112 height 14
type input "CAM RANH KHÁNH HÒA QL1A : [PERSON_NAME], Sư đoàn 377, [GEOGRAPHIC_DATA][PERSON_…"
click at [349, 293] on input "NHẬN NGUYÊN KIỆN GIAO NGUYÊN KIỆN, HƯ VỠ K ĐỀN" at bounding box center [320, 293] width 114 height 14
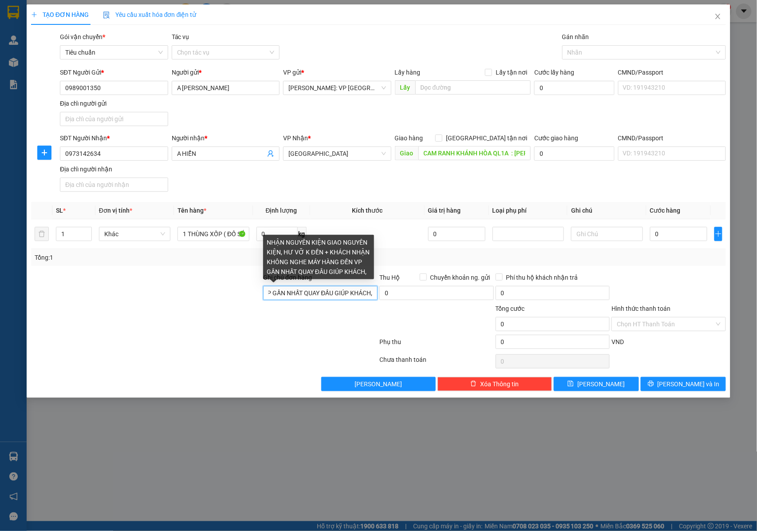
scroll to position [0, 301]
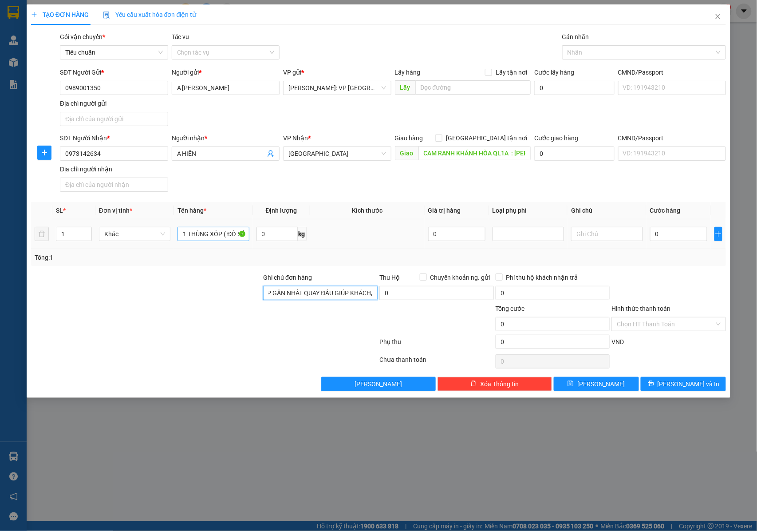
type input "NHẬN NGUYÊN KIỆN GIAO NGUYÊN KIỆN, HƯ VỠ K ĐỀN + KHÁCH NHẬN KHÔNG NGHE MÁY HÀNG…"
click at [217, 240] on input "1 THÙNG XỐP ( ĐỒ SỨ )" at bounding box center [213, 234] width 71 height 14
click at [469, 154] on input "CAM RANH KHÁNH HÒA QL1A : [PERSON_NAME], Sư đoàn 377, [GEOGRAPHIC_DATA][PERSON_…" at bounding box center [474, 153] width 112 height 14
click at [510, 151] on input "CAM RANH KHÁNH HÒA QL1A : [PERSON_NAME], Sư đoàn 377, [GEOGRAPHIC_DATA][PERSON_…" at bounding box center [474, 153] width 112 height 14
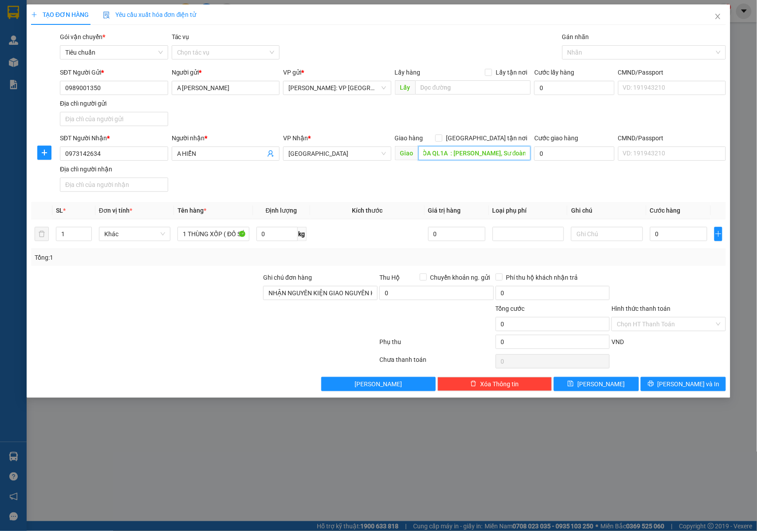
scroll to position [0, 16]
drag, startPoint x: 457, startPoint y: 156, endPoint x: 502, endPoint y: 159, distance: 45.8
click at [502, 159] on input "CAM RANH KHÁNH HÒA QL1A : [PERSON_NAME], Sư đoàn 377, [GEOGRAPHIC_DATA][PERSON_…" at bounding box center [474, 153] width 112 height 14
click at [516, 153] on input "CAM RANH KHÁNH HÒA QL1A : Sư đoàn [STREET_ADDRESS][PERSON_NAME] Ranh, tỉnh [GEO…" at bounding box center [474, 153] width 112 height 14
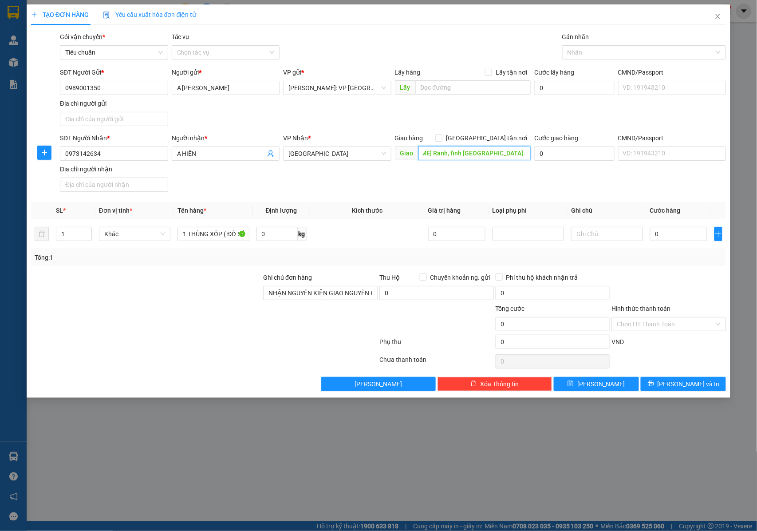
type input "CAM RANH KHÁNH HÒA QL1A : Sư đoàn [STREET_ADDRESS][PERSON_NAME] Ranh, tỉnh [GEO…"
click at [659, 235] on input "0" at bounding box center [678, 234] width 57 height 14
type input "8"
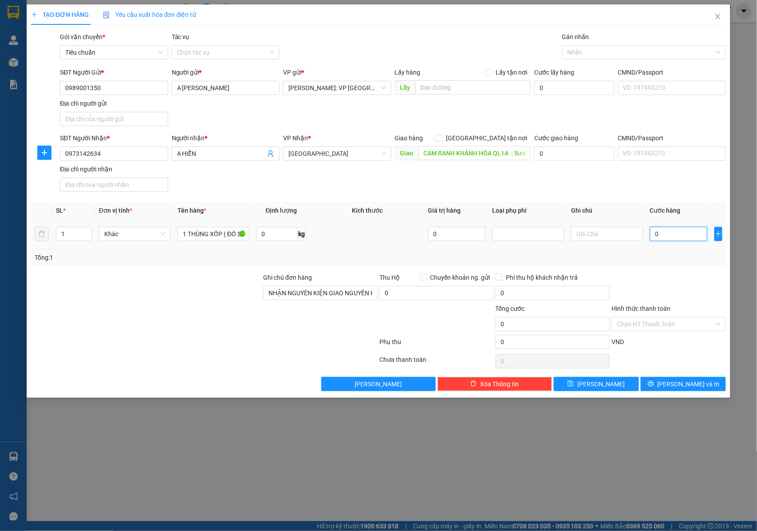
type input "8"
type input "80"
type input "800"
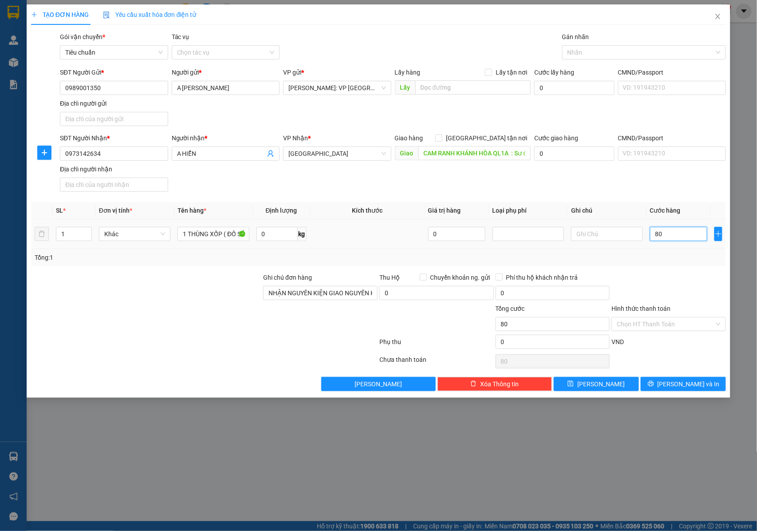
type input "800"
type input "8.000"
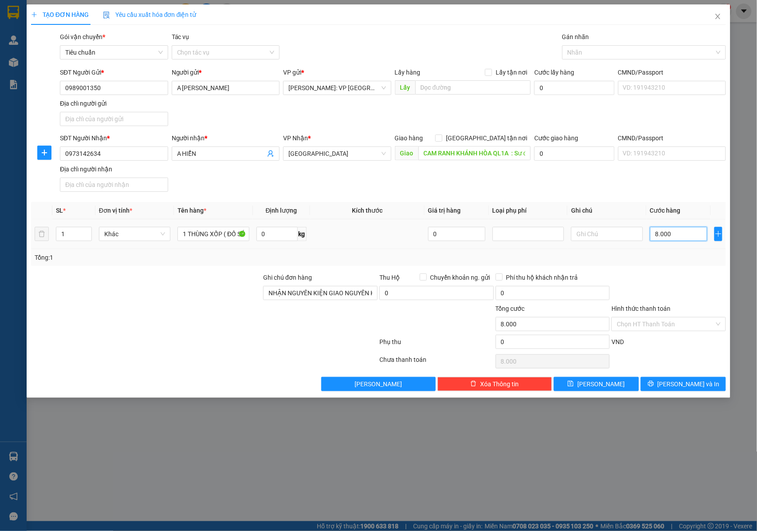
type input "80.000"
click at [684, 387] on span "[PERSON_NAME] và In" at bounding box center [689, 384] width 62 height 10
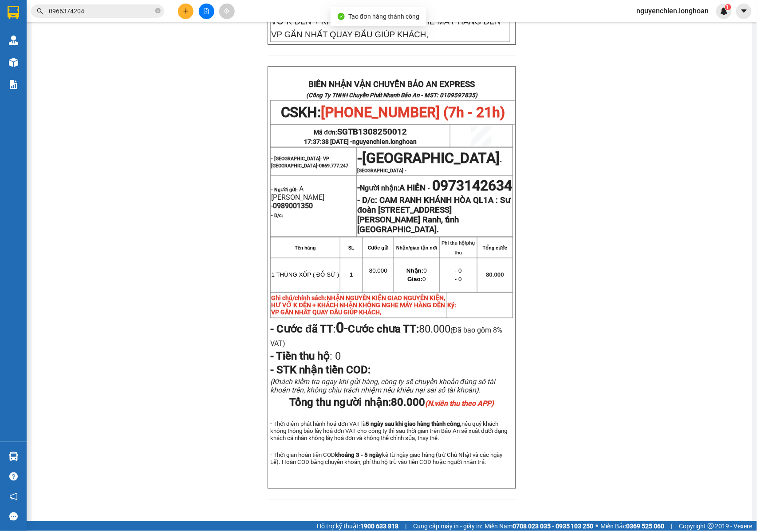
scroll to position [414, 0]
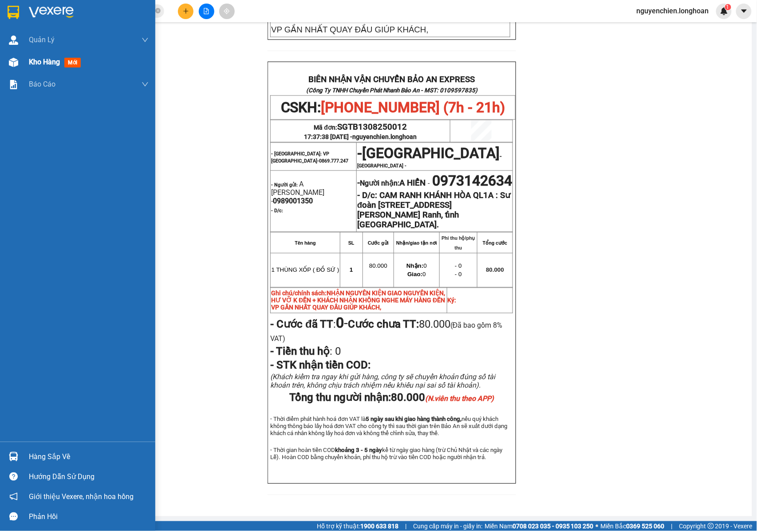
click at [8, 63] on div at bounding box center [14, 63] width 16 height 16
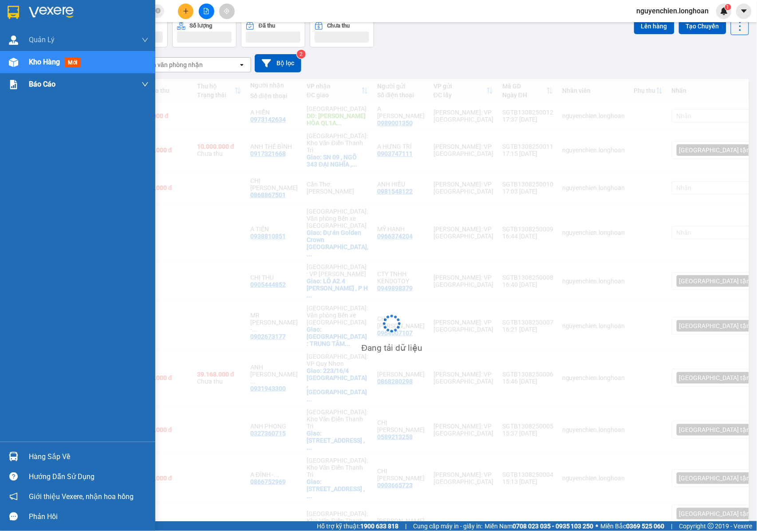
scroll to position [41, 0]
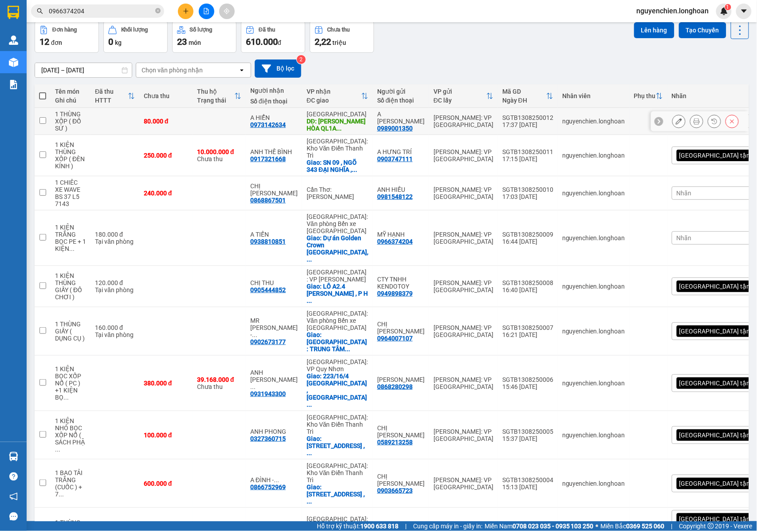
click at [676, 124] on icon at bounding box center [679, 121] width 6 height 6
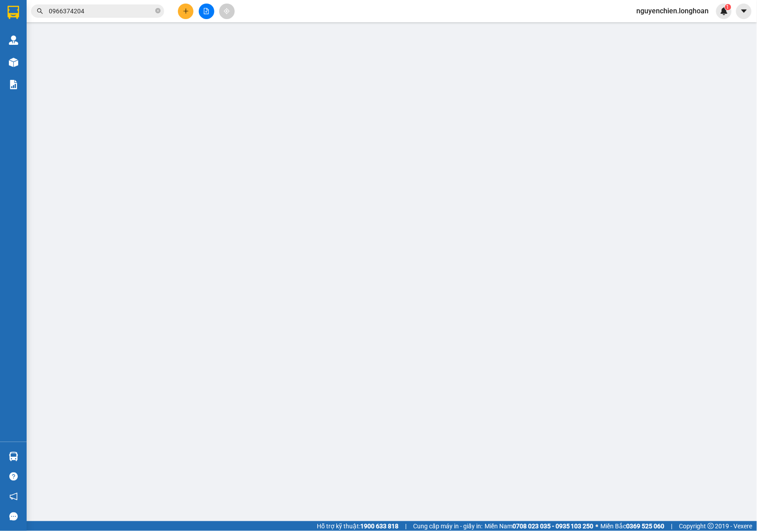
type input "0989001350"
type input "A [PERSON_NAME]"
type input "0973142634"
type input "A HIỂN"
type input "CAM RANH KHÁNH HÒA QL1A : Sư đoàn 377, đường Trần Nguyên Hản, phường Bắc Cam Ra…"
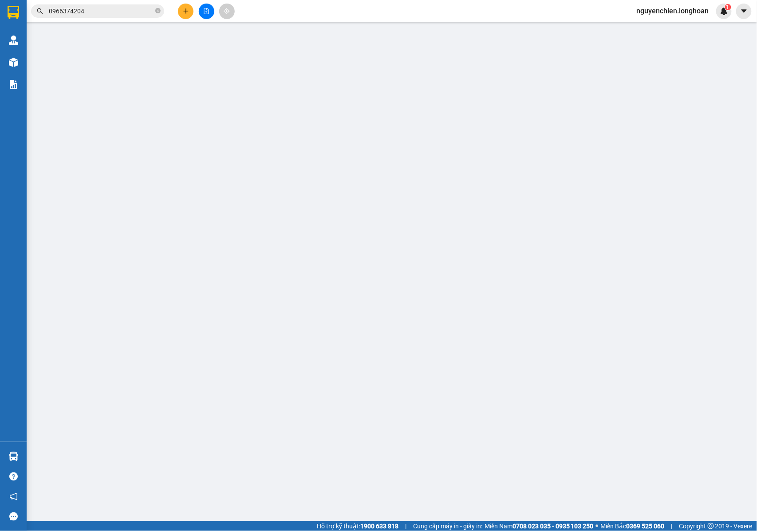
type input "NHẬN NGUYÊN KIỆN GIAO NGUYÊN KIỆN, HƯ VỠ K ĐỀN + KHÁCH NHẬN KHÔNG NGHE MÁY HÀNG…"
type input "80.000"
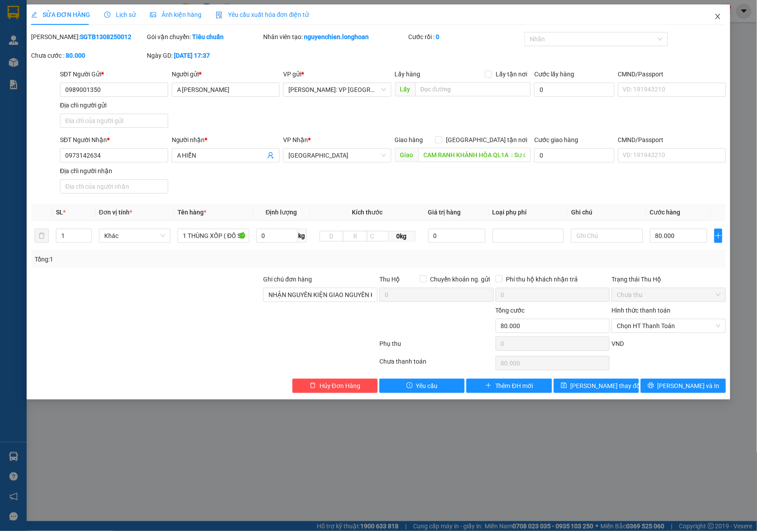
click at [719, 11] on span "Close" at bounding box center [718, 16] width 25 height 25
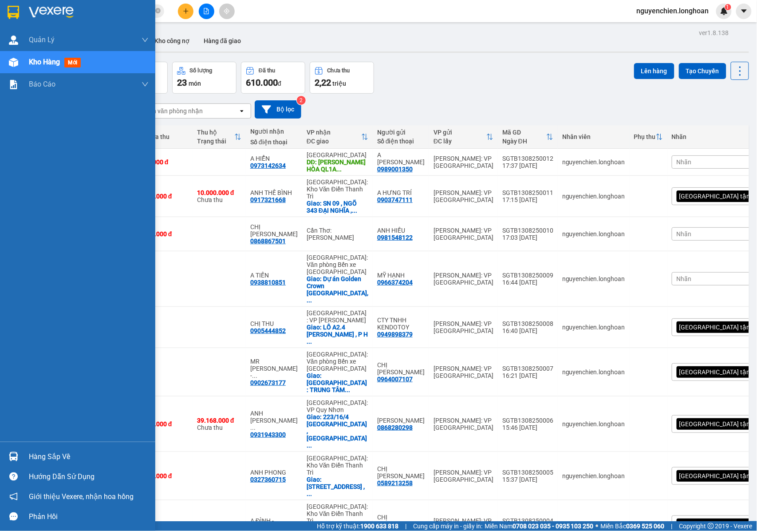
click at [6, 61] on div at bounding box center [14, 63] width 16 height 16
click at [13, 59] on img at bounding box center [13, 62] width 9 height 9
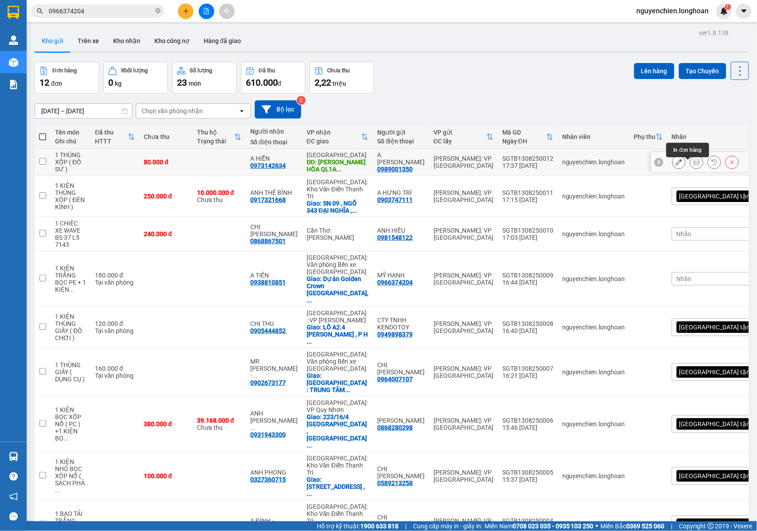
click at [694, 164] on icon at bounding box center [697, 162] width 6 height 6
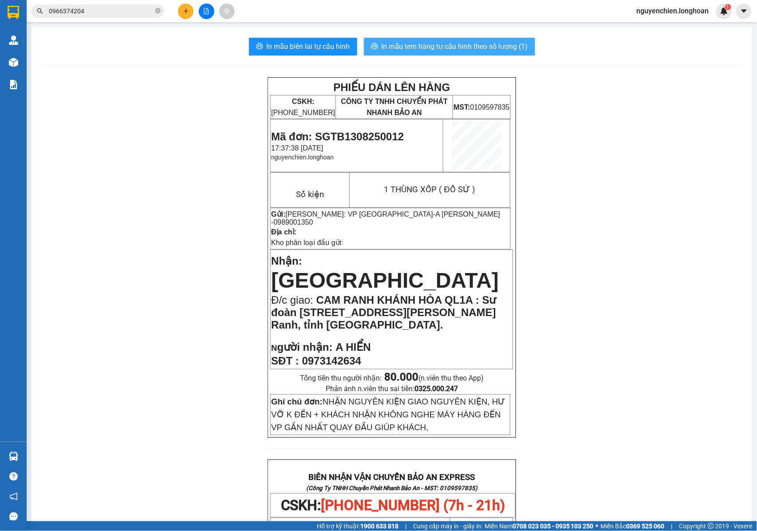
click at [451, 48] on span "In mẫu tem hàng tự cấu hình theo số lượng (1)" at bounding box center [455, 46] width 146 height 11
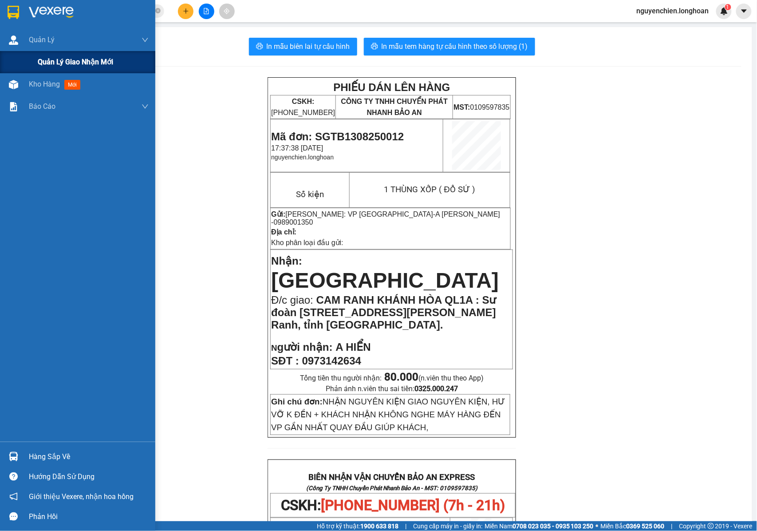
click at [0, 65] on div "Quản lý giao nhận mới" at bounding box center [77, 62] width 155 height 22
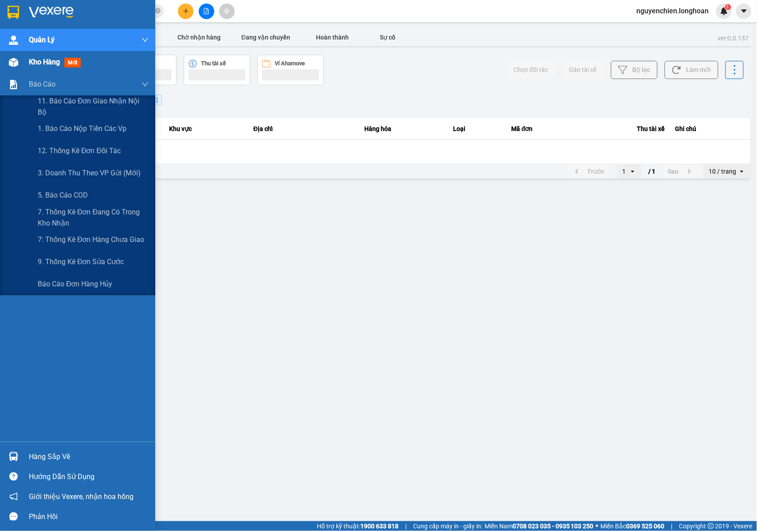
click at [13, 61] on img at bounding box center [13, 62] width 9 height 9
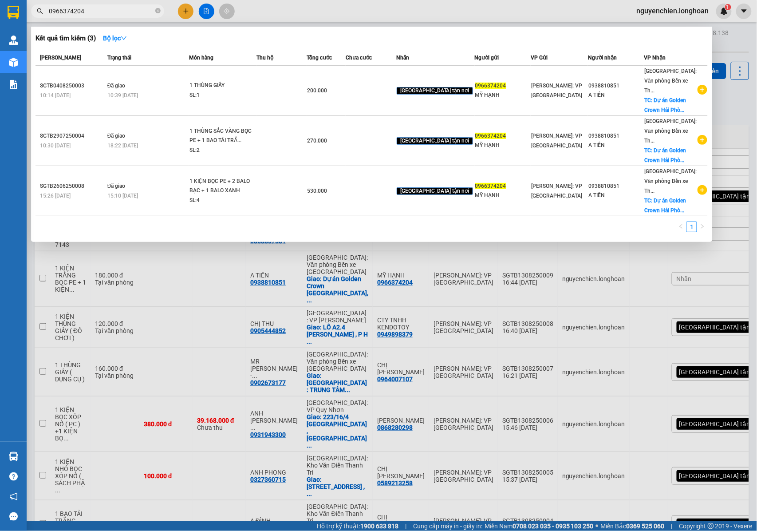
click at [103, 8] on input "0966374204" at bounding box center [101, 11] width 105 height 10
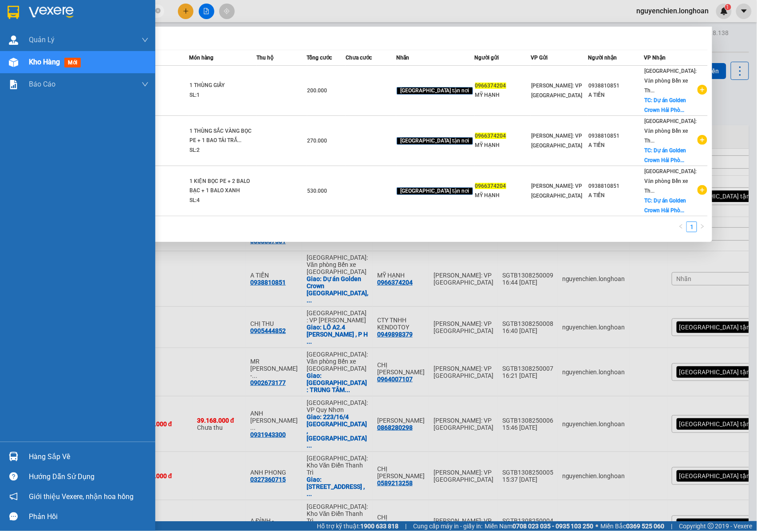
click at [13, 231] on div "Quản Lý Quản lý giao nhận mới Kho hàng mới Báo cáo 11. Báo cáo đơn giao nhận nộ…" at bounding box center [77, 235] width 155 height 413
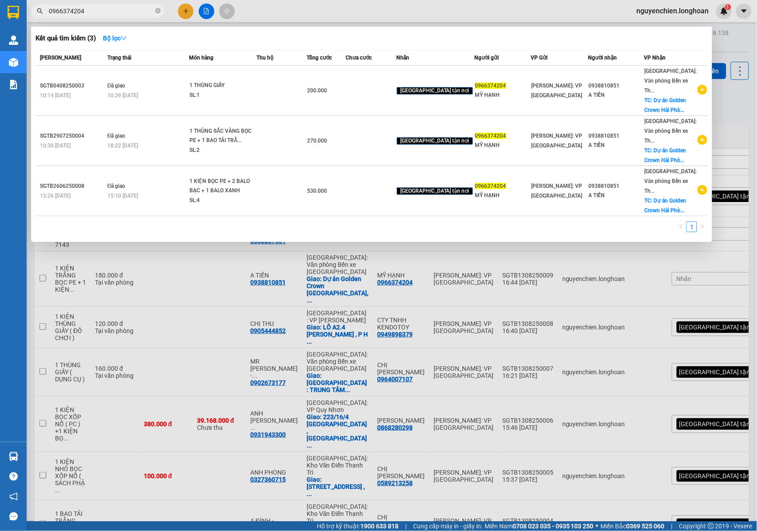
click at [744, 121] on div at bounding box center [378, 265] width 757 height 531
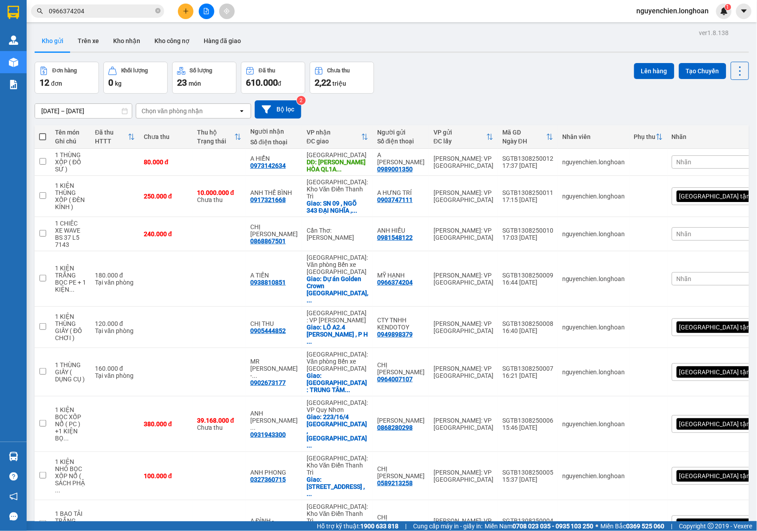
click at [677, 165] on span "Nhãn" at bounding box center [684, 161] width 15 height 7
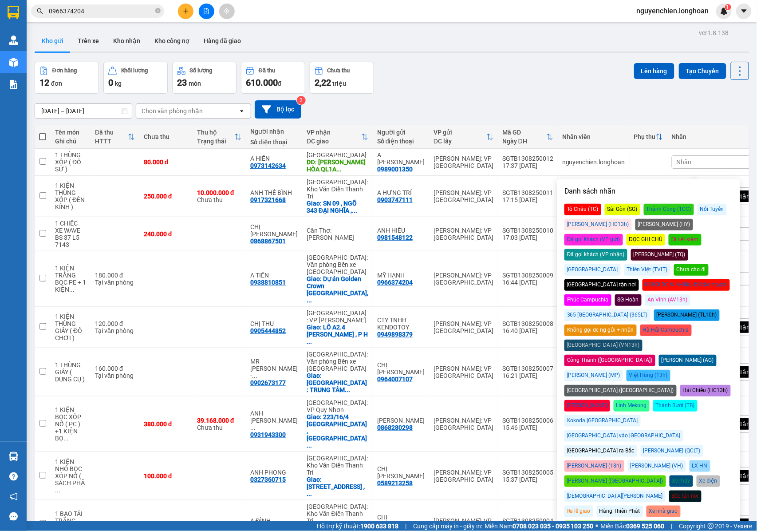
click at [677, 165] on span "Nhãn" at bounding box center [684, 161] width 15 height 7
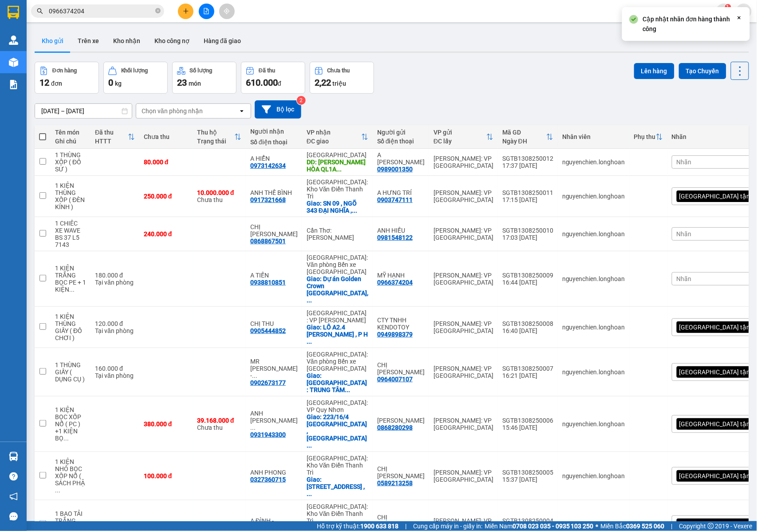
click at [677, 165] on span "Nhãn" at bounding box center [684, 161] width 15 height 7
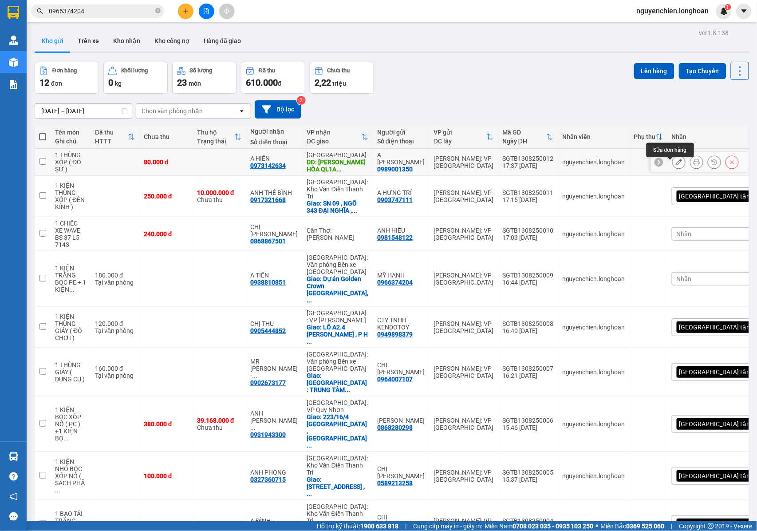
click at [676, 165] on icon at bounding box center [679, 162] width 6 height 6
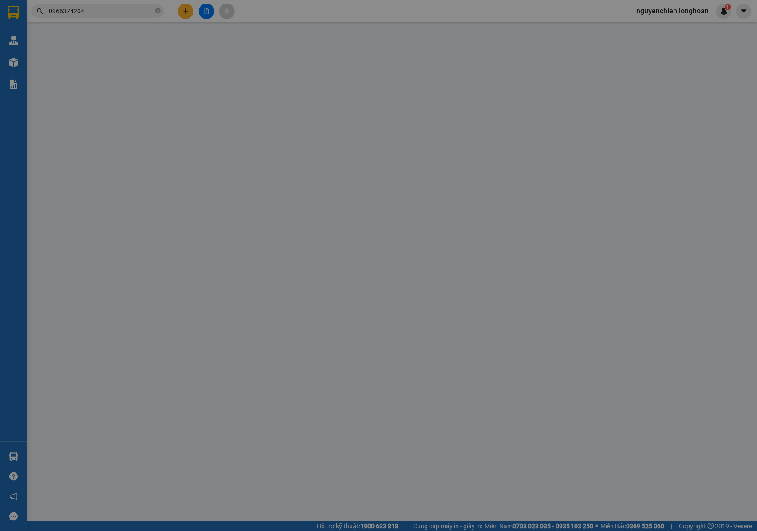
type input "0989001350"
type input "A [PERSON_NAME]"
type input "0973142634"
type input "A HIỂN"
type input "CAM RANH KHÁNH HÒA QL1A : Sư đoàn 377, đường Trần Nguyên Hản, phường Bắc Cam Ra…"
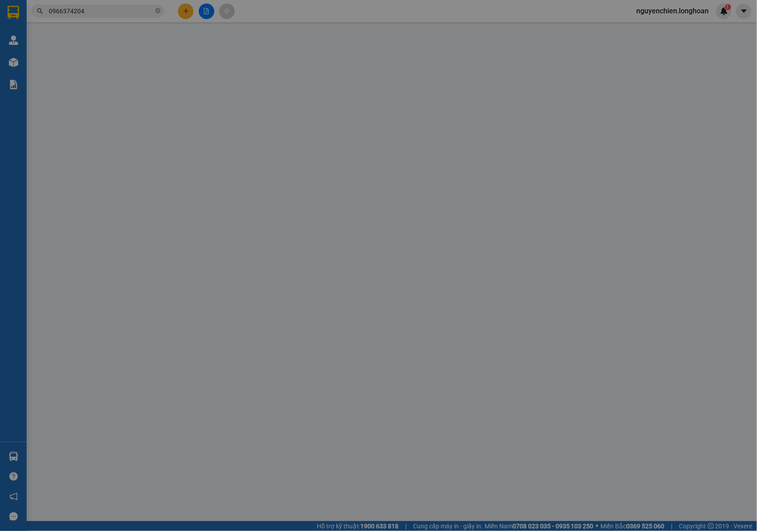
type input "NHẬN NGUYÊN KIỆN GIAO NGUYÊN KIỆN, HƯ VỠ K ĐỀN + KHÁCH NHẬN KHÔNG NGHE MÁY HÀNG…"
type input "80.000"
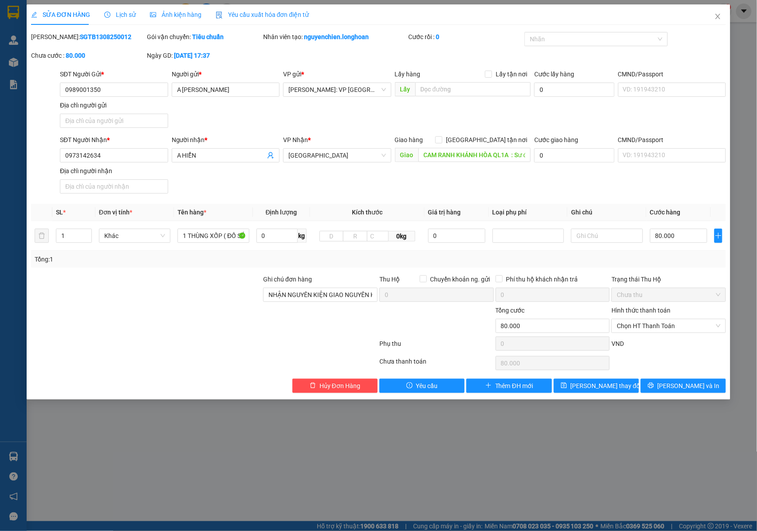
click at [126, 16] on span "Lịch sử" at bounding box center [120, 14] width 32 height 7
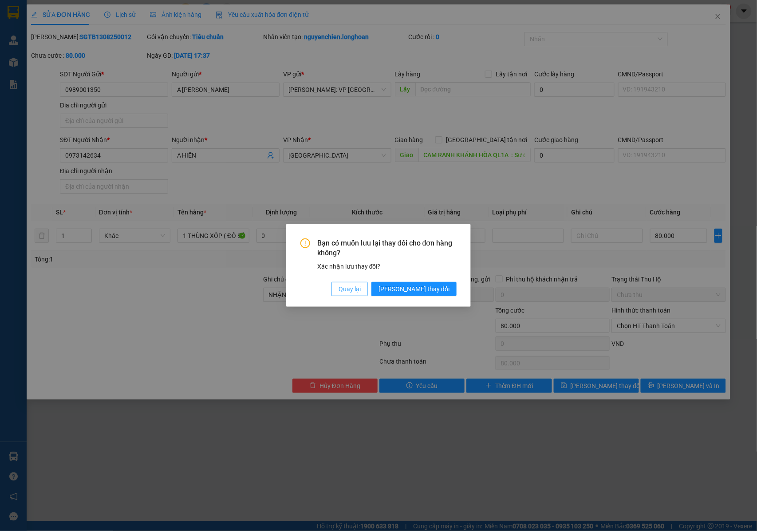
click at [361, 285] on span "Quay lại" at bounding box center [350, 289] width 22 height 10
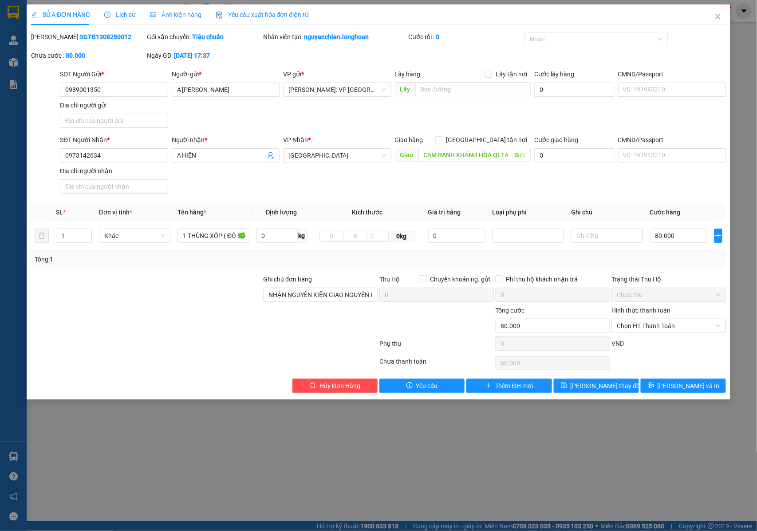
click at [126, 12] on span "Lịch sử" at bounding box center [120, 14] width 32 height 7
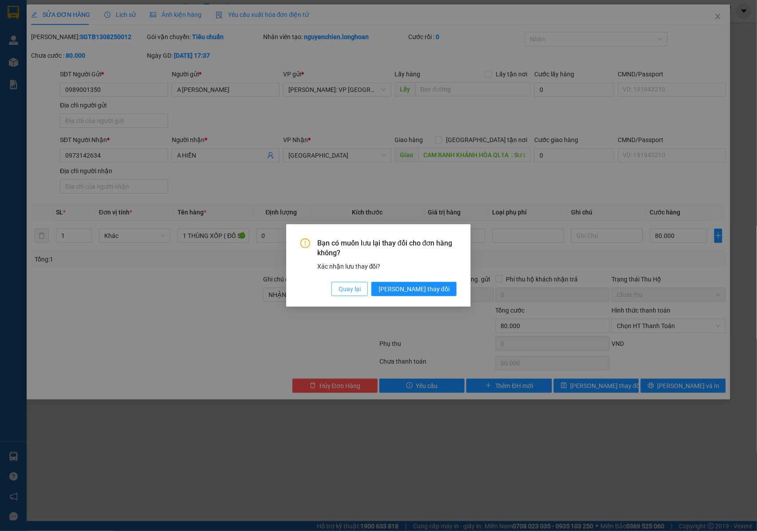
click at [361, 289] on span "Quay lại" at bounding box center [350, 289] width 22 height 10
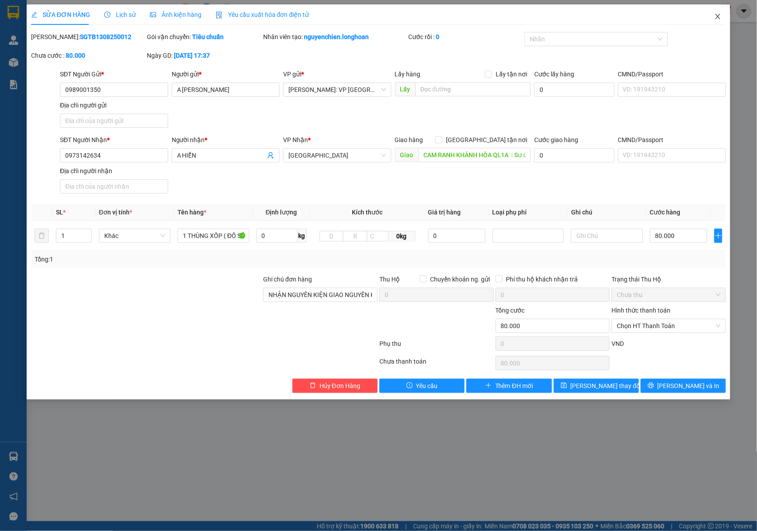
click at [717, 15] on icon "close" at bounding box center [718, 16] width 5 height 5
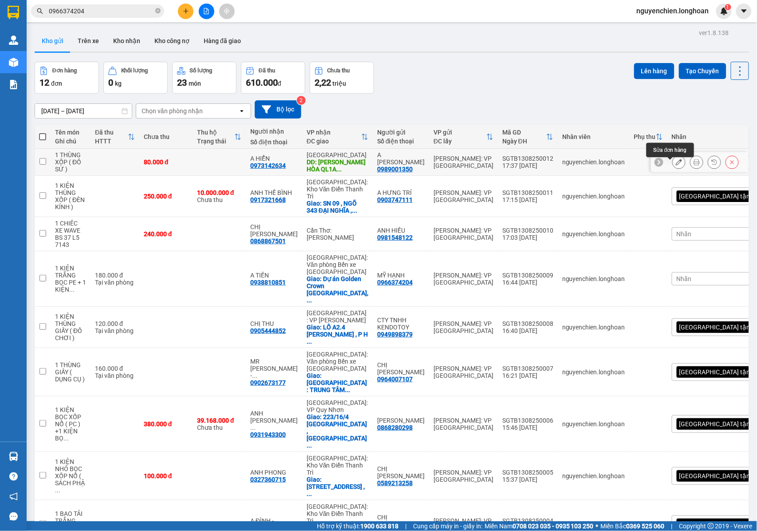
click at [676, 165] on icon at bounding box center [679, 162] width 6 height 6
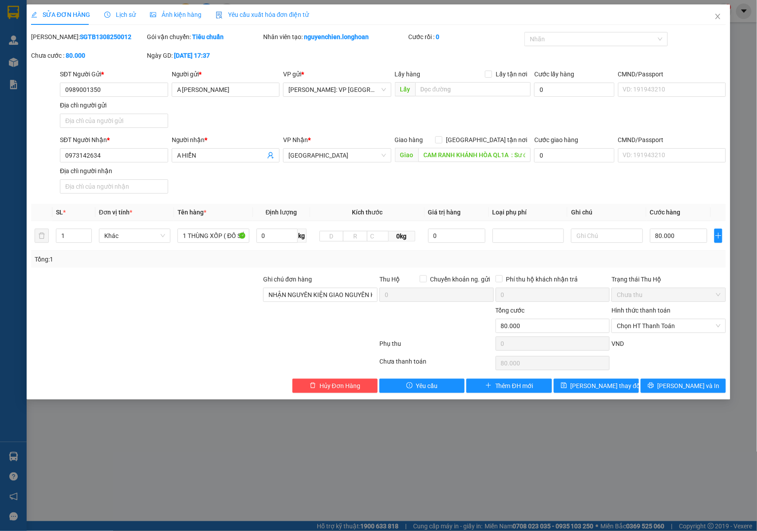
click at [119, 15] on span "Lịch sử" at bounding box center [120, 14] width 32 height 7
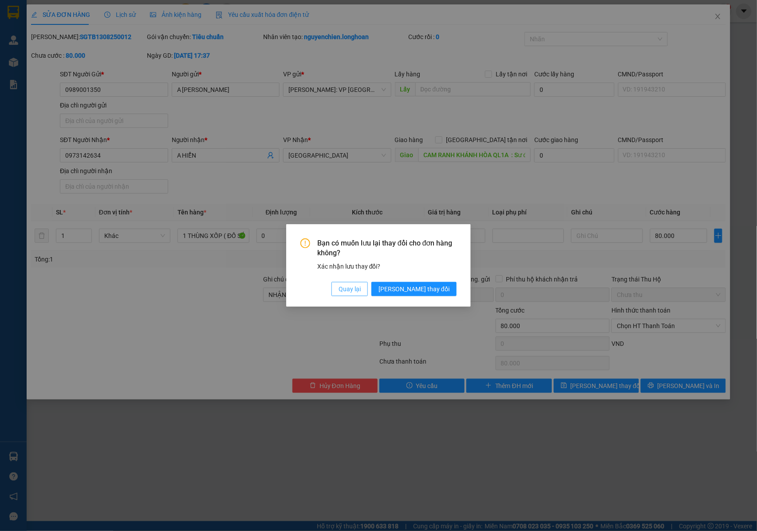
drag, startPoint x: 373, startPoint y: 284, endPoint x: 384, endPoint y: 271, distance: 18.0
click at [368, 283] on button "Quay lại" at bounding box center [349, 289] width 36 height 14
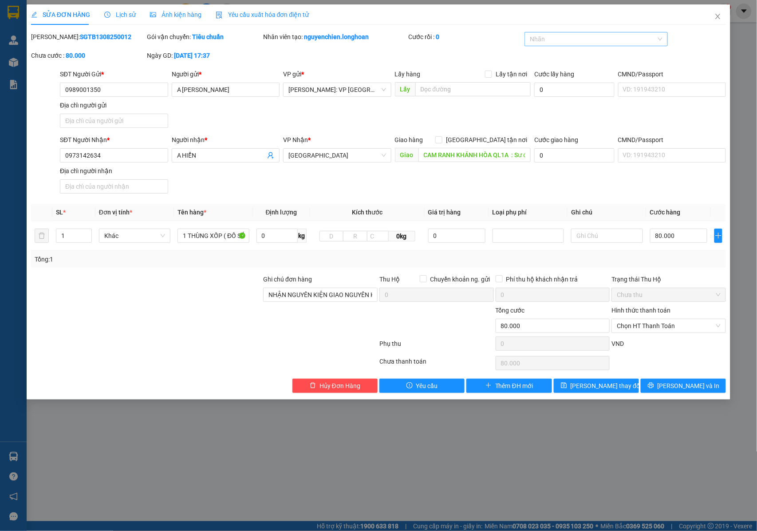
click at [554, 38] on div at bounding box center [592, 39] width 130 height 11
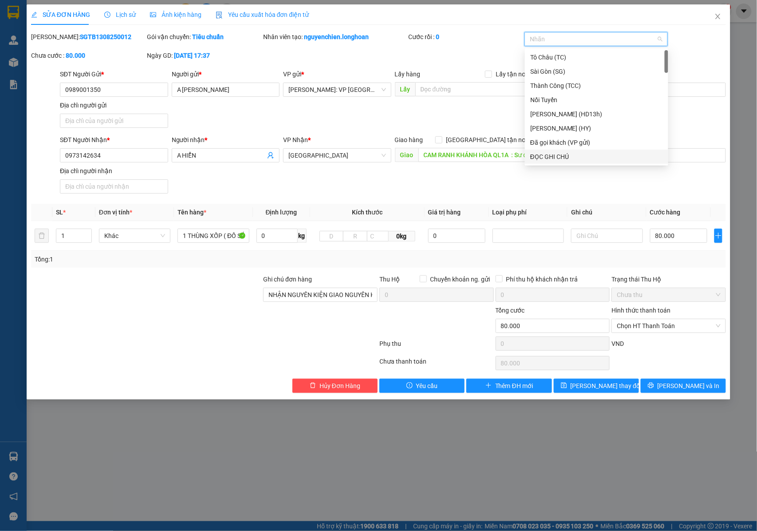
click at [545, 154] on div "ĐỌC GHI CHÚ" at bounding box center [596, 157] width 133 height 10
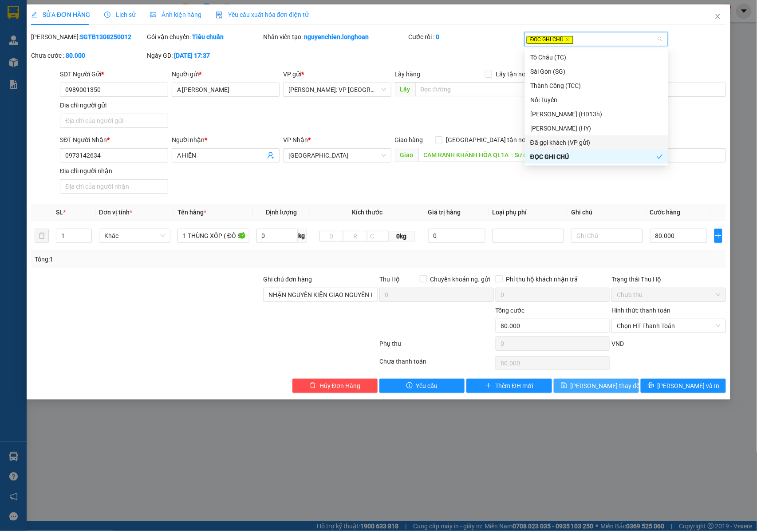
click at [605, 390] on span "[PERSON_NAME] thay đổi" at bounding box center [606, 386] width 71 height 10
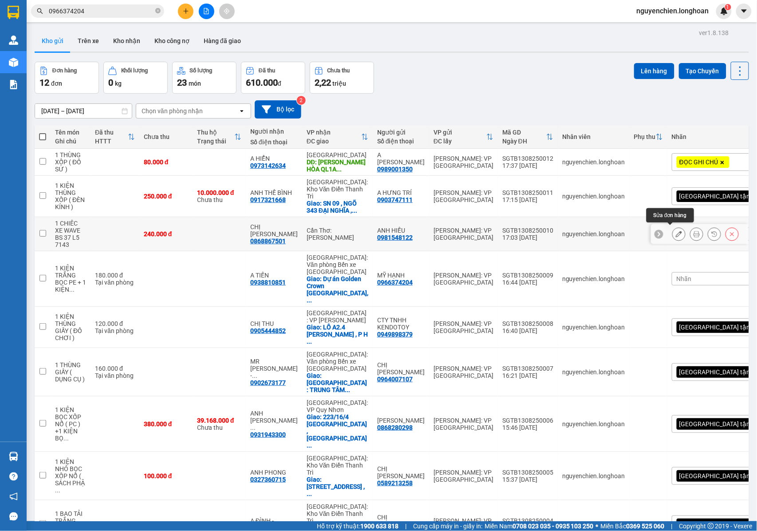
click at [676, 231] on icon at bounding box center [679, 234] width 6 height 6
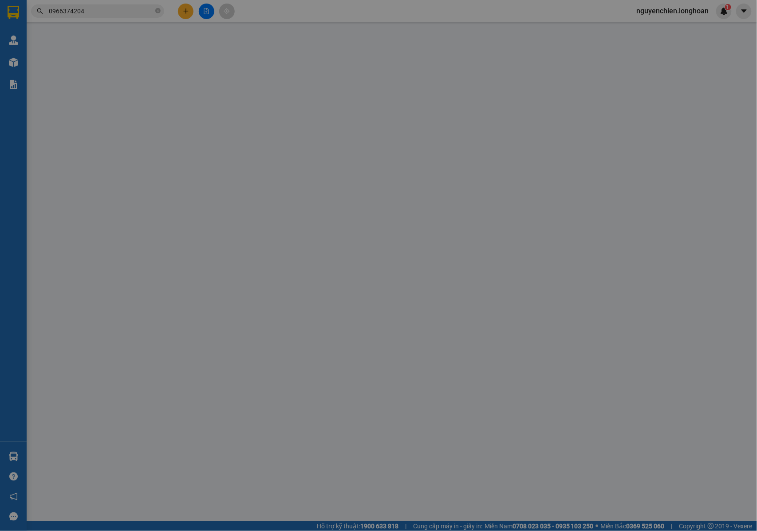
type input "0981548122"
type input "ANH HIẾU"
type input "0868867501"
type input "CHỊ [PERSON_NAME]"
type input "CHÌA KHÓA QUẤN TAY LÁI + GIẤY TỜ XE KHÁCH GIỮ + 1 GƯƠNG THEO"
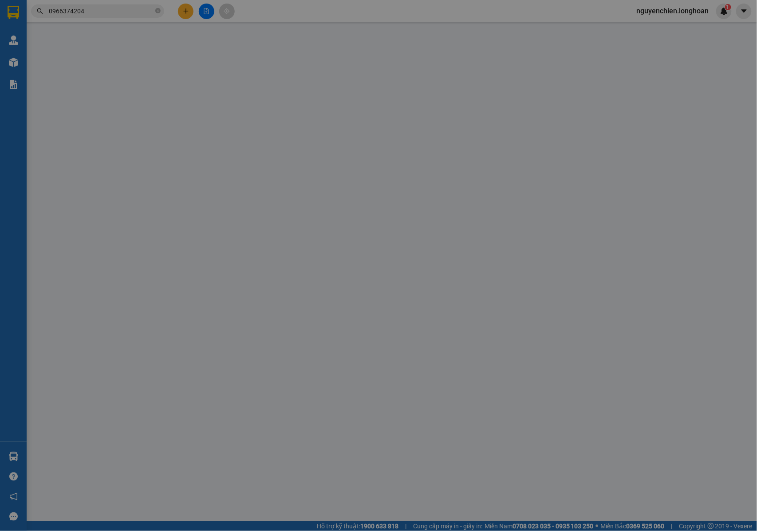
type input "240.000"
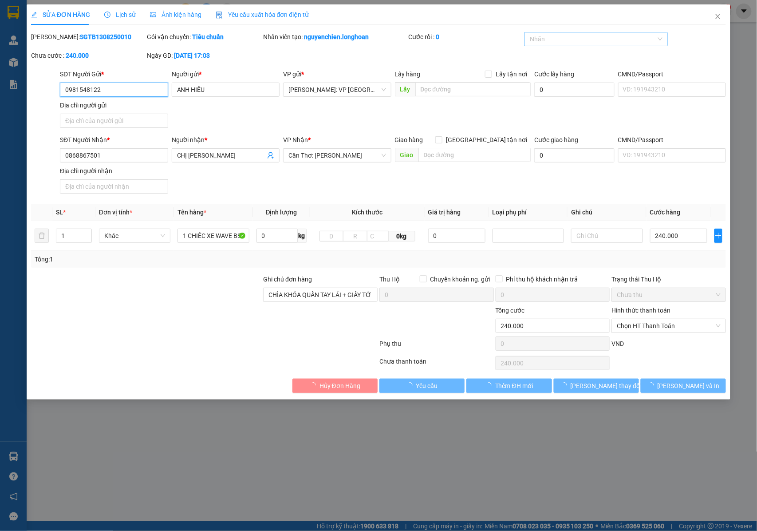
click at [612, 41] on div at bounding box center [592, 39] width 130 height 11
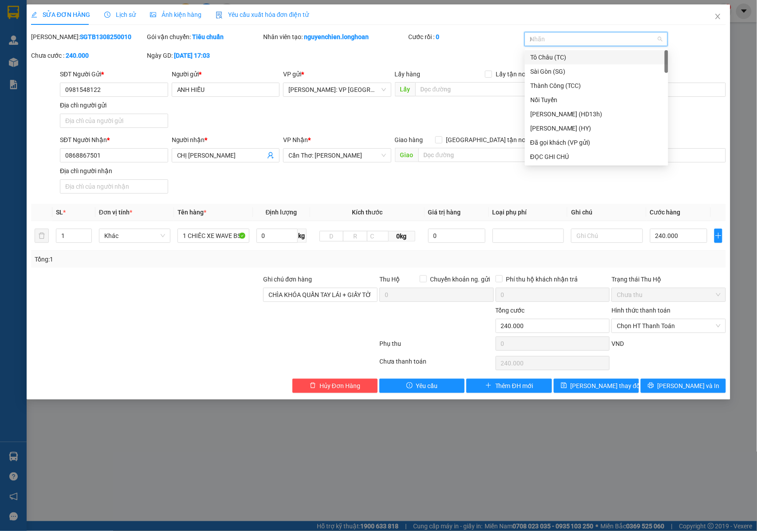
type input "xe"
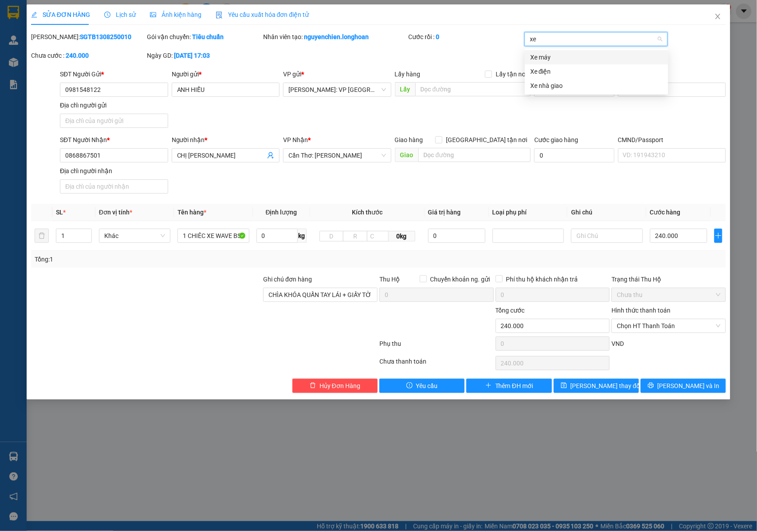
click at [554, 56] on div "Xe máy" at bounding box center [596, 57] width 133 height 10
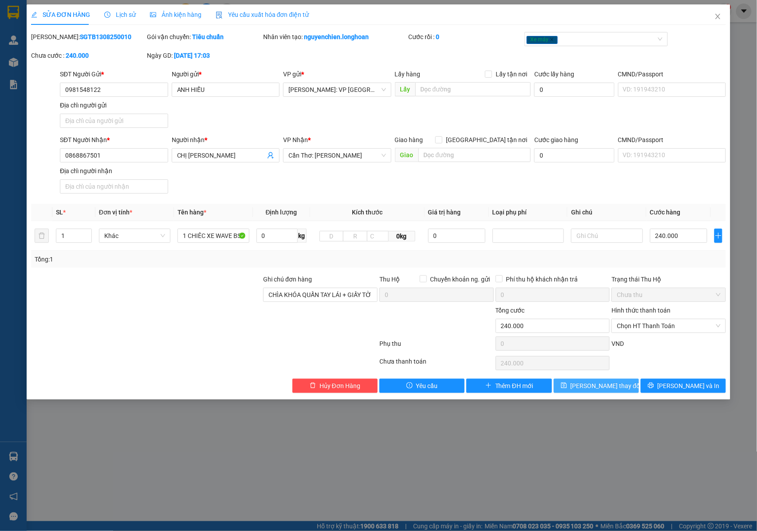
click at [609, 386] on span "[PERSON_NAME] thay đổi" at bounding box center [606, 386] width 71 height 10
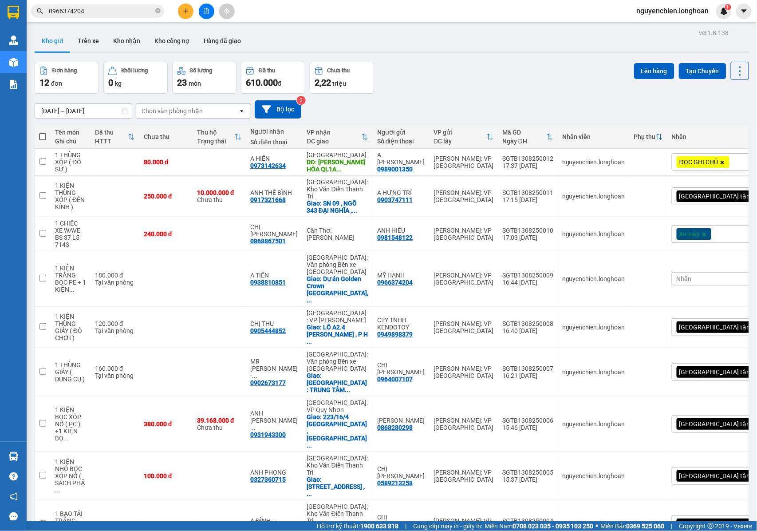
click at [677, 275] on span "Nhãn" at bounding box center [684, 278] width 15 height 7
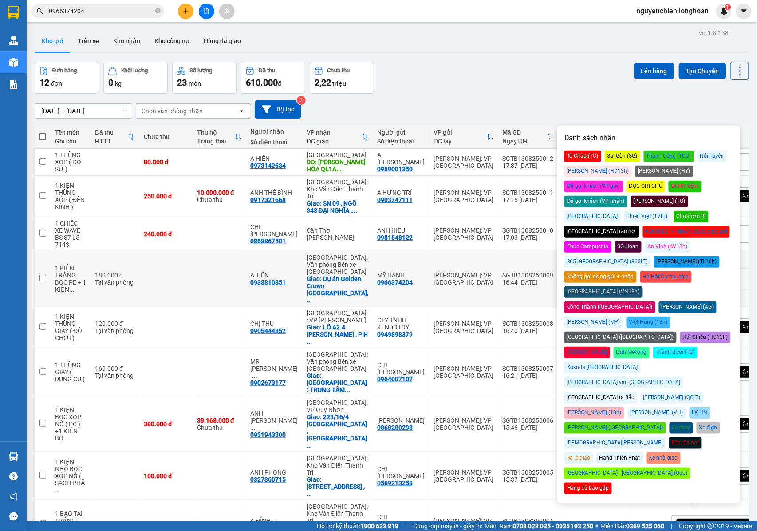
click at [212, 259] on td at bounding box center [219, 278] width 53 height 55
checkbox input "true"
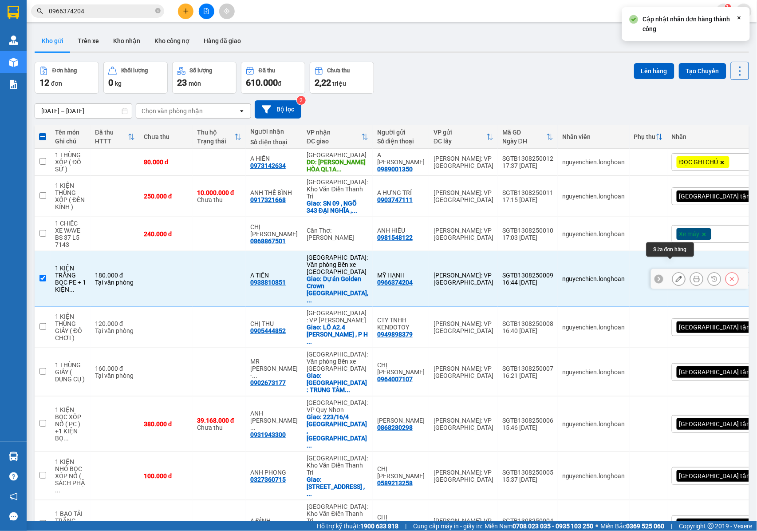
click at [675, 271] on button at bounding box center [679, 279] width 12 height 16
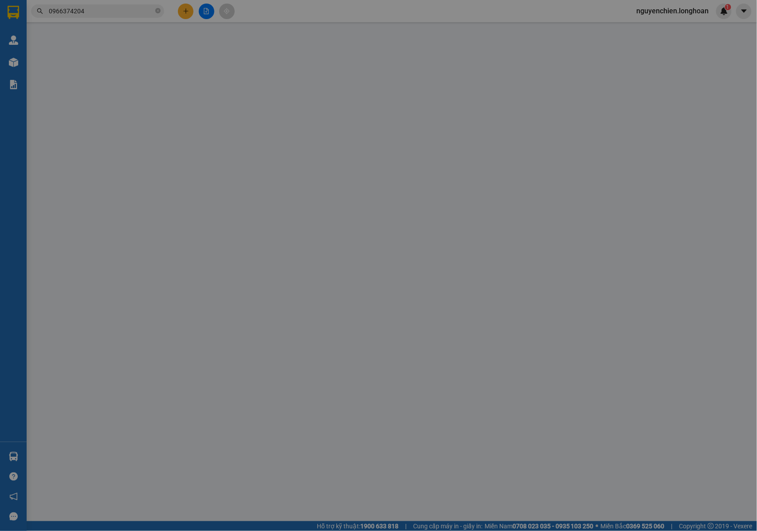
type input "0966374204"
type input "MỸ HẠNH"
type input "0938810851"
type input "A TIẾN"
checkbox input "true"
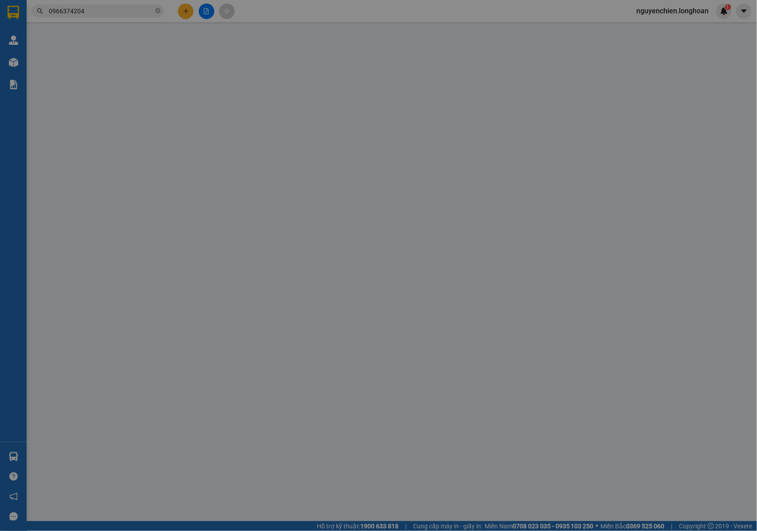
type input "Dự án Golden Crown Hải Phòng, lô đất 4/10A KĐT mới ngã 5 sân bay Cát Bi, phường…"
type input "NHẬN NGUYÊN KIỆN GIAO NGUYÊN KIỆN, HƯ VỠ K ĐỀN"
type input "180.000"
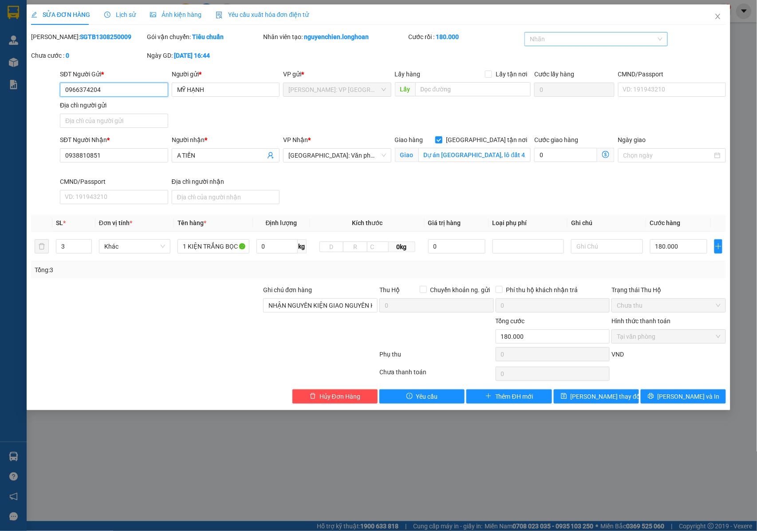
click at [546, 42] on div at bounding box center [592, 39] width 130 height 11
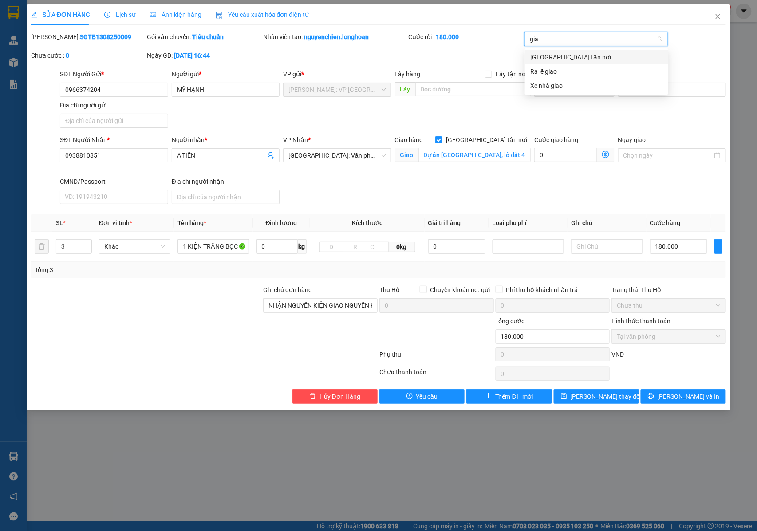
type input "giao"
click at [552, 56] on div "[GEOGRAPHIC_DATA] tận nơi" at bounding box center [596, 57] width 133 height 10
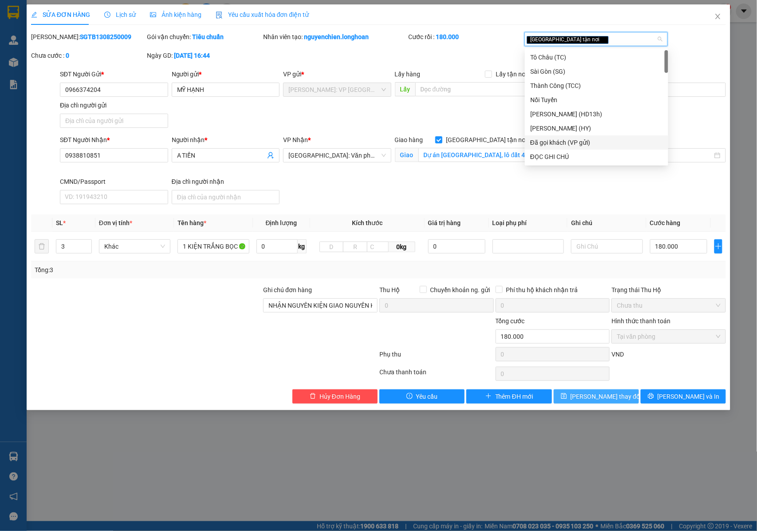
click at [611, 398] on span "[PERSON_NAME] thay đổi" at bounding box center [606, 396] width 71 height 10
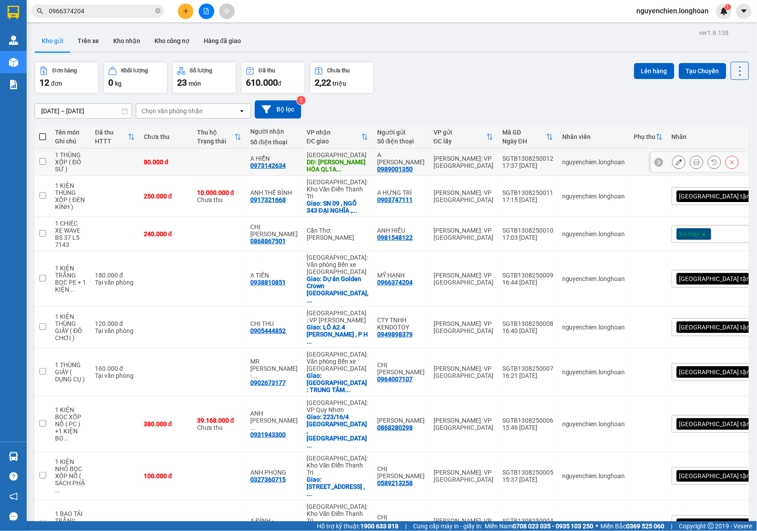
click at [676, 165] on icon at bounding box center [679, 162] width 6 height 6
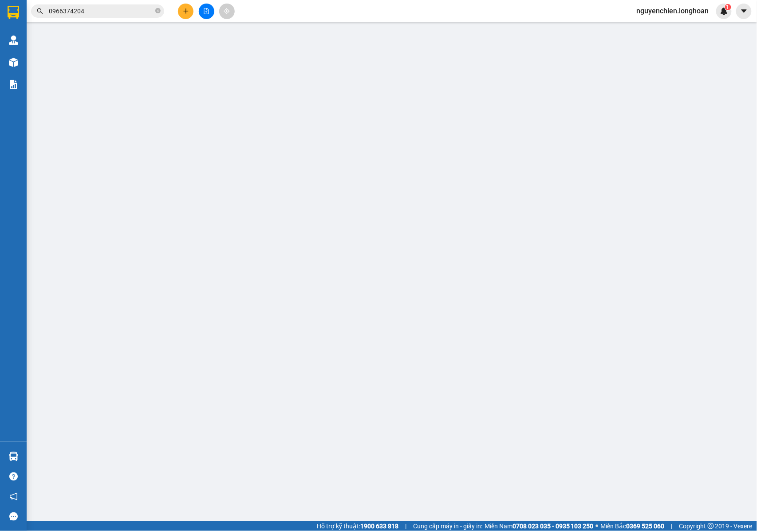
type input "0989001350"
type input "A [PERSON_NAME]"
type input "0973142634"
type input "A HIỂN"
type input "CAM RANH KHÁNH HÒA QL1A : Sư đoàn 377, đường Trần Nguyên Hản, phường Bắc Cam Ra…"
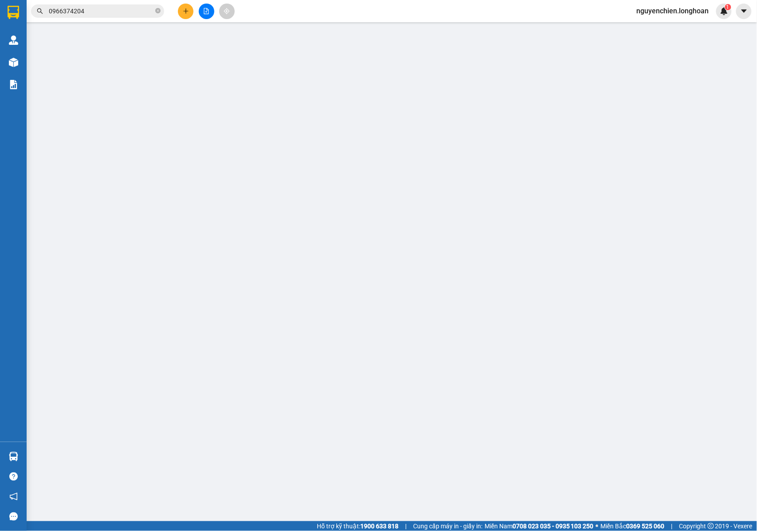
type input "NHẬN NGUYÊN KIỆN GIAO NGUYÊN KIỆN, HƯ VỠ K ĐỀN + KHÁCH NHẬN KHÔNG NGHE MÁY HÀNG…"
type input "80.000"
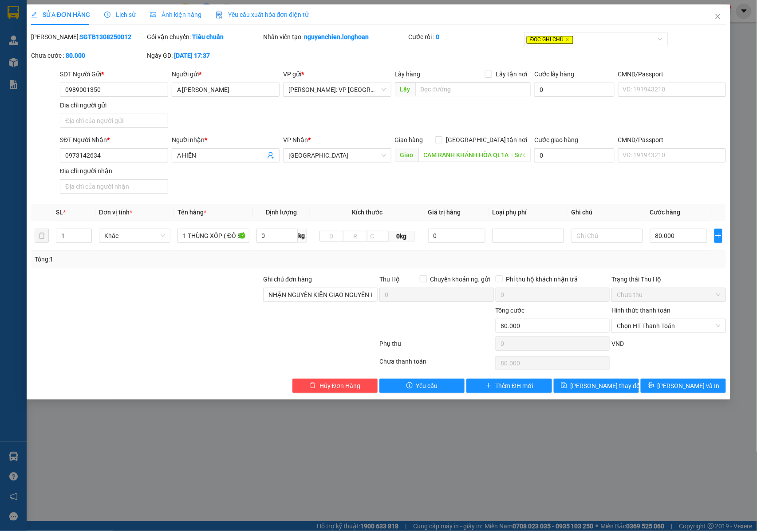
click at [121, 13] on span "Lịch sử" at bounding box center [120, 14] width 32 height 7
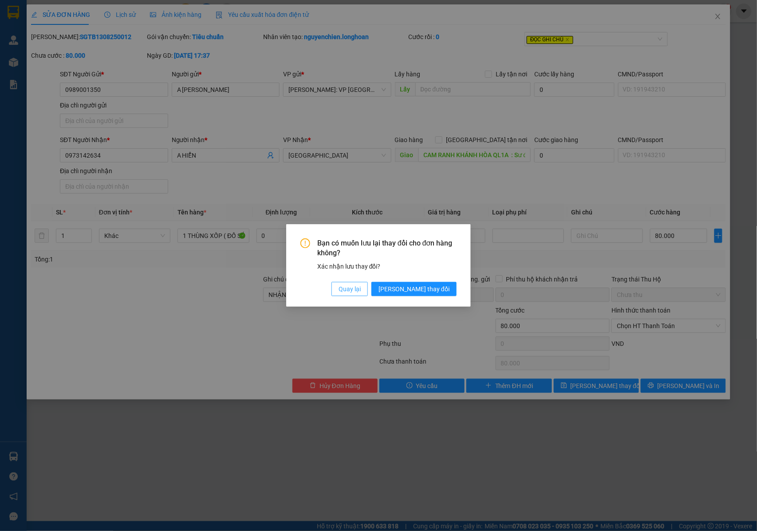
click at [361, 284] on span "Quay lại" at bounding box center [350, 289] width 22 height 10
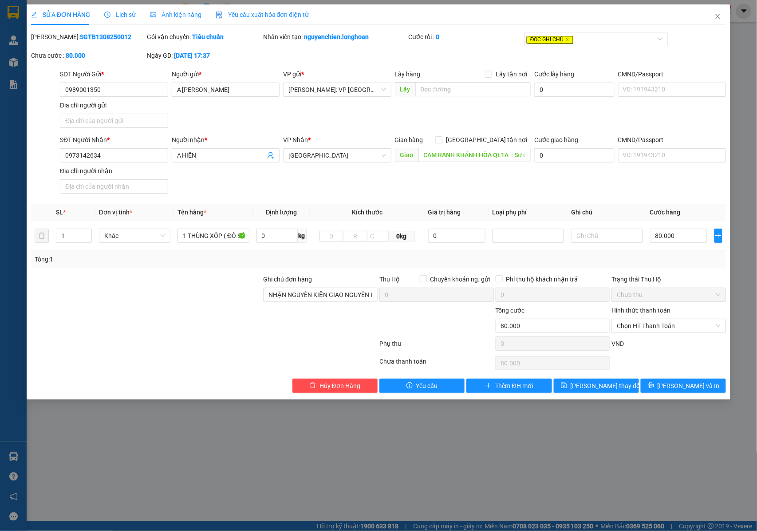
click at [122, 10] on div "Lịch sử" at bounding box center [120, 15] width 32 height 10
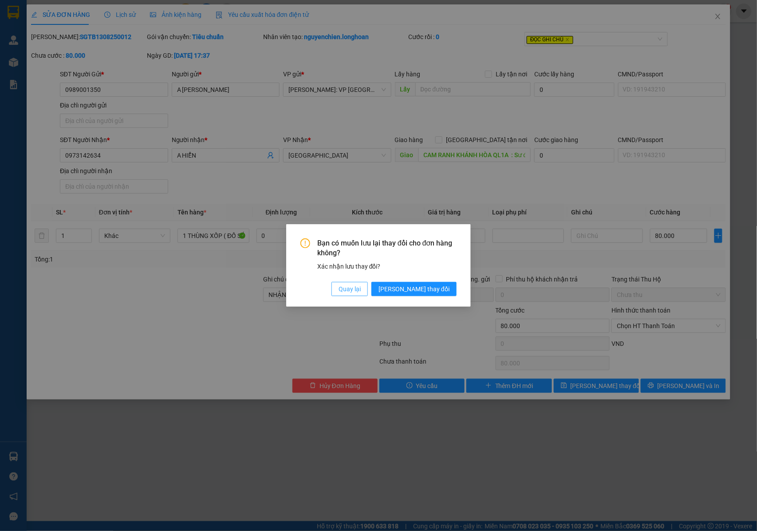
click at [368, 288] on button "Quay lại" at bounding box center [349, 289] width 36 height 14
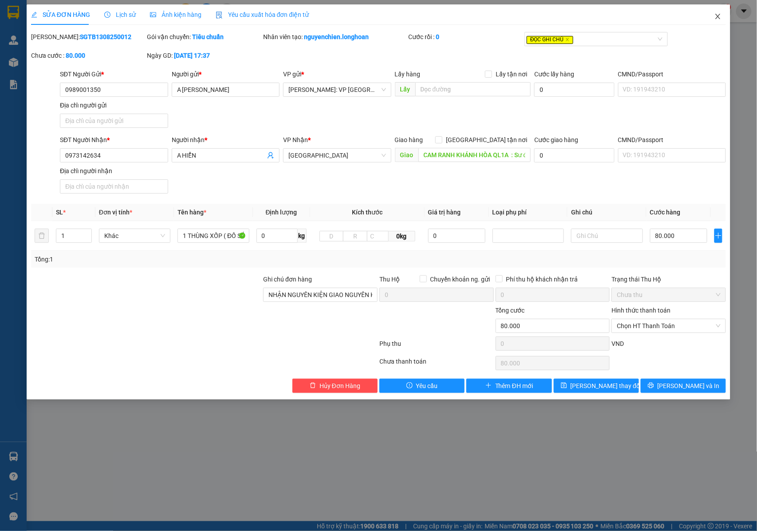
click at [717, 14] on icon "close" at bounding box center [717, 16] width 7 height 7
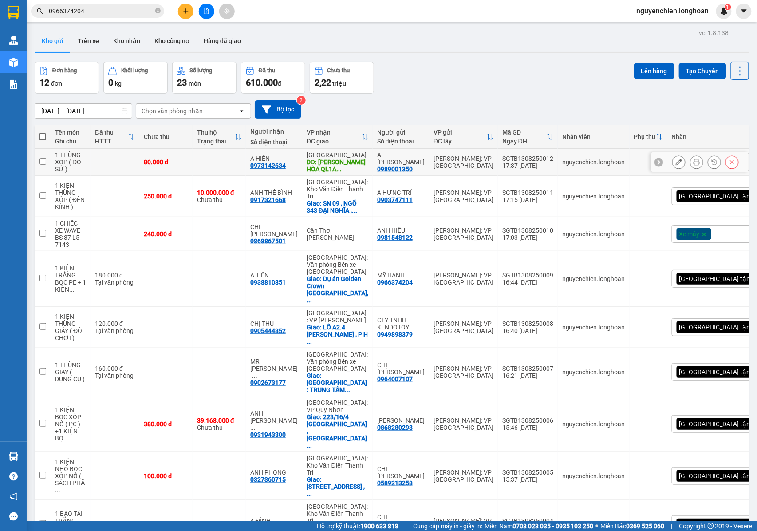
click at [673, 170] on button at bounding box center [679, 162] width 12 height 16
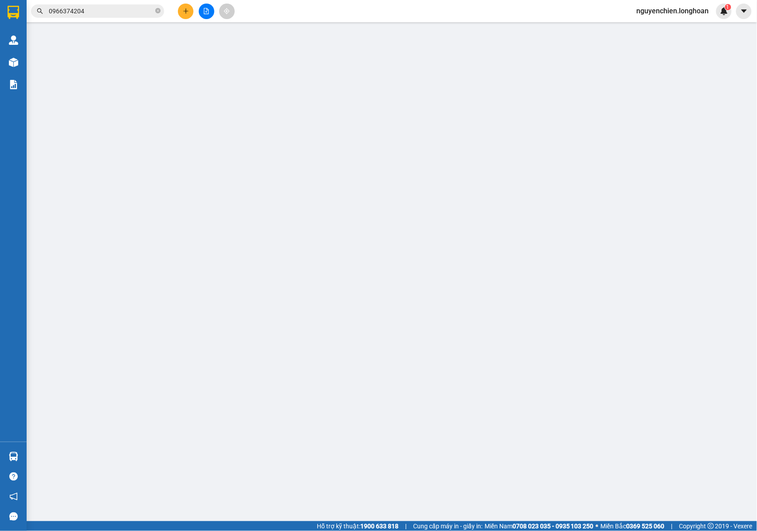
type input "0989001350"
type input "A [PERSON_NAME]"
type input "0973142634"
type input "A HIỂN"
type input "CAM RANH KHÁNH HÒA QL1A : Sư đoàn 377, đường Trần Nguyên Hản, phường Bắc Cam Ra…"
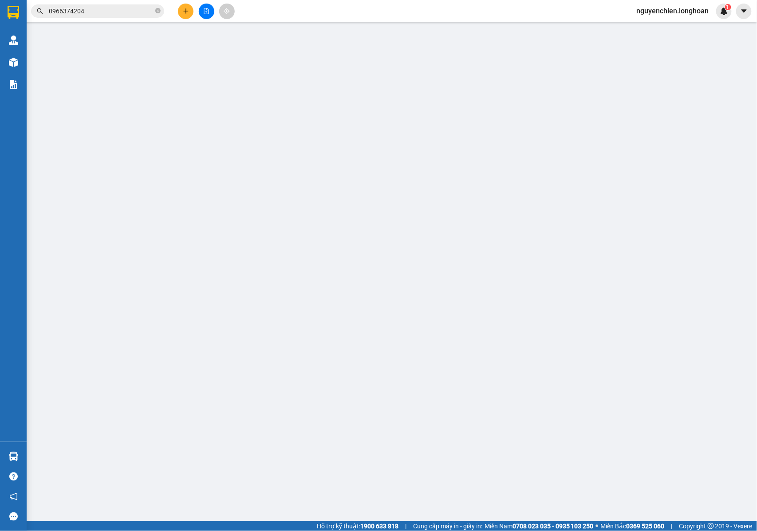
type input "NHẬN NGUYÊN KIỆN GIAO NGUYÊN KIỆN, HƯ VỠ K ĐỀN + KHÁCH NHẬN KHÔNG NGHE MÁY HÀNG…"
type input "80.000"
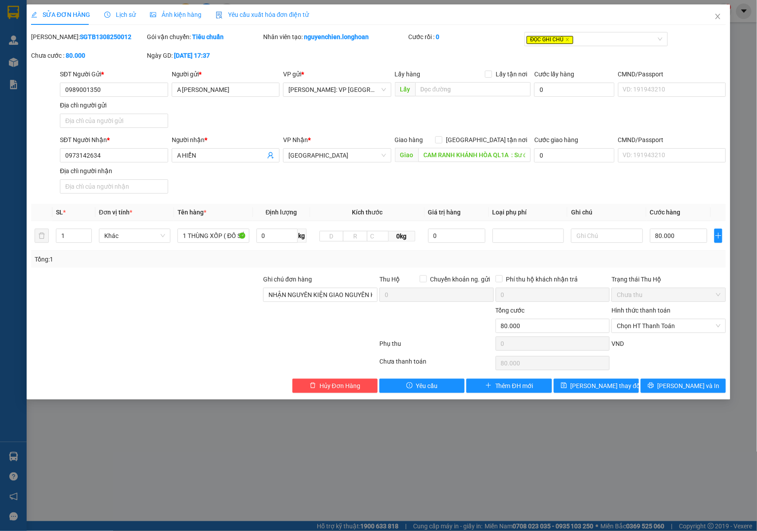
click at [121, 15] on span "Lịch sử" at bounding box center [120, 14] width 32 height 7
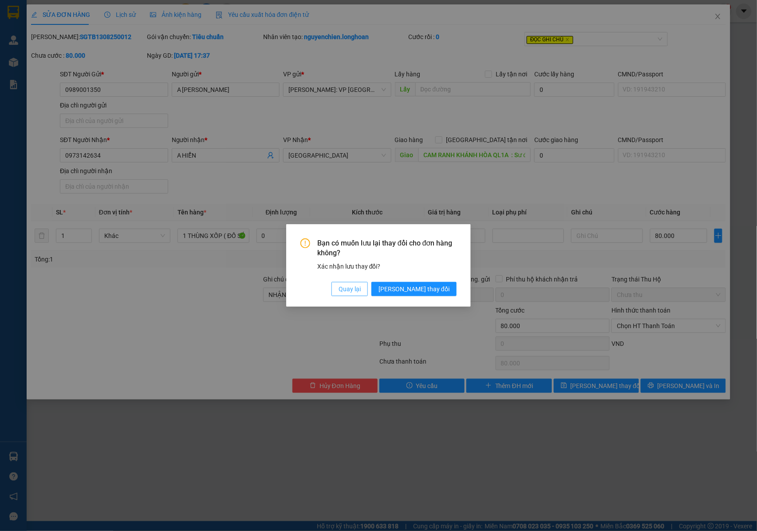
drag, startPoint x: 382, startPoint y: 286, endPoint x: 403, endPoint y: 267, distance: 28.3
click at [361, 285] on span "Quay lại" at bounding box center [350, 289] width 22 height 10
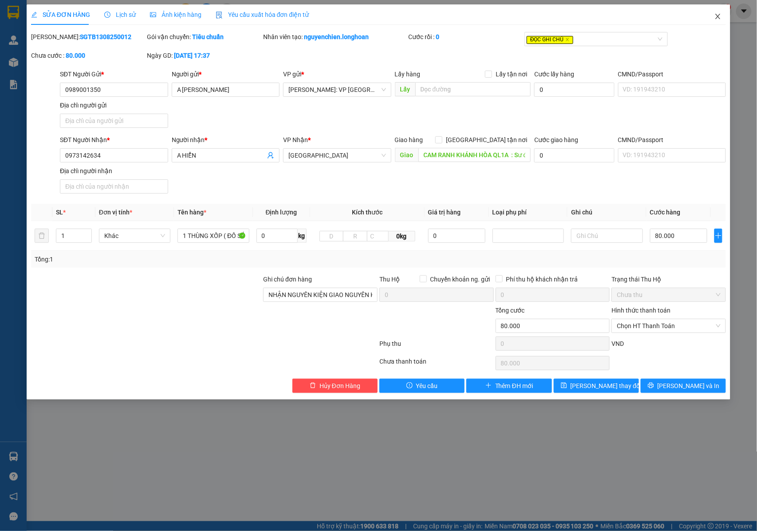
click at [723, 15] on span "Close" at bounding box center [718, 16] width 25 height 25
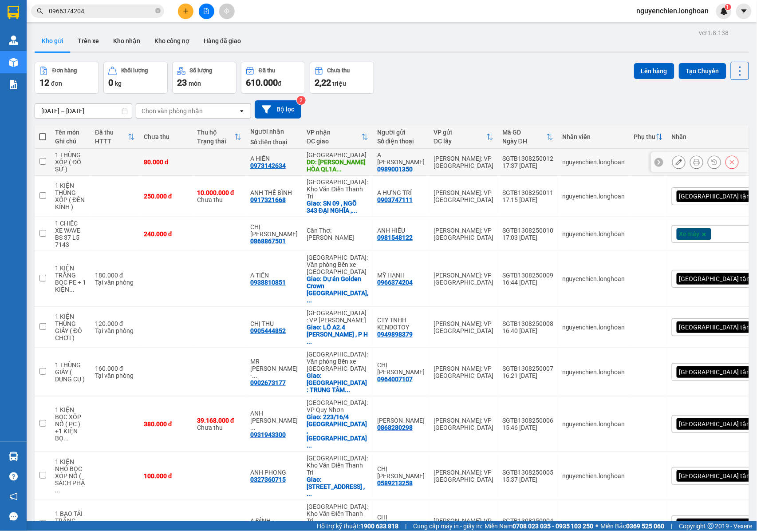
click at [302, 171] on td "Khánh Hòa DĐ: CAM RANH KHÁNH HÒA QL1A ..." at bounding box center [337, 162] width 71 height 27
checkbox input "true"
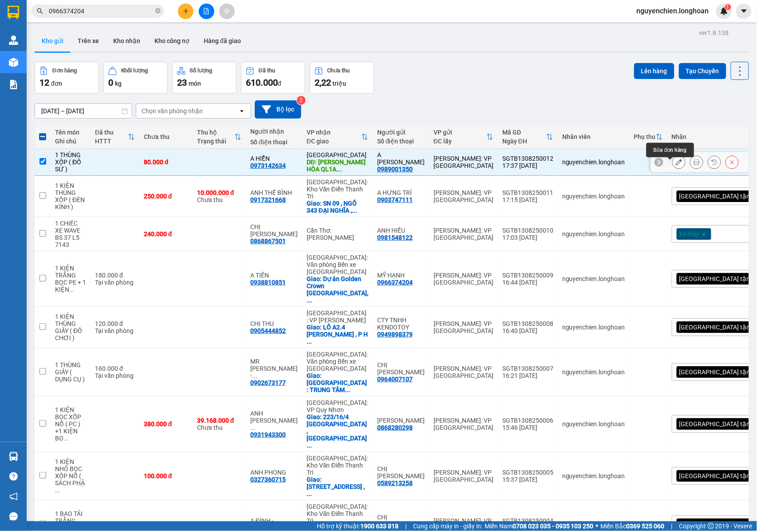
click at [676, 165] on icon at bounding box center [679, 162] width 6 height 6
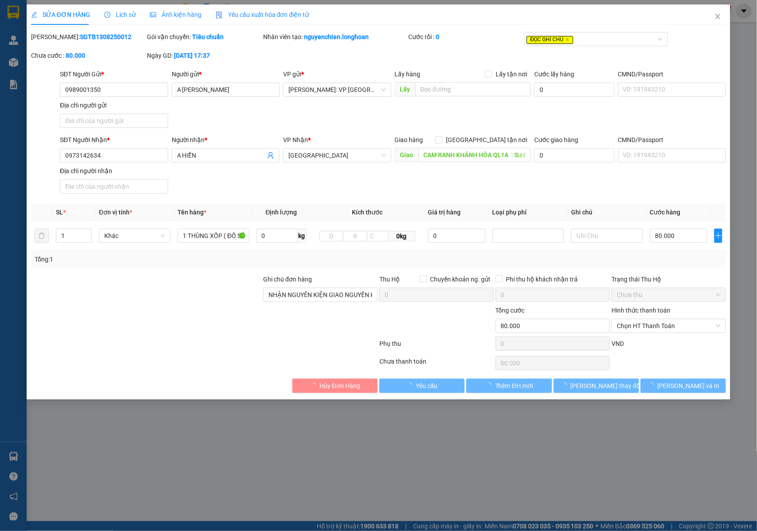
type input "0989001350"
type input "A [PERSON_NAME]"
type input "0973142634"
type input "A HIỂN"
type input "CAM RANH KHÁNH HÒA QL1A : Sư đoàn 377, đường Trần Nguyên Hản, phường Bắc Cam Ra…"
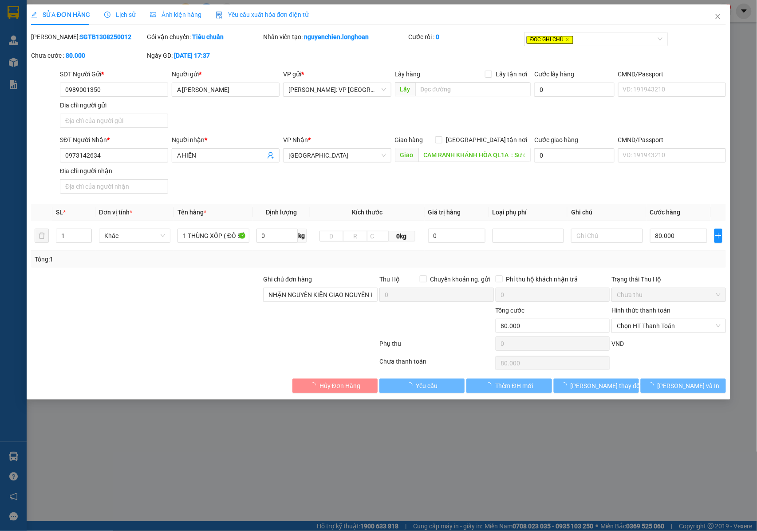
type input "NHẬN NGUYÊN KIỆN GIAO NGUYÊN KIỆN, HƯ VỠ K ĐỀN + KHÁCH NHẬN KHÔNG NGHE MÁY HÀNG…"
type input "80.000"
click at [114, 16] on span "Lịch sử" at bounding box center [120, 14] width 32 height 7
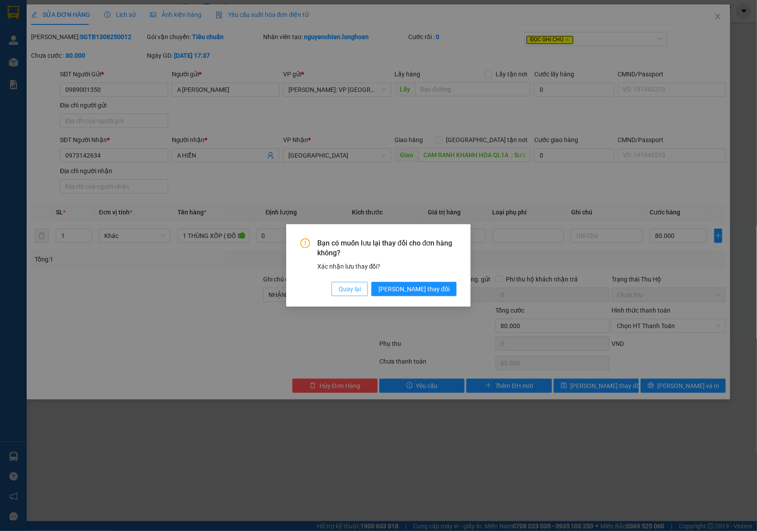
click at [361, 293] on span "Quay lại" at bounding box center [350, 289] width 22 height 10
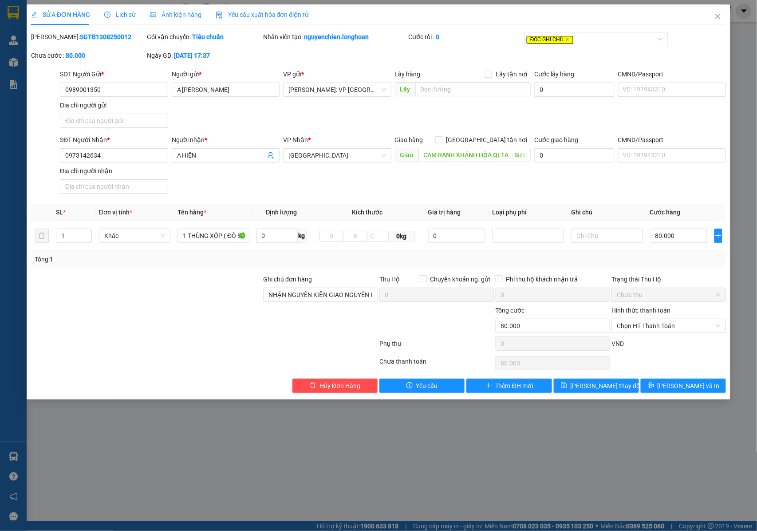
click at [133, 18] on span "Lịch sử" at bounding box center [120, 14] width 32 height 7
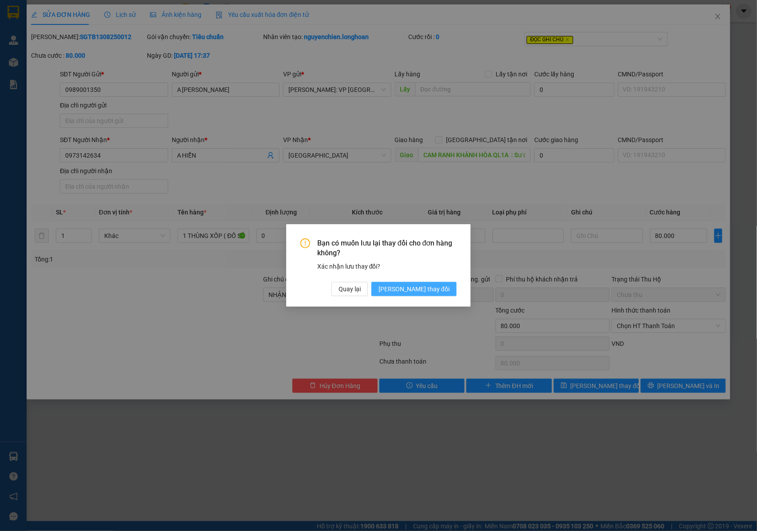
drag, startPoint x: 423, startPoint y: 288, endPoint x: 286, endPoint y: 184, distance: 172.6
click at [422, 287] on span "[PERSON_NAME] thay đổi" at bounding box center [414, 289] width 71 height 10
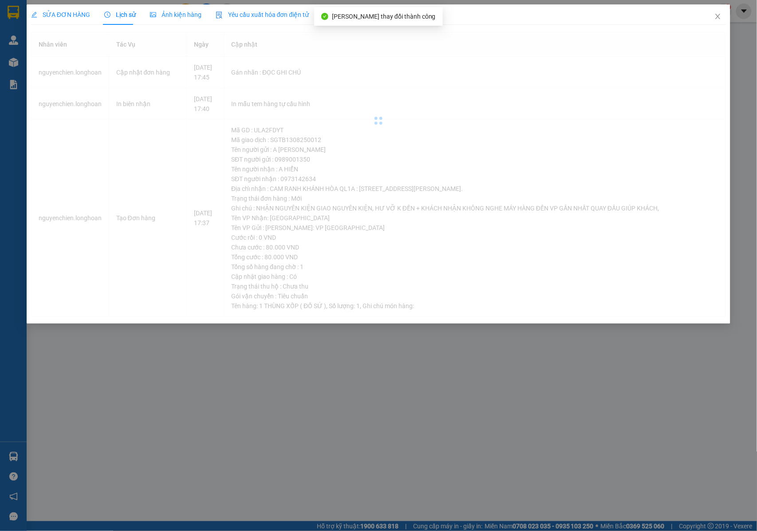
click at [125, 15] on span "Lịch sử" at bounding box center [120, 14] width 32 height 7
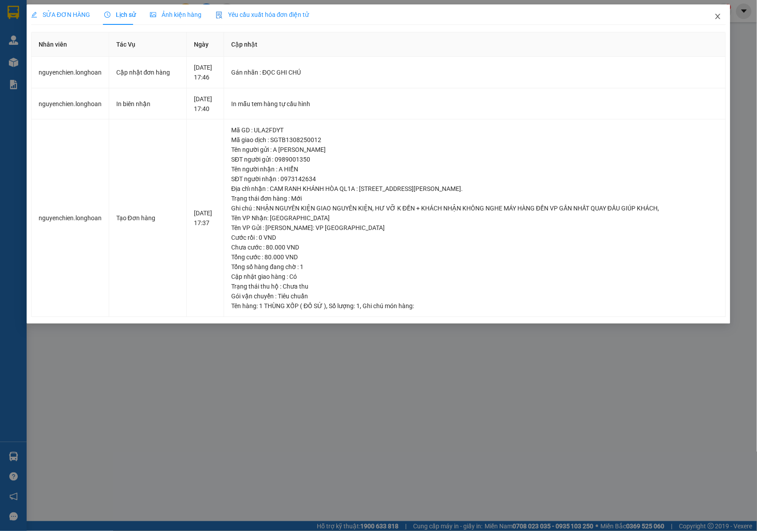
click at [719, 13] on span "Close" at bounding box center [718, 16] width 25 height 25
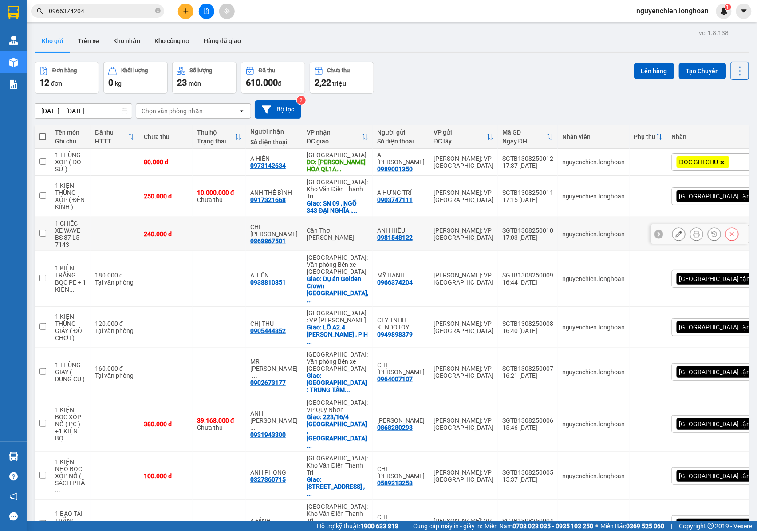
click at [694, 233] on icon at bounding box center [697, 234] width 6 height 6
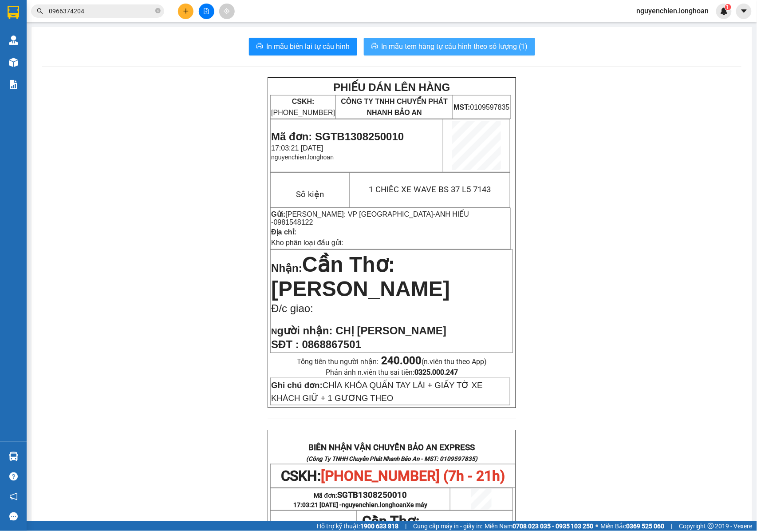
click at [464, 50] on span "In mẫu tem hàng tự cấu hình theo số lượng (1)" at bounding box center [455, 46] width 146 height 11
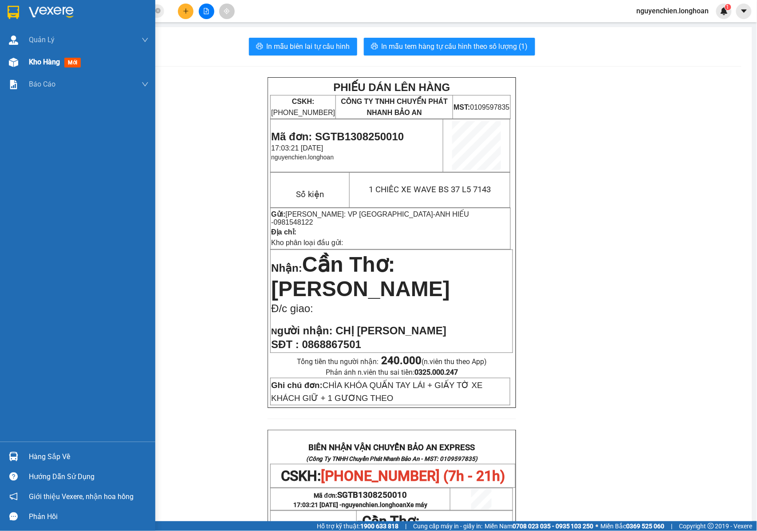
click at [18, 64] on img at bounding box center [13, 62] width 9 height 9
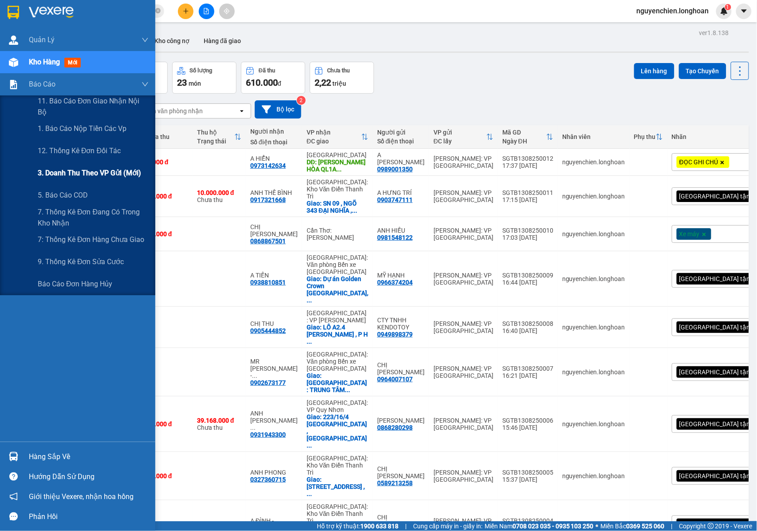
click at [93, 173] on span "3. Doanh Thu theo VP Gửi (mới)" at bounding box center [89, 172] width 103 height 11
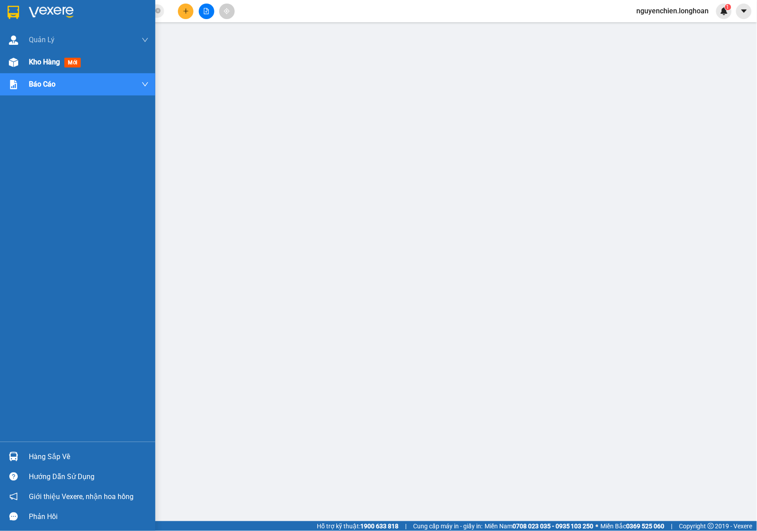
click at [13, 59] on img at bounding box center [13, 62] width 9 height 9
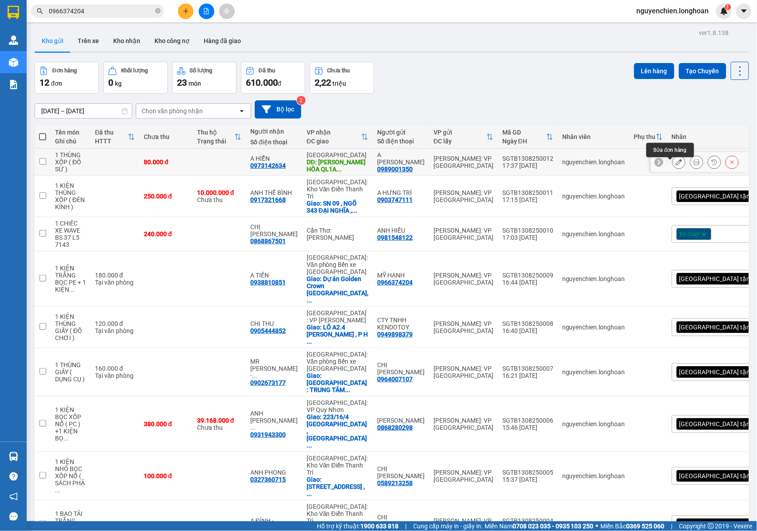
click at [676, 165] on icon at bounding box center [679, 162] width 6 height 6
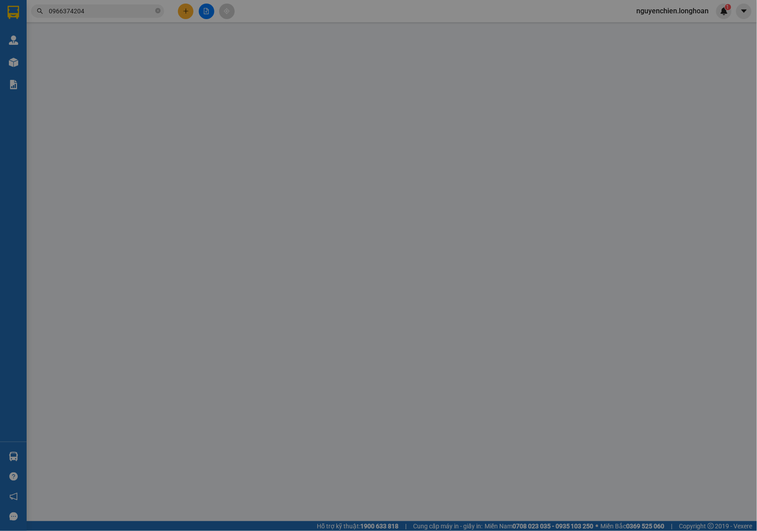
type input "0989001350"
type input "A [PERSON_NAME]"
type input "0973142634"
type input "A HIỂN"
type input "CAM RANH KHÁNH HÒA QL1A : Sư đoàn 377, đường Trần Nguyên Hản, phường Bắc Cam Ra…"
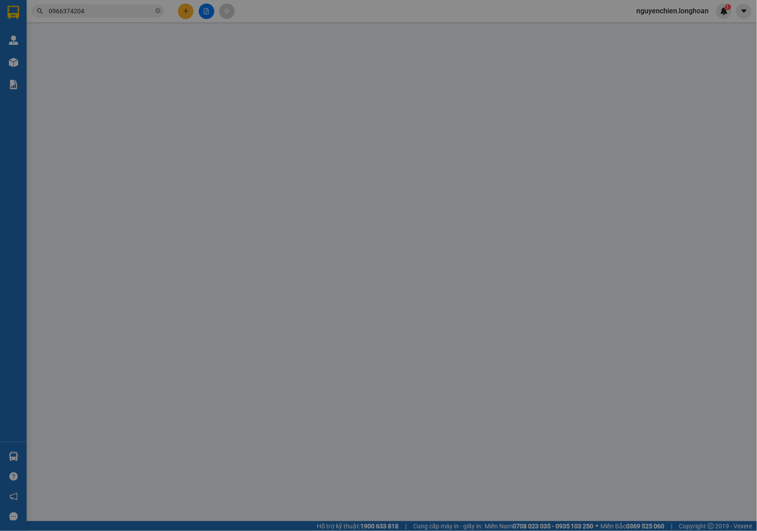
type input "NHẬN NGUYÊN KIỆN GIAO NGUYÊN KIỆN, HƯ VỠ K ĐỀN + KHÁCH NHẬN KHÔNG NGHE MÁY HÀNG…"
type input "80.000"
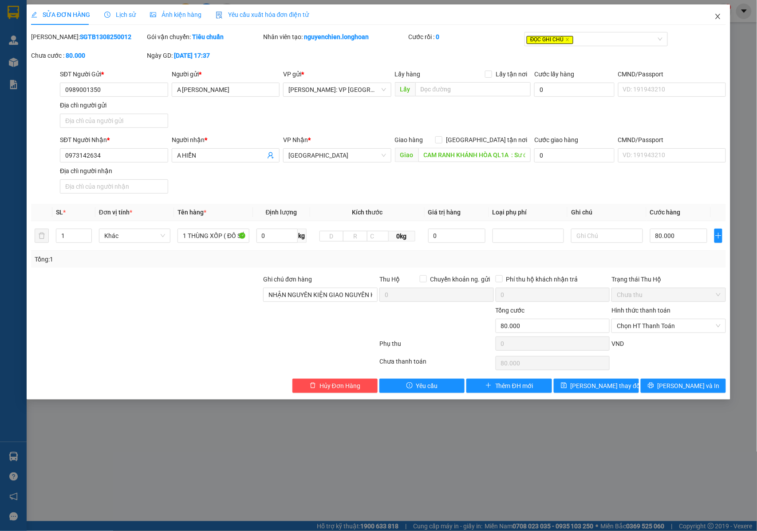
click at [716, 17] on icon "close" at bounding box center [717, 16] width 7 height 7
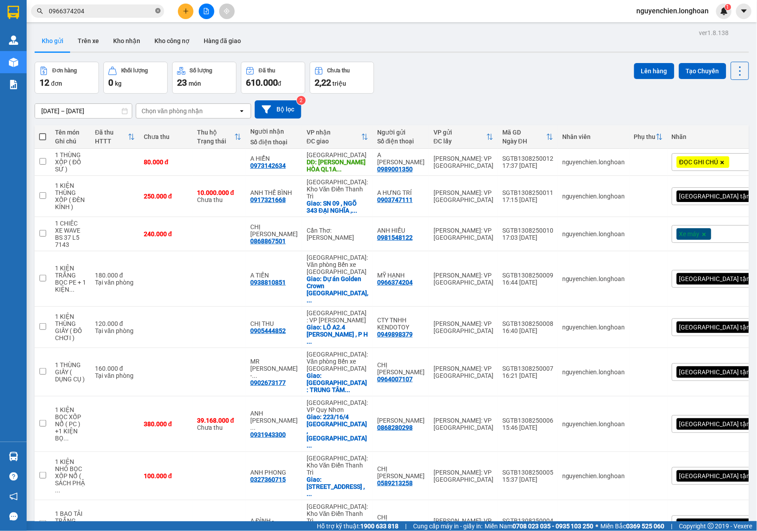
click at [160, 11] on icon "close-circle" at bounding box center [157, 10] width 5 height 5
click at [103, 11] on input "text" at bounding box center [101, 11] width 105 height 10
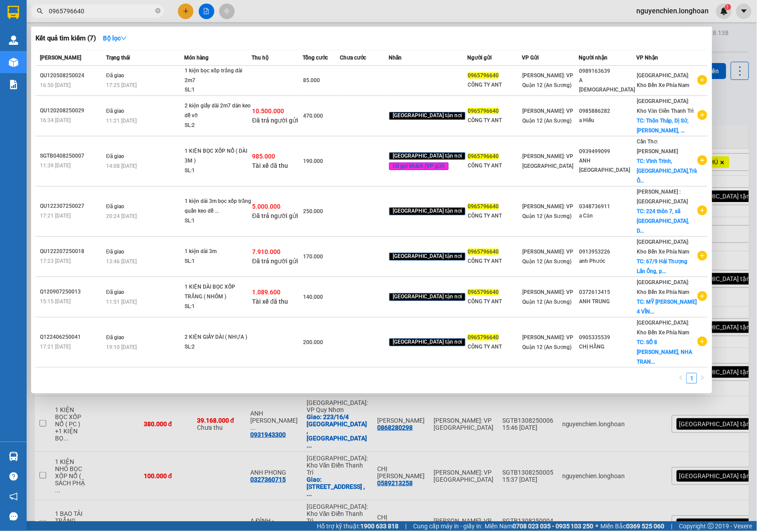
type input "0965796640"
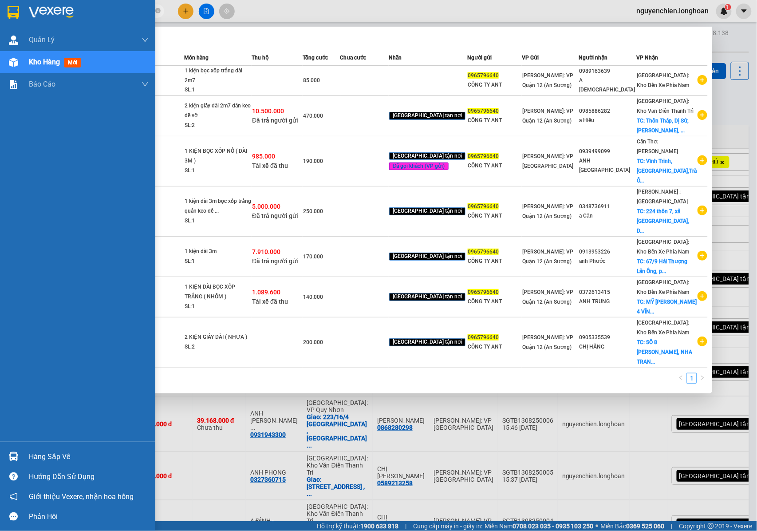
click at [11, 384] on div "Quản Lý Quản lý giao nhận mới Kho hàng mới Báo cáo 11. Báo cáo đơn giao nhận nộ…" at bounding box center [77, 235] width 155 height 413
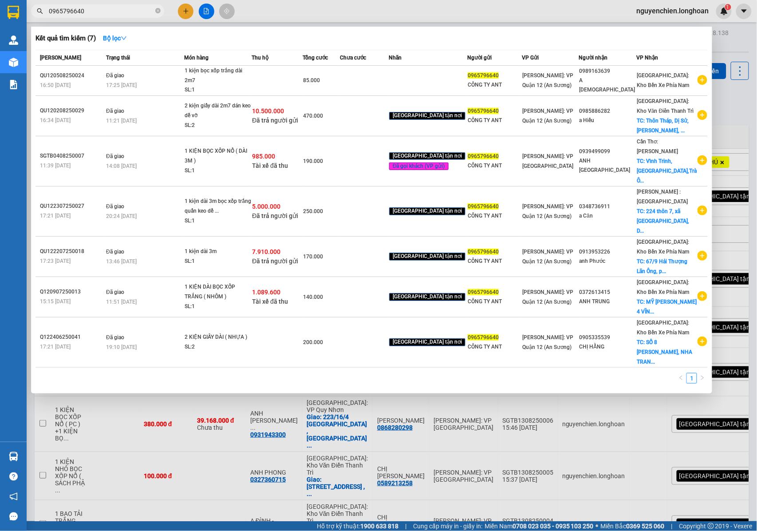
click at [416, 6] on div at bounding box center [378, 265] width 757 height 531
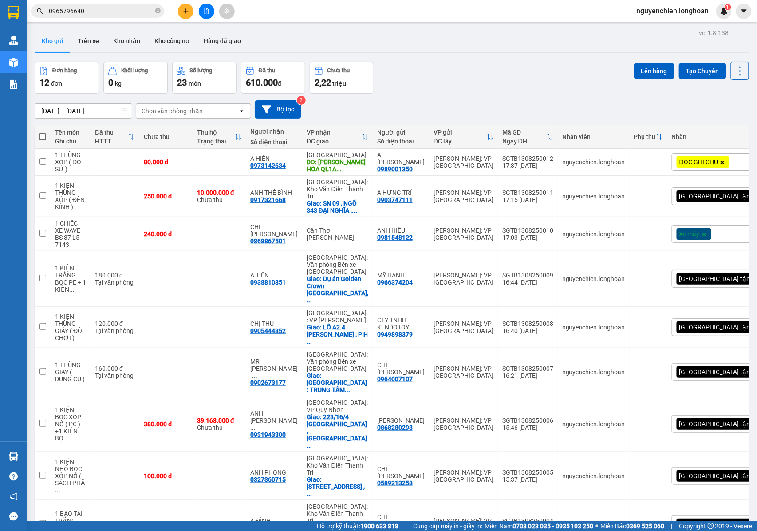
click at [185, 18] on button at bounding box center [186, 12] width 16 height 16
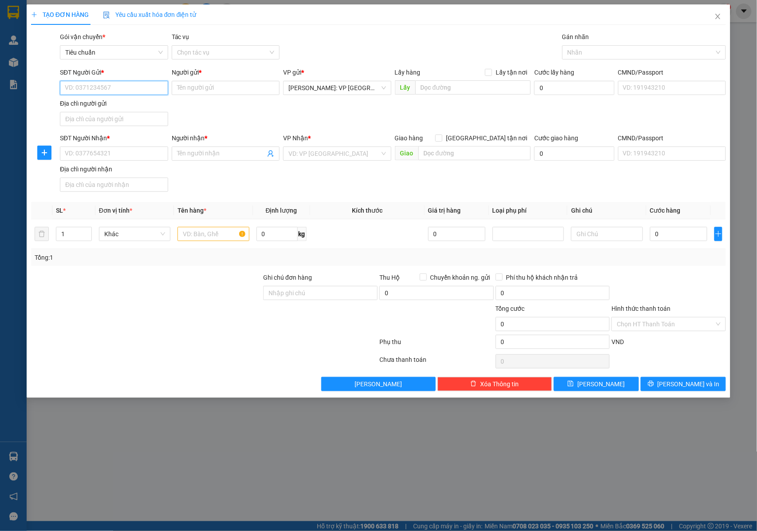
click at [117, 87] on input "SĐT Người Gửi *" at bounding box center [114, 88] width 108 height 14
click at [118, 154] on input "SĐT Người Nhận *" at bounding box center [114, 153] width 108 height 14
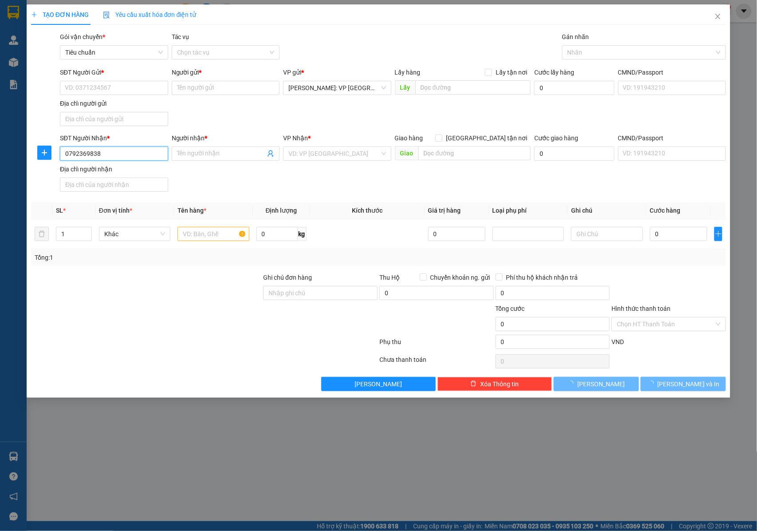
click at [134, 157] on input "0792369838" at bounding box center [114, 153] width 108 height 14
drag, startPoint x: 125, startPoint y: 155, endPoint x: 58, endPoint y: 155, distance: 67.5
click at [58, 155] on div "SĐT Người Nhận * 0792369838 0792369838" at bounding box center [114, 148] width 112 height 31
type input "0792369838"
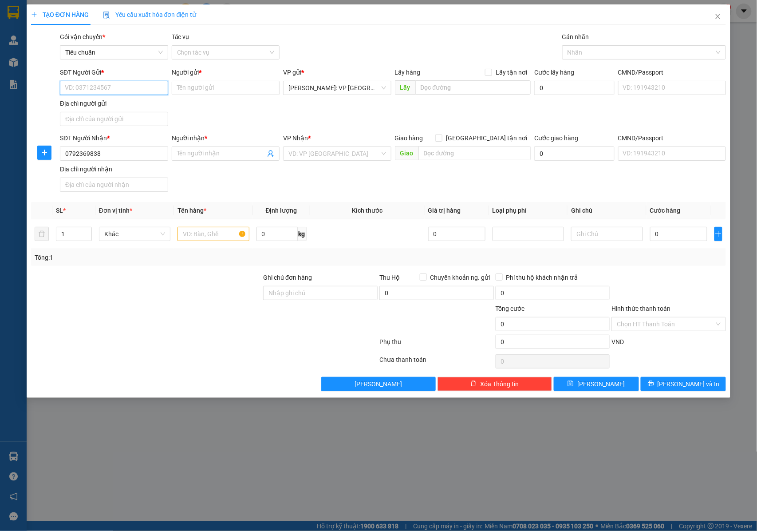
click at [86, 90] on input "SĐT Người Gửi *" at bounding box center [114, 88] width 108 height 14
paste input "0792369838"
type input "0792369838"
click at [118, 109] on div "0792369838 - chị dung" at bounding box center [114, 106] width 98 height 10
type input "chị dung"
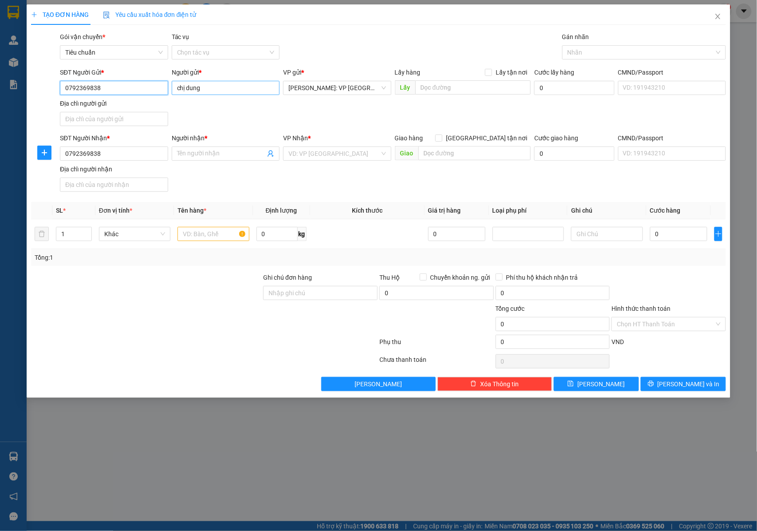
type input "0792369838"
drag, startPoint x: 203, startPoint y: 86, endPoint x: 169, endPoint y: 85, distance: 34.6
click at [169, 85] on div "SĐT Người Gửi * 0792369838 Người gửi * chị dung chị dung VP gửi * Hồ Chí Minh: …" at bounding box center [393, 98] width 670 height 62
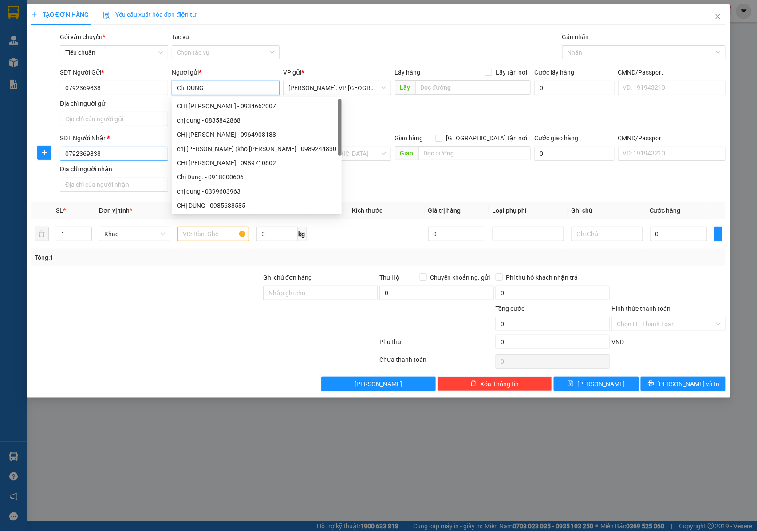
type input "Chị DUNG"
click at [114, 158] on input "0792369838" at bounding box center [114, 153] width 108 height 14
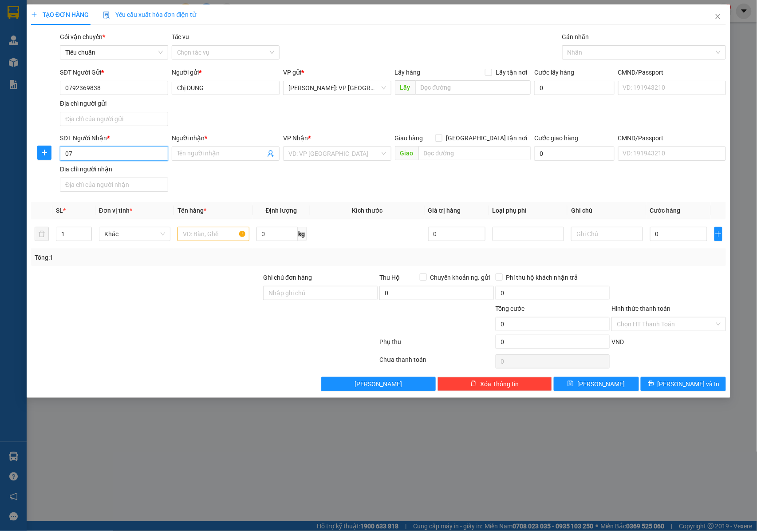
type input "0"
type input "0566888666"
click at [121, 174] on div "0566888666 - ms , nga" at bounding box center [121, 173] width 112 height 10
type input "ms , nga"
checkbox input "true"
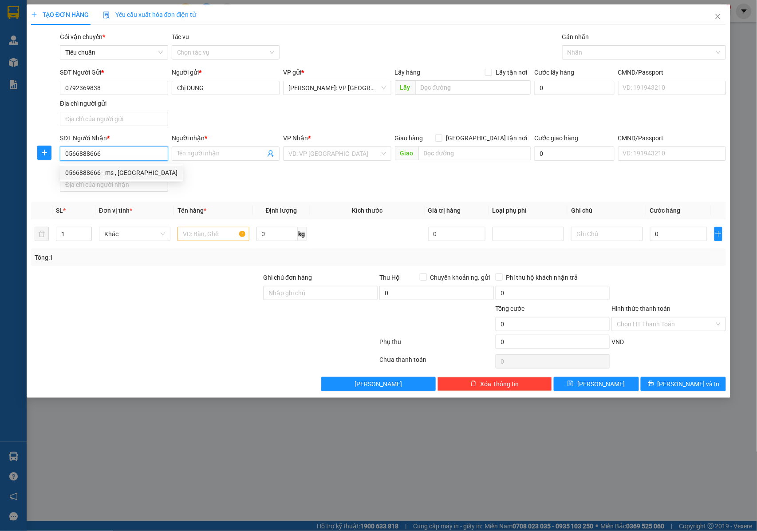
type input "- 81 lương thế vinh - tiền ninh vệ - bắc ninh"
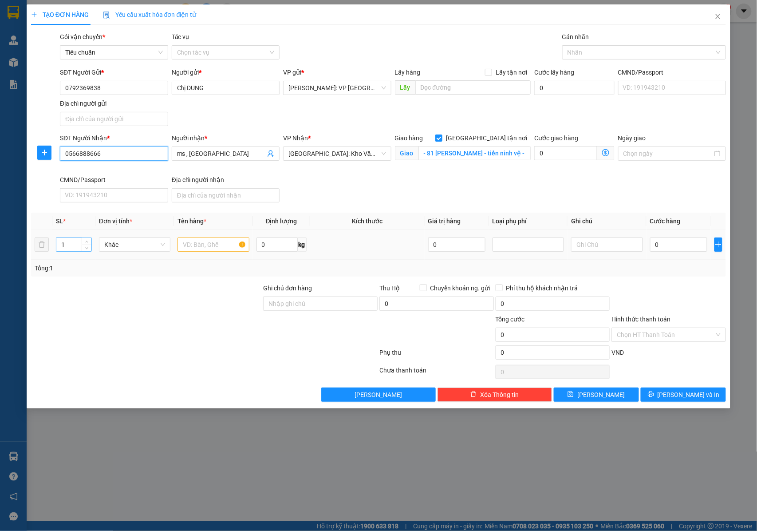
type input "0566888666"
click at [78, 249] on input "1" at bounding box center [73, 244] width 35 height 13
click at [83, 241] on span "Increase Value" at bounding box center [87, 242] width 10 height 8
click at [84, 241] on span "up" at bounding box center [86, 242] width 5 height 5
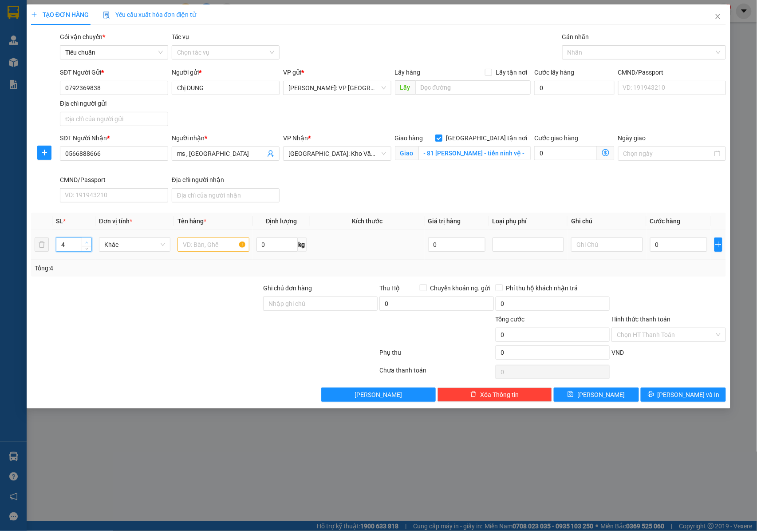
type input "5"
drag, startPoint x: 83, startPoint y: 243, endPoint x: 173, endPoint y: 254, distance: 89.8
click at [83, 242] on span "Increase Value" at bounding box center [87, 241] width 10 height 7
click at [215, 256] on td at bounding box center [213, 245] width 79 height 30
click at [212, 251] on input "text" at bounding box center [213, 244] width 71 height 14
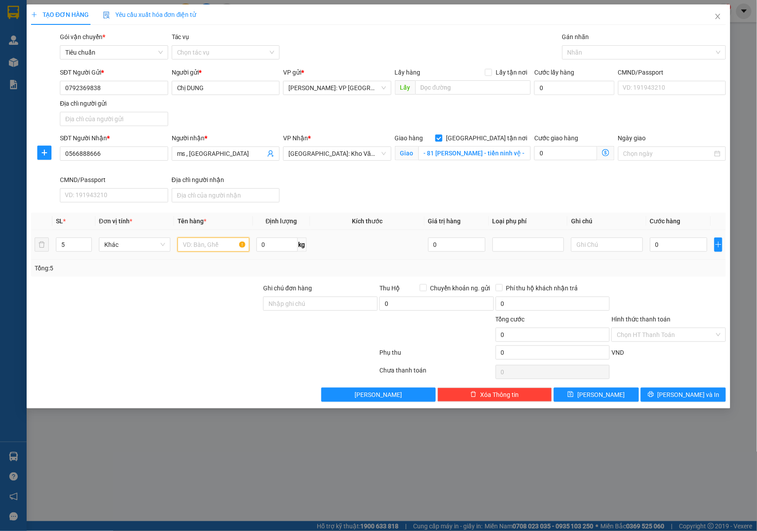
click at [212, 245] on input "text" at bounding box center [213, 244] width 71 height 14
type input "5 THÙNG GIẤY ( TÚI VẢI )"
click at [264, 294] on div "Ghi chú đơn hàng" at bounding box center [320, 289] width 114 height 13
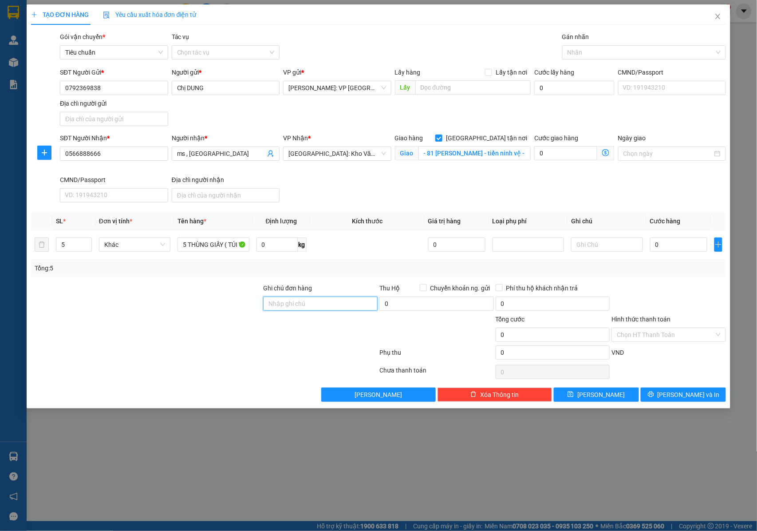
click at [287, 307] on input "Ghi chú đơn hàng" at bounding box center [320, 303] width 114 height 14
type input "NHẬN NGUYÊN KIỆN GIAO NGUYÊN KIỆN, HƯ VỠ K ĐỀN"
drag, startPoint x: 675, startPoint y: 249, endPoint x: 632, endPoint y: 58, distance: 196.4
click at [675, 249] on input "0" at bounding box center [678, 244] width 57 height 14
click at [610, 45] on div "Nhãn" at bounding box center [644, 52] width 164 height 14
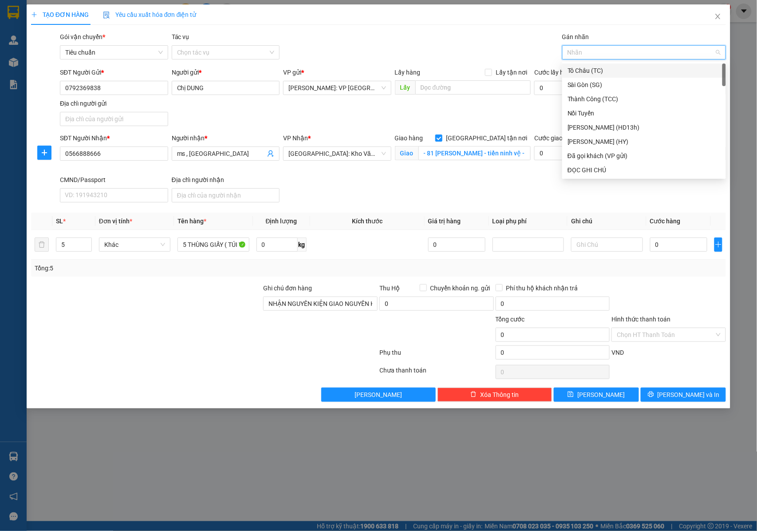
click at [609, 51] on div at bounding box center [639, 52] width 150 height 11
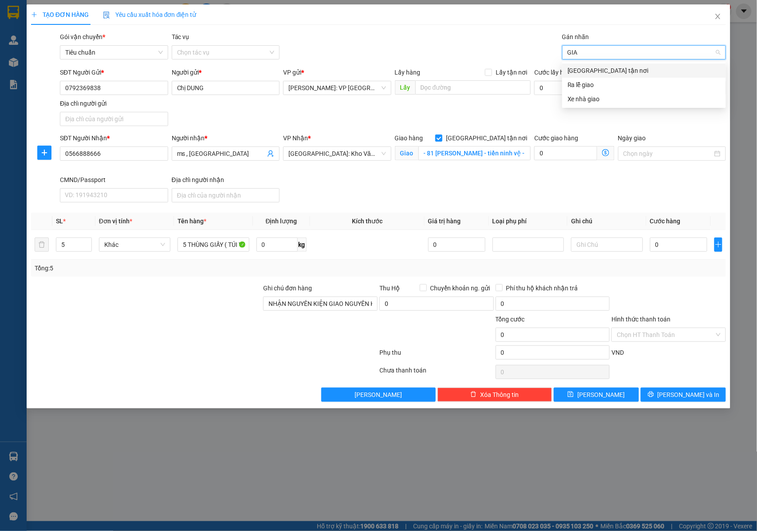
type input "GIAO"
click at [592, 69] on div "[GEOGRAPHIC_DATA] tận nơi" at bounding box center [644, 71] width 153 height 10
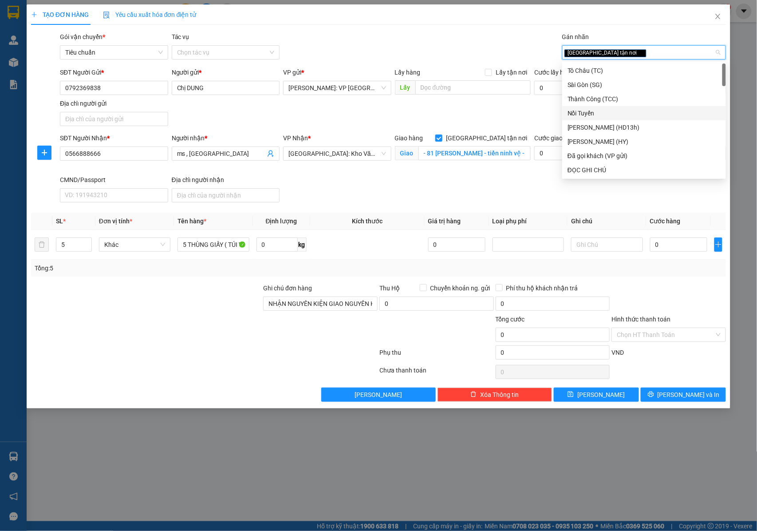
click at [392, 199] on div "SĐT Người Nhận * 0566888666 Người nhận * ms , nga VP Nhận * Hà Nội: Kho Văn Điể…" at bounding box center [393, 169] width 670 height 73
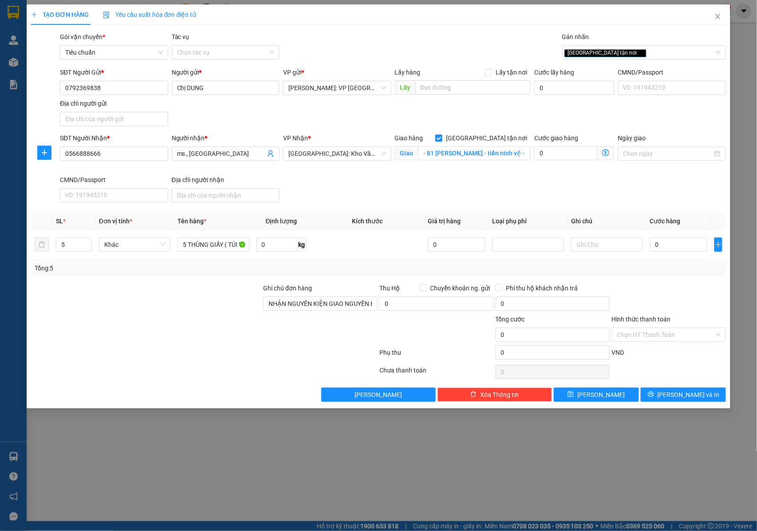
click at [318, 177] on div "SĐT Người Nhận * 0566888666 Người nhận * ms , nga VP Nhận * Hà Nội: Kho Văn Điể…" at bounding box center [393, 169] width 670 height 73
click at [485, 155] on input "- 81 lương thế vinh - tiền ninh vệ - bắc ninh" at bounding box center [474, 153] width 112 height 14
click at [493, 154] on input "- 81 lương thế vinh - tiền ninh vệ - bắc ninh" at bounding box center [474, 153] width 112 height 14
type input "BẮC NINH : - 81 lương thế vinh - tiền ninh vệ - bắc ninh"
click at [663, 246] on input "0" at bounding box center [678, 244] width 57 height 14
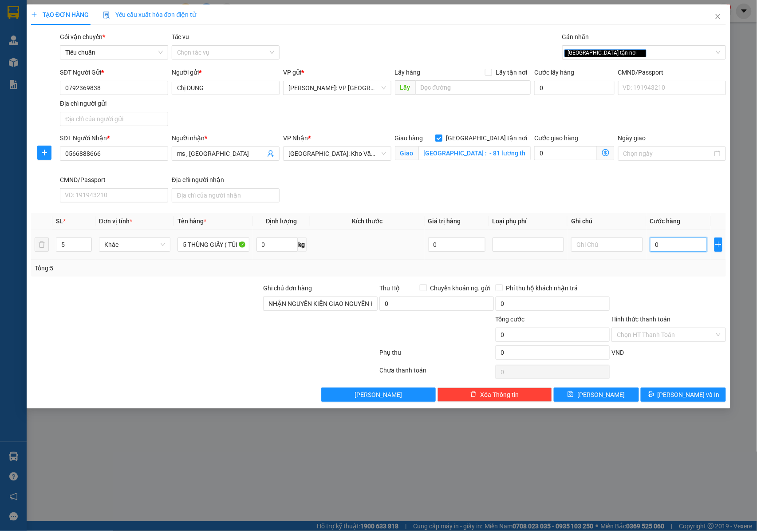
type input "6"
type input "60"
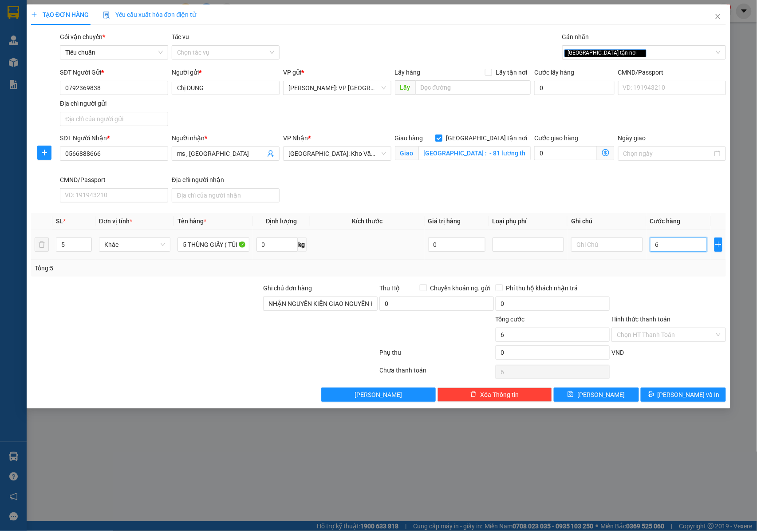
type input "60"
type input "600"
type input "6.000"
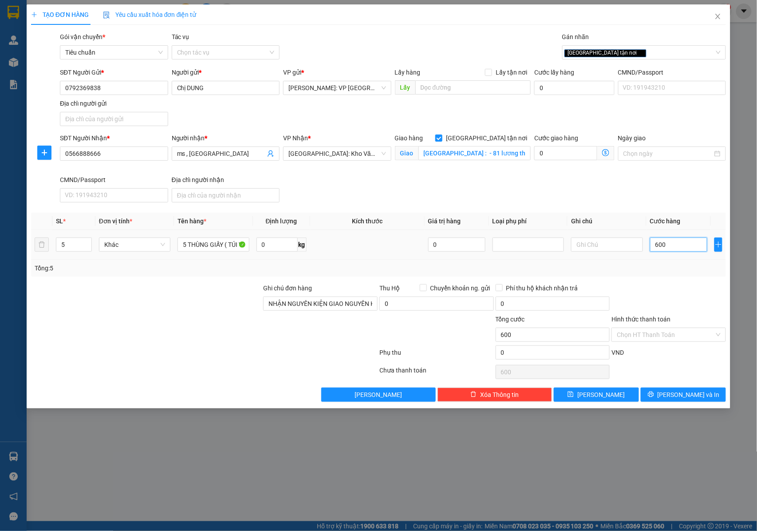
type input "6.000"
type input "60.000"
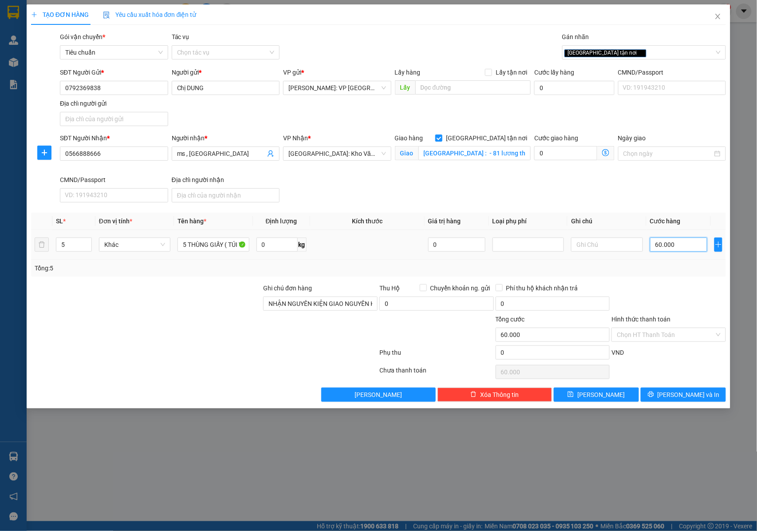
type input "600.000"
click at [673, 398] on button "[PERSON_NAME] và In" at bounding box center [683, 394] width 85 height 14
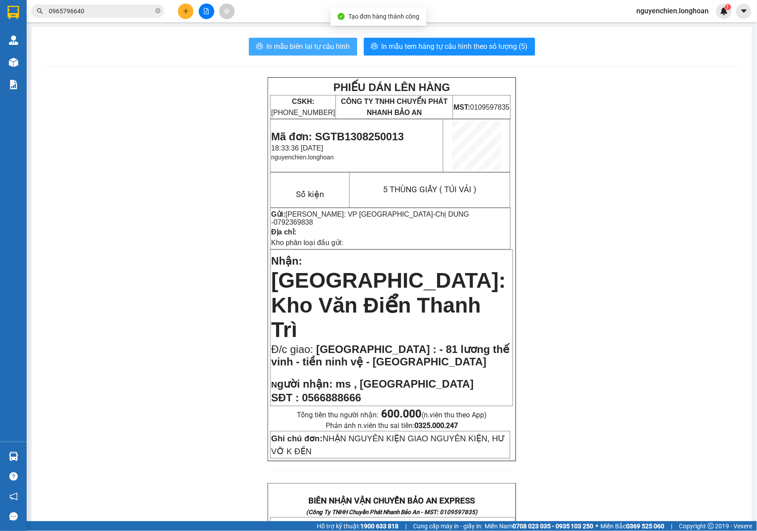
click at [314, 43] on span "In mẫu biên lai tự cấu hình" at bounding box center [308, 46] width 83 height 11
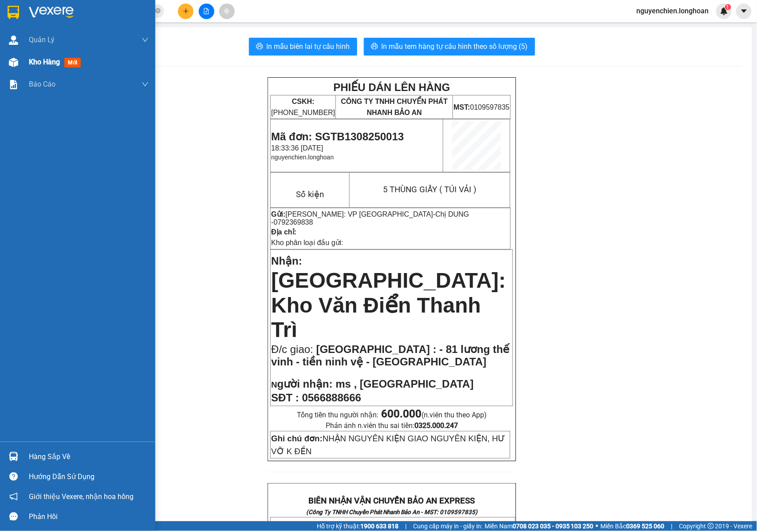
click at [20, 59] on div at bounding box center [14, 63] width 16 height 16
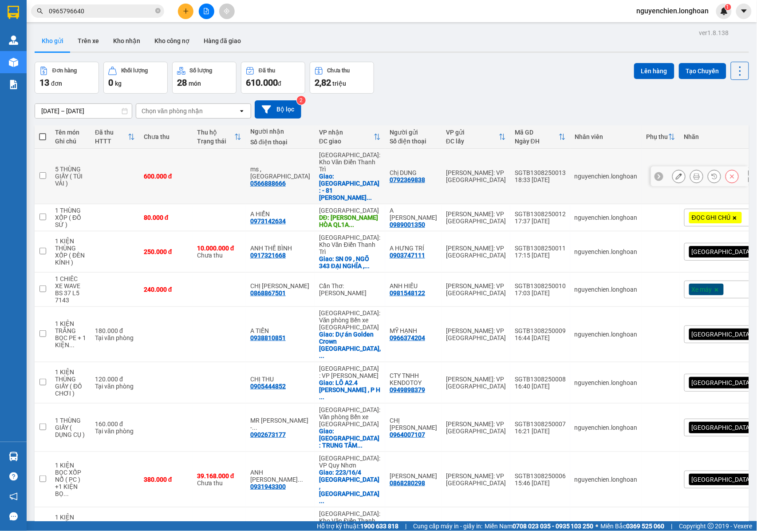
click at [676, 173] on icon at bounding box center [679, 176] width 6 height 6
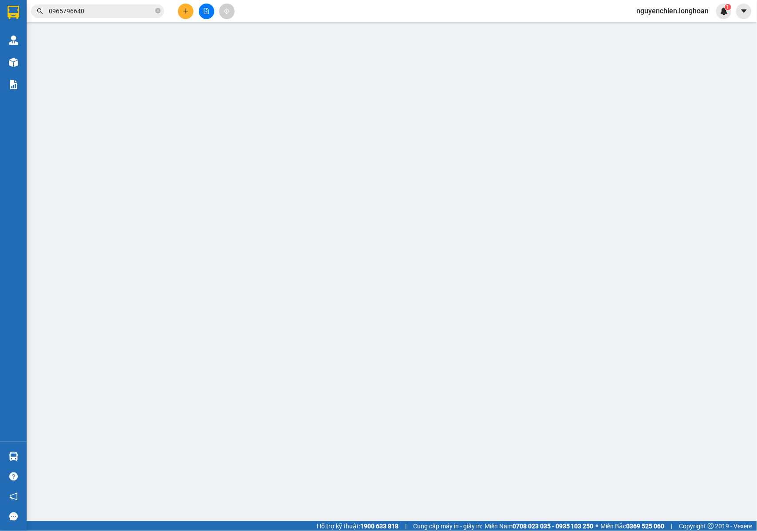
type input "0792369838"
type input "Chị DUNG"
type input "0566888666"
type input "ms , nga"
checkbox input "true"
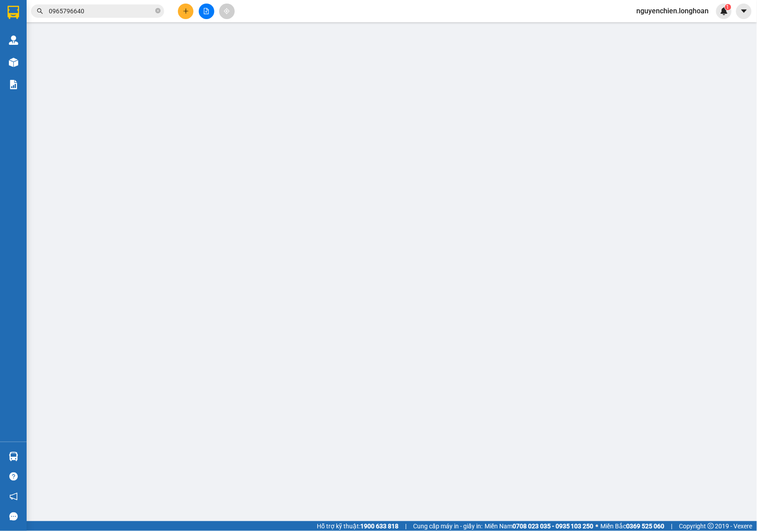
type input "BẮC NINH : - 81 lương thế vinh - tiền ninh vệ - bắc ninh"
type input "NHẬN NGUYÊN KIỆN GIAO NGUYÊN KIỆN, HƯ VỠ K ĐỀN"
type input "600.000"
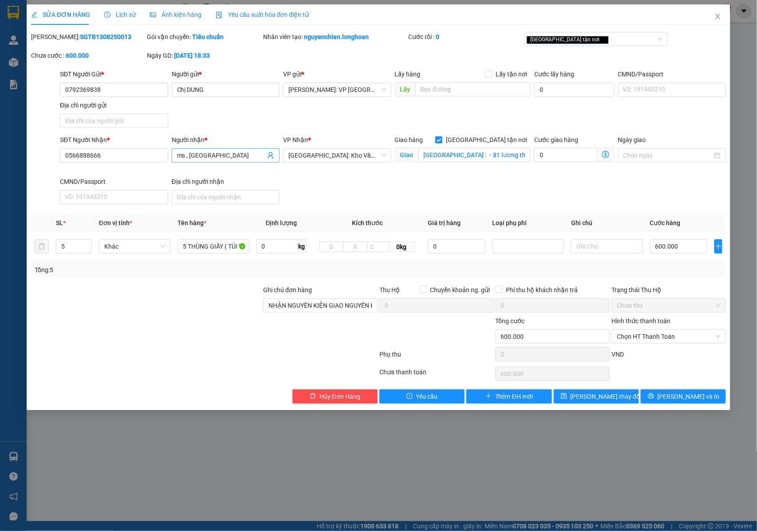
click at [228, 157] on input "ms , nga" at bounding box center [221, 155] width 89 height 10
type input "ms , nga - CÔNG TY TNHH ART KO VINA"
click at [664, 398] on button "[PERSON_NAME] và In" at bounding box center [683, 396] width 85 height 14
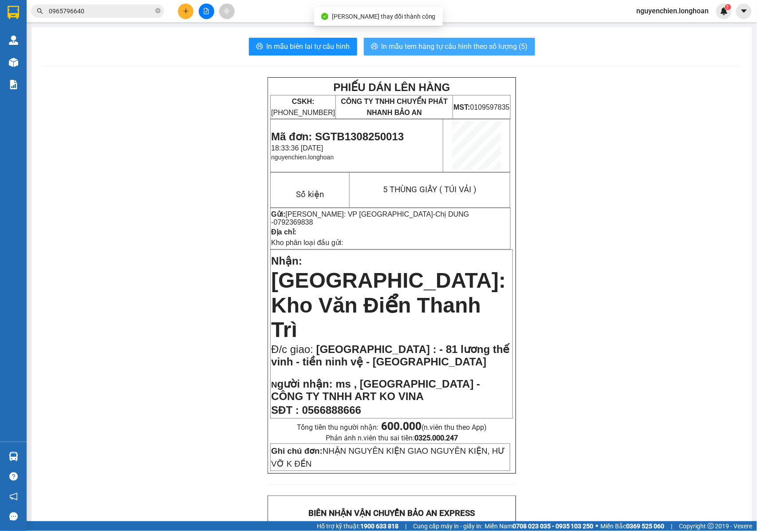
click at [464, 46] on span "In mẫu tem hàng tự cấu hình theo số lượng (5)" at bounding box center [455, 46] width 146 height 11
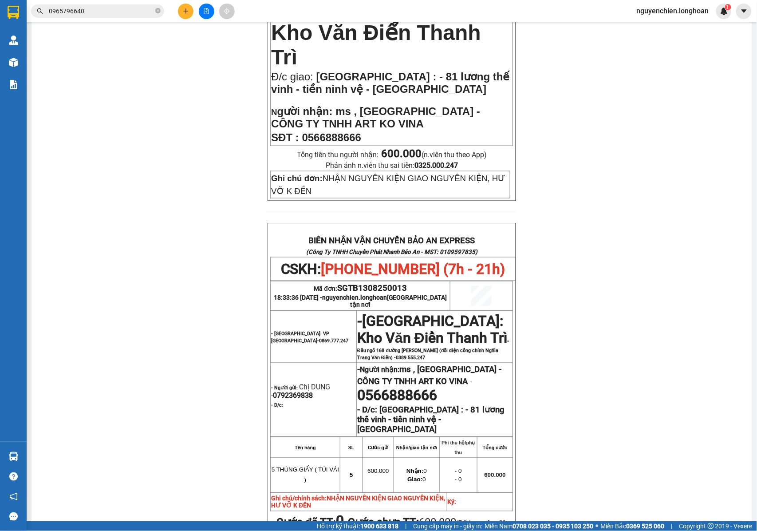
scroll to position [296, 0]
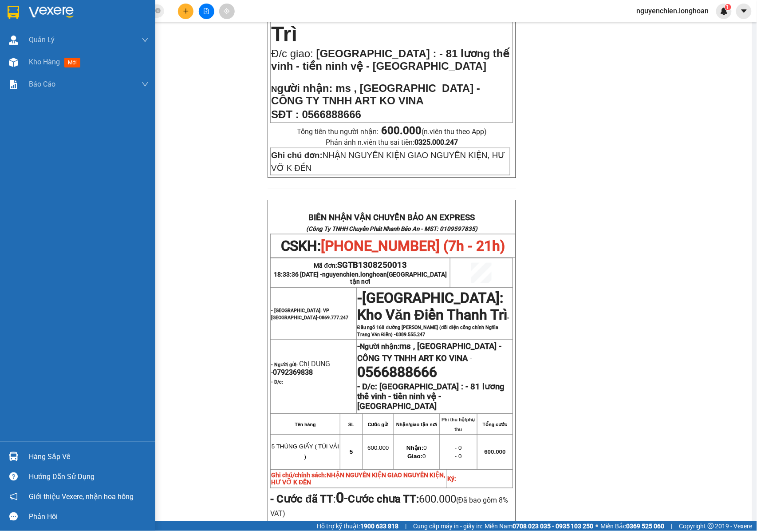
click at [16, 454] on img at bounding box center [13, 456] width 9 height 9
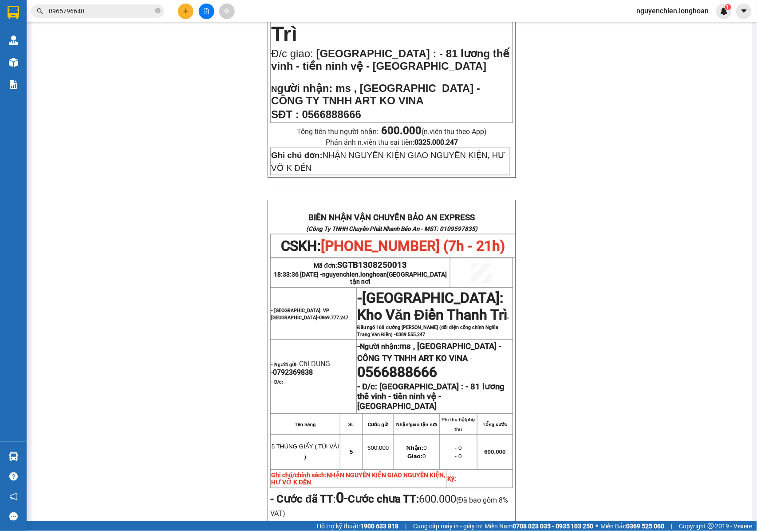
click at [58, 455] on body "Kết quả tìm kiếm ( 7 ) Bộ lọc Mã ĐH Trạng thái Món hàng Thu hộ Tổng cước Chưa c…" at bounding box center [378, 265] width 757 height 531
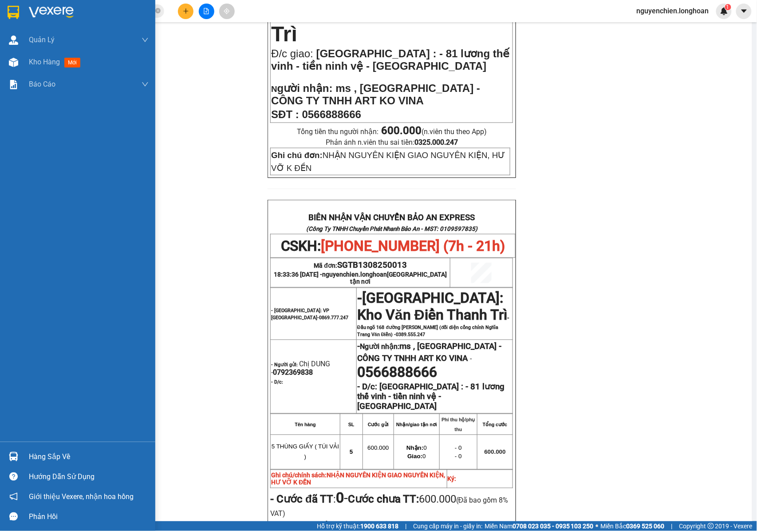
click at [52, 462] on div "Hàng sắp về" at bounding box center [89, 456] width 120 height 13
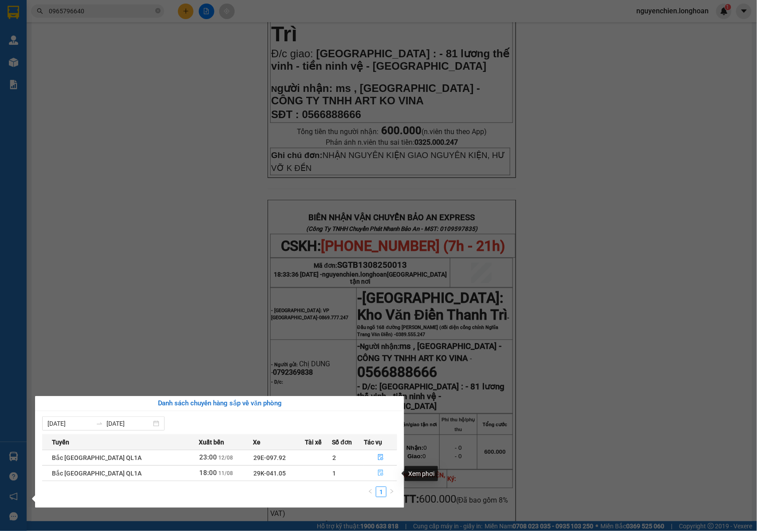
click at [380, 470] on icon "file-done" at bounding box center [381, 472] width 6 height 6
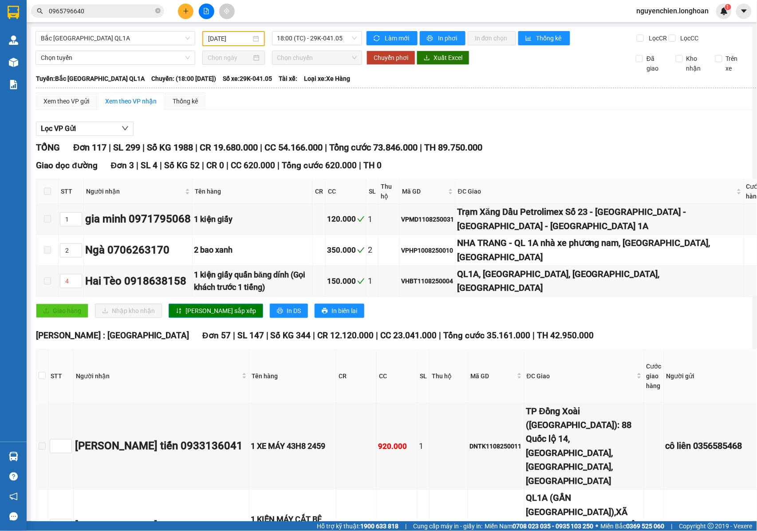
type input "11/08/2025"
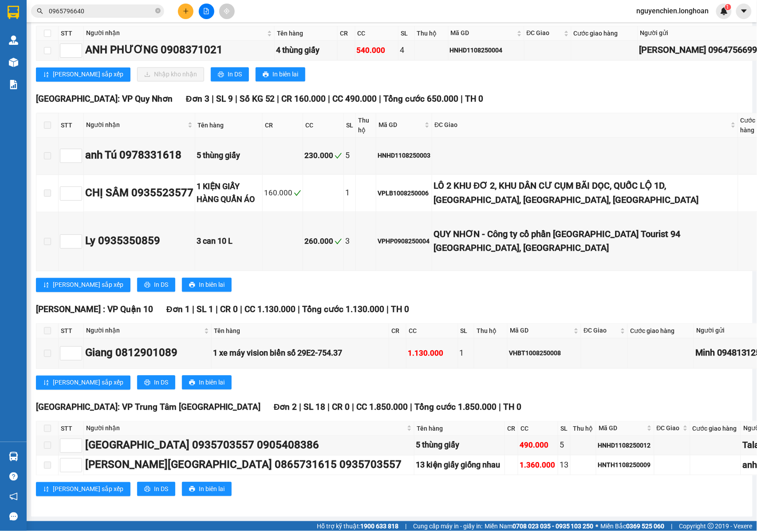
scroll to position [7869, 0]
drag, startPoint x: 43, startPoint y: 255, endPoint x: 39, endPoint y: 263, distance: 9.5
click at [44, 54] on input "checkbox" at bounding box center [47, 50] width 7 height 7
checkbox input "true"
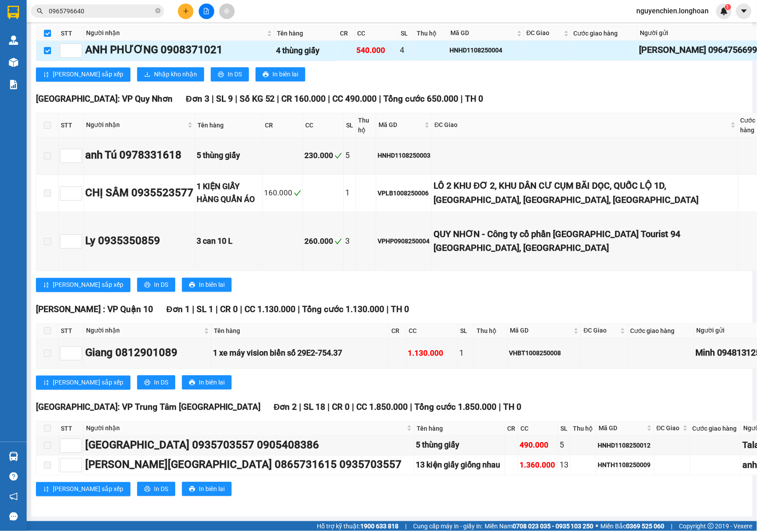
click at [45, 54] on input "checkbox" at bounding box center [47, 50] width 7 height 7
checkbox input "false"
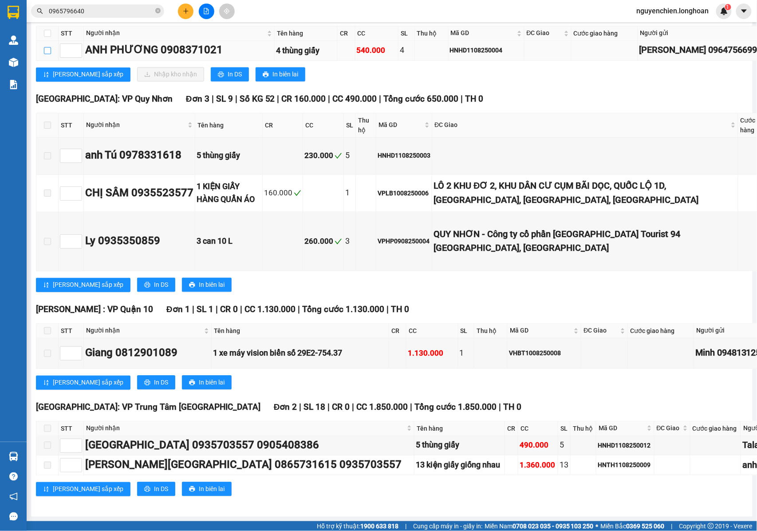
click at [45, 54] on input "checkbox" at bounding box center [47, 50] width 7 height 7
checkbox input "true"
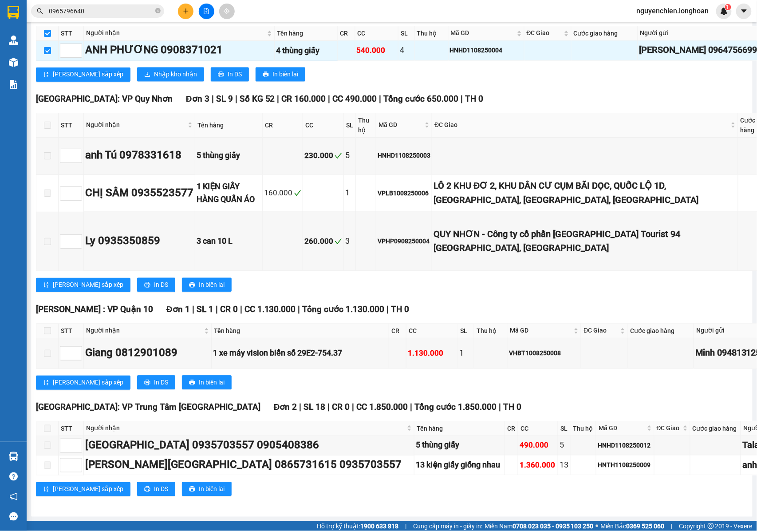
checkbox input "true"
click at [154, 79] on span "Nhập kho nhận" at bounding box center [175, 75] width 43 height 10
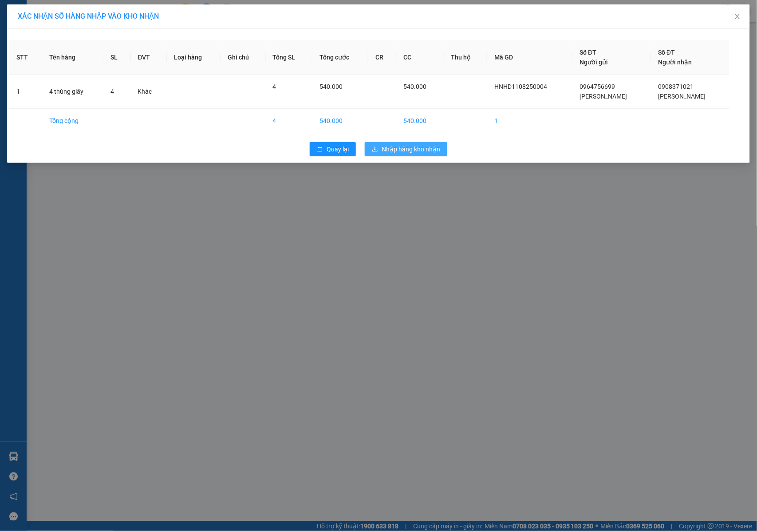
click at [399, 146] on span "Nhập hàng kho nhận" at bounding box center [411, 149] width 59 height 10
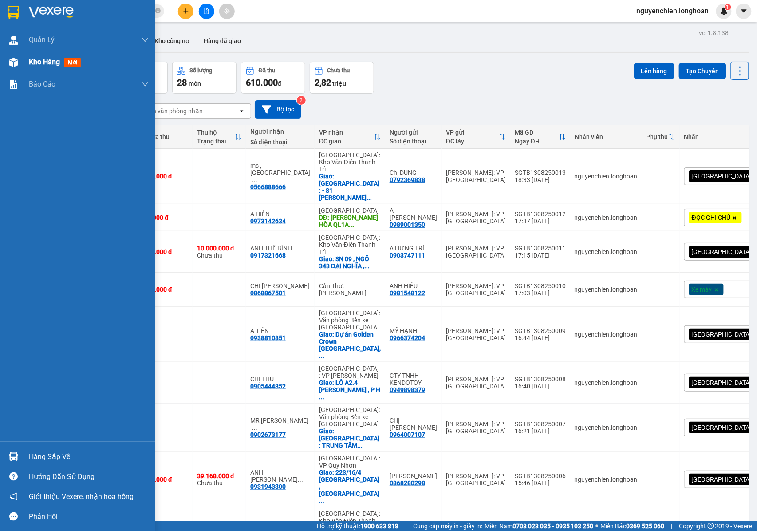
click at [32, 65] on span "Kho hàng" at bounding box center [44, 62] width 31 height 8
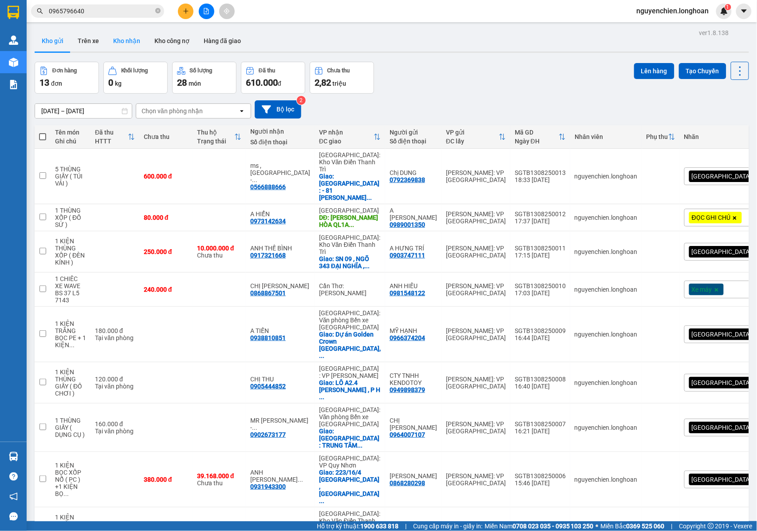
click at [122, 47] on button "Kho nhận" at bounding box center [126, 40] width 41 height 21
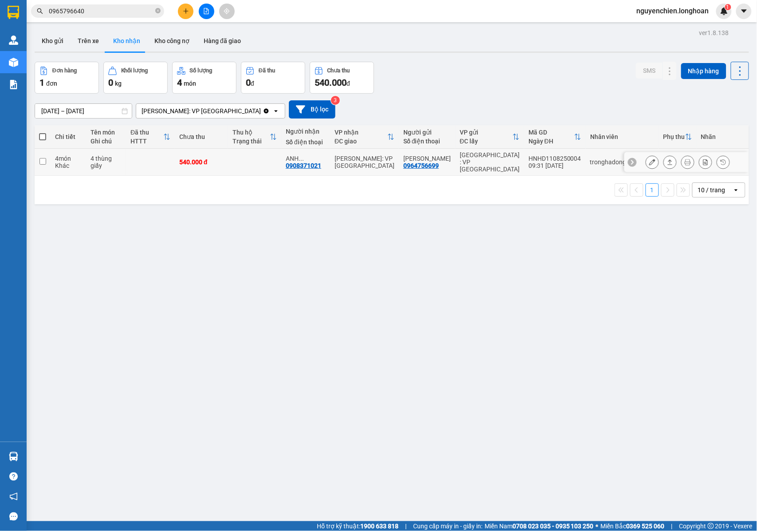
click at [303, 166] on div "0908371021" at bounding box center [304, 165] width 36 height 7
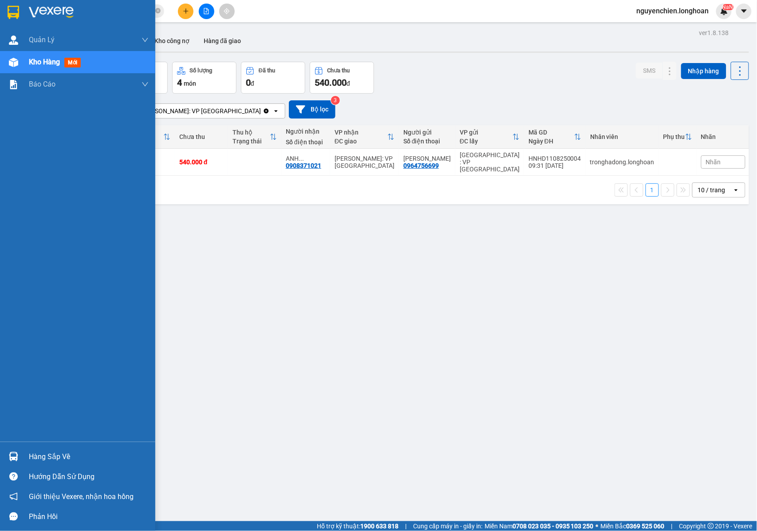
click at [20, 64] on div at bounding box center [14, 63] width 16 height 16
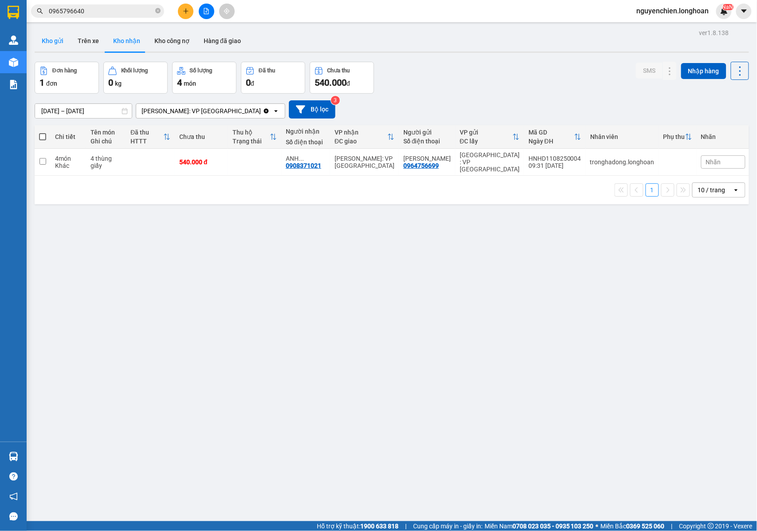
click at [51, 43] on button "Kho gửi" at bounding box center [53, 40] width 36 height 21
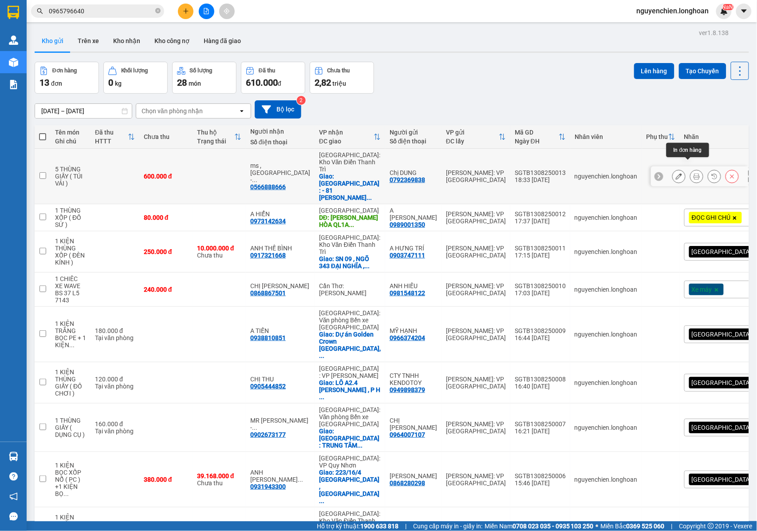
click at [676, 173] on icon at bounding box center [679, 176] width 6 height 6
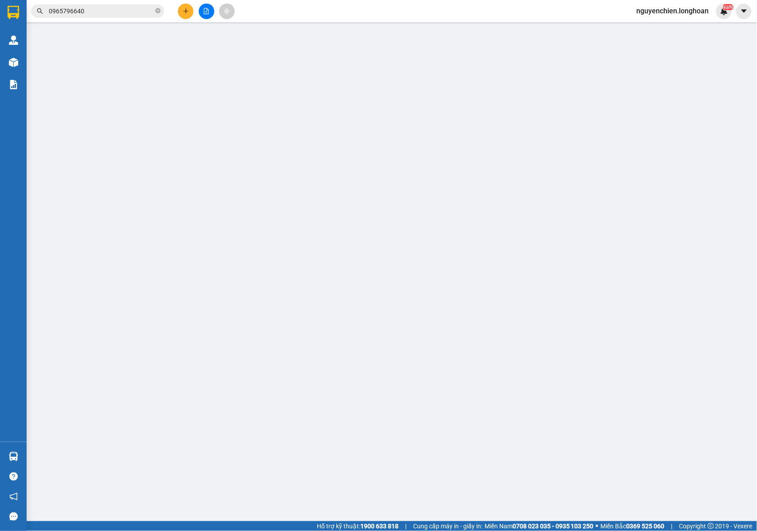
type input "0792369838"
type input "Chị DUNG"
type input "0566888666"
type input "ms , nga - CÔNG TY TNHH ART KO VINA"
checkbox input "true"
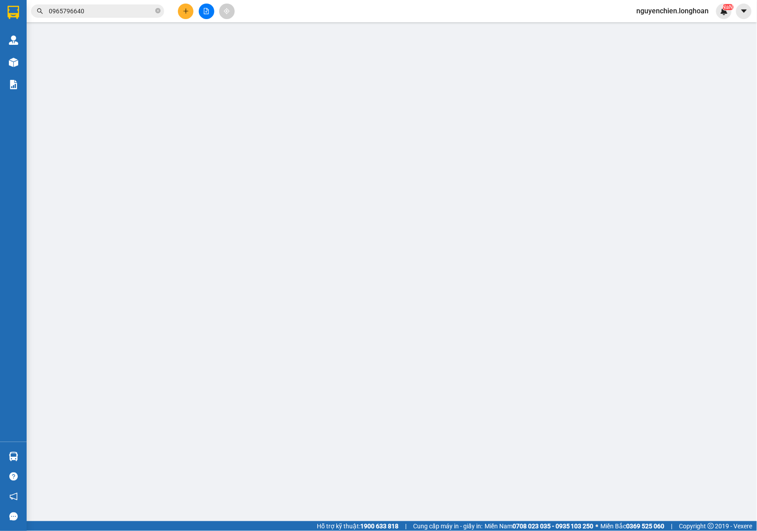
type input "BẮC NINH : - 81 lương thế vinh - tiền ninh vệ - bắc ninh"
type input "NHẬN NGUYÊN KIỆN GIAO NGUYÊN KIỆN, HƯ VỠ K ĐỀN"
type input "600.000"
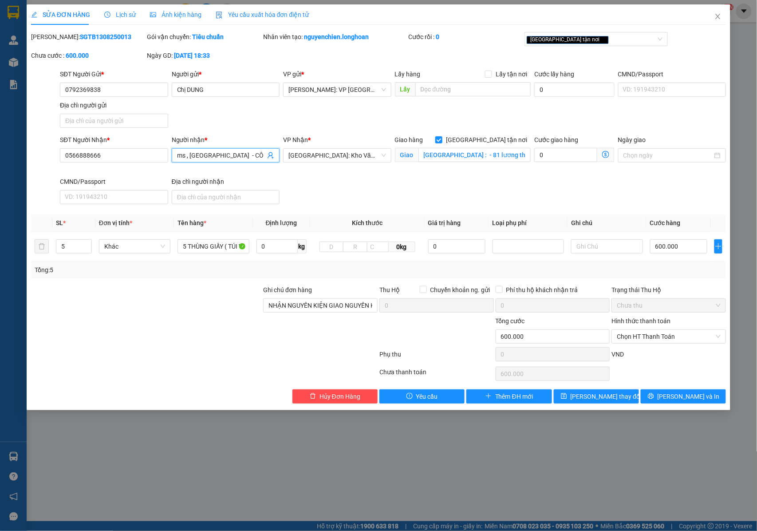
click at [233, 157] on input "ms , nga - CÔNG TY TNHH ART KO VINA" at bounding box center [221, 155] width 89 height 10
click at [721, 16] on icon "close" at bounding box center [717, 16] width 7 height 7
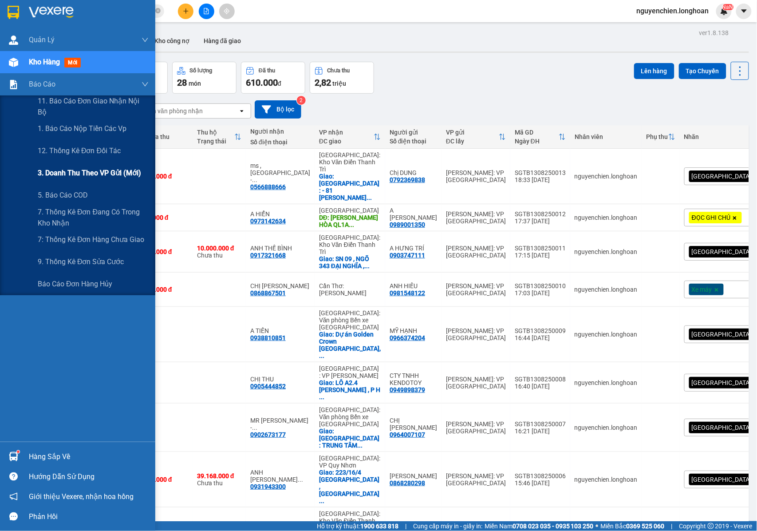
click at [96, 174] on span "3. Doanh Thu theo VP Gửi (mới)" at bounding box center [89, 172] width 103 height 11
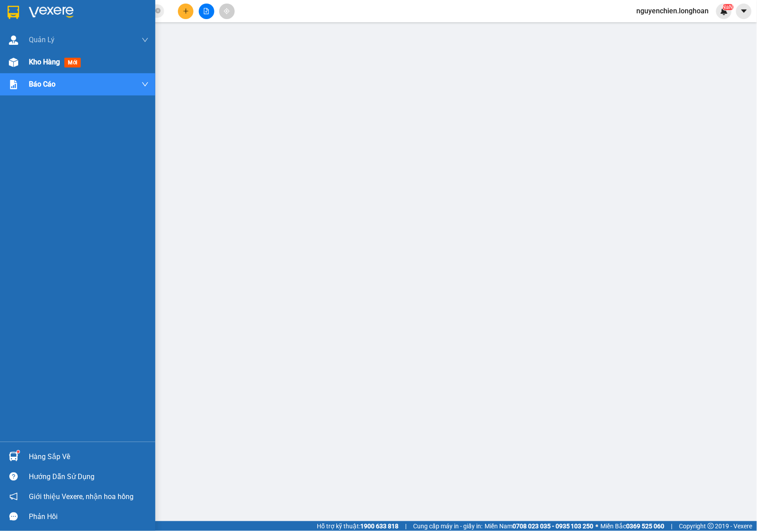
click at [9, 66] on img at bounding box center [13, 62] width 9 height 9
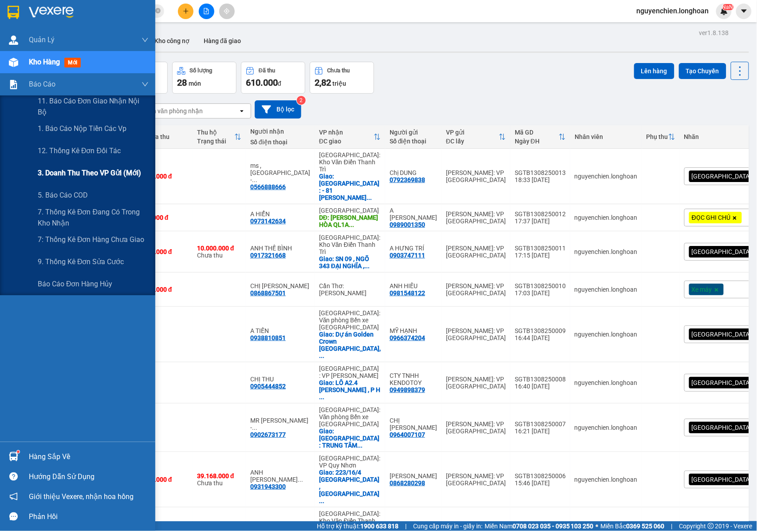
click at [67, 167] on span "3. Doanh Thu theo VP Gửi (mới)" at bounding box center [89, 172] width 103 height 11
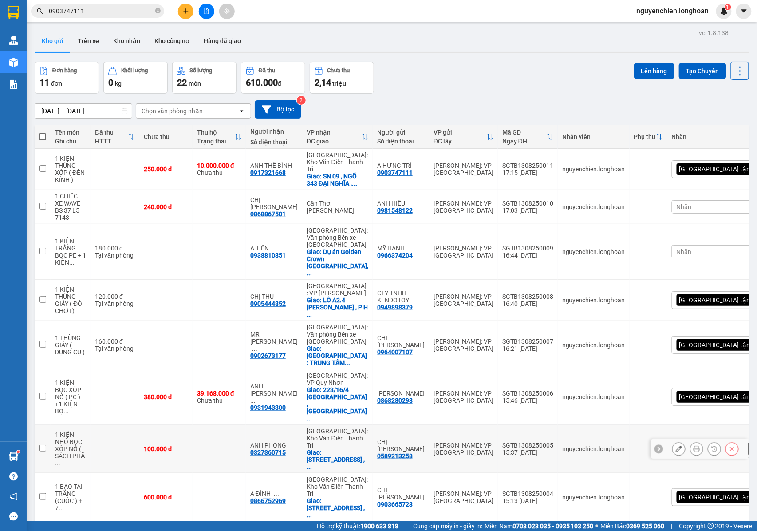
click at [676, 446] on icon at bounding box center [679, 449] width 6 height 6
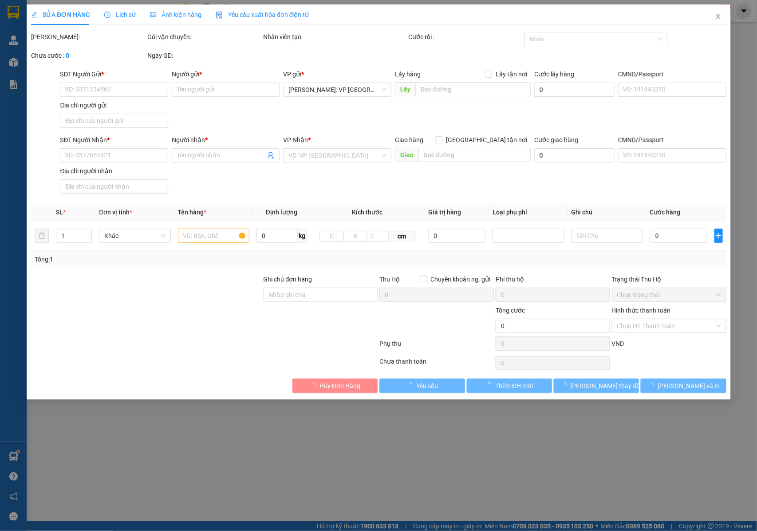
type input "0589213258"
type input "CHỊ [PERSON_NAME]"
type input "0327360715"
type input "ANH PHONG"
checkbox input "true"
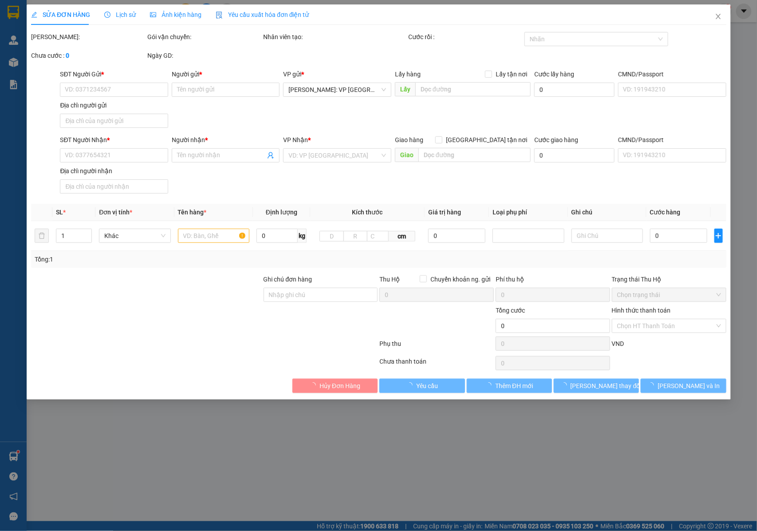
type input "[STREET_ADDRESS]"
type input "NHẬN NGUYÊN KIỆN GIAO NGUYÊN KIỆN, HƯ VỠ K ĐỀN"
type input "100.000"
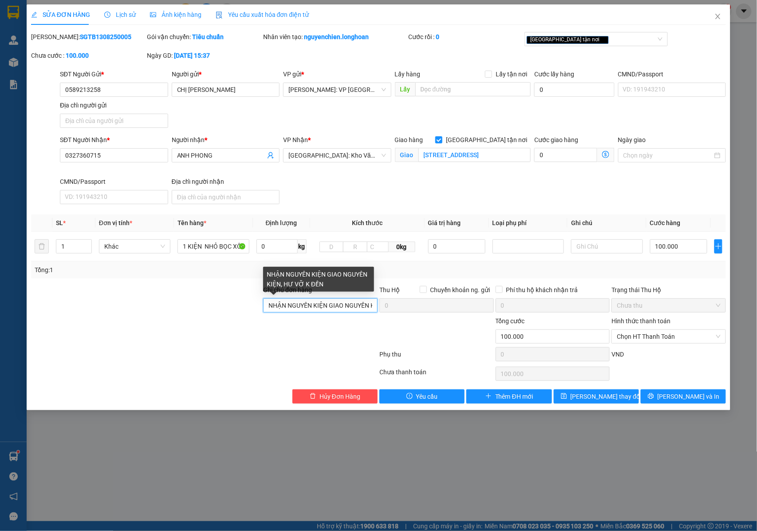
click at [355, 309] on input "NHẬN NGUYÊN KIỆN GIAO NGUYÊN KIỆN, HƯ VỠ K ĐỀN" at bounding box center [320, 305] width 114 height 14
type input "NHẬN NGUYÊN KIỆN GIAO NGUYÊN KIỆN, HƯ VỠ K ĐỀN + KHÁCH NHẬN LÀ NGƯỜI NƯỚC NGOÀI…"
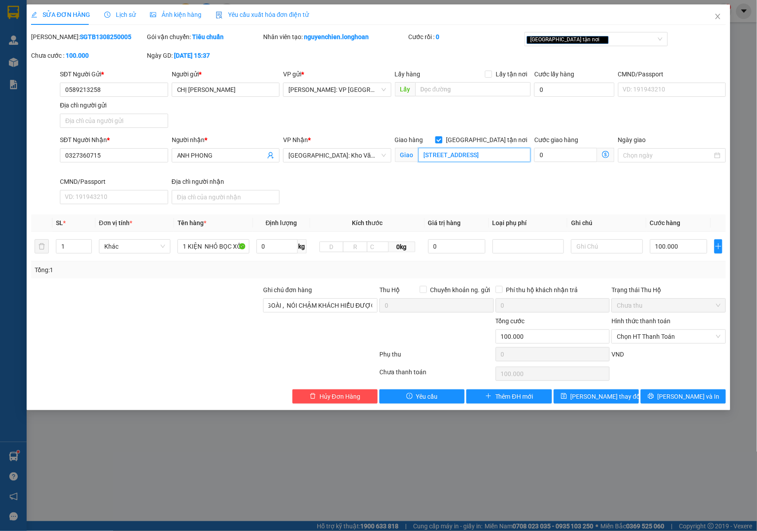
click at [466, 151] on input "[STREET_ADDRESS]" at bounding box center [474, 155] width 112 height 14
click at [476, 157] on input "[STREET_ADDRESS]" at bounding box center [474, 155] width 112 height 14
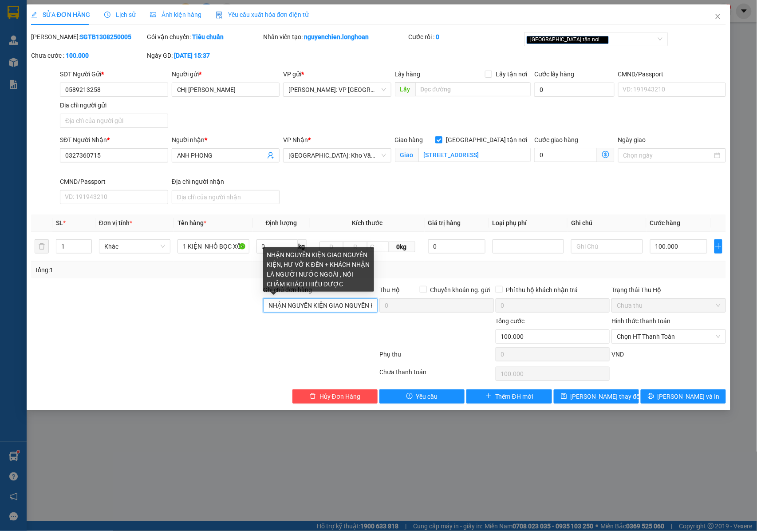
click at [317, 305] on input "NHẬN NGUYÊN KIỆN GIAO NGUYÊN KIỆN, HƯ VỠ K ĐỀN + KHÁCH NHẬN LÀ NGƯỜI NƯỚC NGOÀI…" at bounding box center [320, 305] width 114 height 14
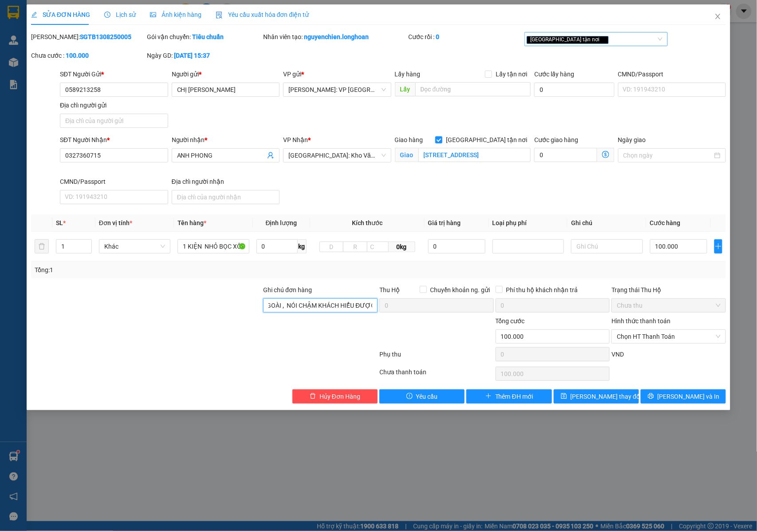
click at [594, 36] on div "[GEOGRAPHIC_DATA] tận nơi" at bounding box center [592, 39] width 130 height 11
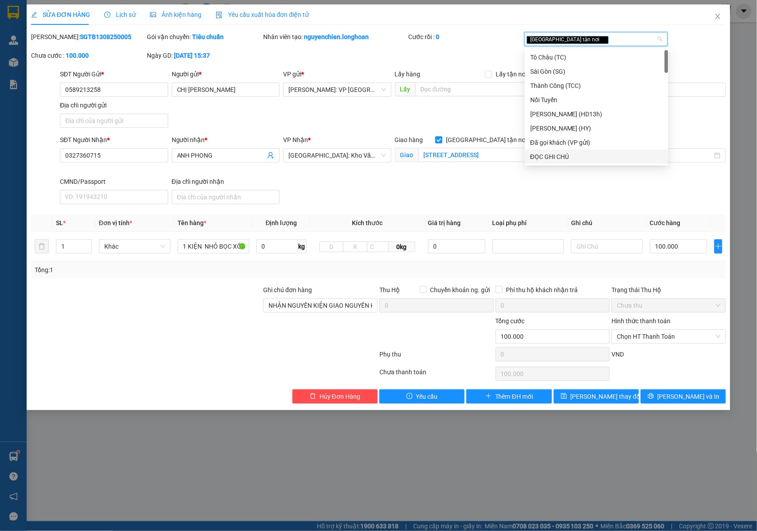
drag, startPoint x: 562, startPoint y: 154, endPoint x: 636, endPoint y: 229, distance: 106.1
click at [563, 154] on div "ĐỌC GHI CHÚ" at bounding box center [596, 157] width 133 height 10
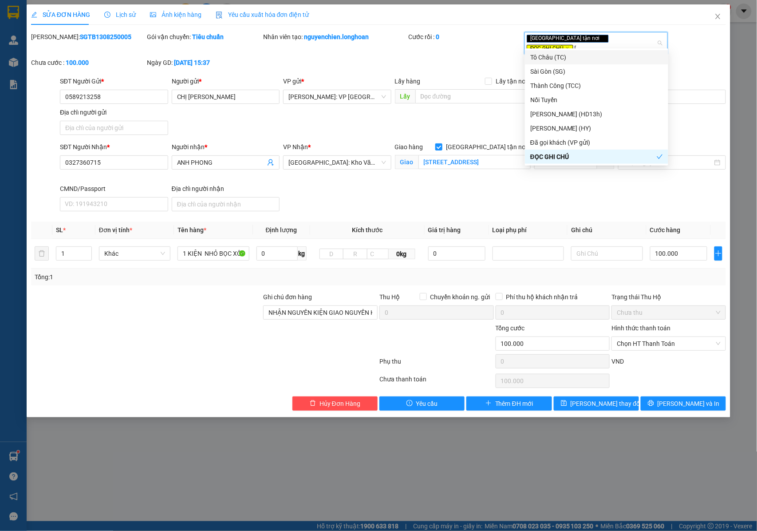
type input "D"
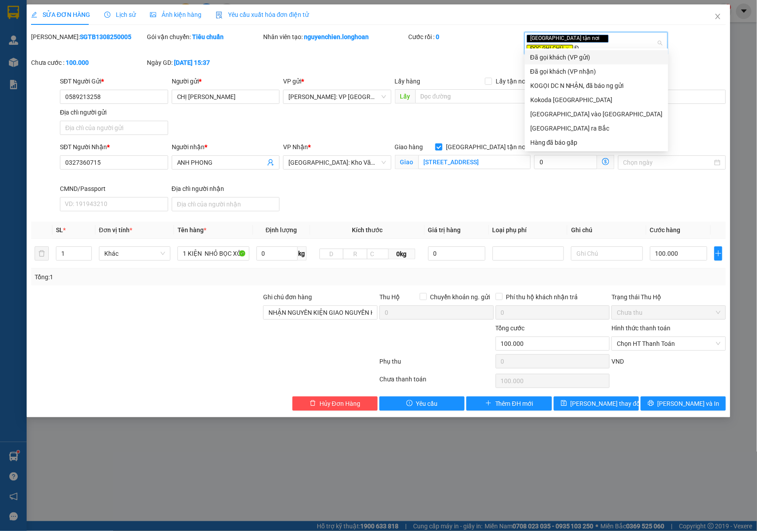
type input "ĐÃ"
click at [567, 59] on div "Đã gọi khách (VP gửi)" at bounding box center [596, 57] width 133 height 10
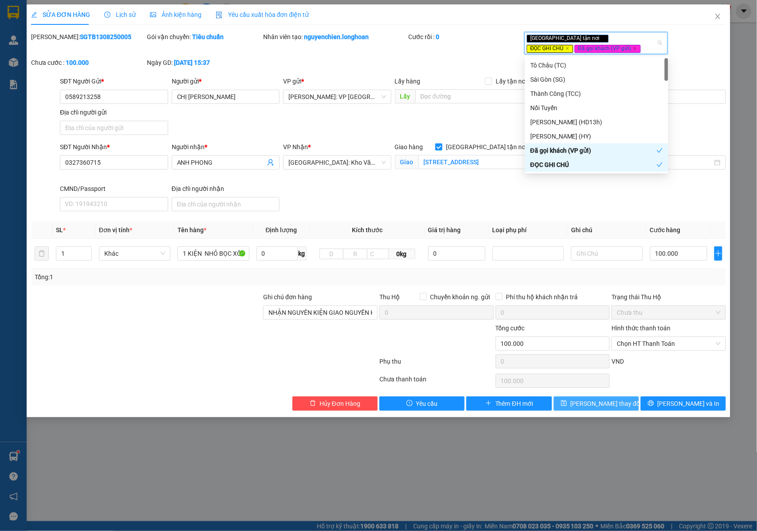
click at [606, 403] on span "[PERSON_NAME] thay đổi" at bounding box center [606, 403] width 71 height 10
